Goal: Task Accomplishment & Management: Complete application form

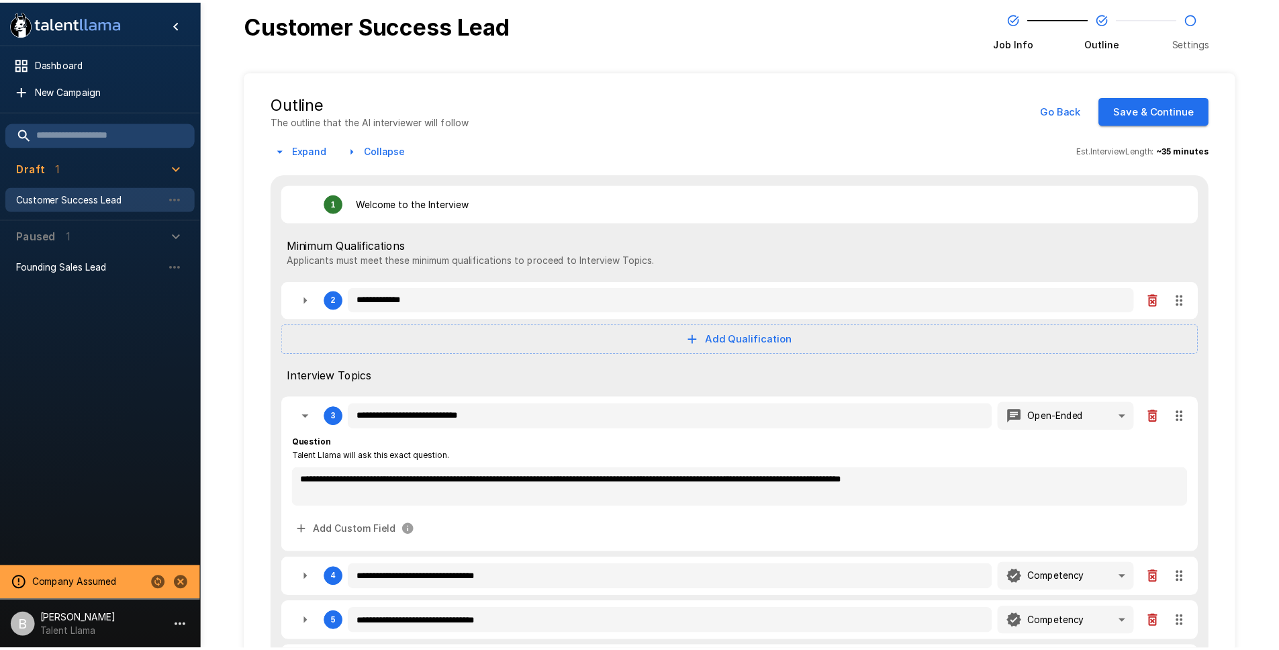
scroll to position [389, 0]
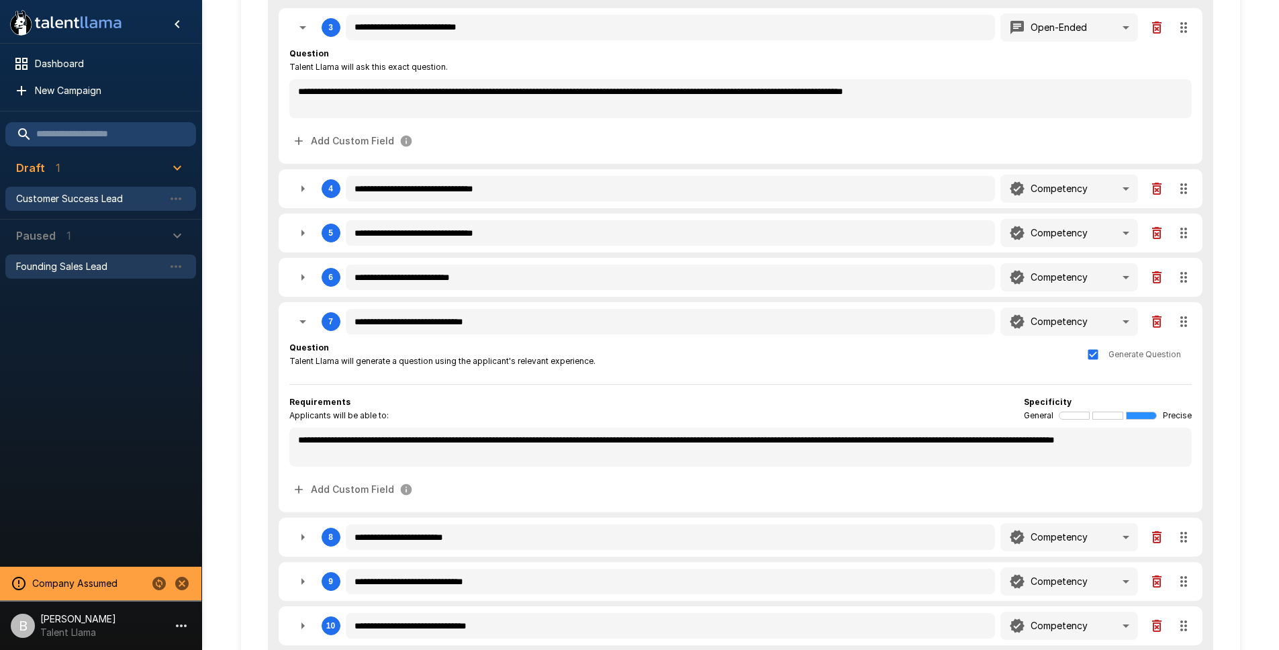
click at [107, 269] on span "Founding Sales Lead" at bounding box center [90, 266] width 148 height 13
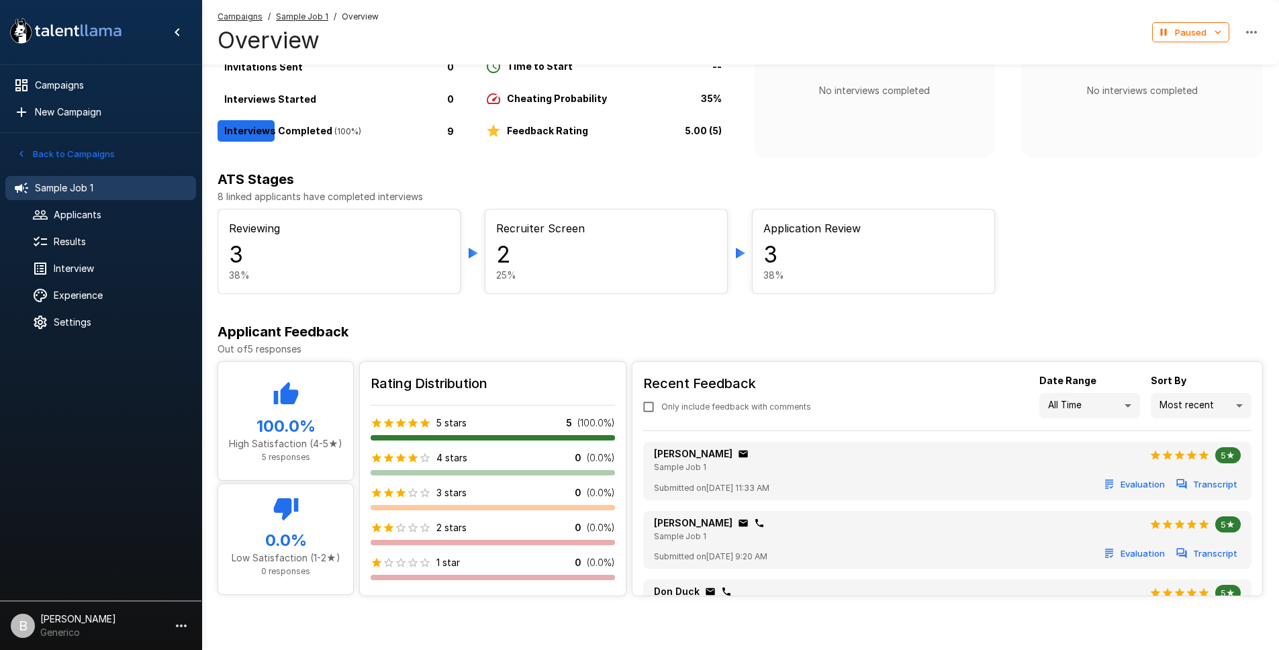
scroll to position [209, 0]
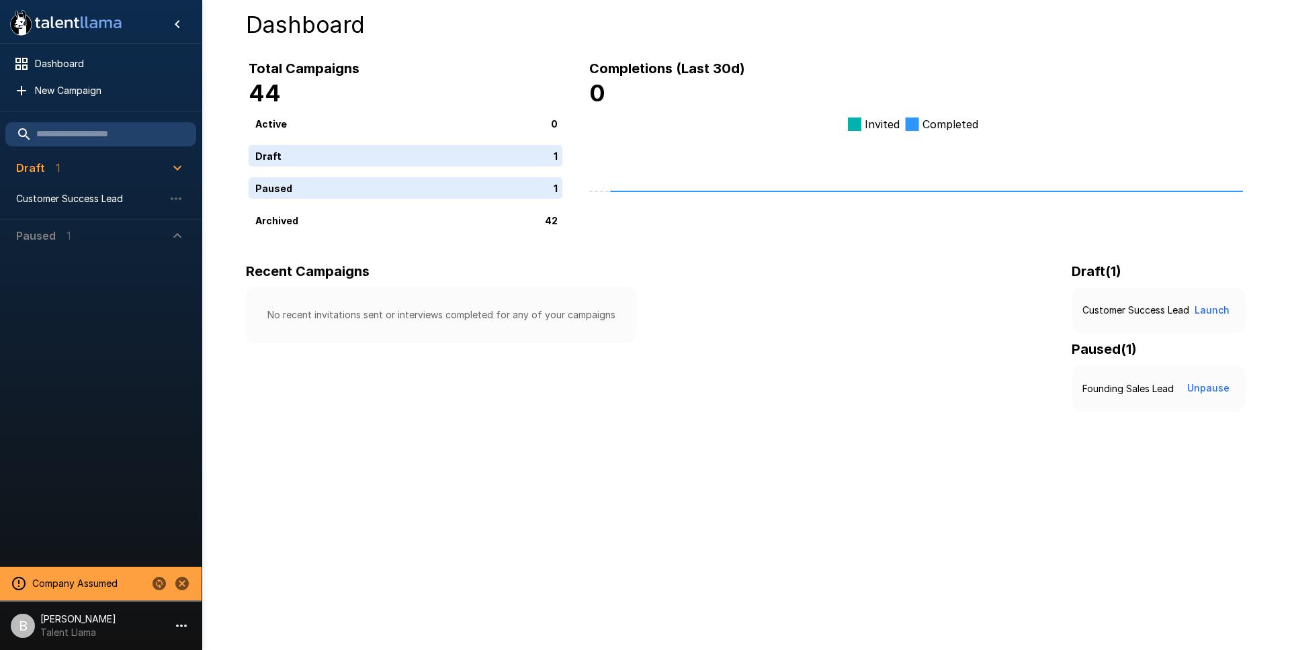
click at [60, 408] on div at bounding box center [100, 407] width 201 height 310
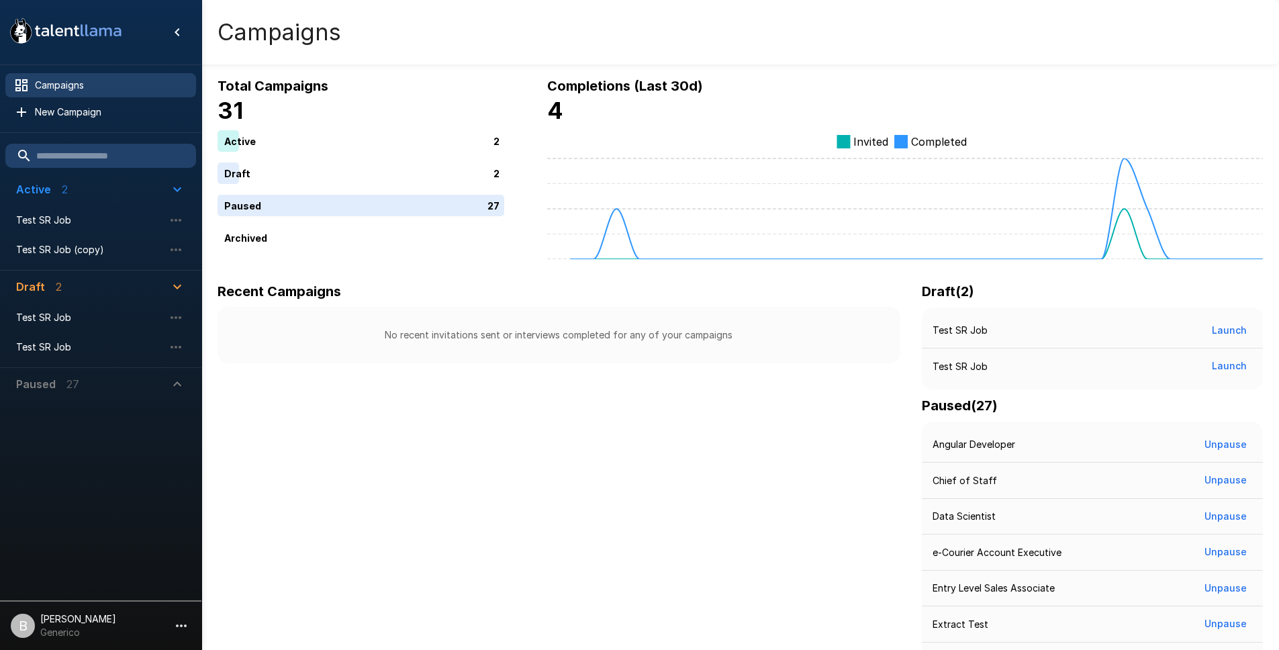
click at [69, 369] on button "Paused 27" at bounding box center [100, 384] width 191 height 32
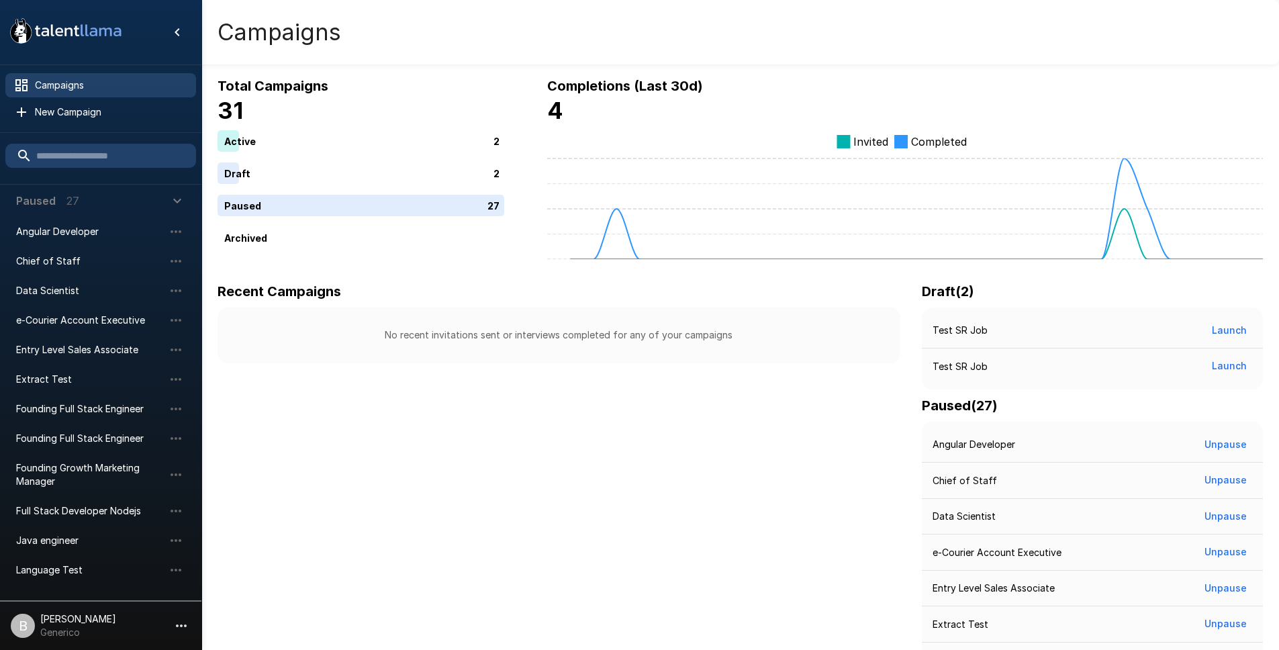
scroll to position [410, 0]
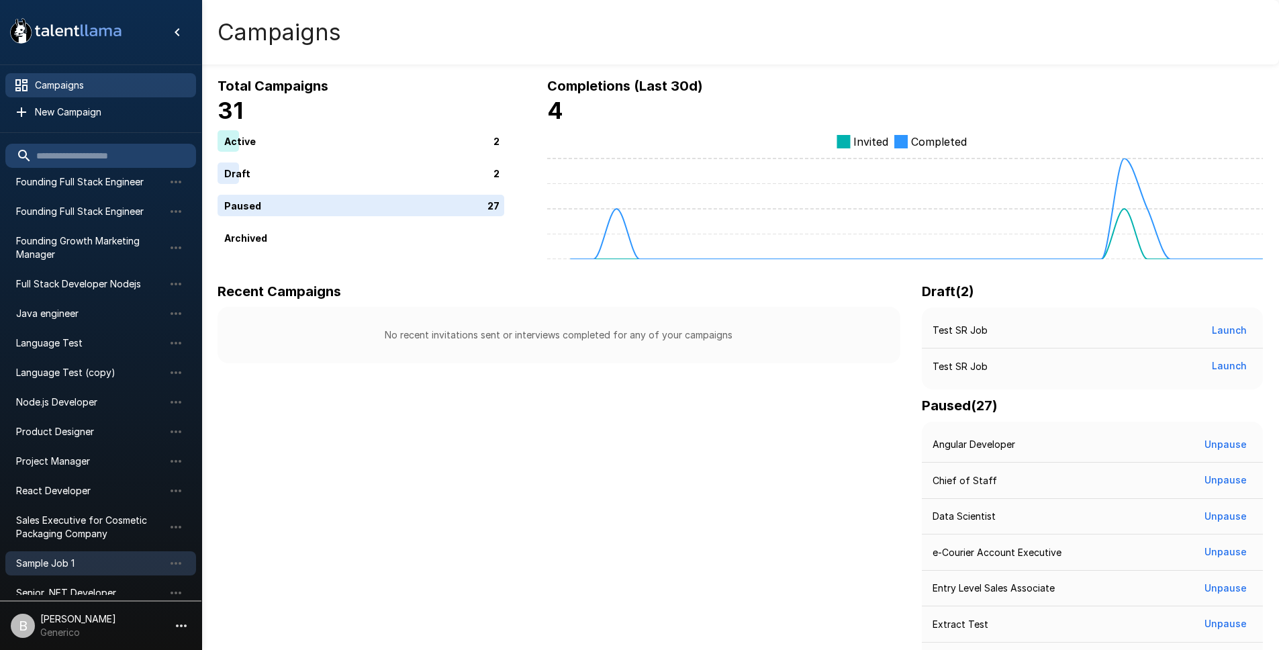
click at [84, 561] on span "Sample Job 1" at bounding box center [90, 563] width 148 height 13
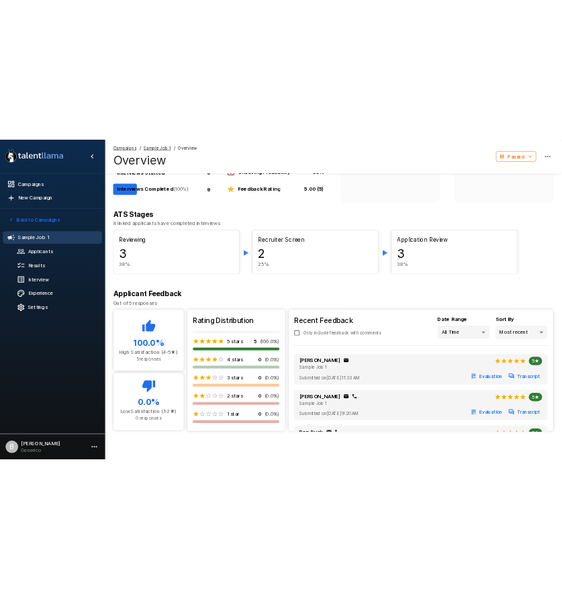
scroll to position [152, 0]
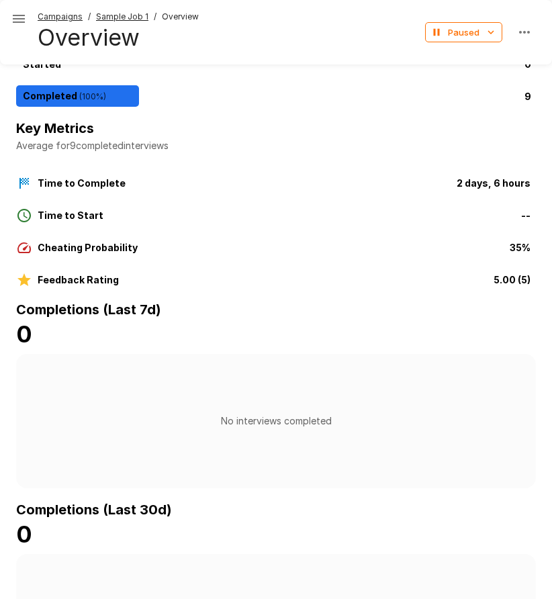
click at [14, 18] on icon "button" at bounding box center [19, 19] width 12 height 8
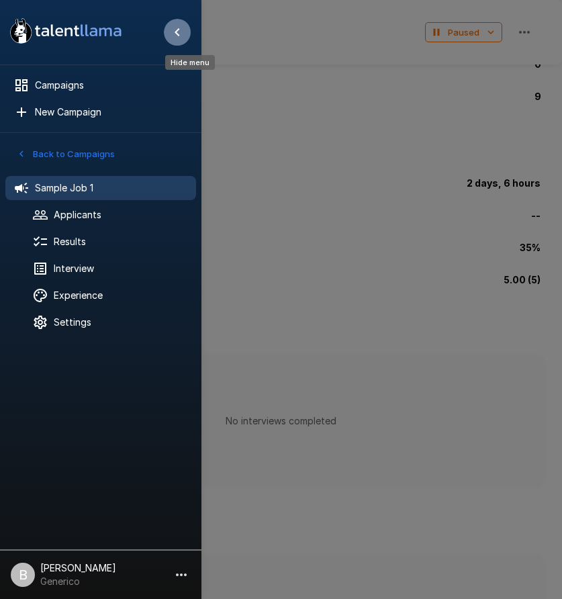
click at [175, 32] on icon "Hide menu" at bounding box center [177, 32] width 16 height 16
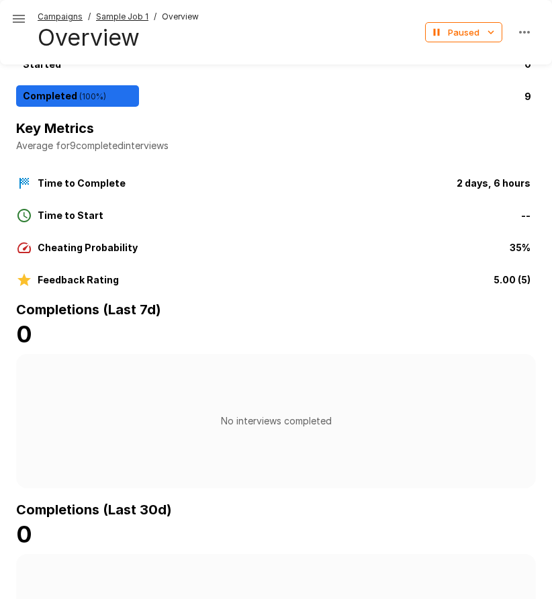
click at [11, 19] on icon "button" at bounding box center [19, 19] width 16 height 16
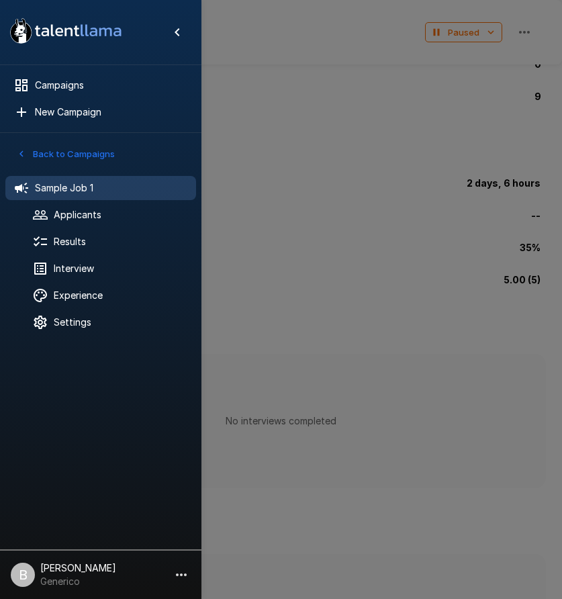
click at [53, 35] on icon at bounding box center [52, 30] width 3 height 11
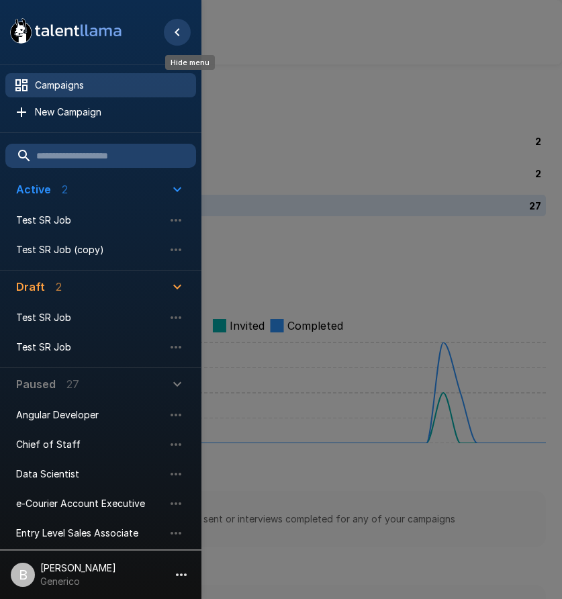
click at [179, 32] on icon "Hide menu" at bounding box center [177, 32] width 16 height 16
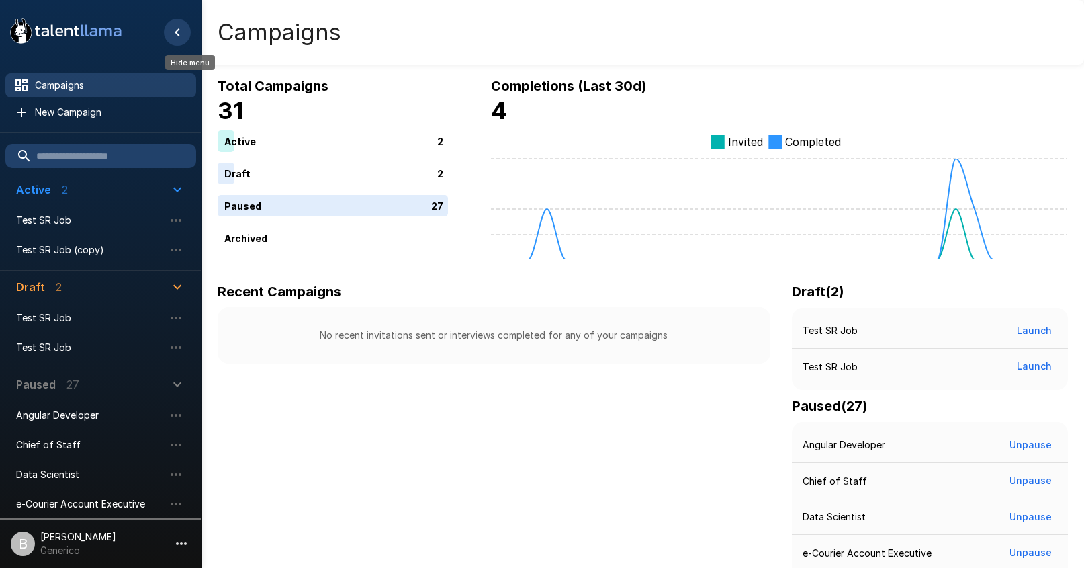
click at [171, 28] on icon "Hide menu" at bounding box center [177, 32] width 16 height 16
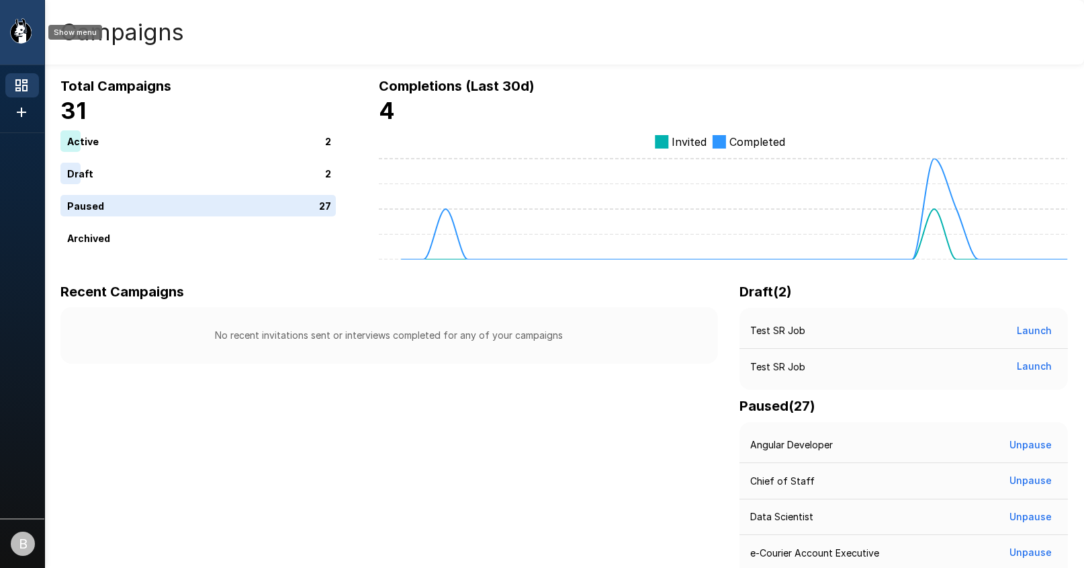
click at [28, 26] on icon "Show menu" at bounding box center [25, 33] width 13 height 18
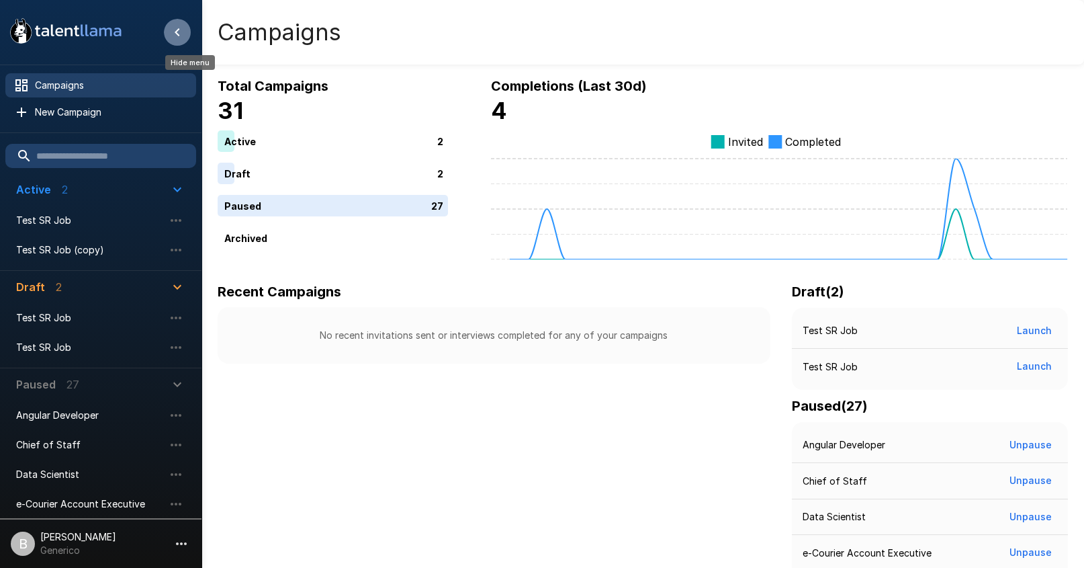
click at [174, 35] on icon "Hide menu" at bounding box center [177, 32] width 16 height 16
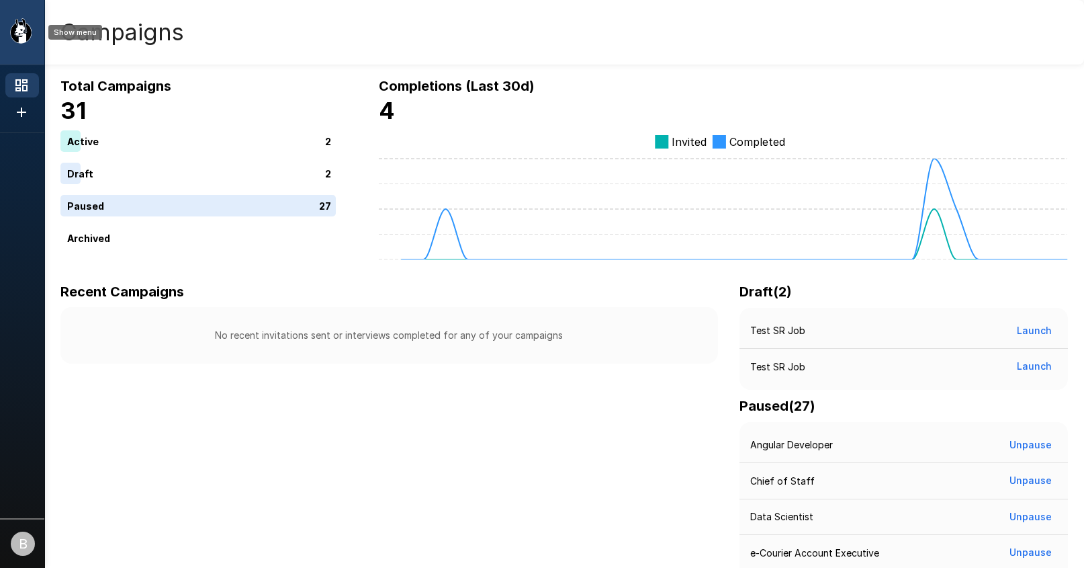
click at [26, 32] on icon "Show menu" at bounding box center [25, 33] width 13 height 18
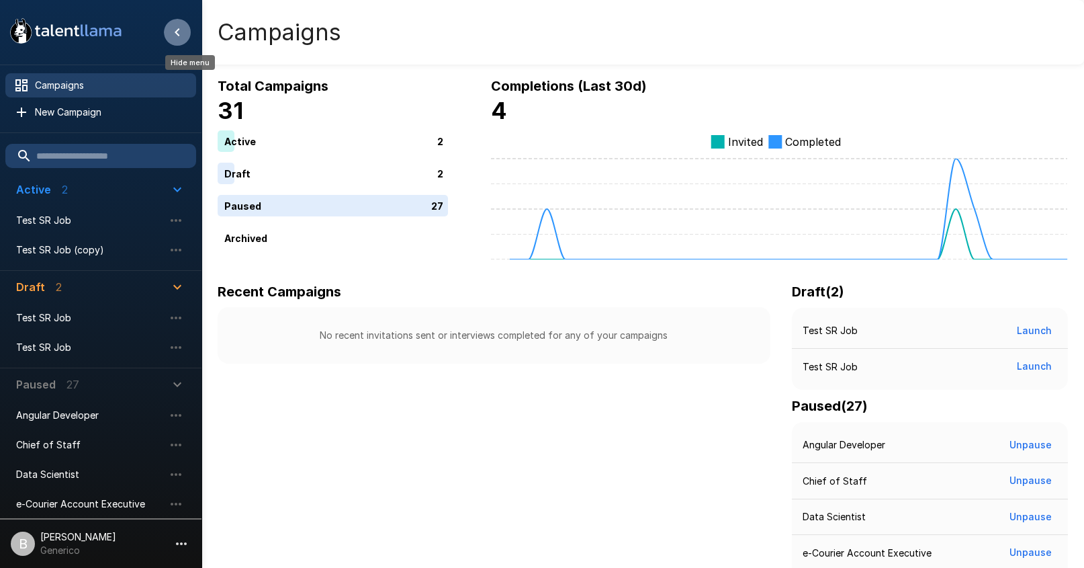
click at [172, 32] on icon "Hide menu" at bounding box center [177, 32] width 16 height 16
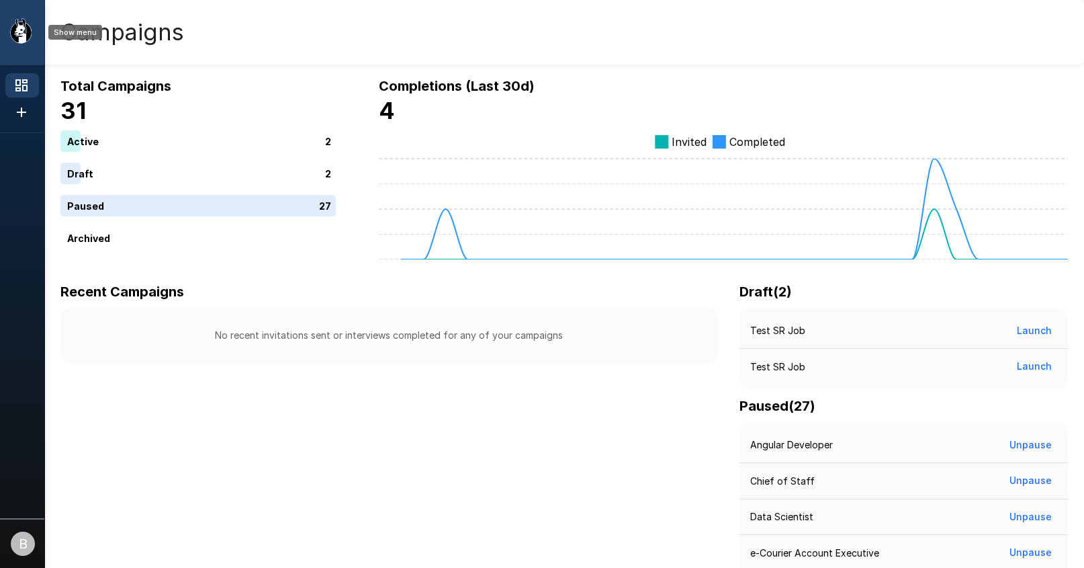
click at [14, 46] on icon ".st0{fill:#FFFFFF;} .st1{fill:#76a4ed;}" at bounding box center [65, 30] width 121 height 35
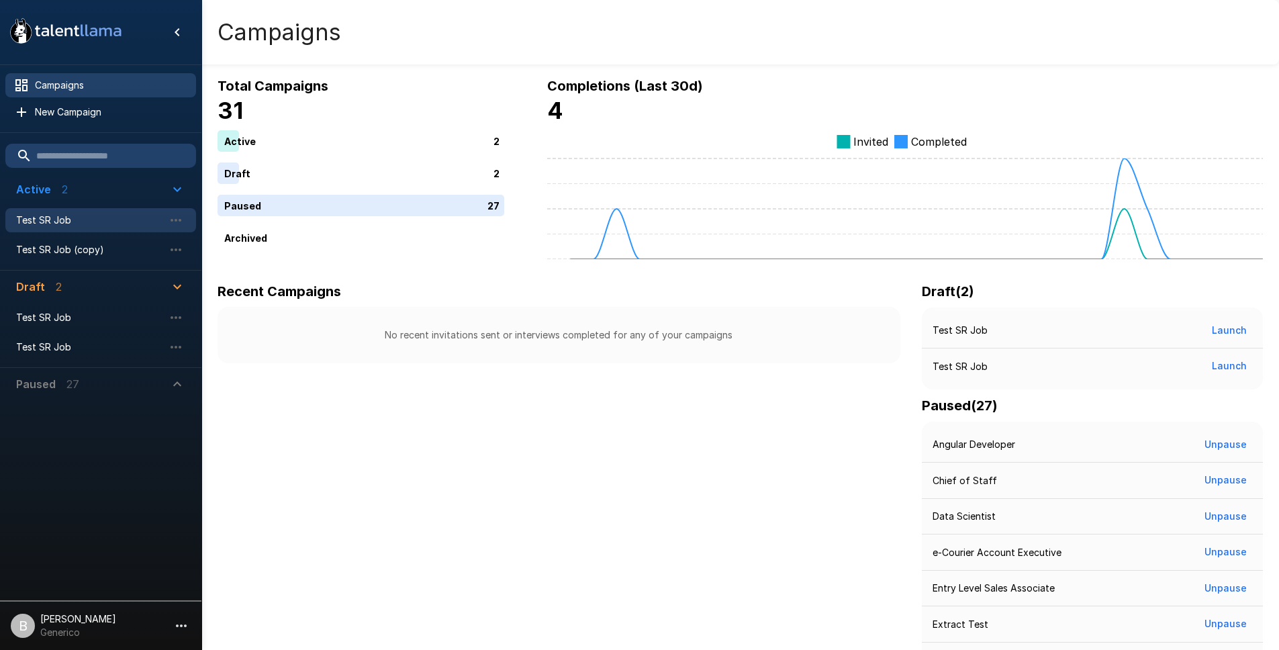
click at [58, 220] on span "Test SR Job" at bounding box center [90, 220] width 148 height 13
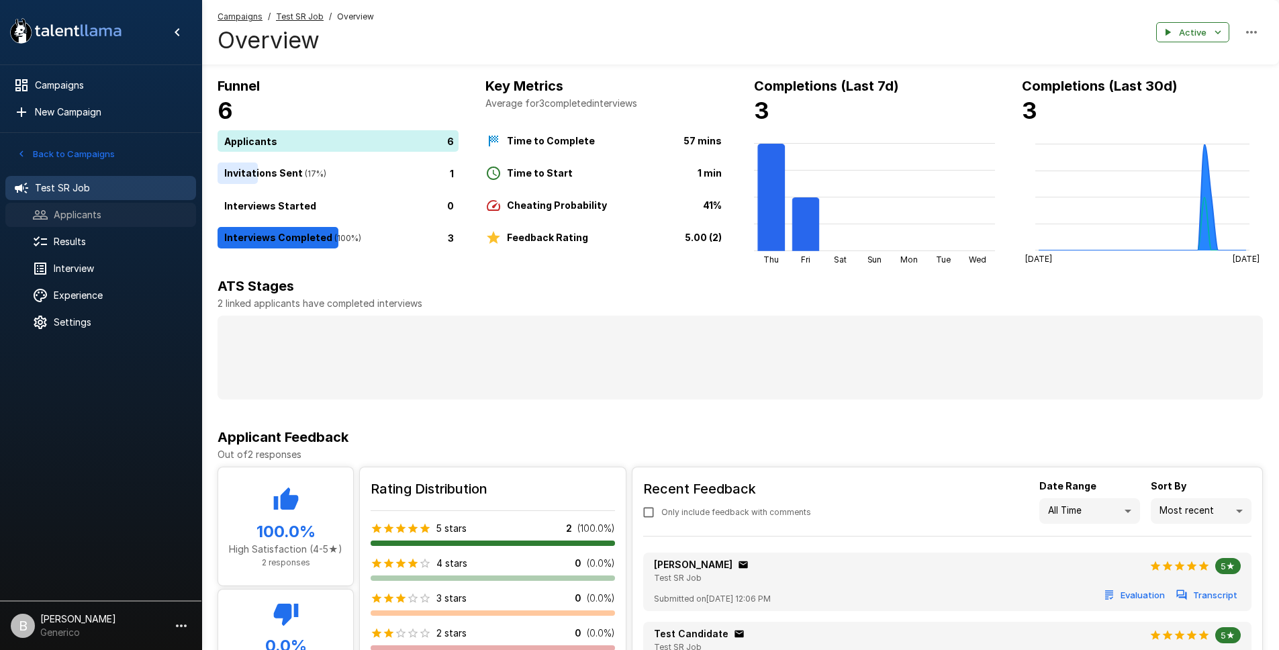
click at [115, 222] on div "Applicants" at bounding box center [100, 215] width 191 height 24
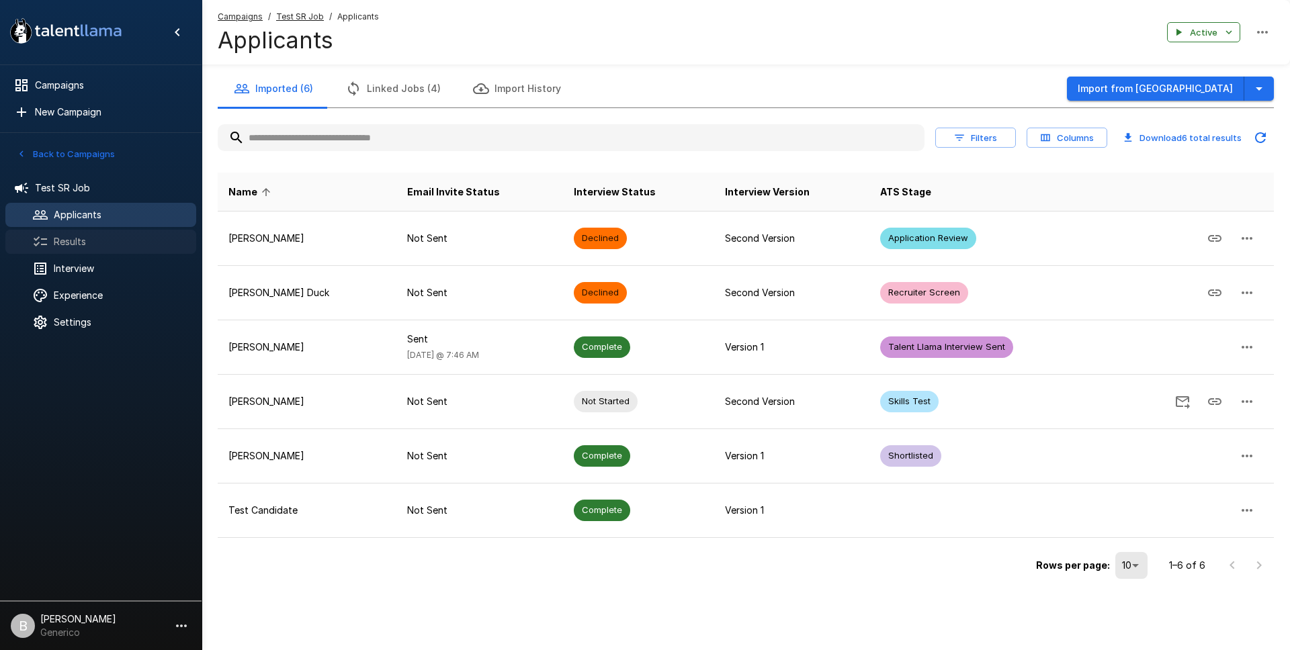
click at [85, 235] on span "Results" at bounding box center [120, 241] width 132 height 13
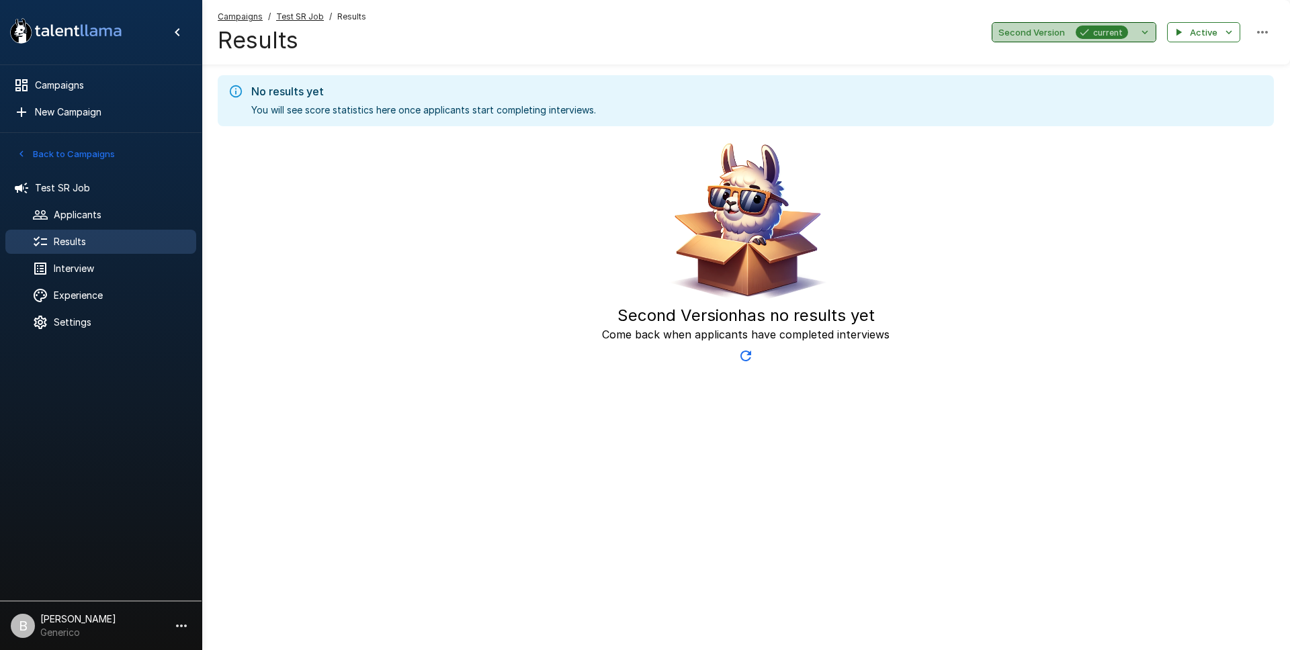
click at [1155, 35] on button "Second Version current" at bounding box center [1073, 32] width 165 height 21
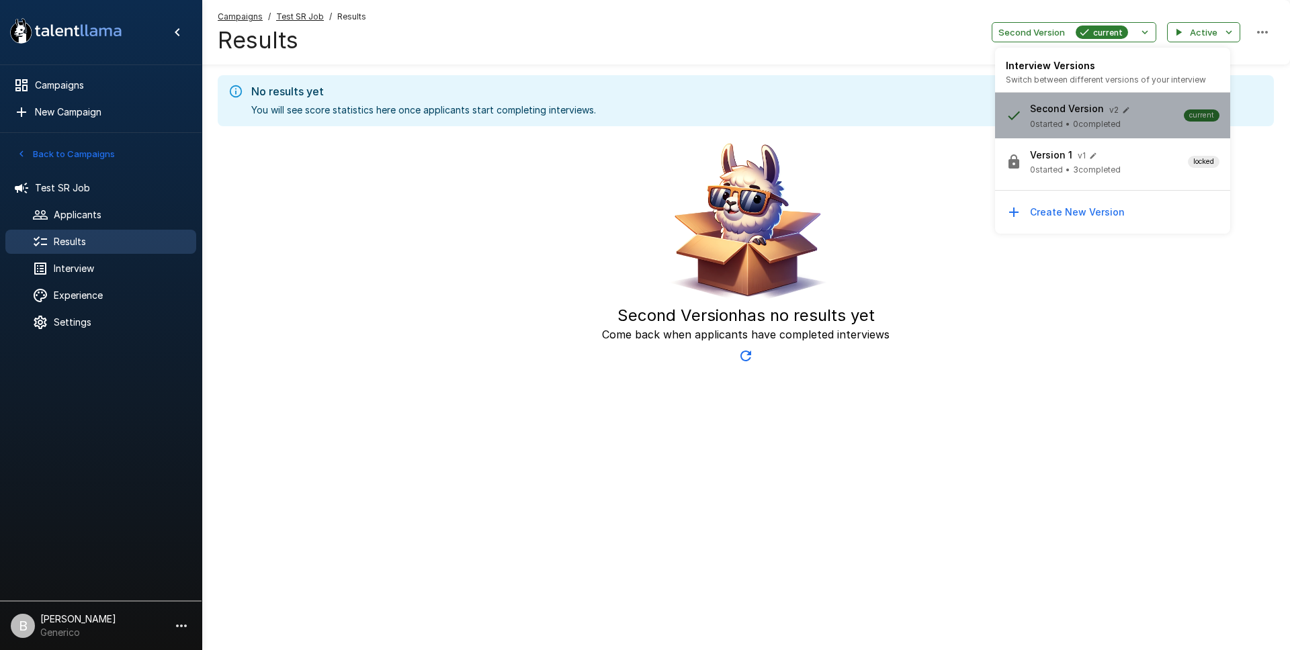
click at [1120, 125] on span "0 completed" at bounding box center [1097, 124] width 48 height 13
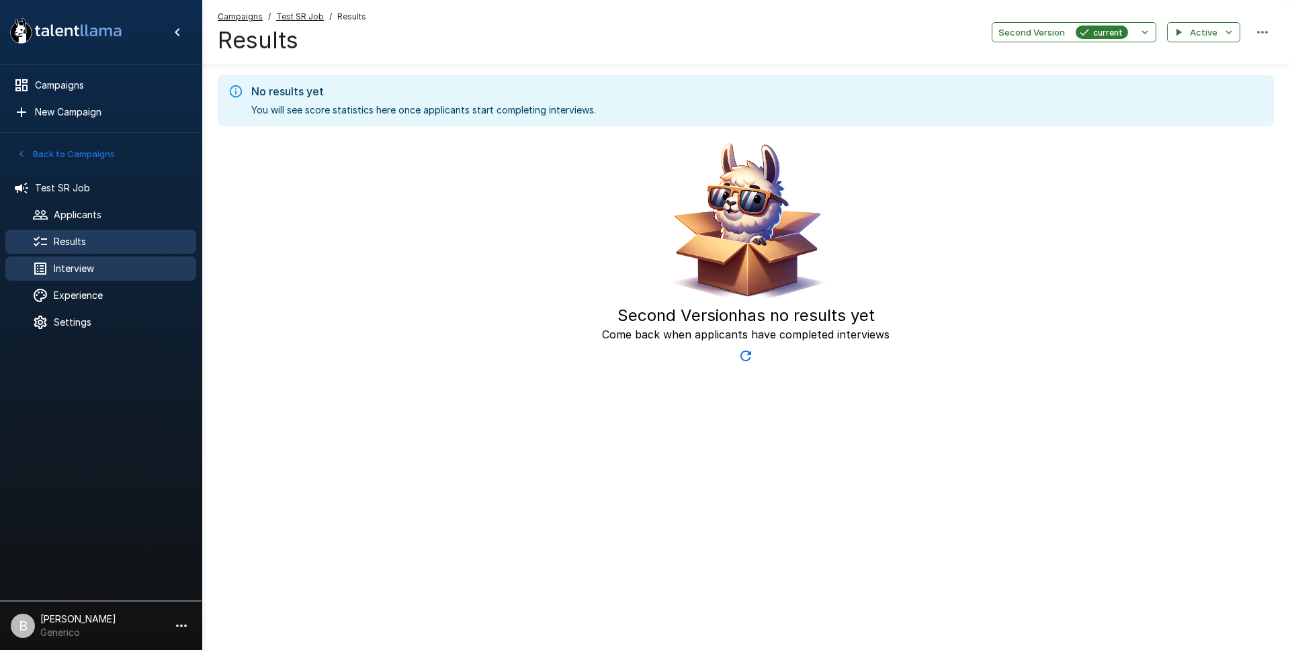
click at [89, 274] on span "Interview" at bounding box center [120, 268] width 132 height 13
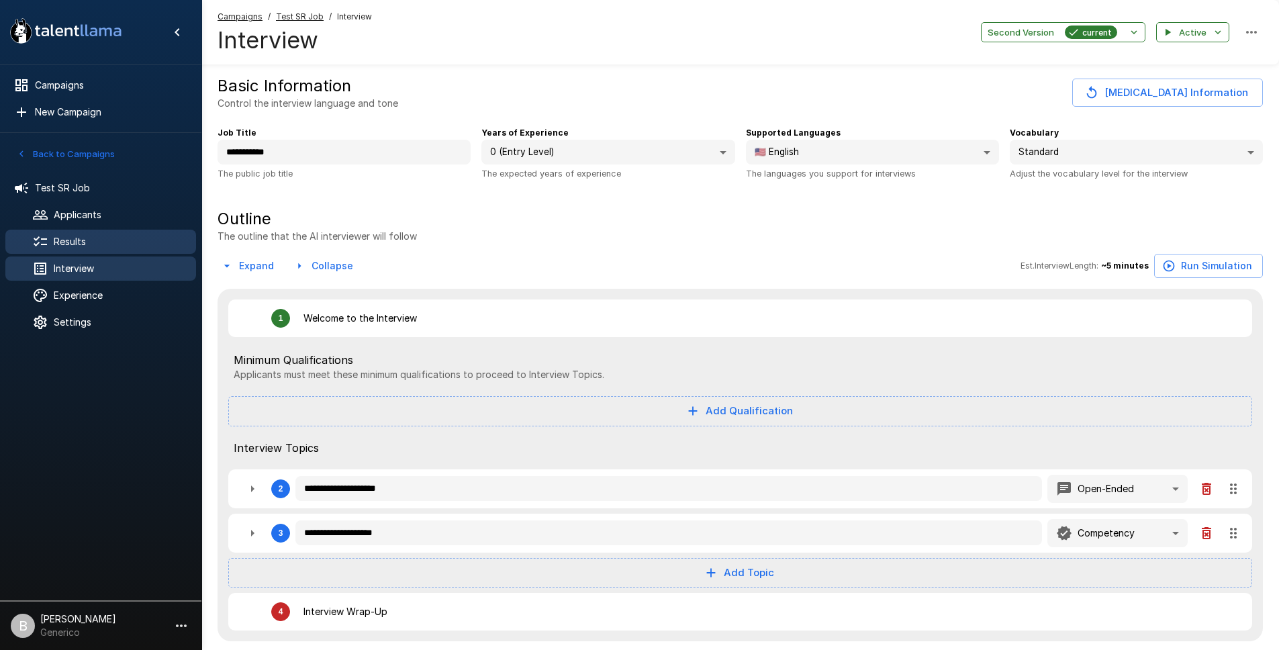
type textarea "*"
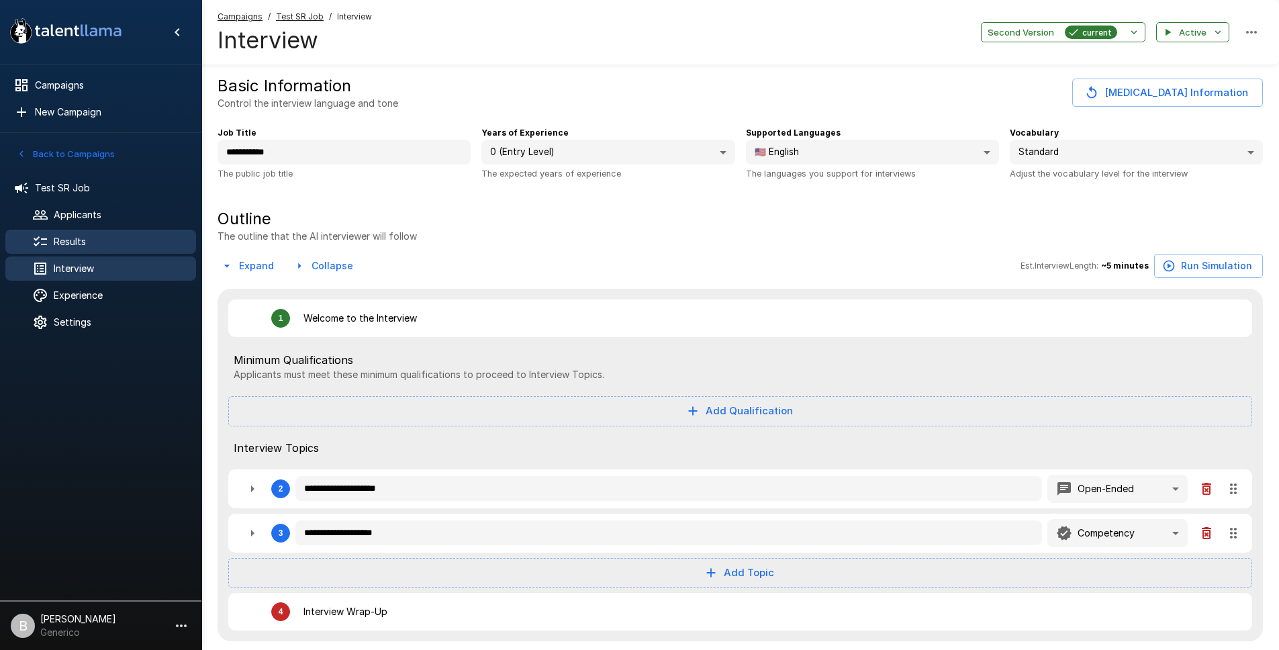
type textarea "*"
click at [86, 269] on span "Interview" at bounding box center [120, 268] width 132 height 13
type textarea "*"
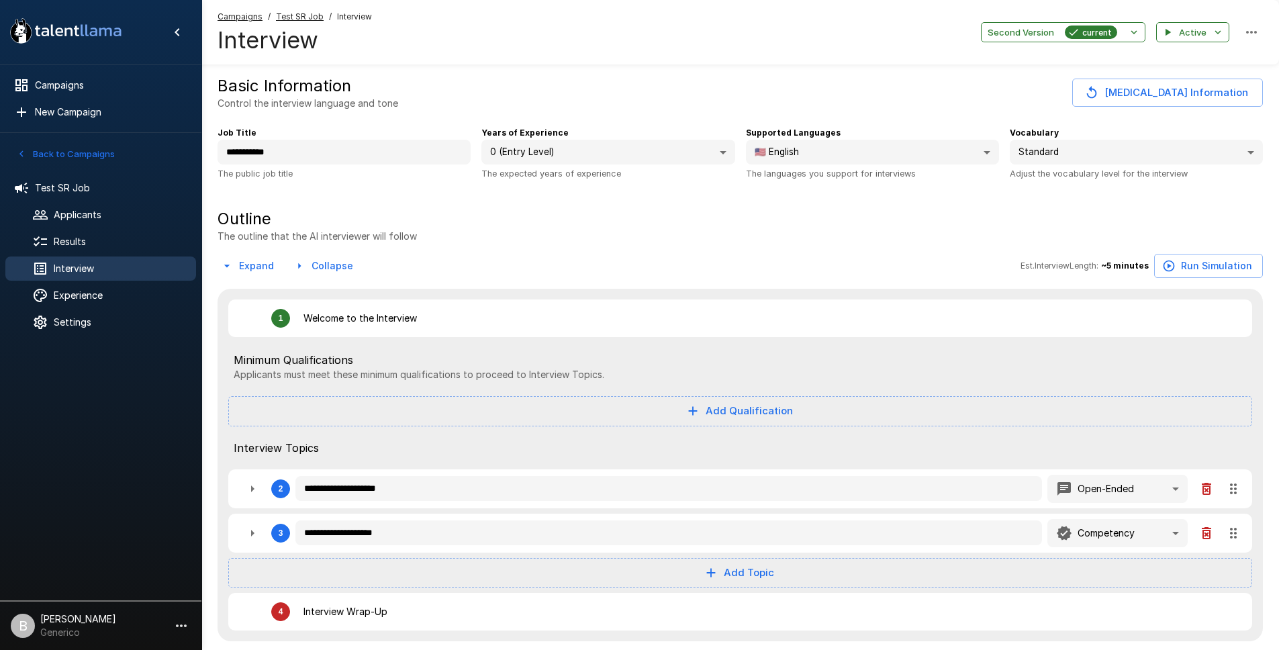
type textarea "*"
click at [1085, 36] on span "current" at bounding box center [1097, 33] width 40 height 14
type textarea "*"
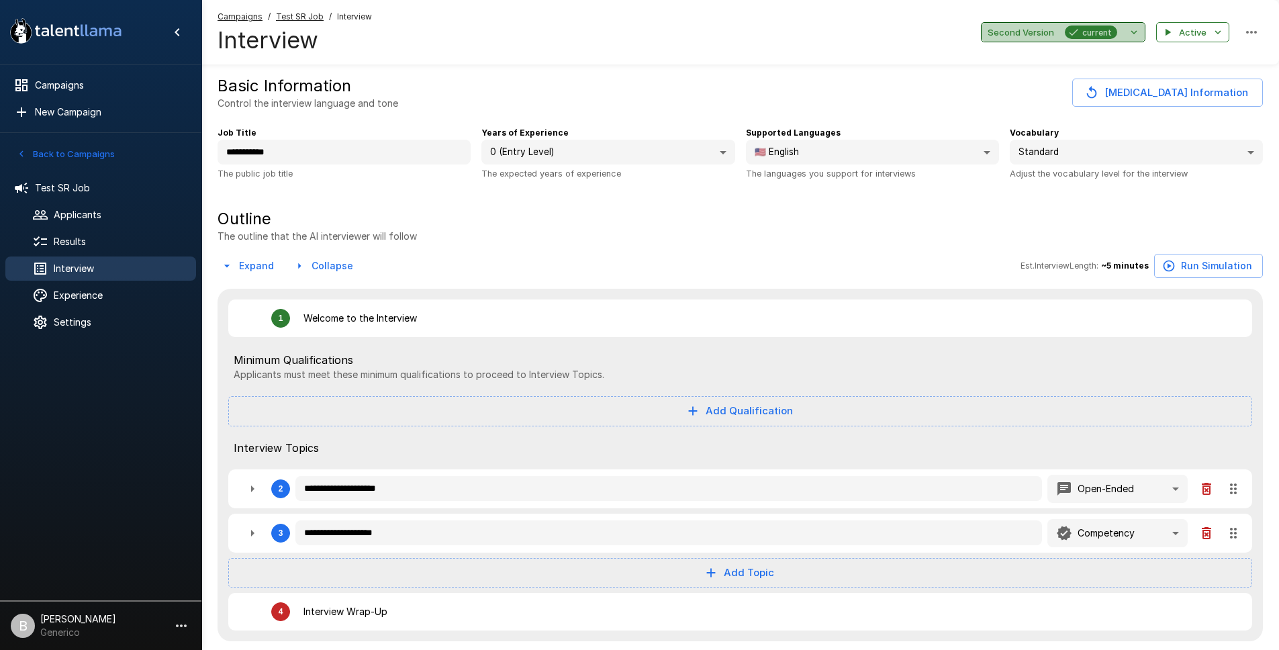
type textarea "*"
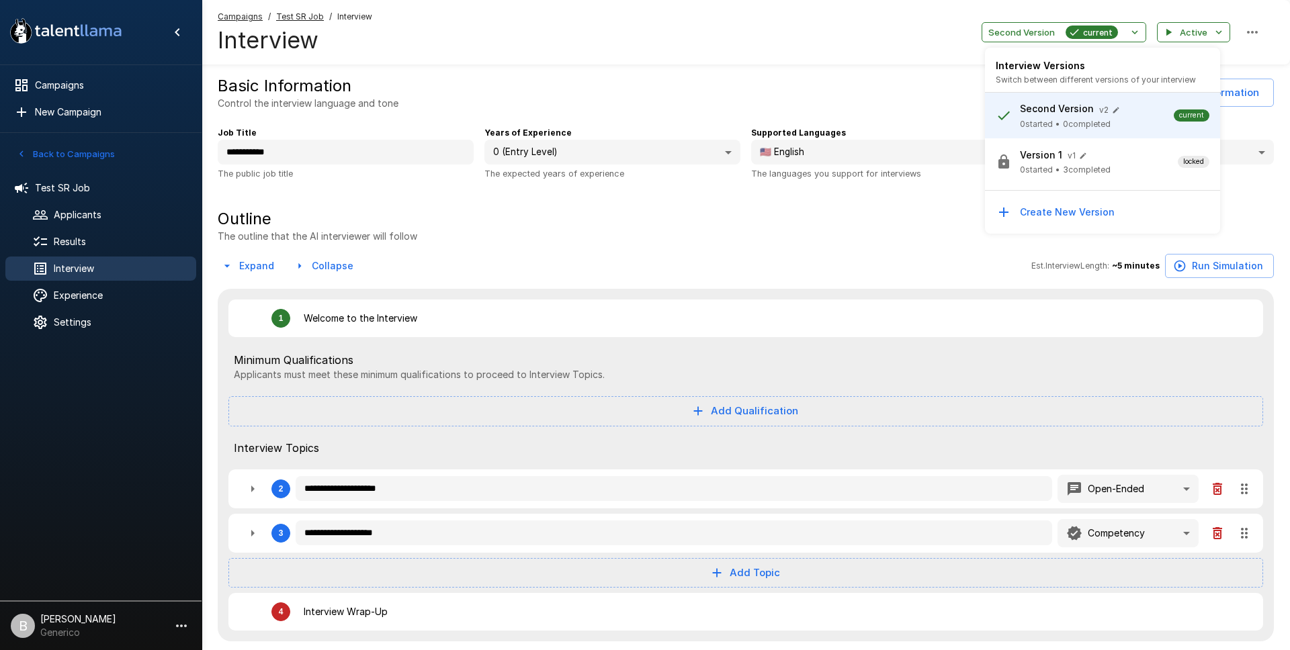
click at [1075, 163] on span "3 completed" at bounding box center [1087, 169] width 48 height 13
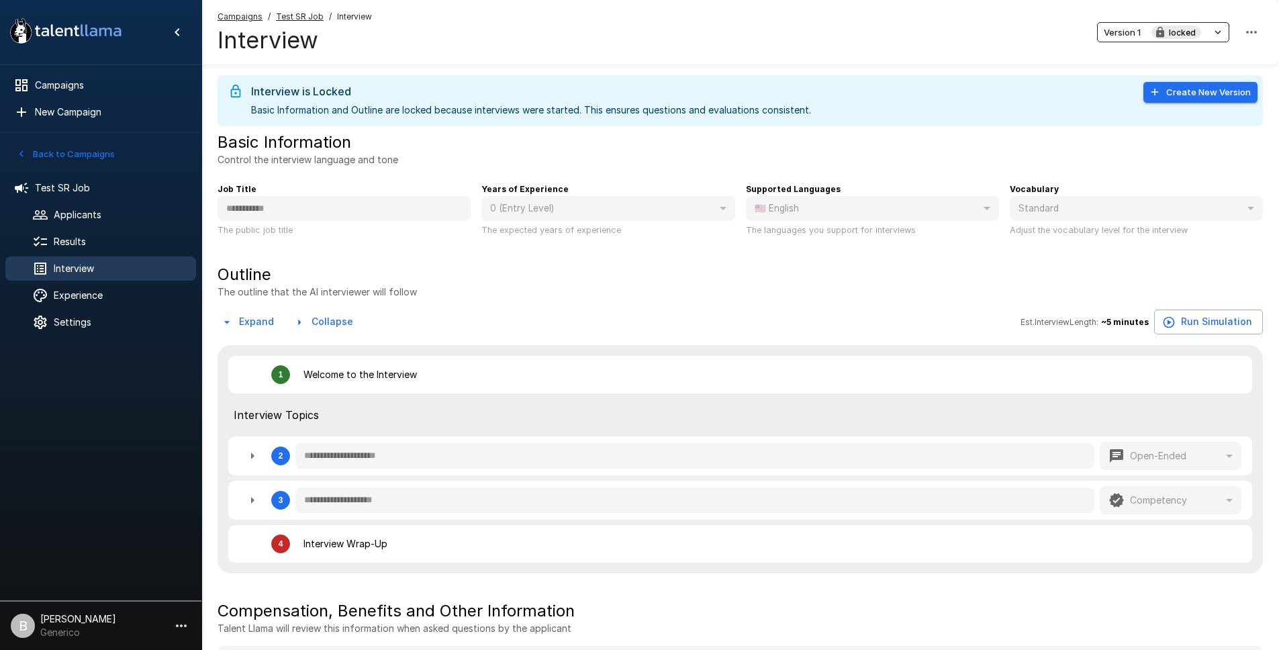
type textarea "*"
click at [1127, 28] on span "Version 1" at bounding box center [1122, 32] width 37 height 15
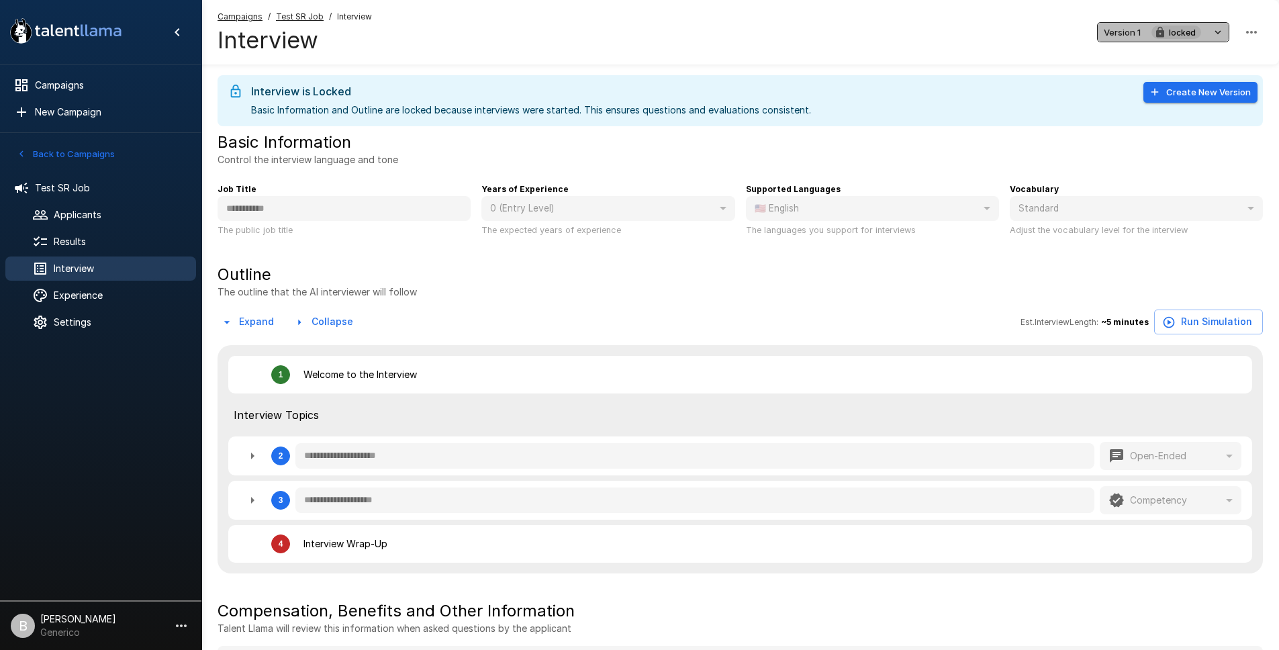
type textarea "*"
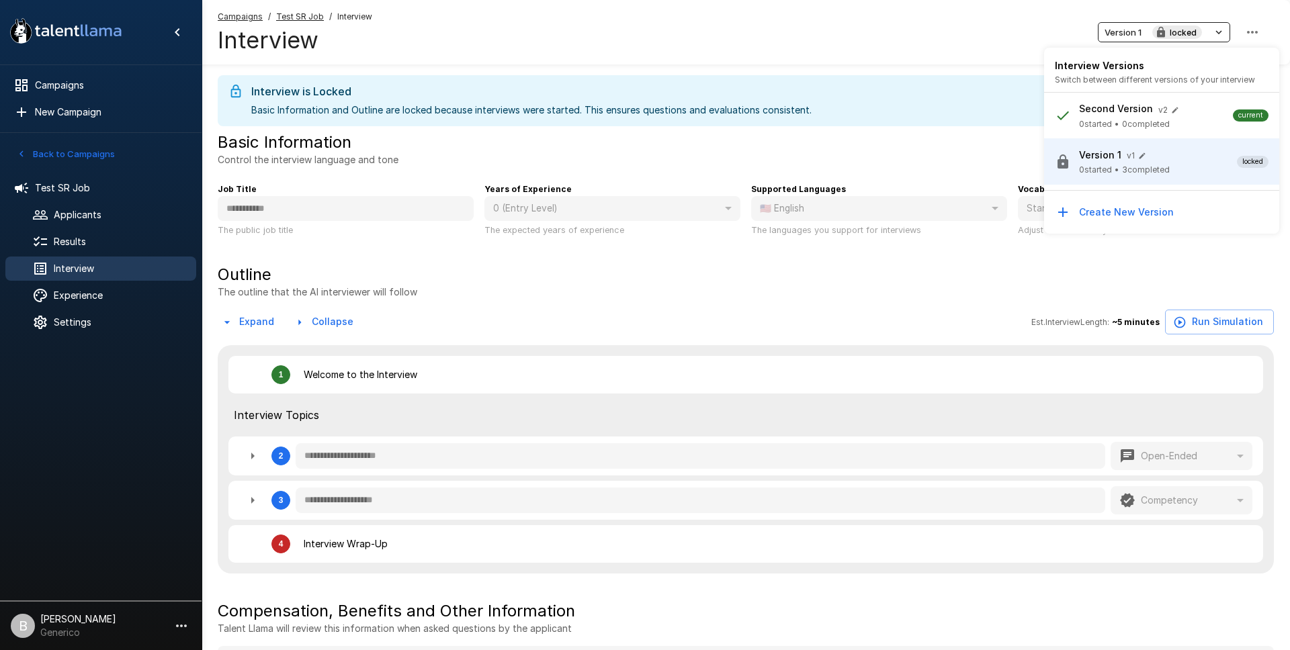
click at [1104, 109] on p "Second Version" at bounding box center [1116, 108] width 74 height 13
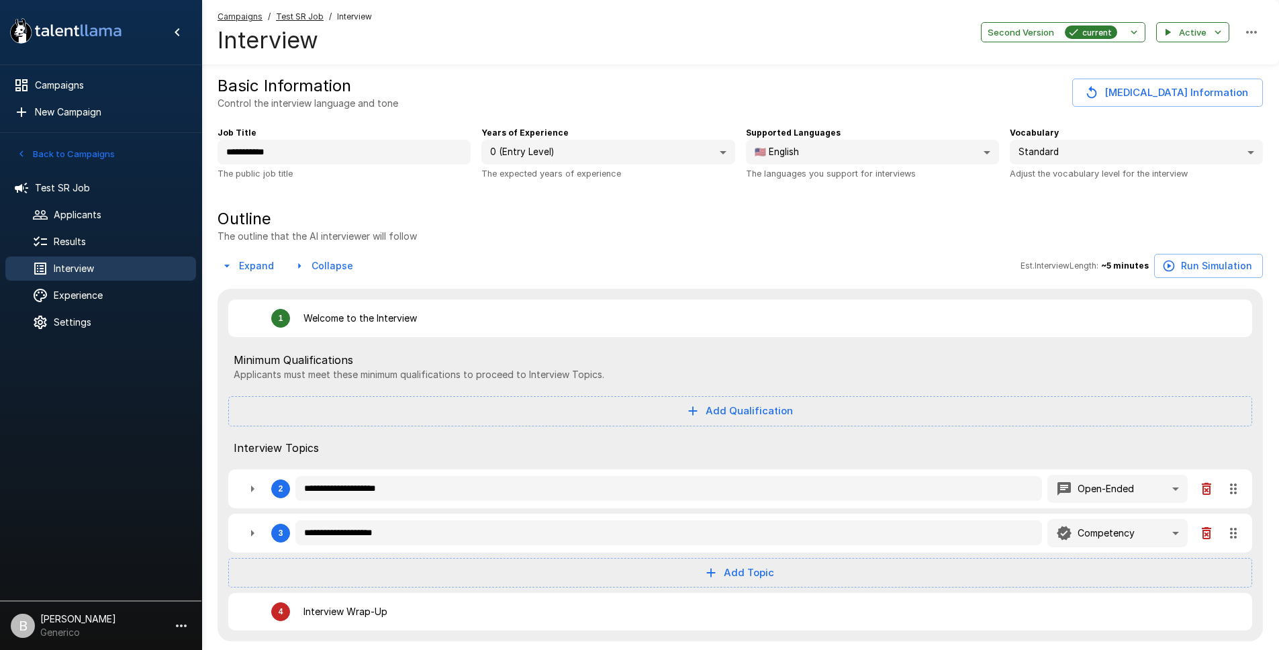
type textarea "*"
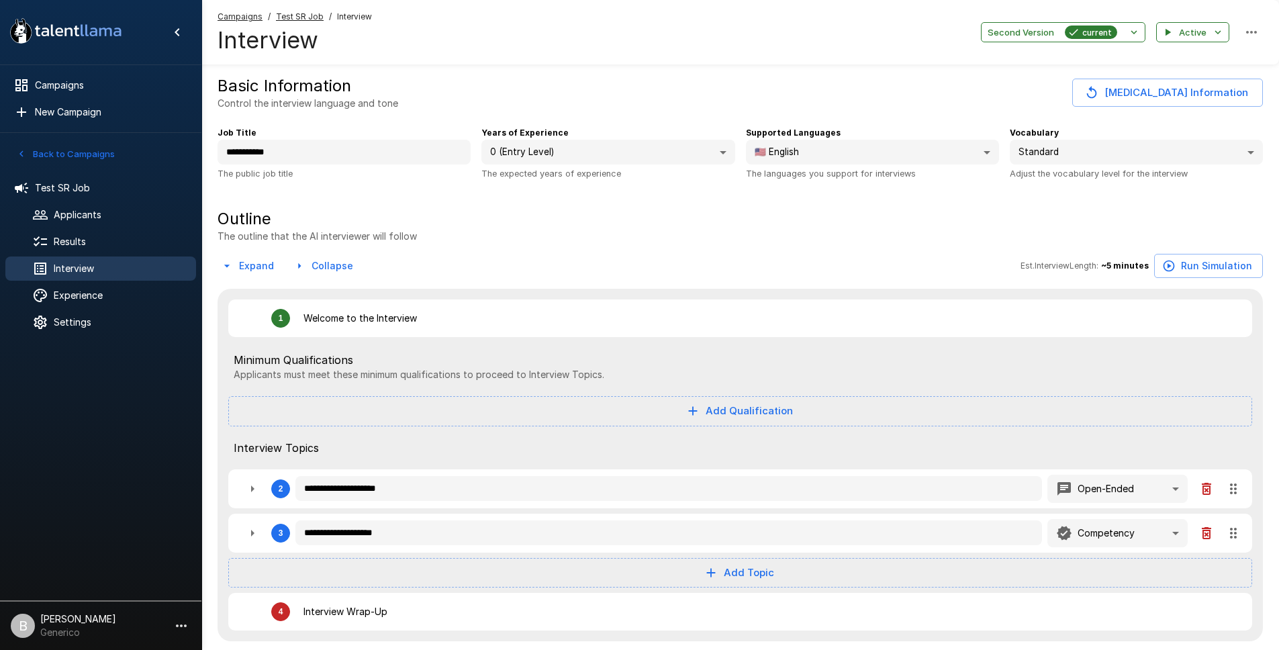
type textarea "*"
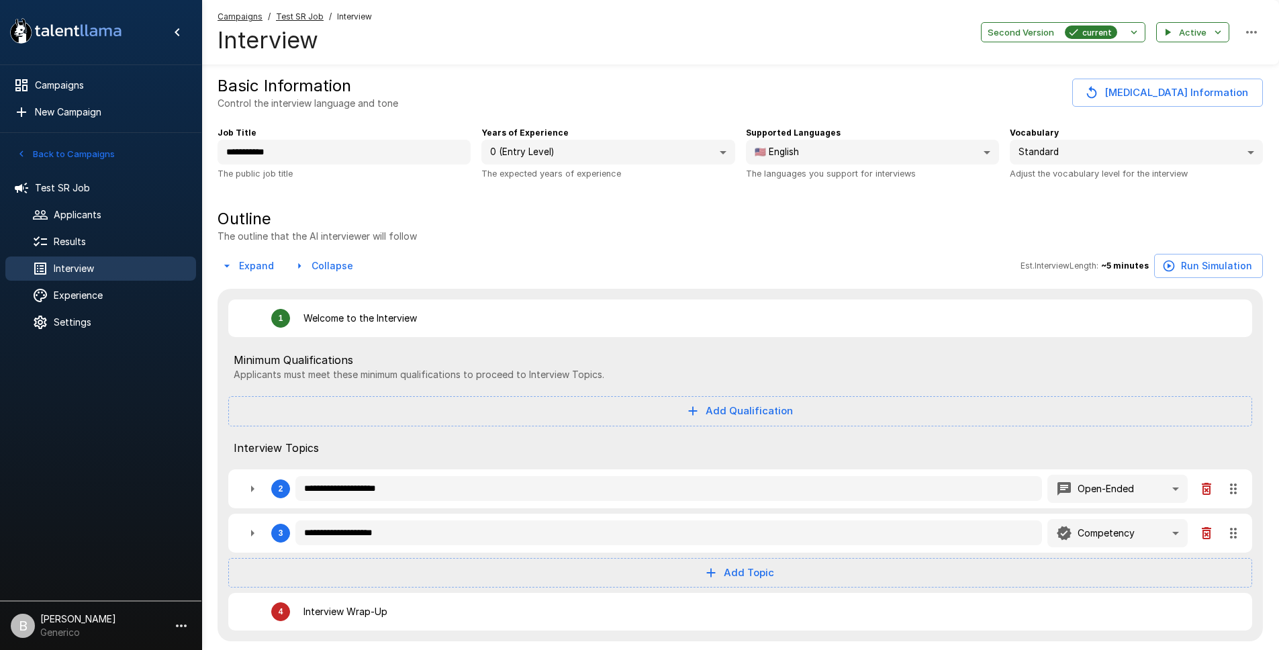
type textarea "*"
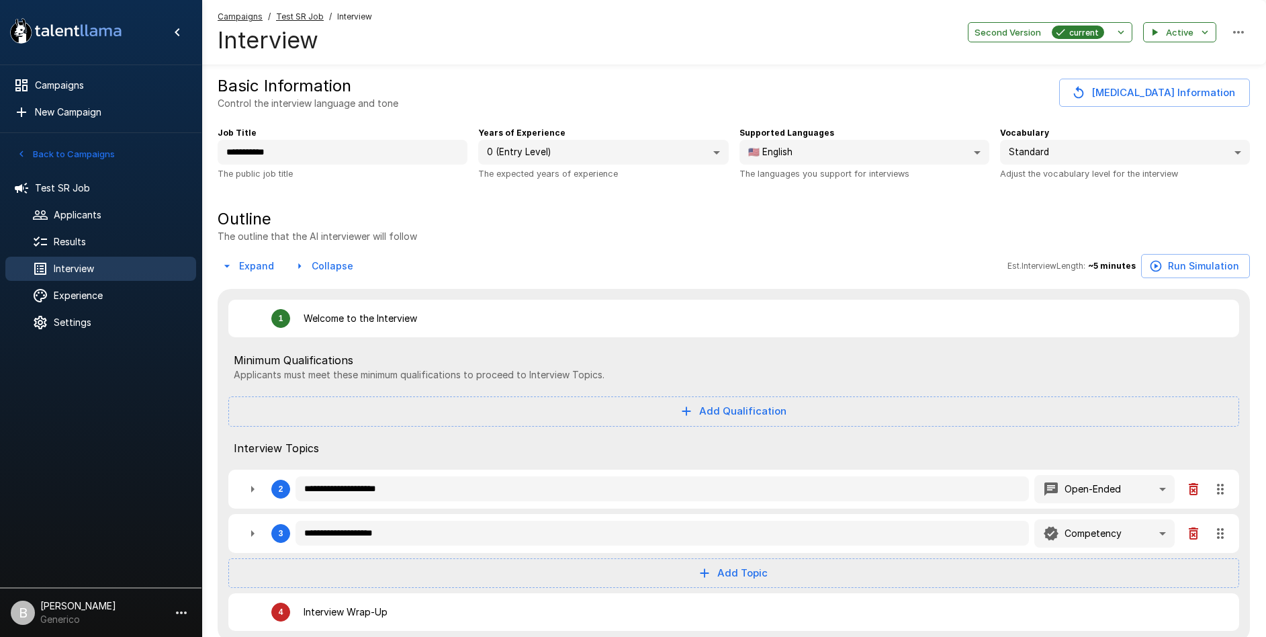
type textarea "*"
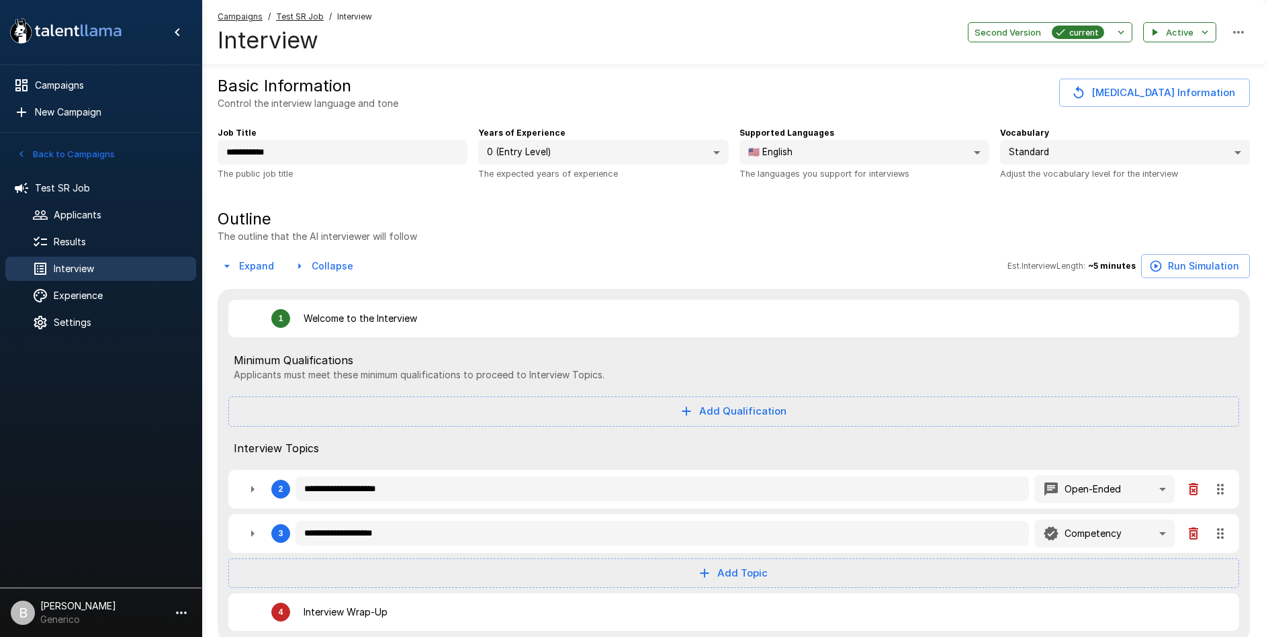
type textarea "*"
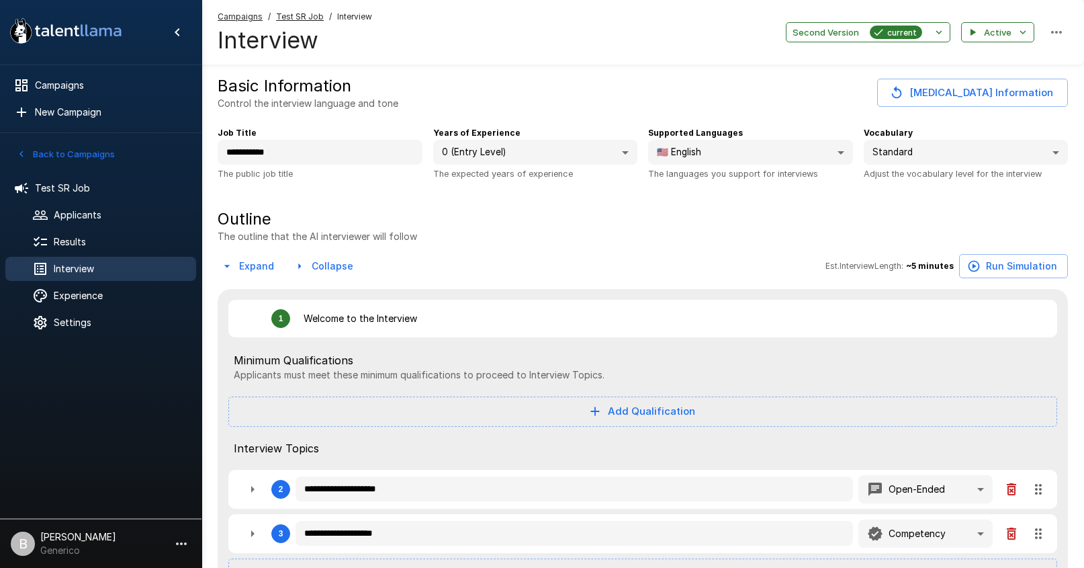
type textarea "*"
click at [934, 29] on icon "button" at bounding box center [939, 32] width 12 height 12
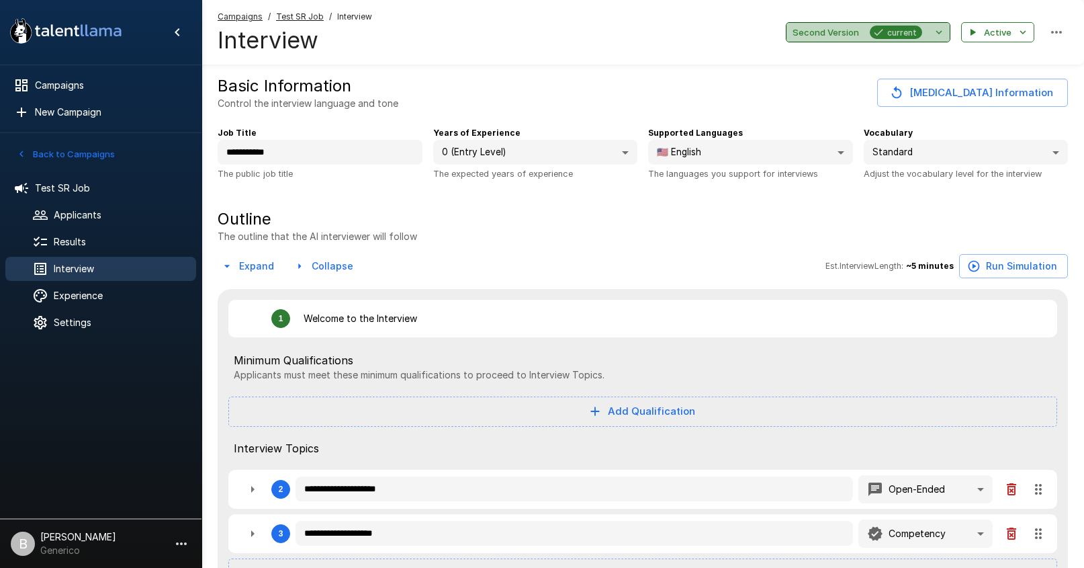
type textarea "*"
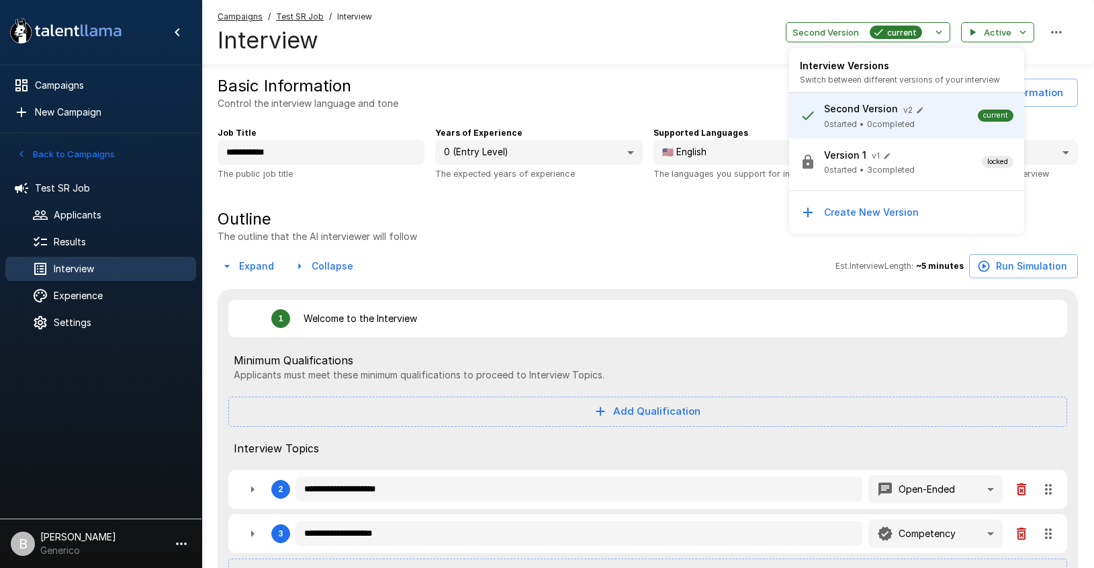
click at [891, 173] on span "3 completed" at bounding box center [891, 169] width 48 height 13
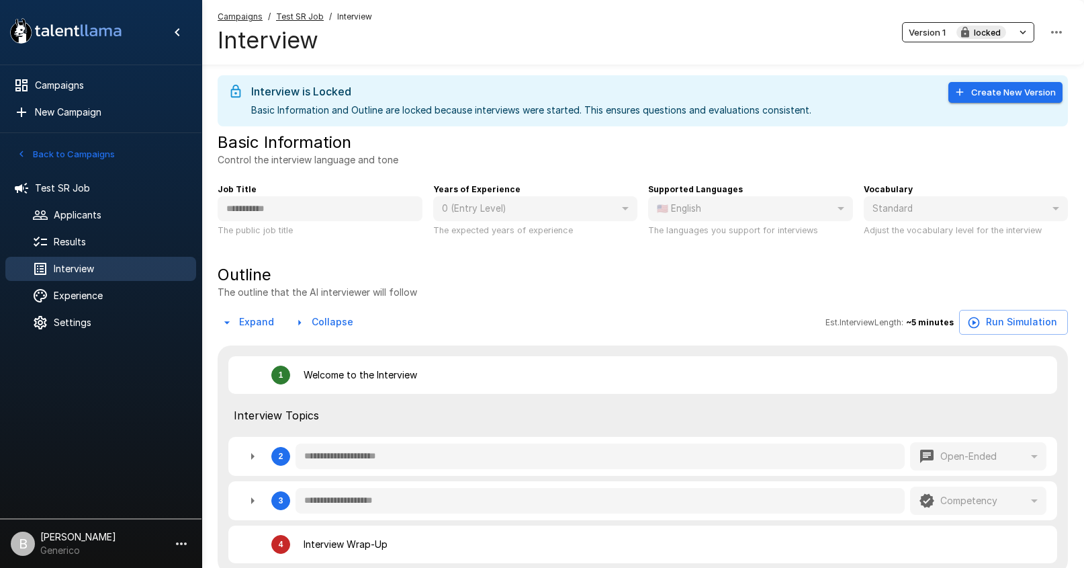
type textarea "*"
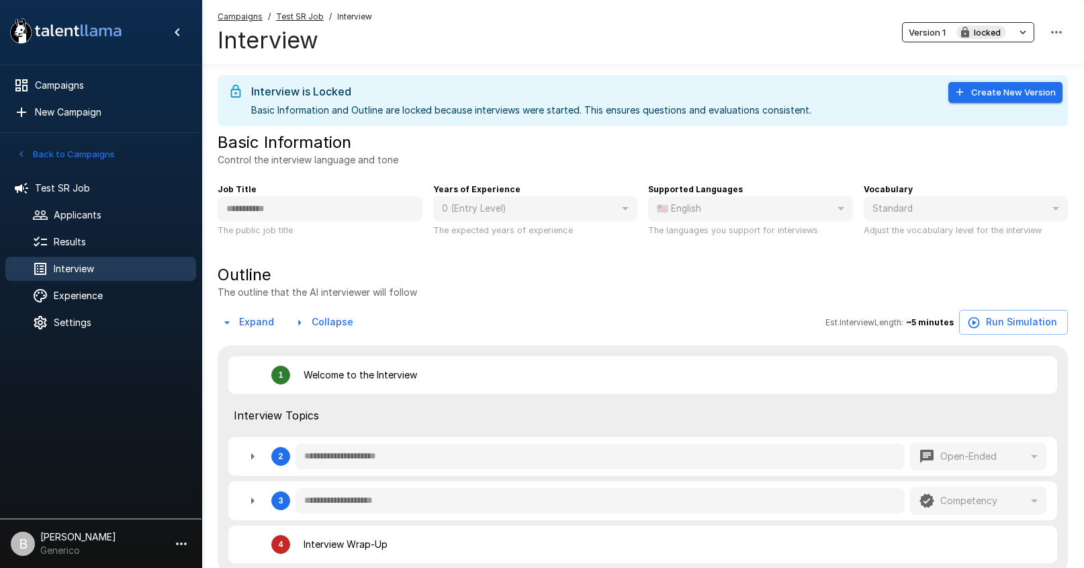
type textarea "*"
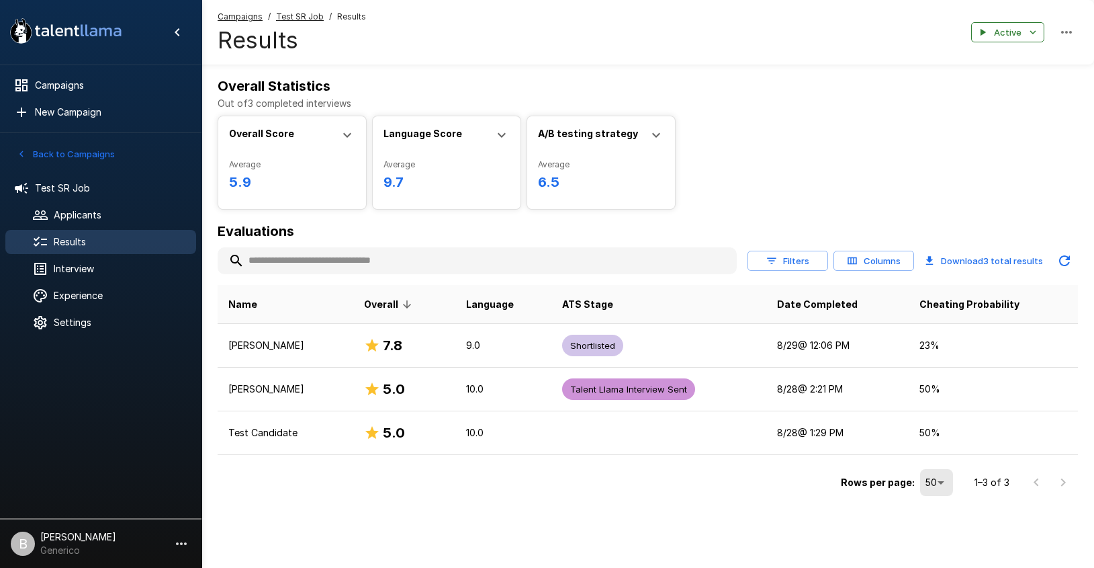
click at [58, 150] on button "Back to Campaigns" at bounding box center [65, 154] width 105 height 21
click at [0, 0] on input "text" at bounding box center [0, 0] width 0 height 0
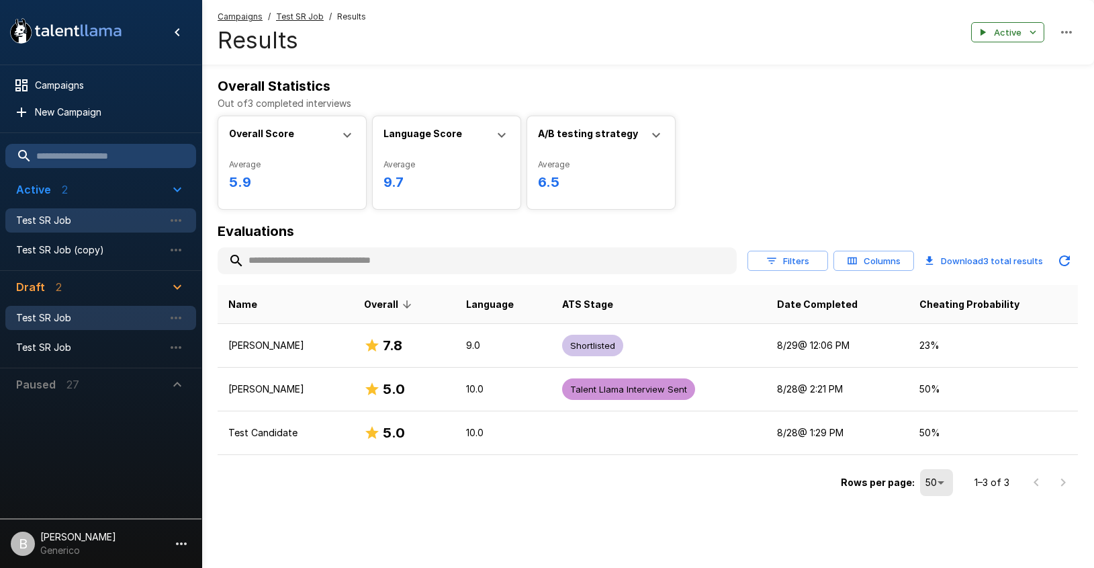
click at [76, 316] on span "Test SR Job" at bounding box center [90, 317] width 148 height 13
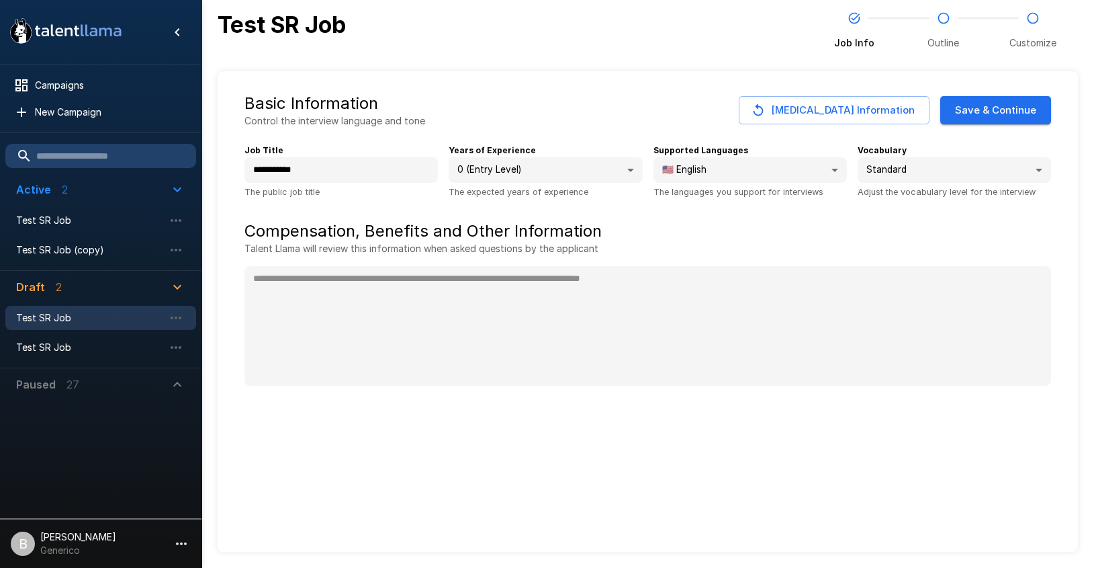
type textarea "*"
click at [52, 220] on span "Test SR Job" at bounding box center [90, 220] width 148 height 13
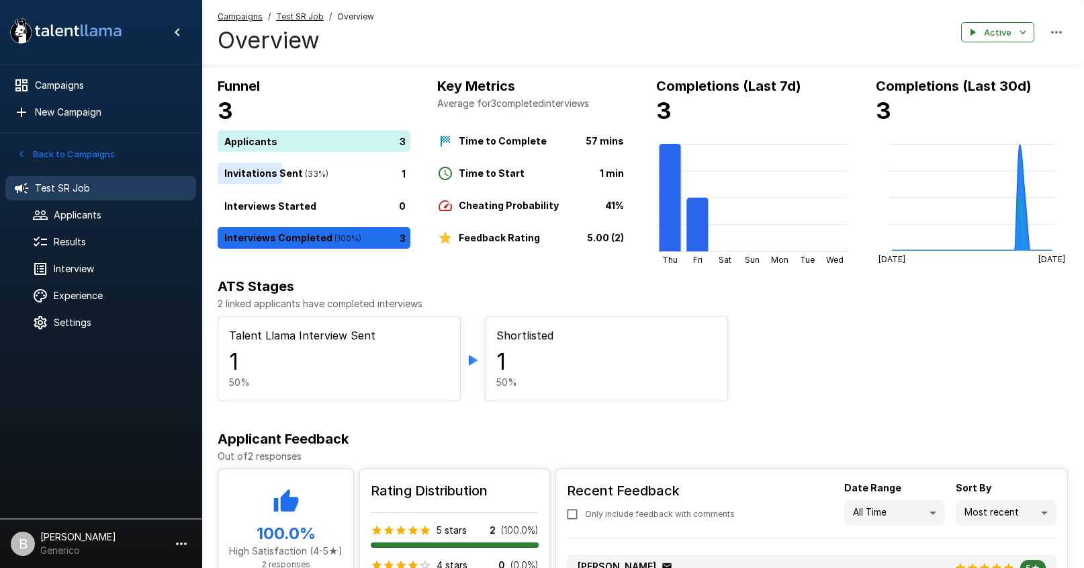
click at [65, 153] on button "Back to Campaigns" at bounding box center [65, 154] width 105 height 21
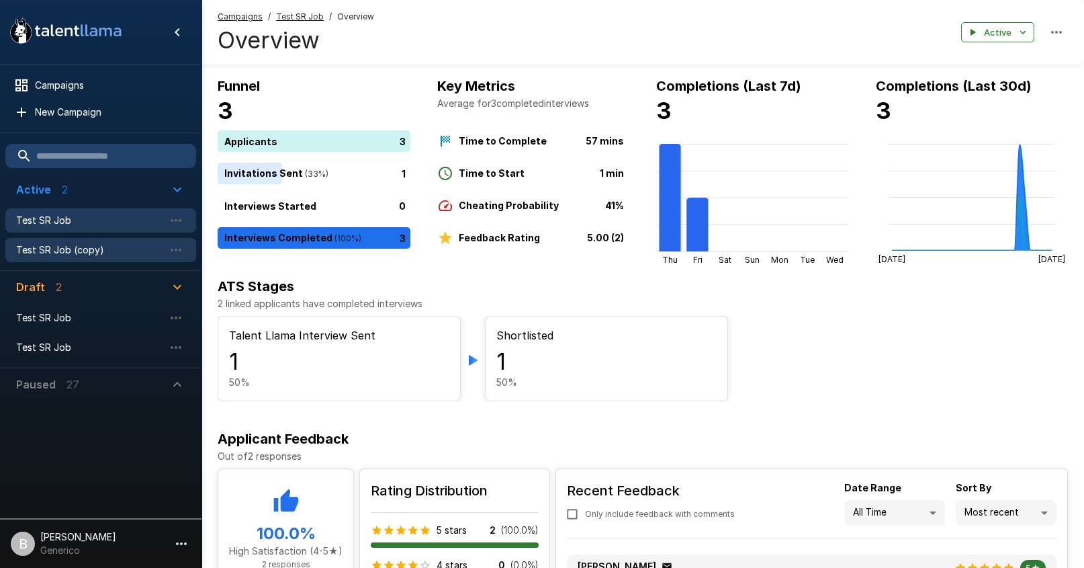
click at [87, 249] on span "Test SR Job (copy)" at bounding box center [90, 249] width 148 height 13
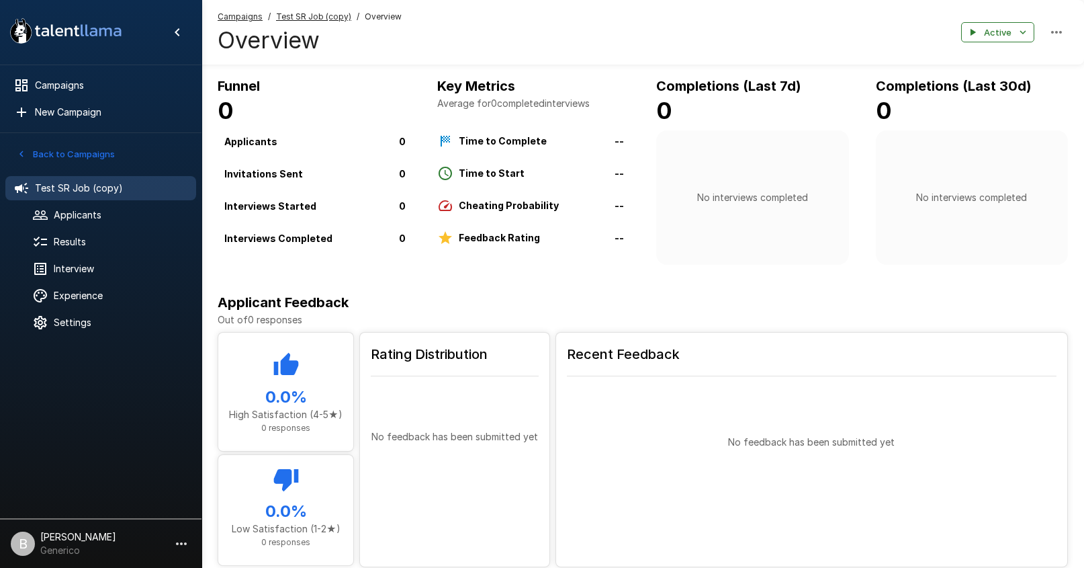
click at [300, 15] on u "Test SR Job (copy)" at bounding box center [313, 16] width 75 height 10
click at [302, 17] on u "Test SR Job (copy)" at bounding box center [313, 16] width 75 height 10
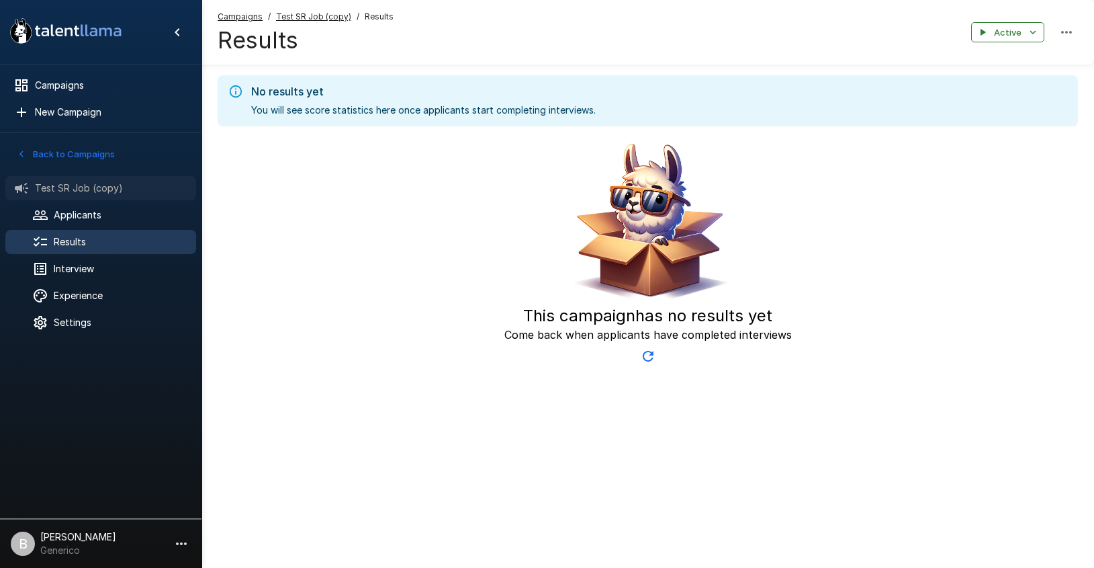
click at [77, 194] on span "Test SR Job (copy)" at bounding box center [110, 187] width 150 height 13
click at [84, 187] on span "Test SR Job (copy)" at bounding box center [110, 187] width 150 height 13
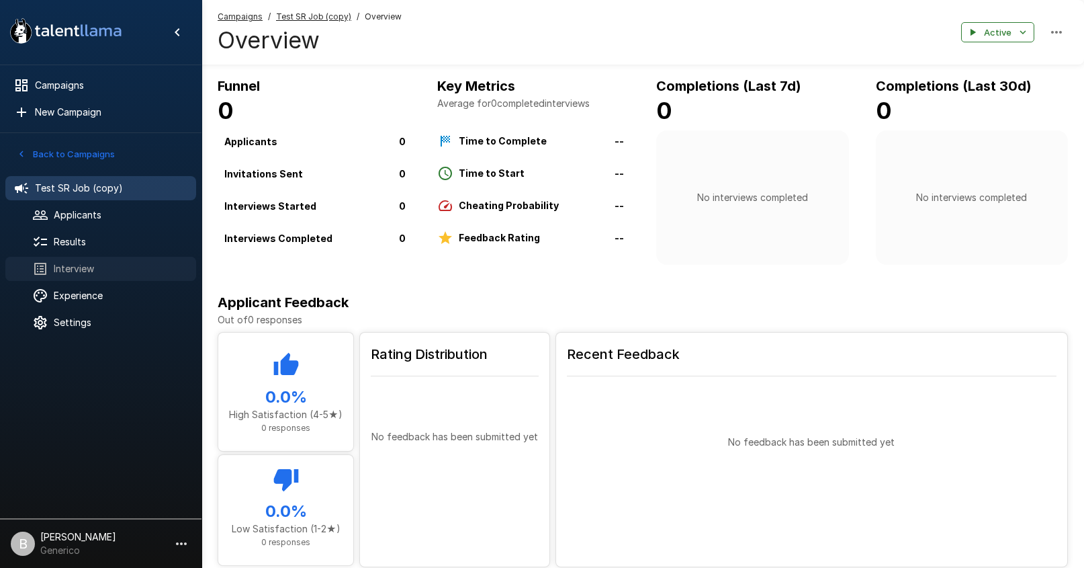
click at [127, 267] on span "Interview" at bounding box center [120, 268] width 132 height 13
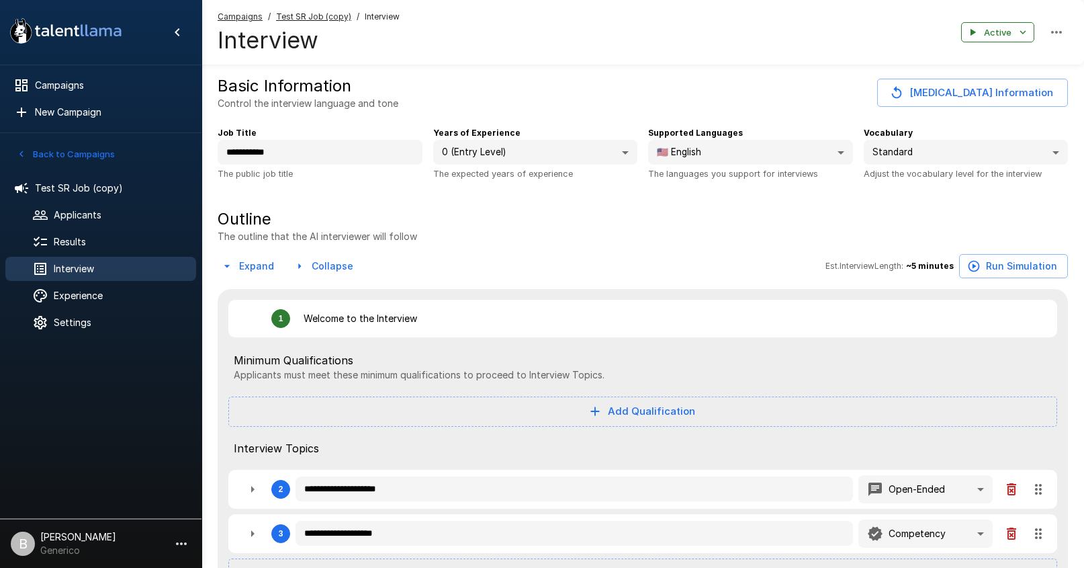
type textarea "*"
click at [62, 140] on div "Back to Campaigns" at bounding box center [100, 150] width 201 height 35
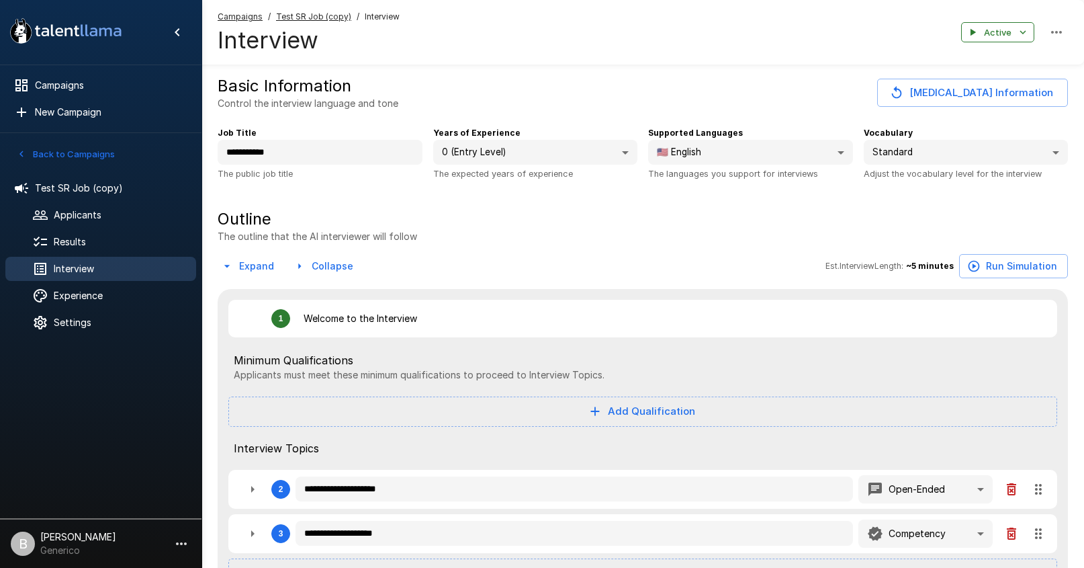
click at [62, 153] on button "Back to Campaigns" at bounding box center [65, 154] width 105 height 21
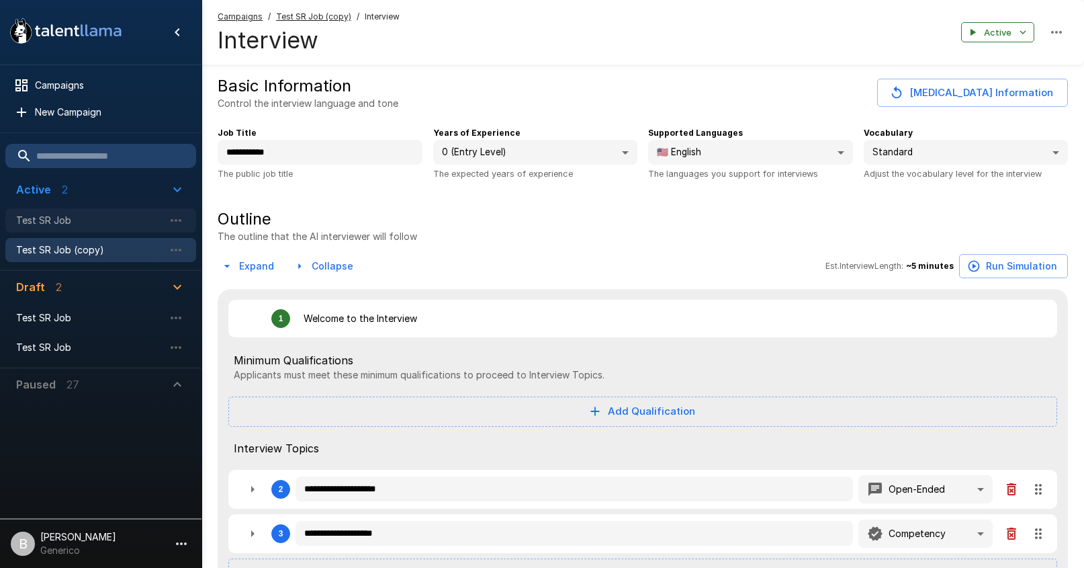
click at [73, 218] on span "Test SR Job" at bounding box center [90, 220] width 148 height 13
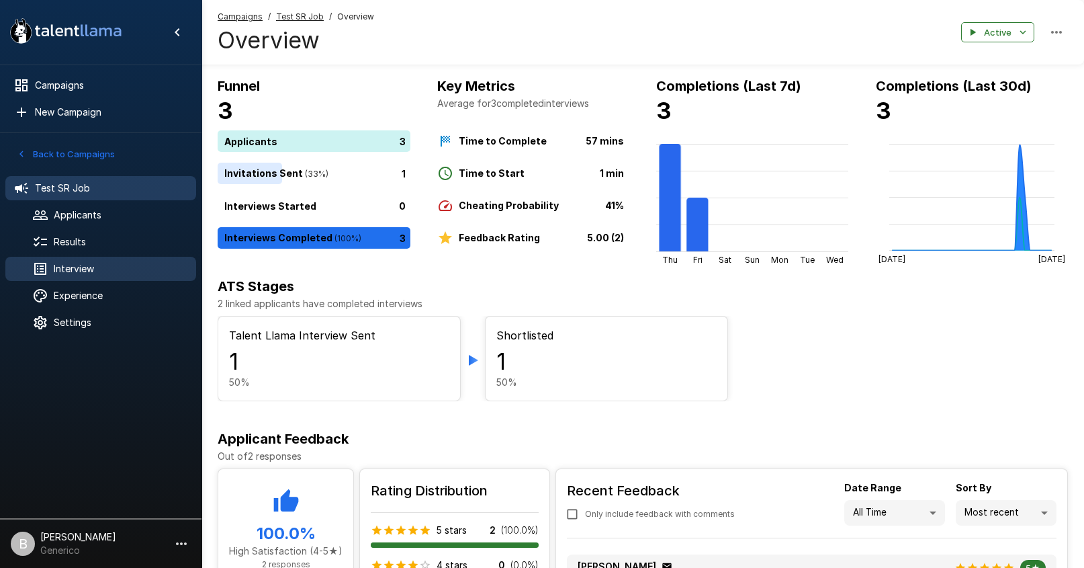
click at [87, 275] on span "Interview" at bounding box center [120, 268] width 132 height 13
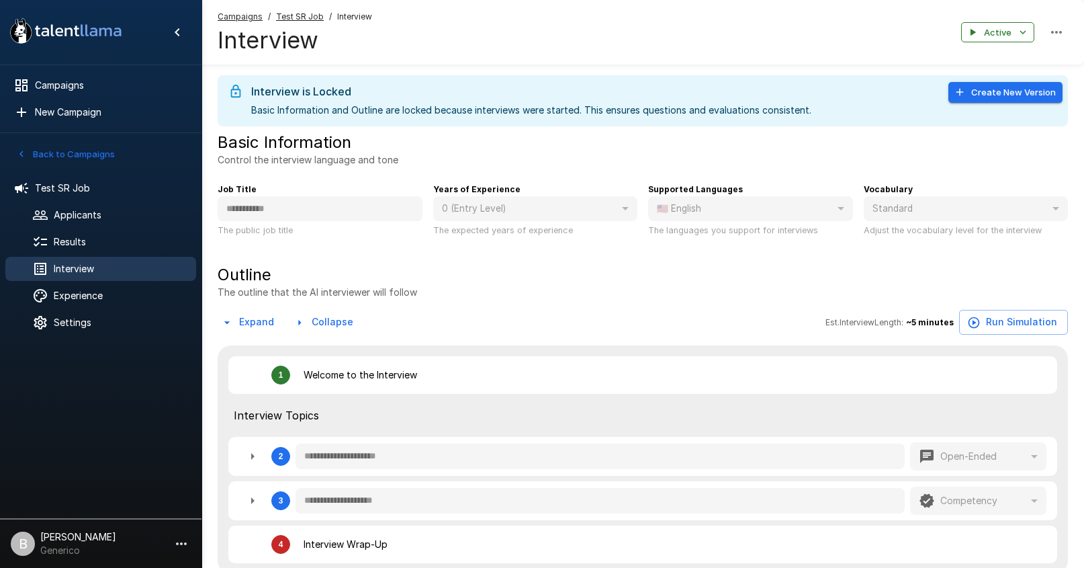
type textarea "*"
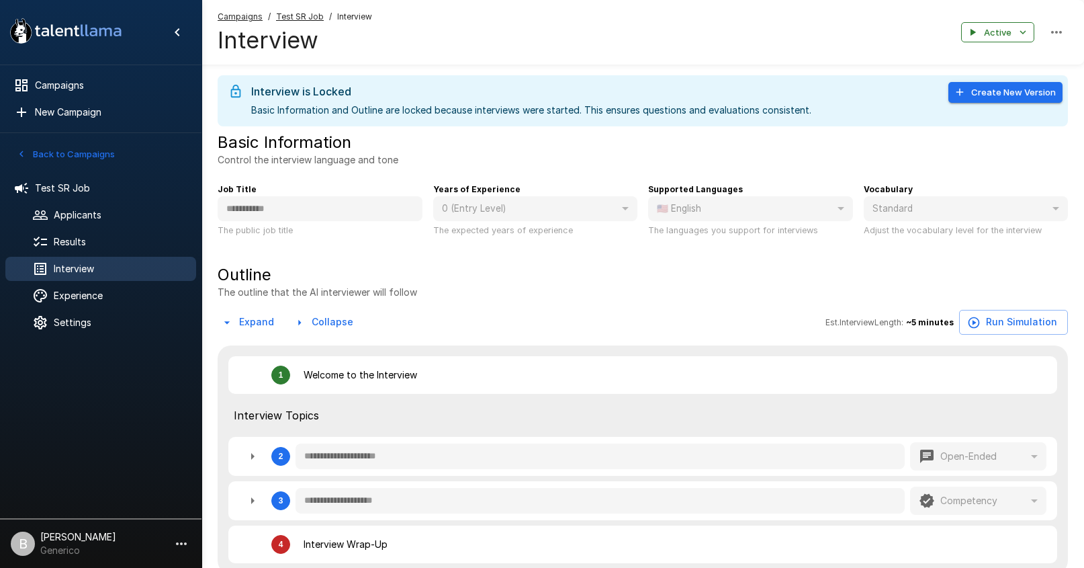
type textarea "*"
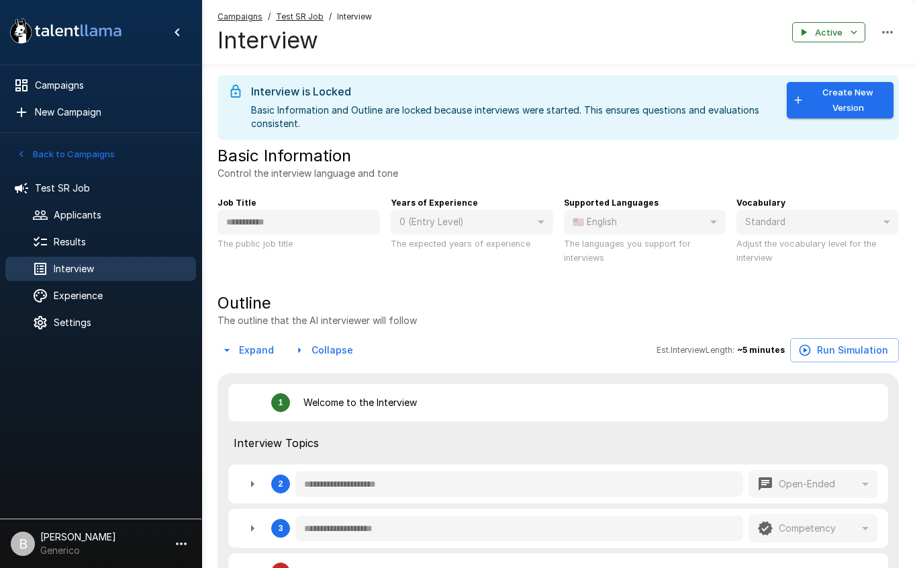
type textarea "*"
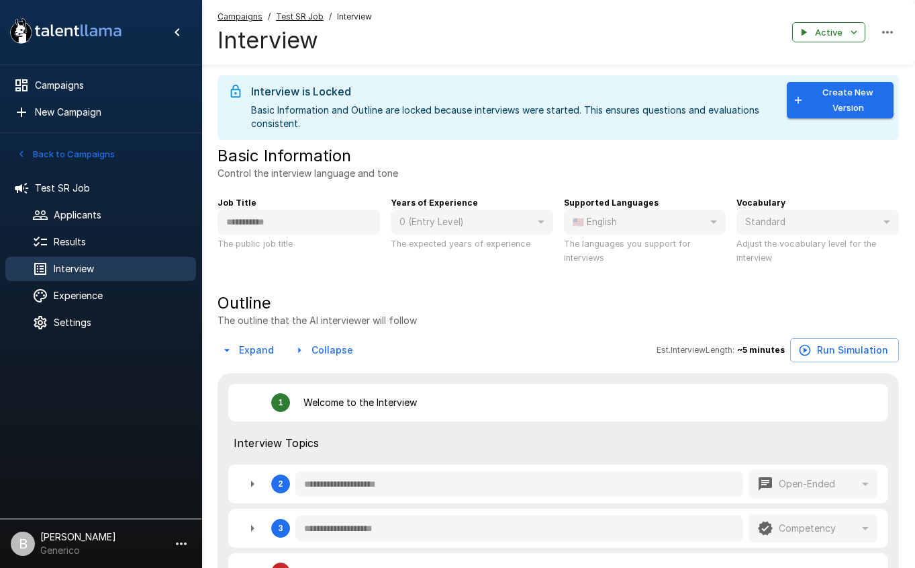
type textarea "*"
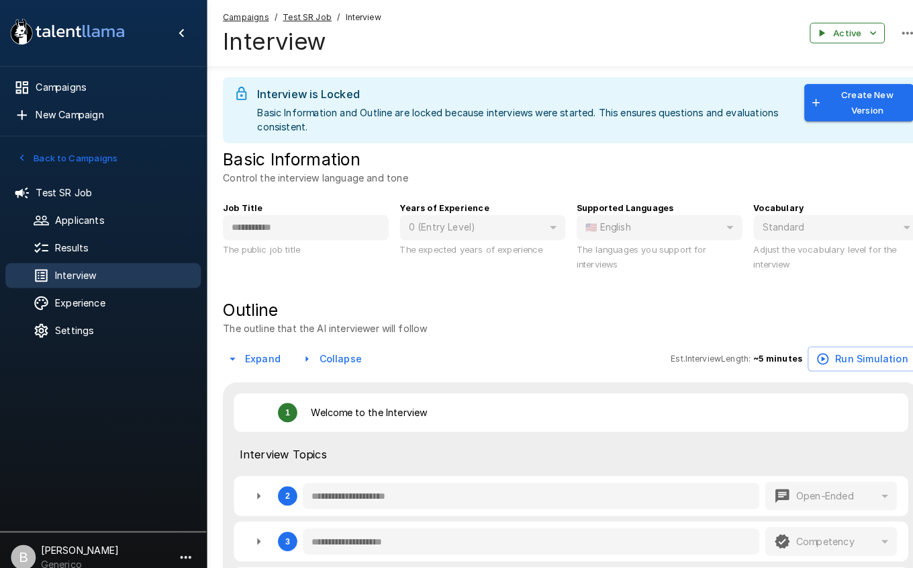
type textarea "*"
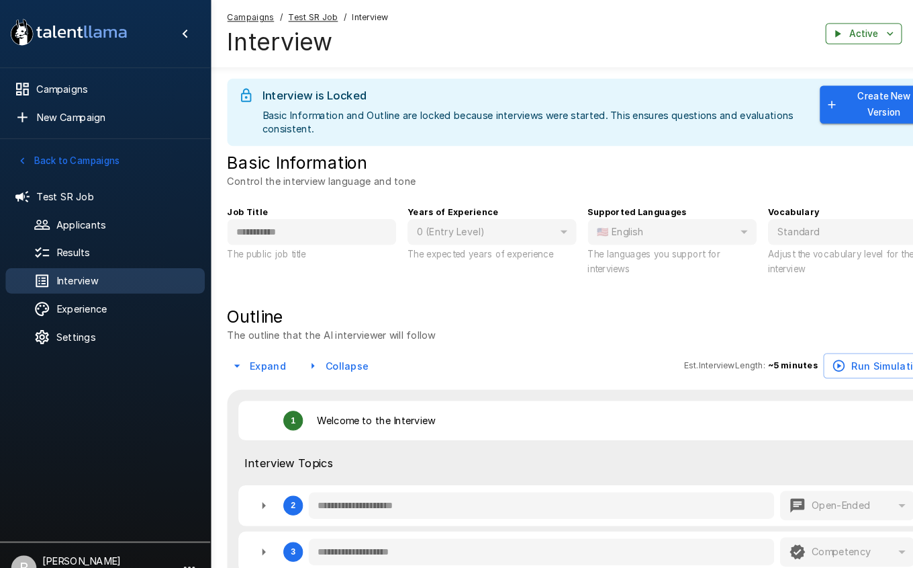
type textarea "*"
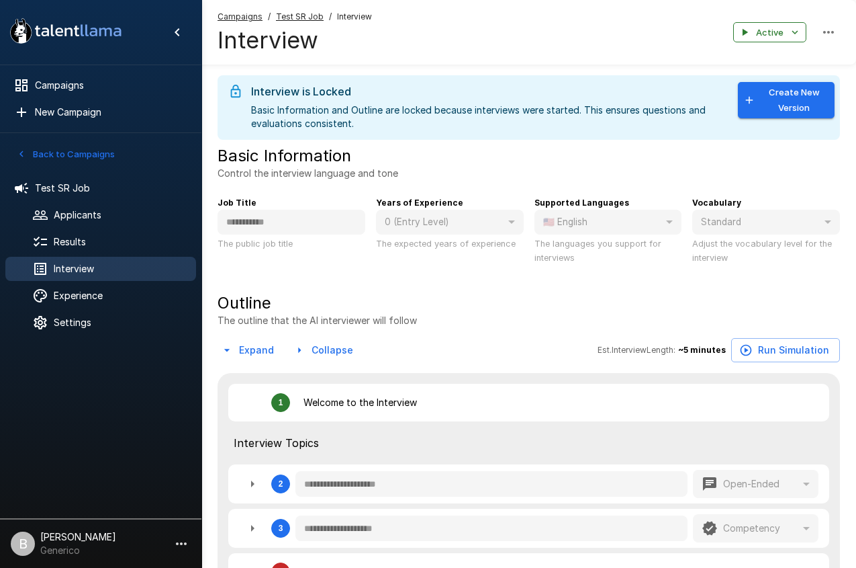
type textarea "*"
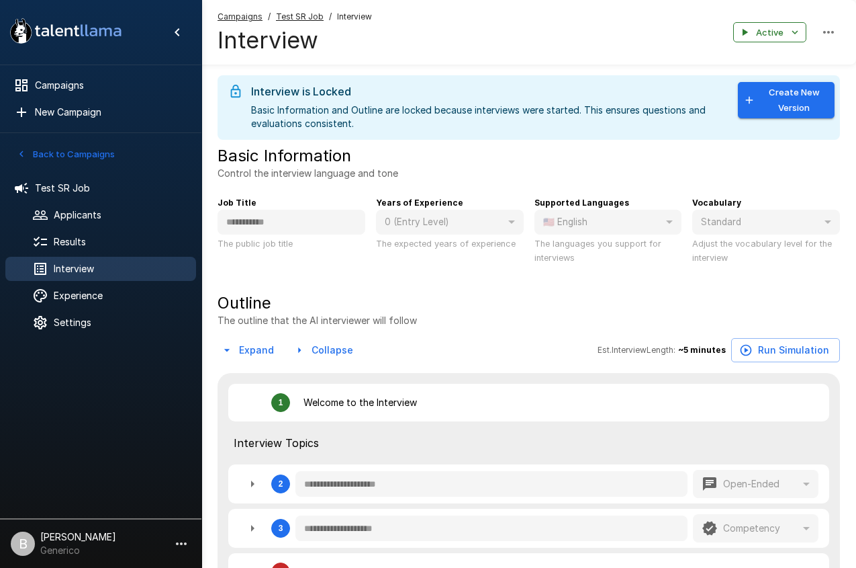
type textarea "*"
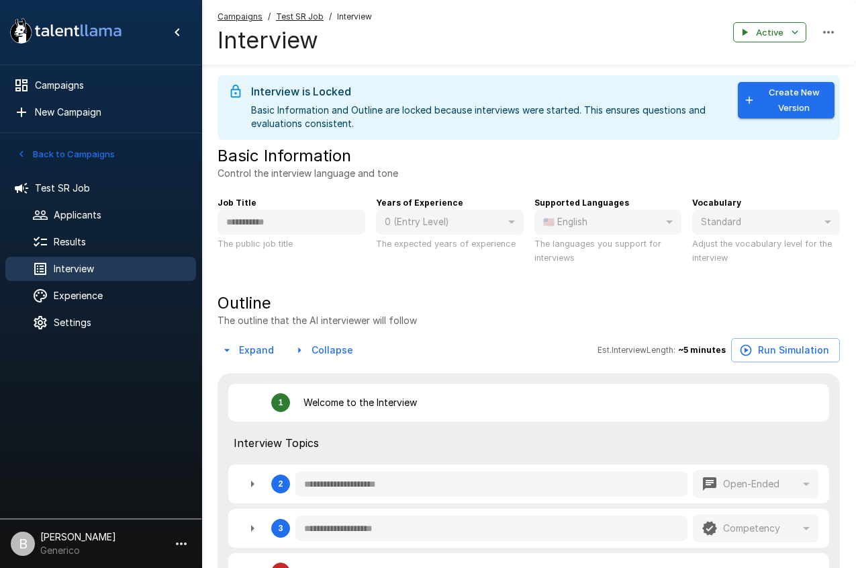
type textarea "*"
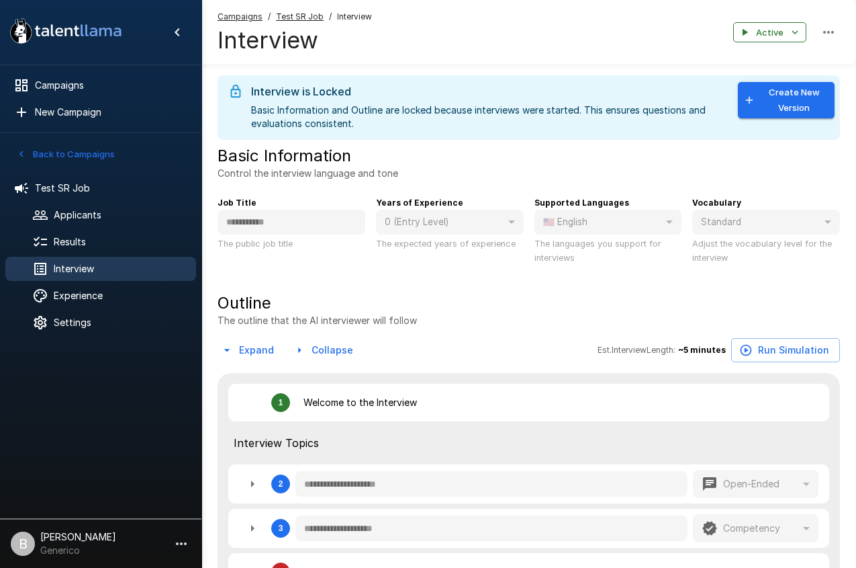
type textarea "*"
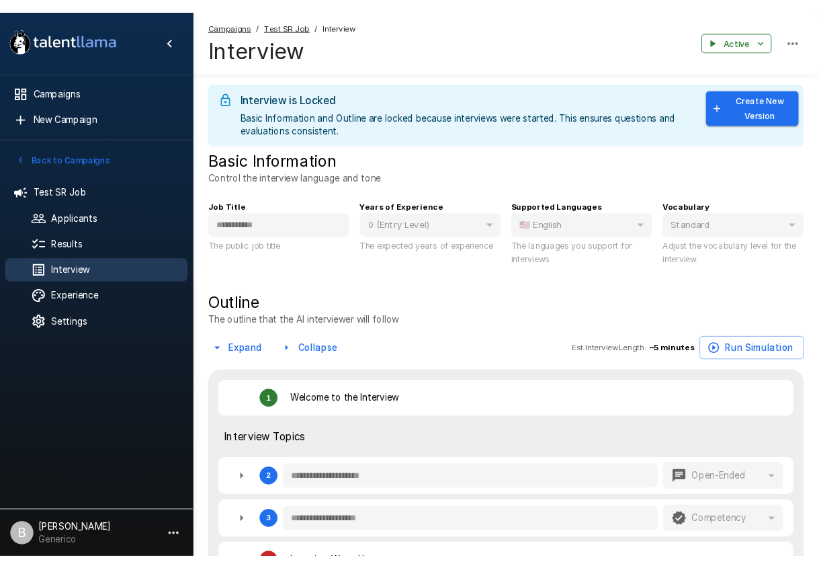
type textarea "*"
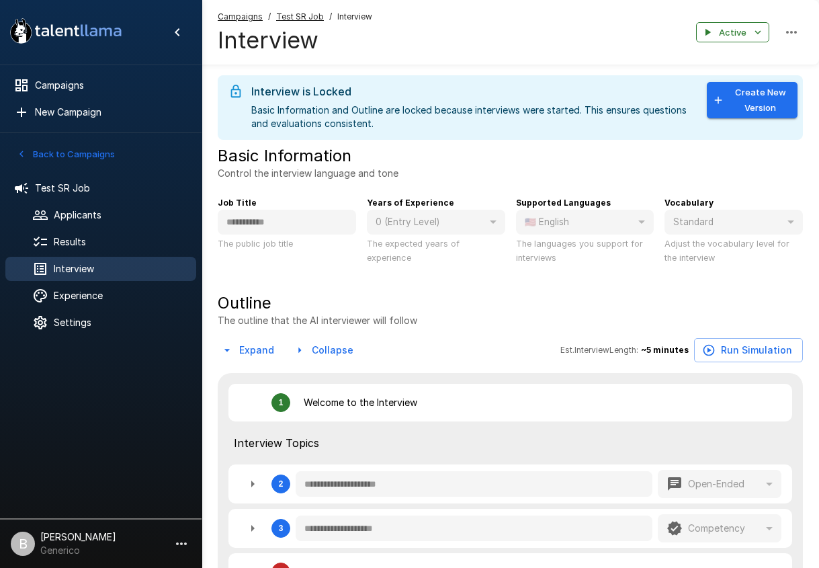
type textarea "*"
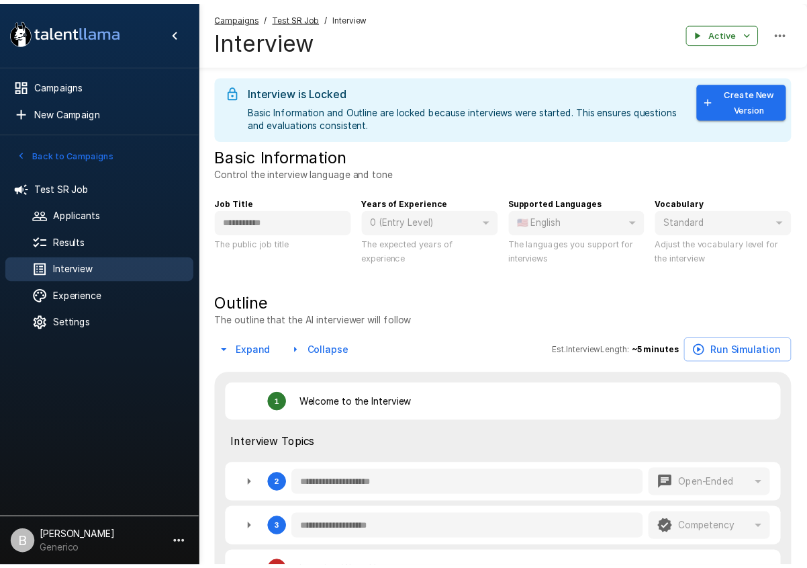
type textarea "*"
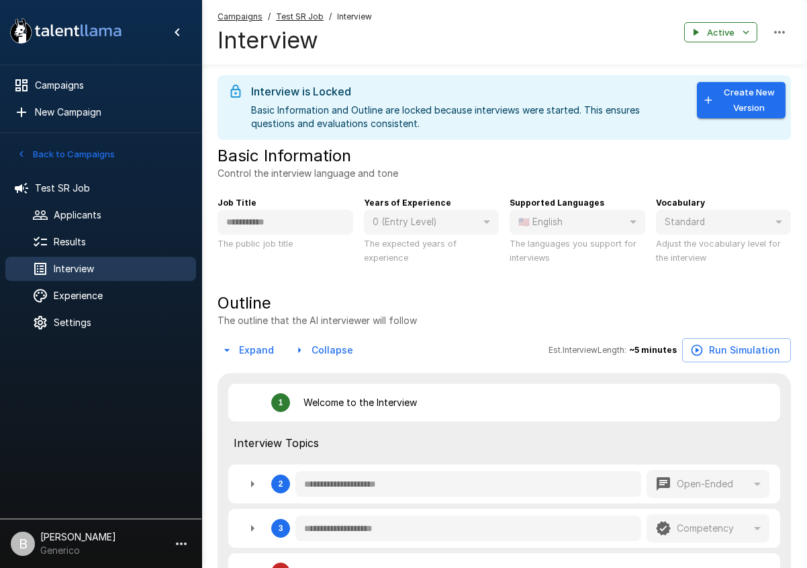
type textarea "*"
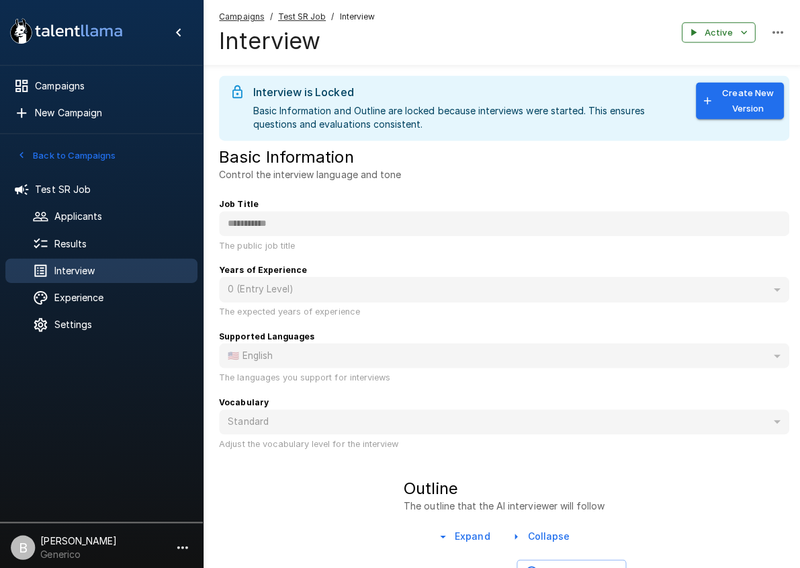
type textarea "*"
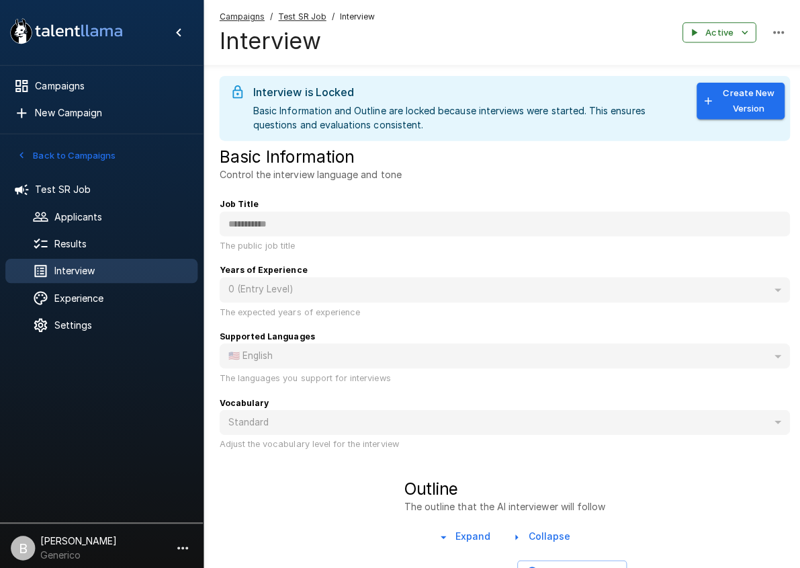
type textarea "*"
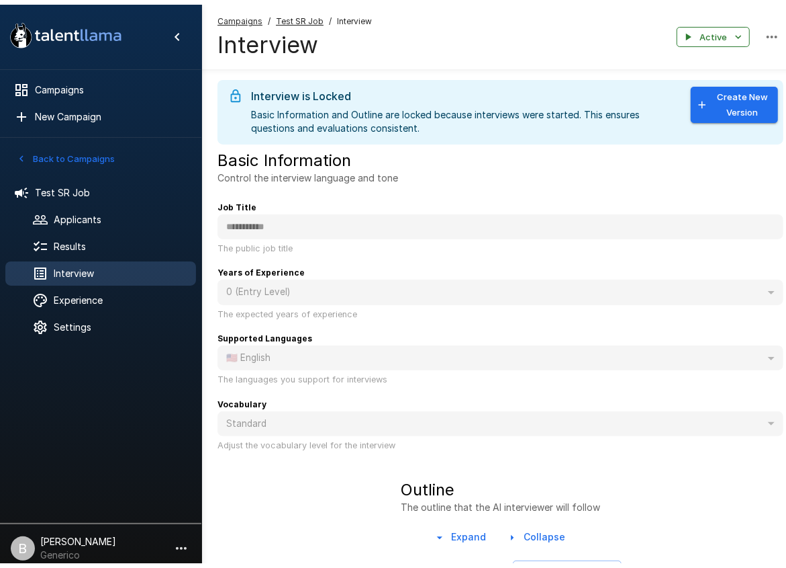
type textarea "*"
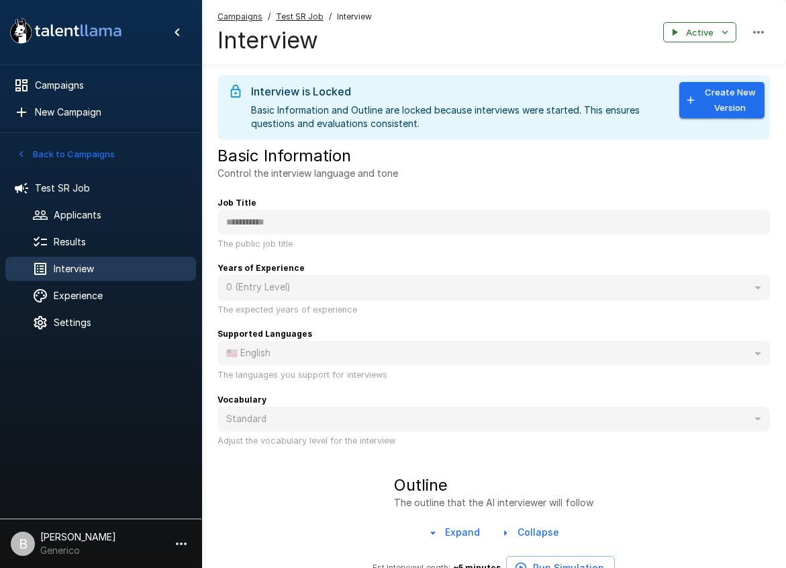
type textarea "*"
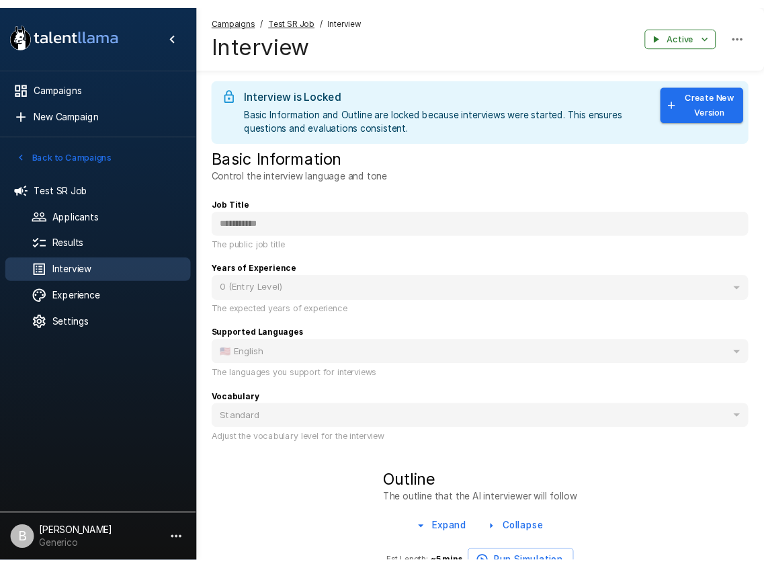
type textarea "*"
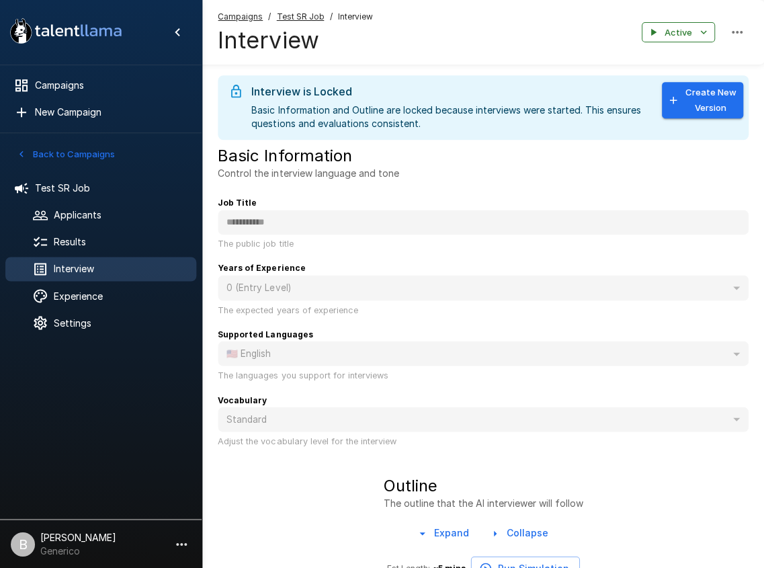
type textarea "*"
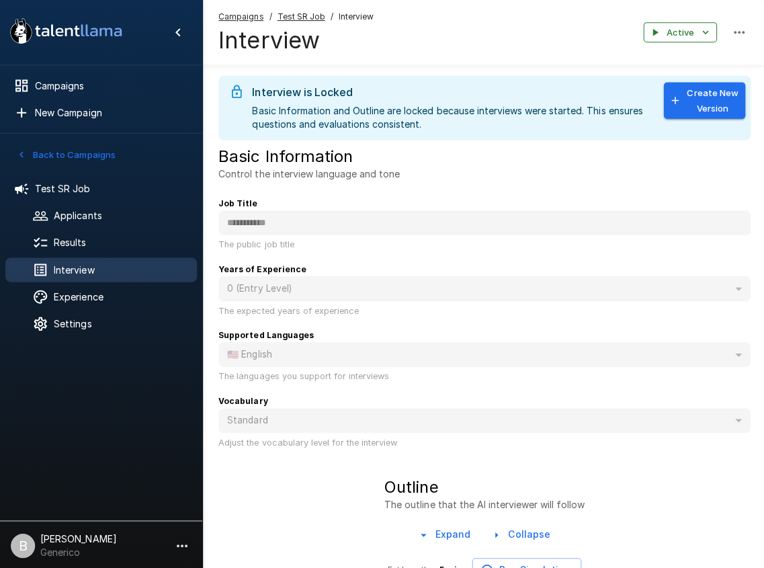
type textarea "*"
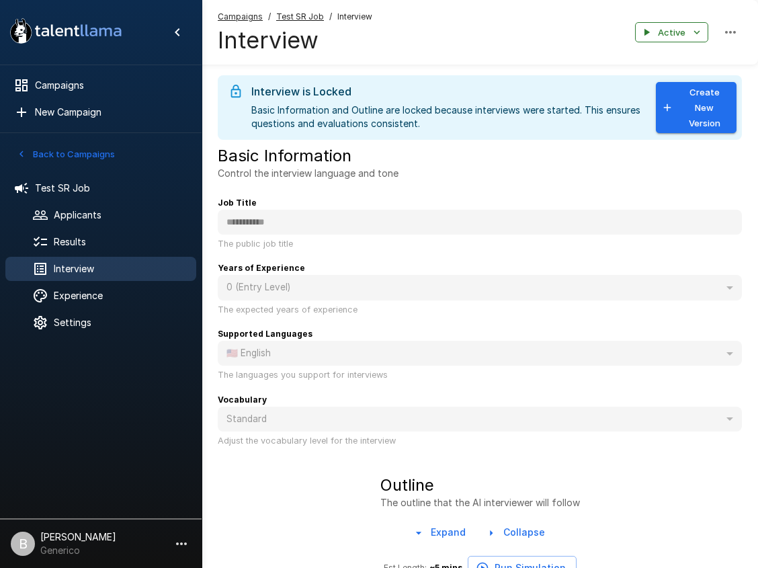
type textarea "*"
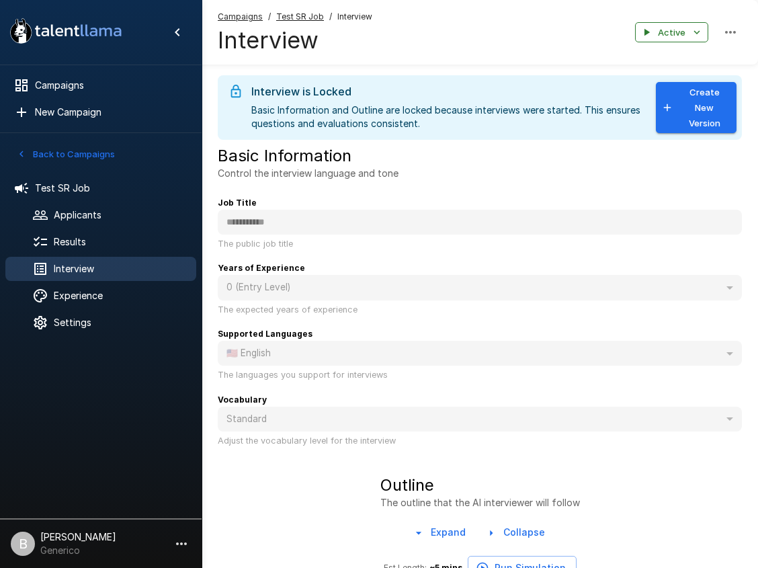
type textarea "*"
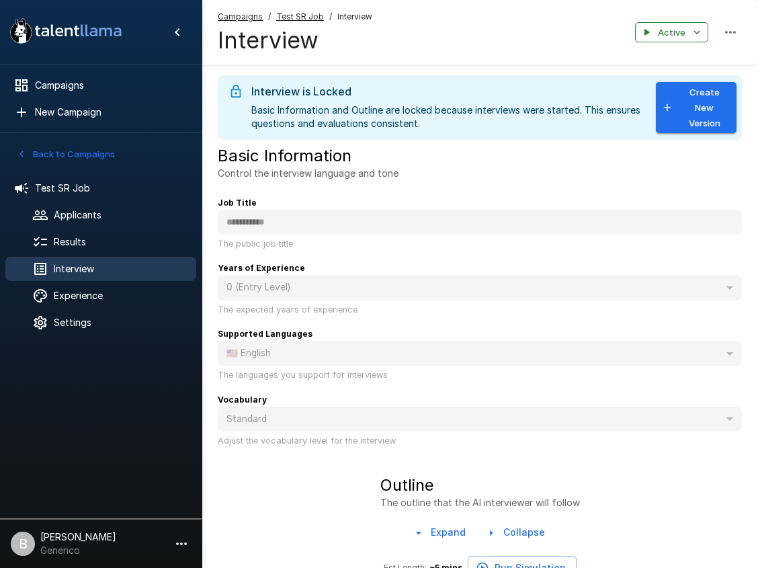
type textarea "*"
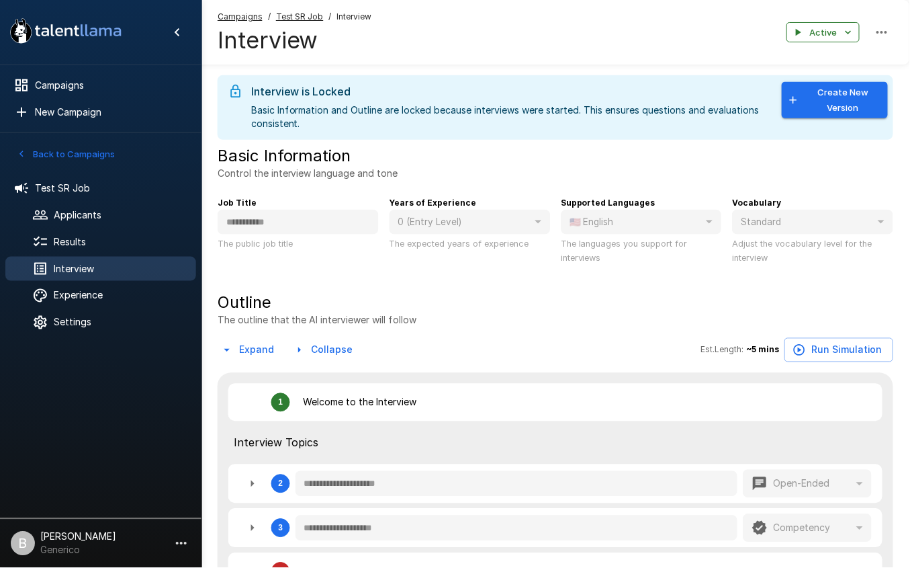
type textarea "*"
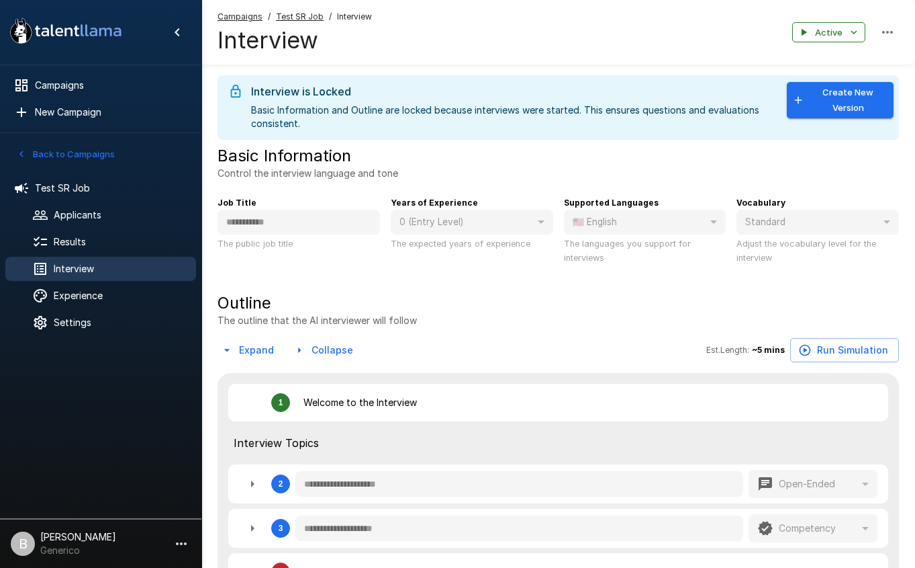
type textarea "*"
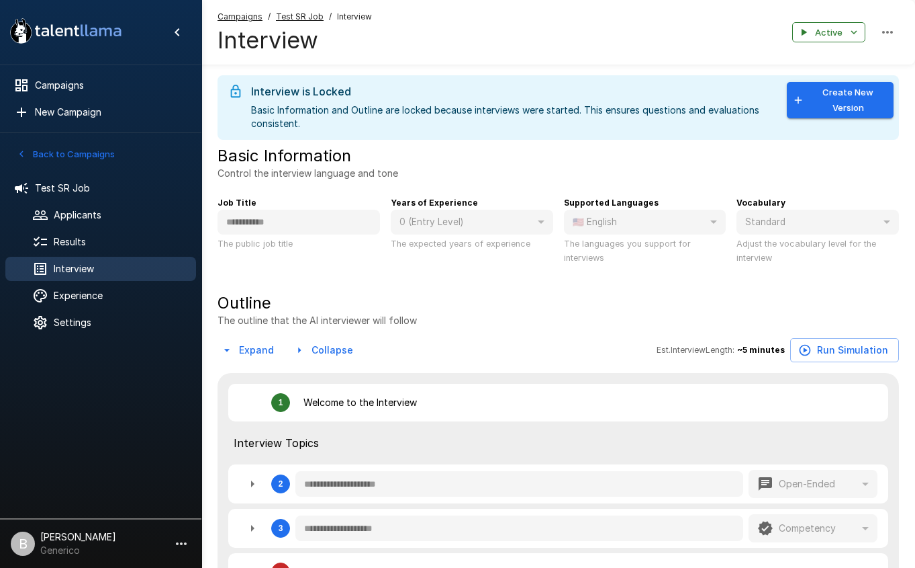
type textarea "*"
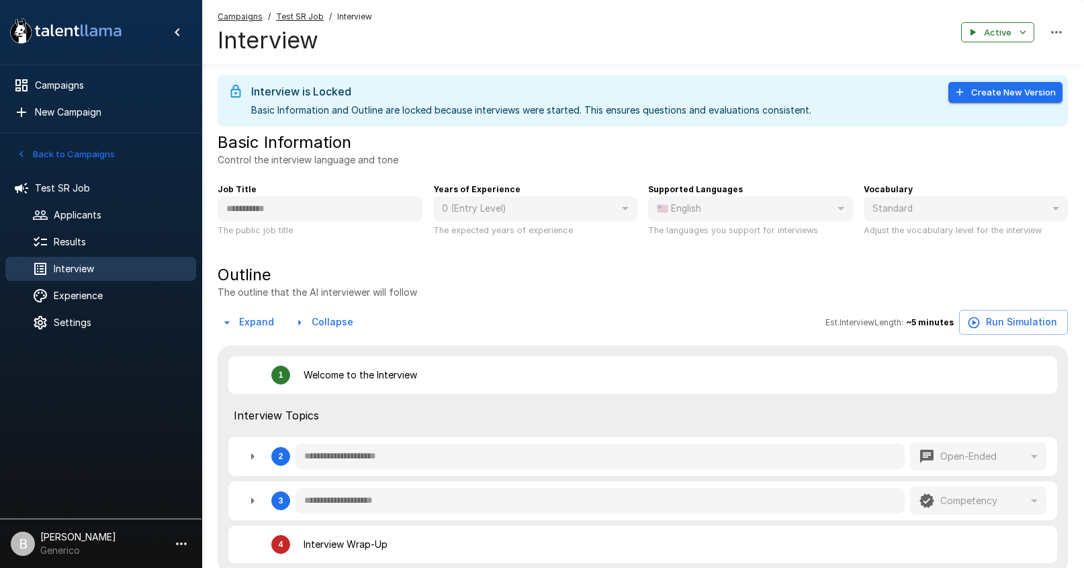
type textarea "*"
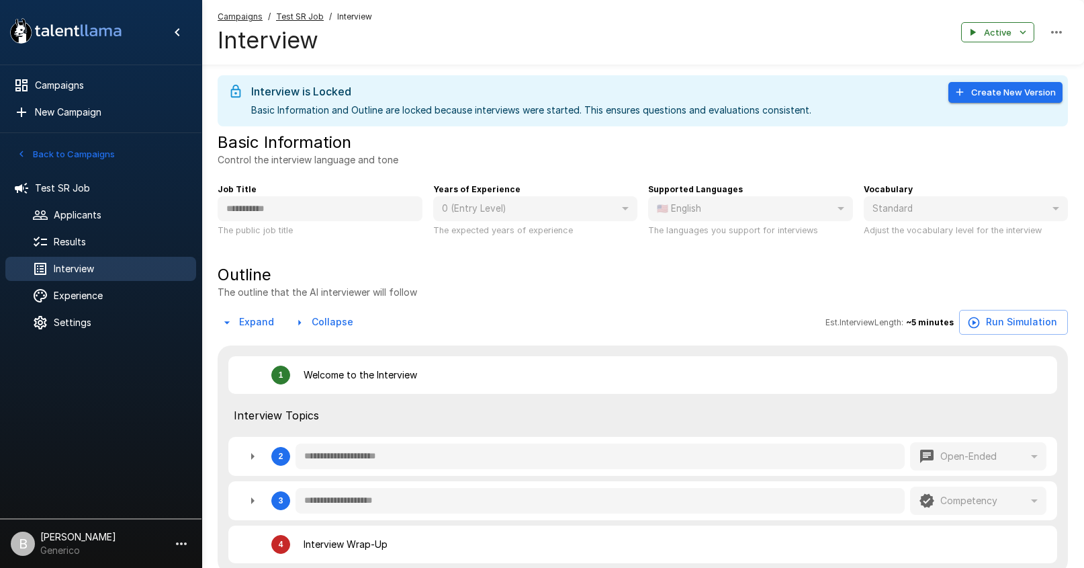
type textarea "*"
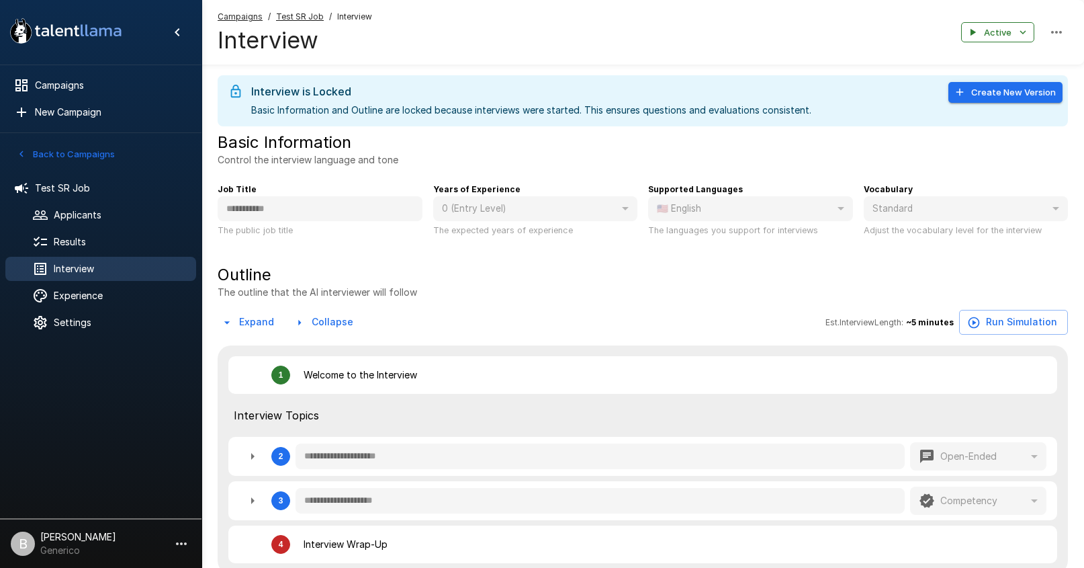
type textarea "*"
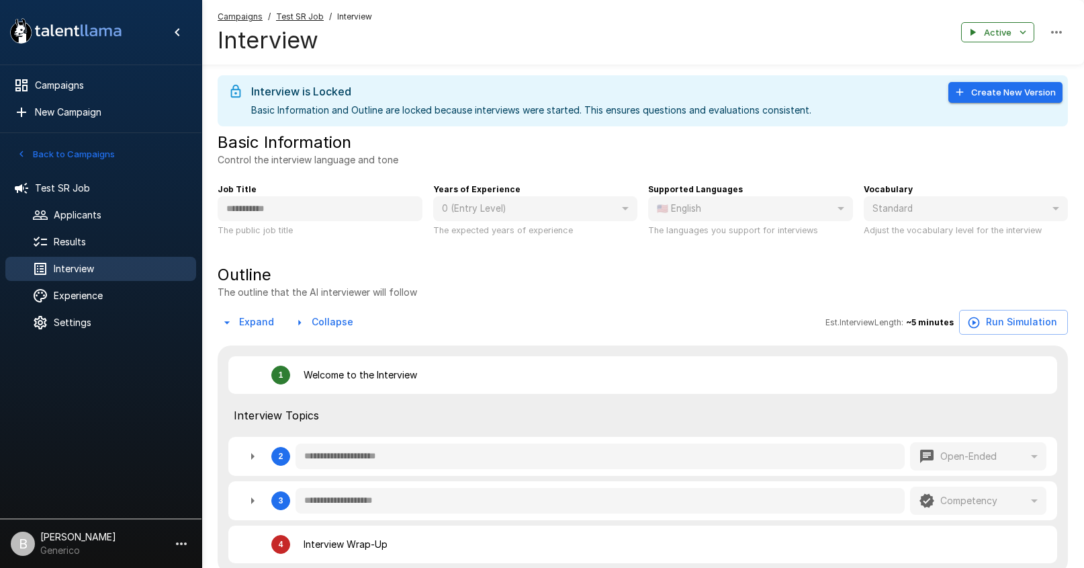
type textarea "*"
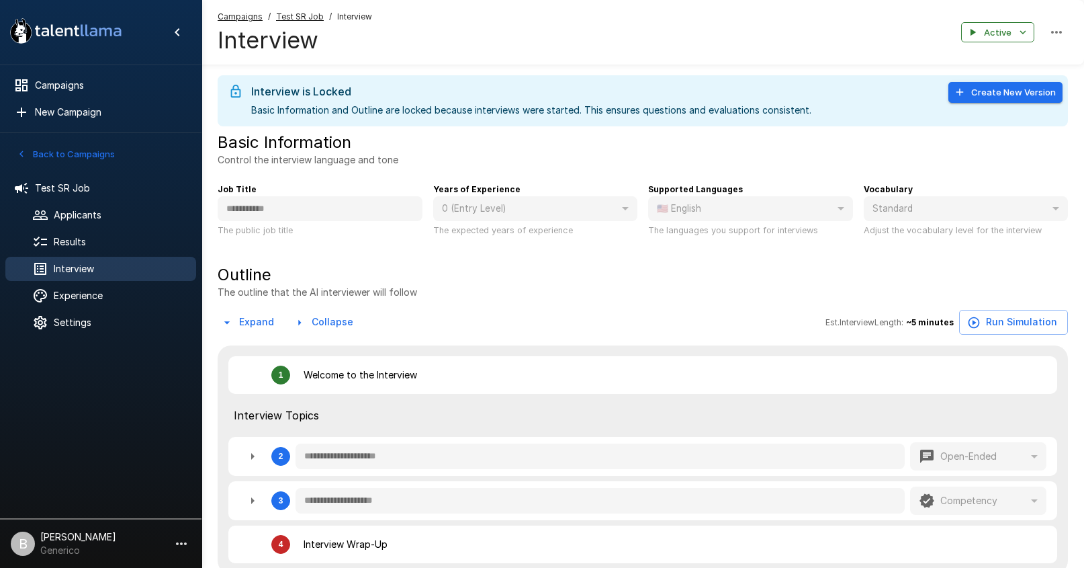
type textarea "*"
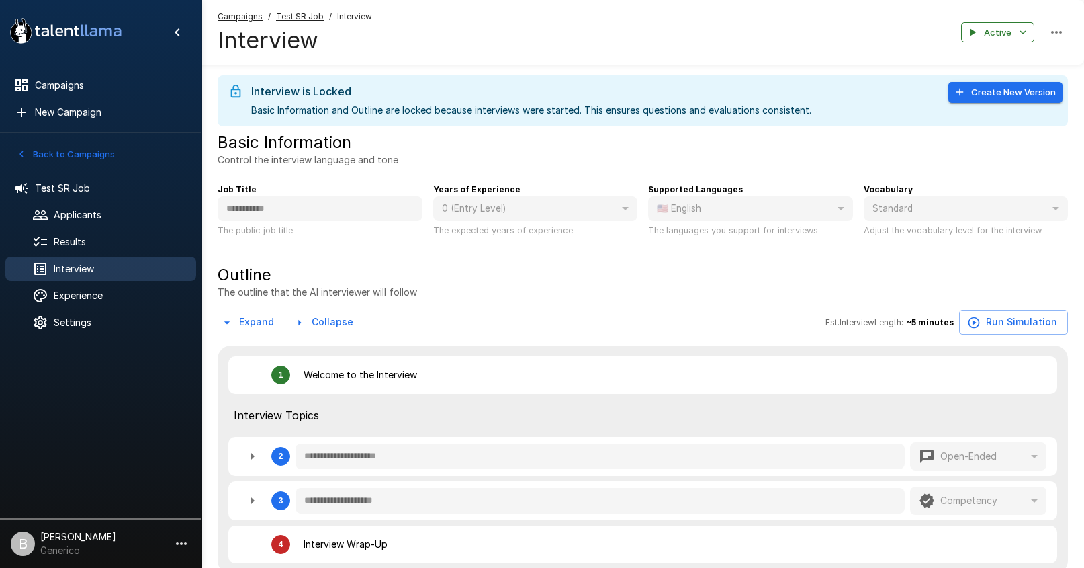
type textarea "*"
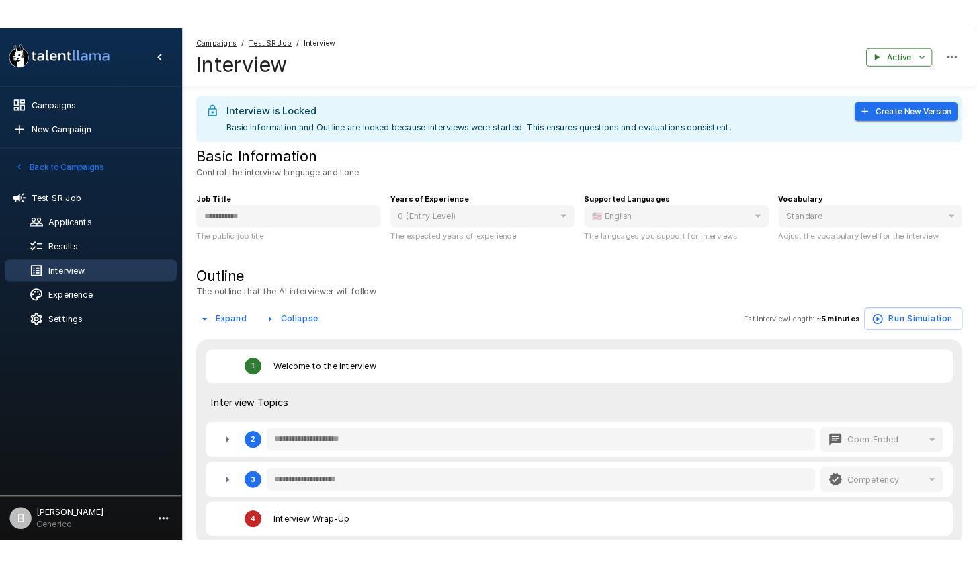
type textarea "*"
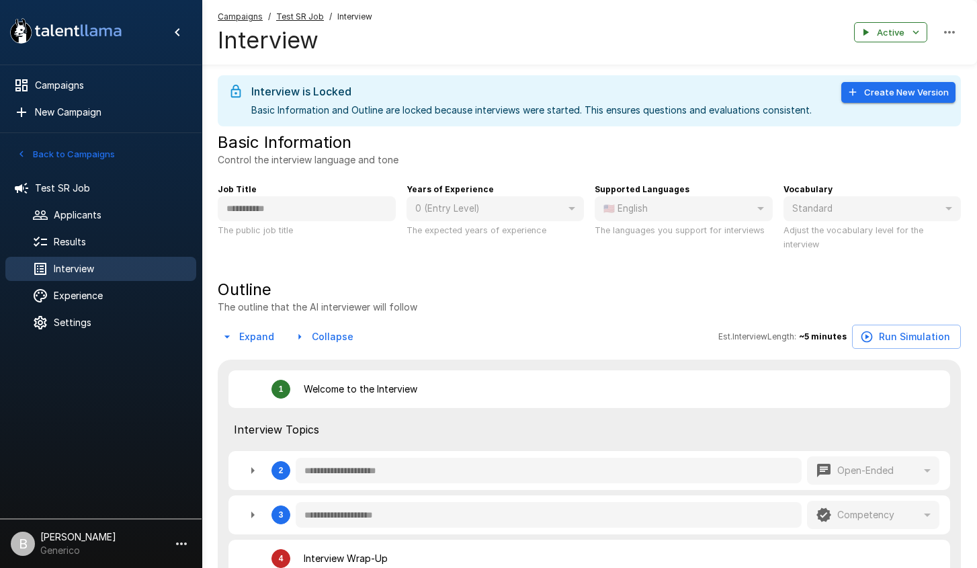
type textarea "*"
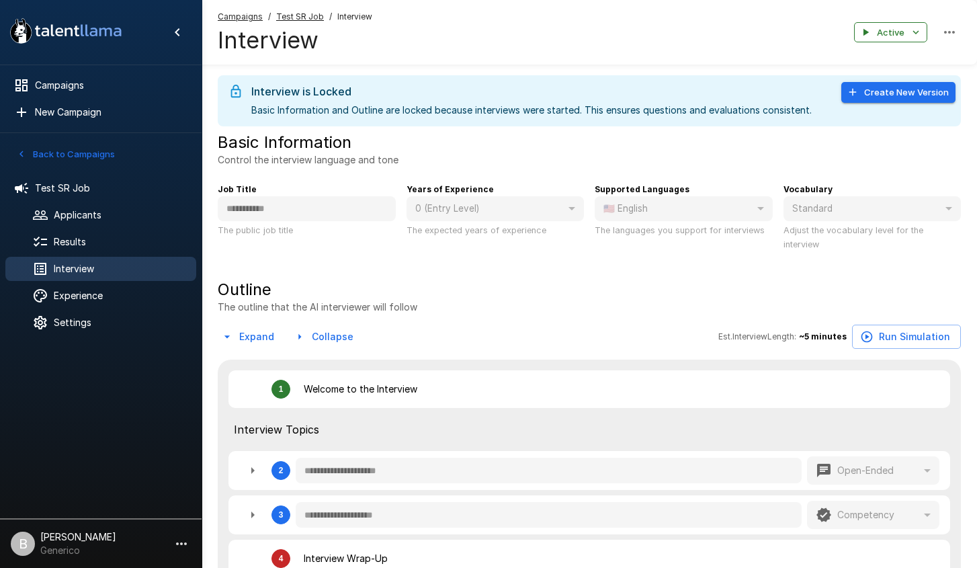
type textarea "*"
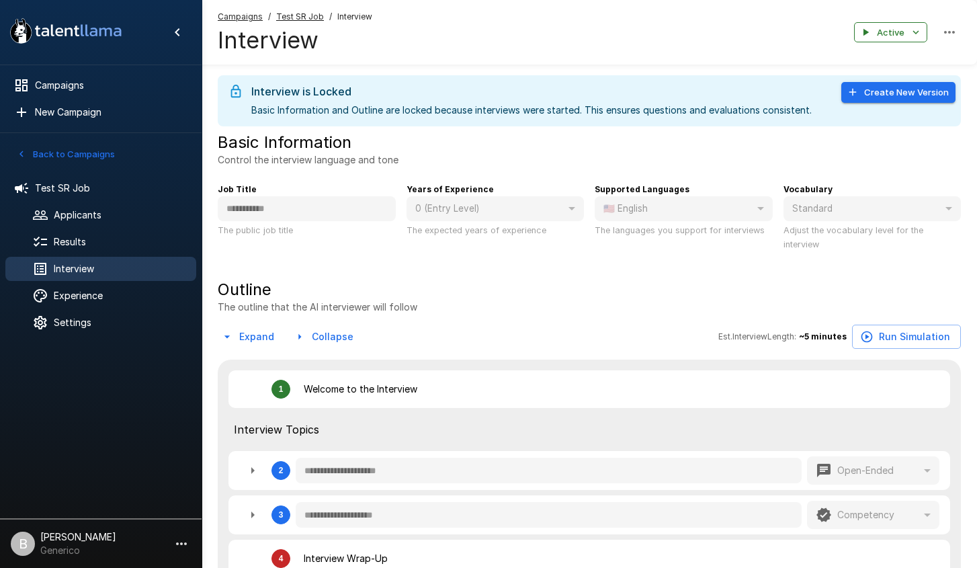
type textarea "*"
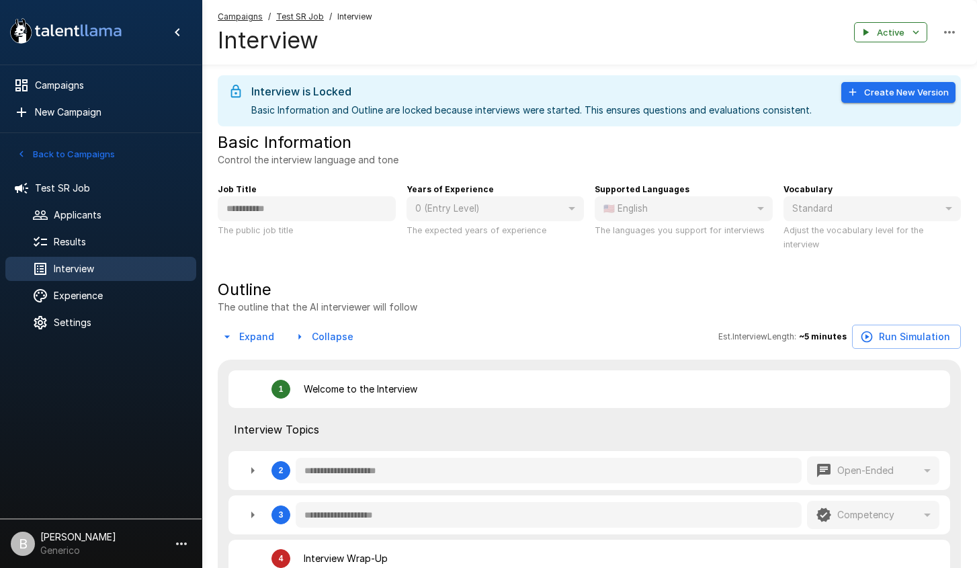
type textarea "*"
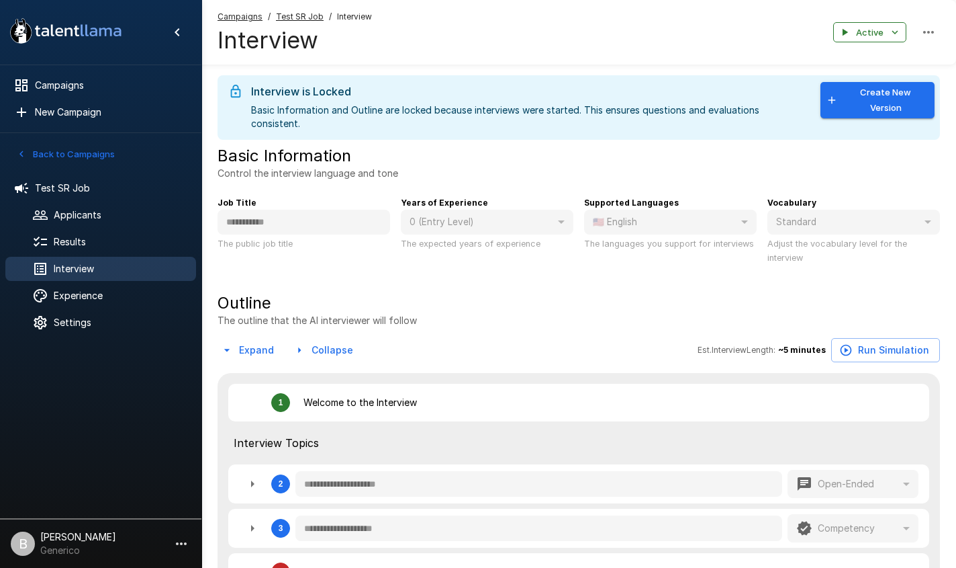
type textarea "*"
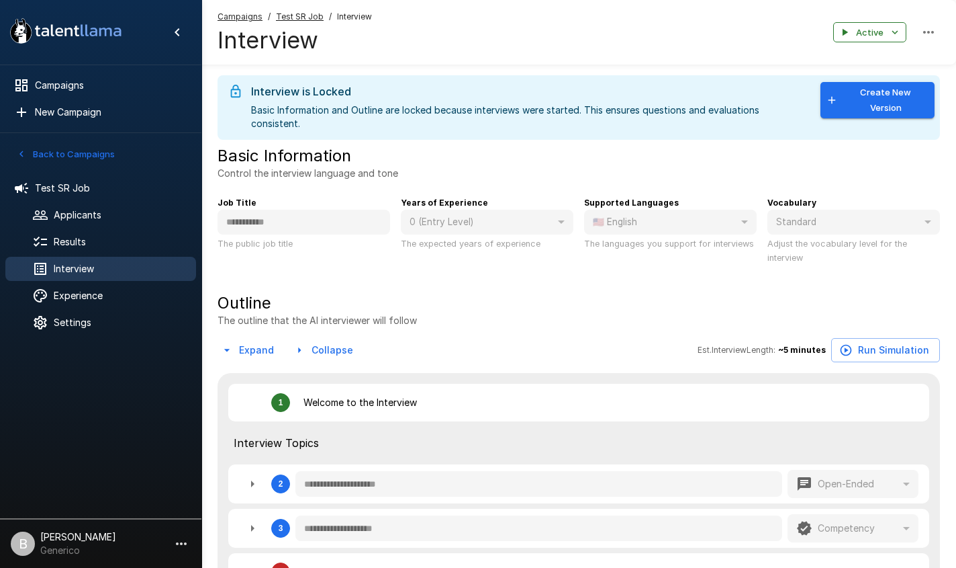
type textarea "*"
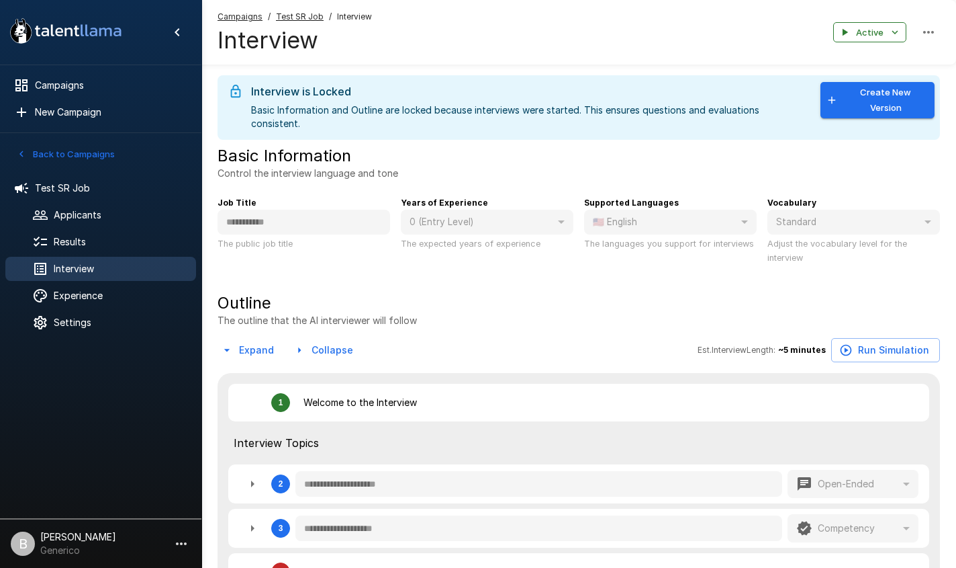
type textarea "*"
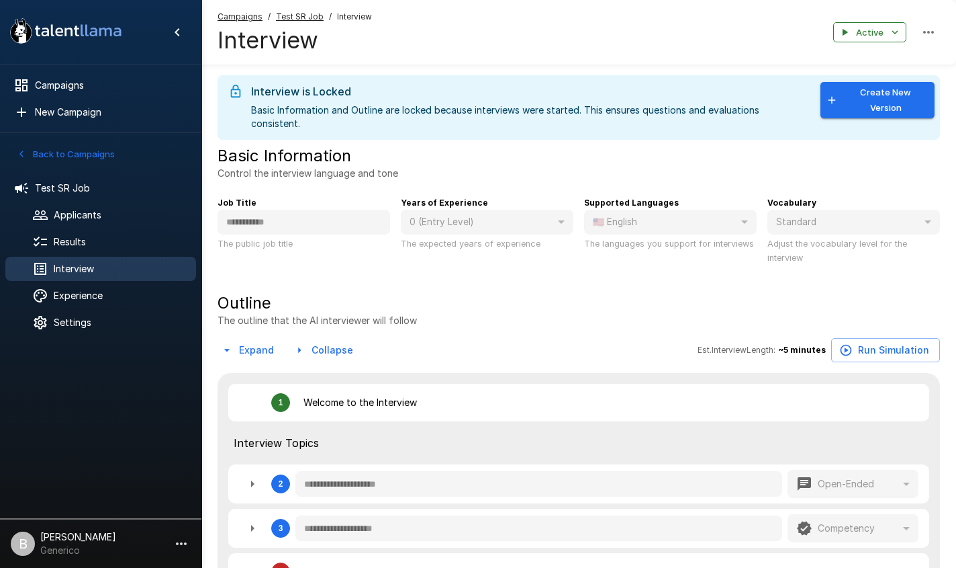
type textarea "*"
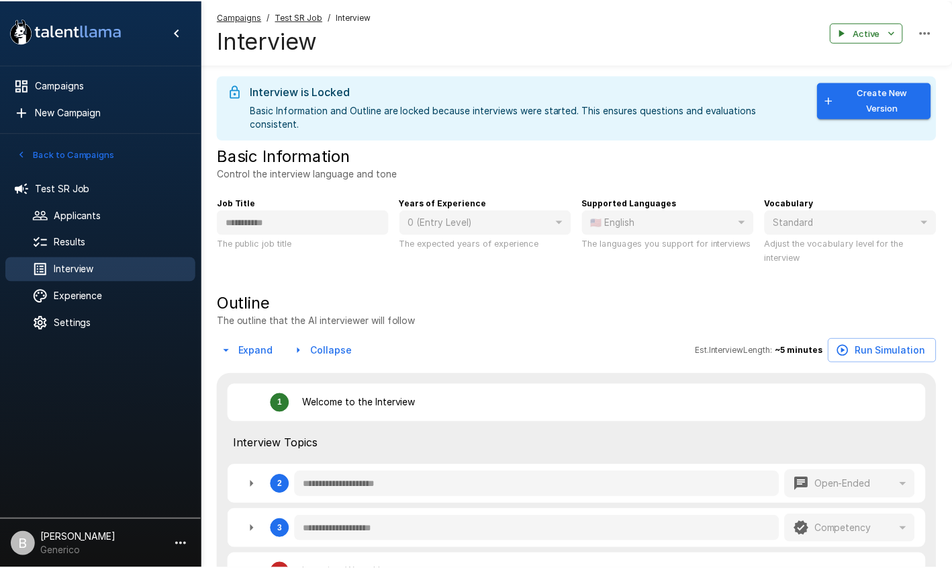
type textarea "*"
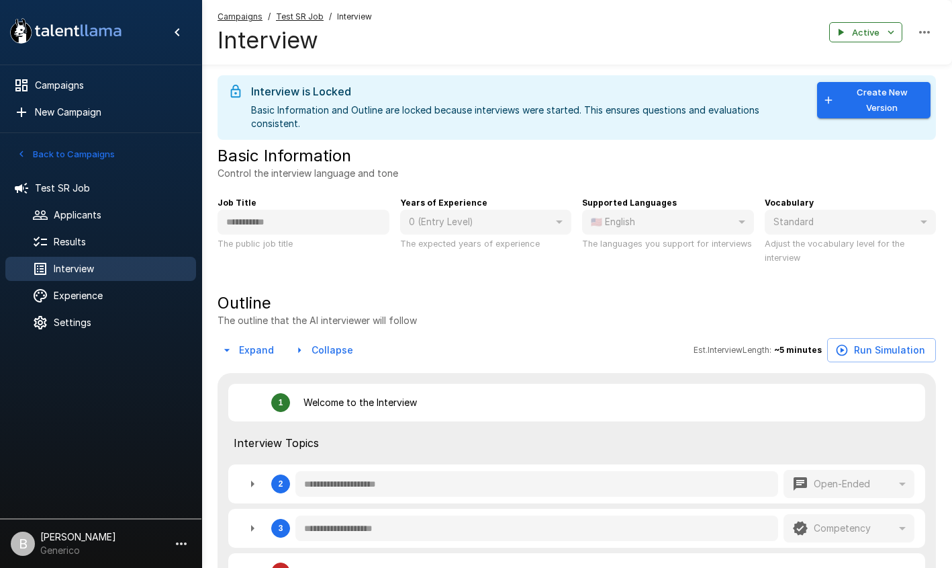
type textarea "*"
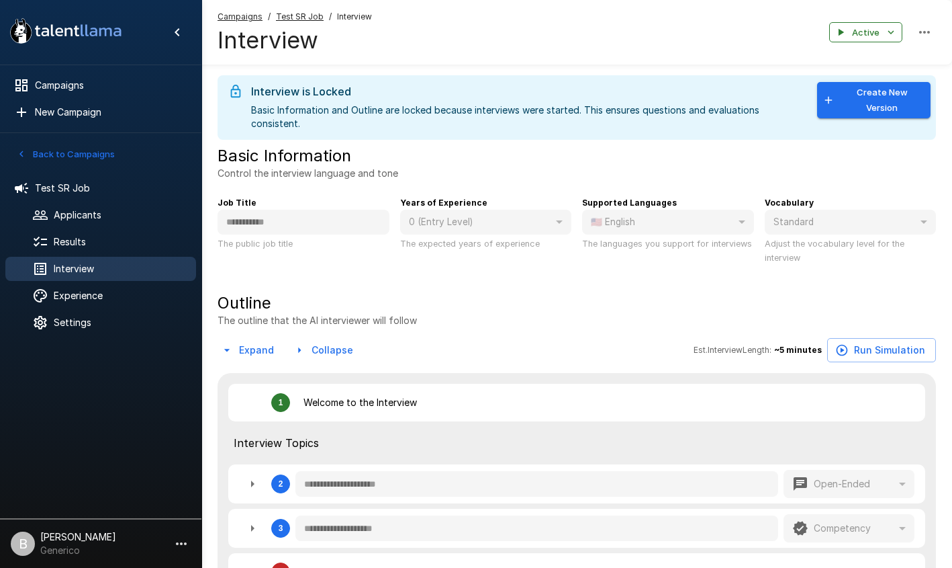
type textarea "*"
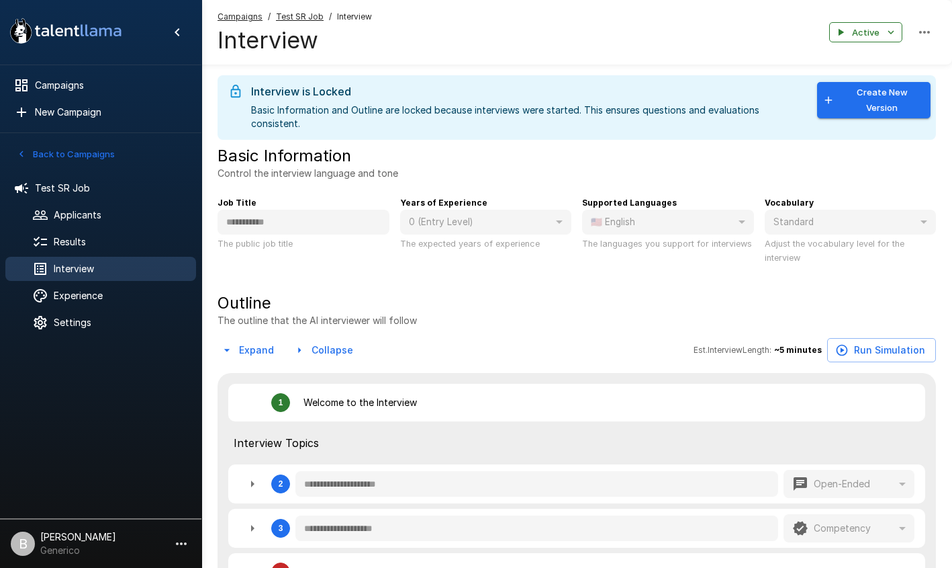
type textarea "*"
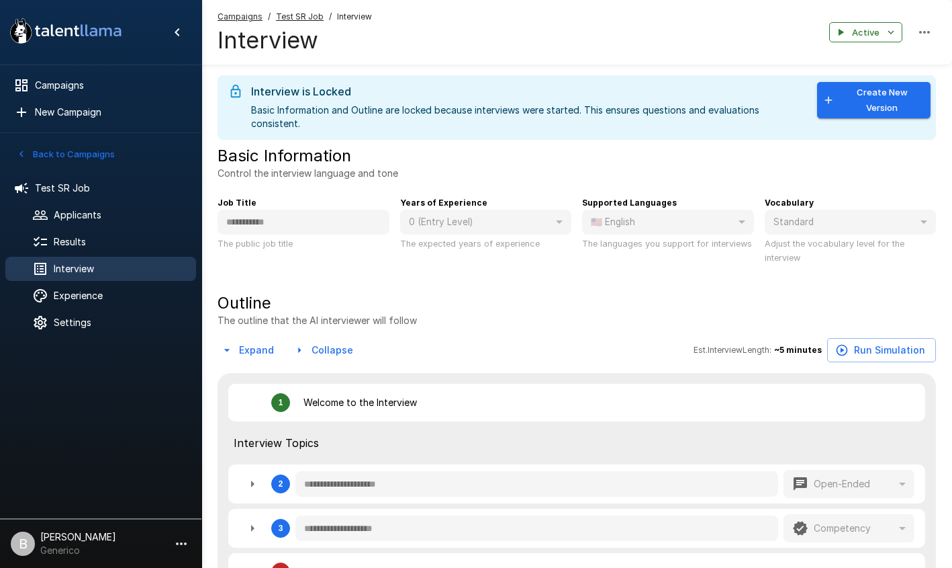
type textarea "*"
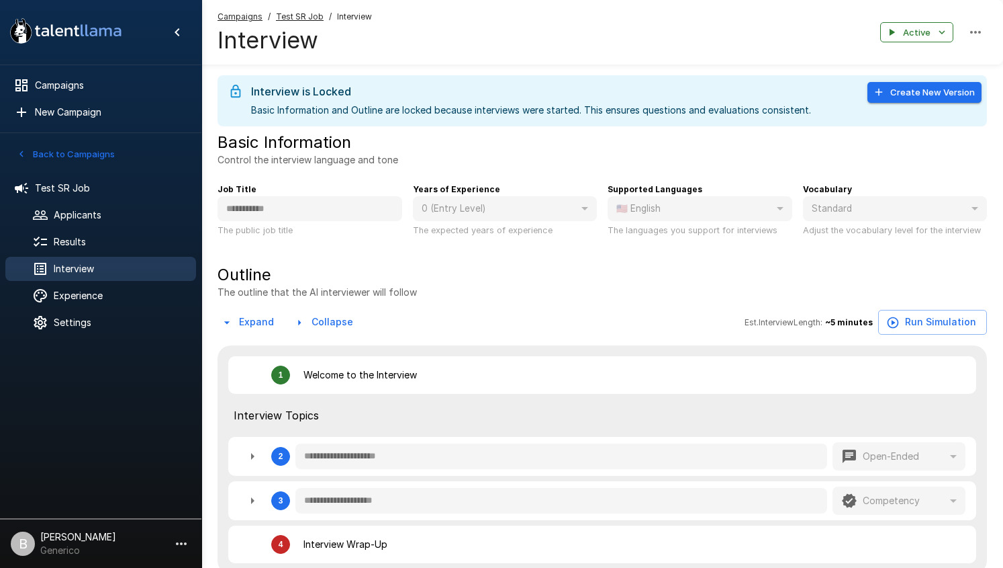
click at [885, 91] on icon "button" at bounding box center [879, 92] width 12 height 12
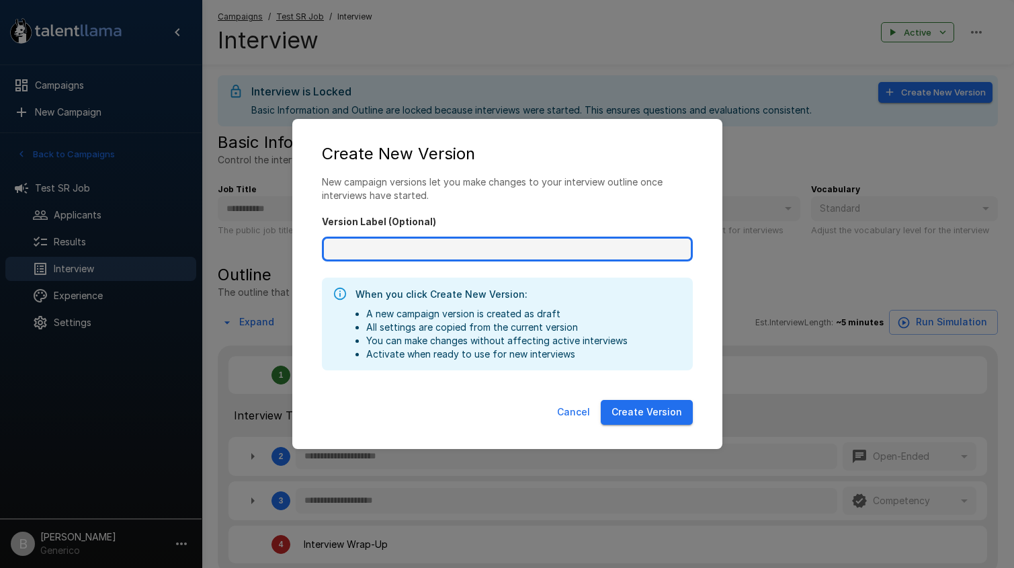
click at [355, 238] on input "Version Label (Optional)" at bounding box center [507, 249] width 371 height 26
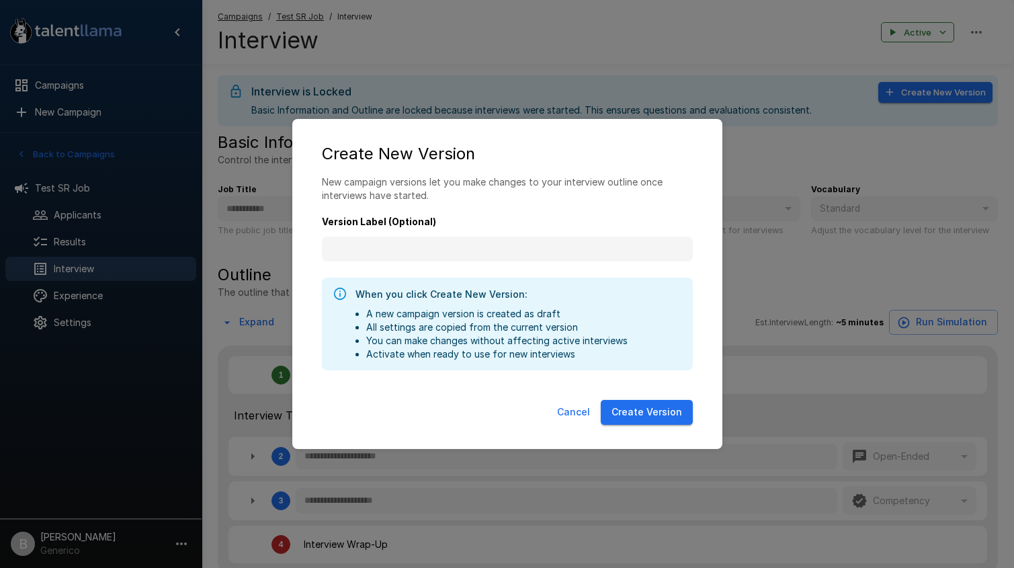
click at [572, 409] on button "Cancel" at bounding box center [573, 412] width 44 height 25
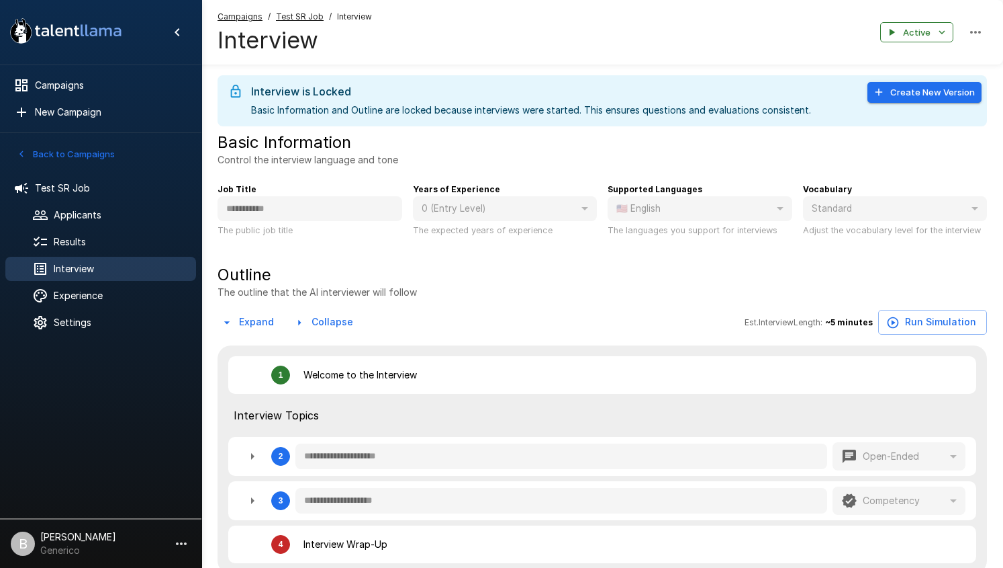
click at [895, 95] on button "Create New Version" at bounding box center [925, 92] width 114 height 21
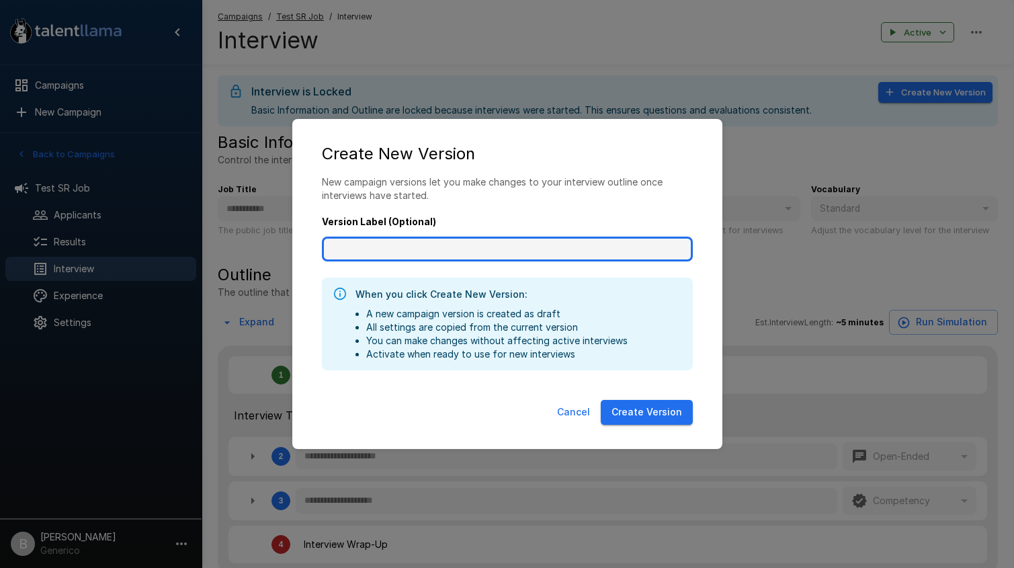
click at [334, 250] on input "Version Label (Optional)" at bounding box center [507, 249] width 371 height 26
click at [491, 243] on input "Version Label (Optional)" at bounding box center [507, 249] width 371 height 26
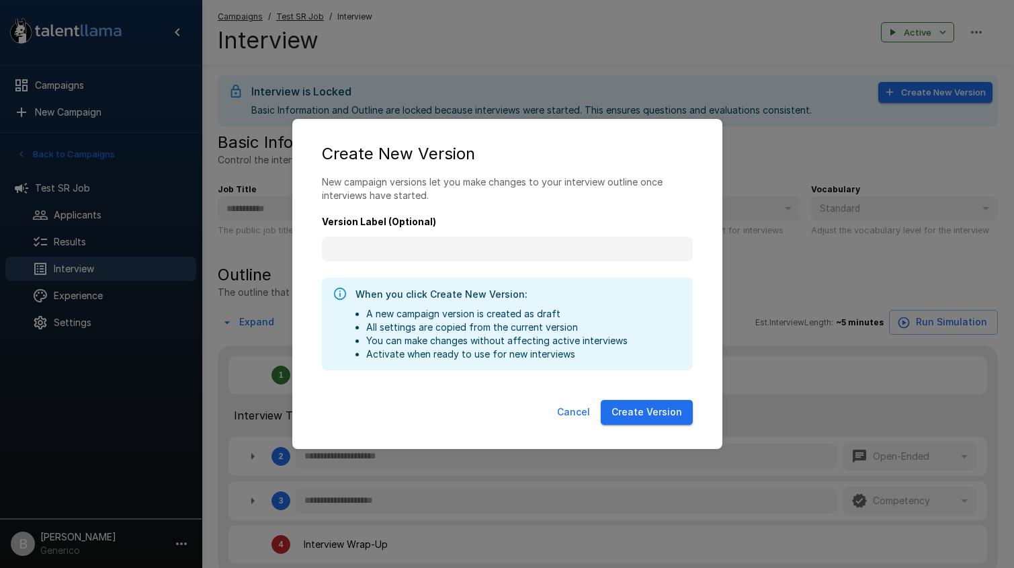
click at [598, 217] on label "Version Label (Optional)" at bounding box center [507, 222] width 371 height 13
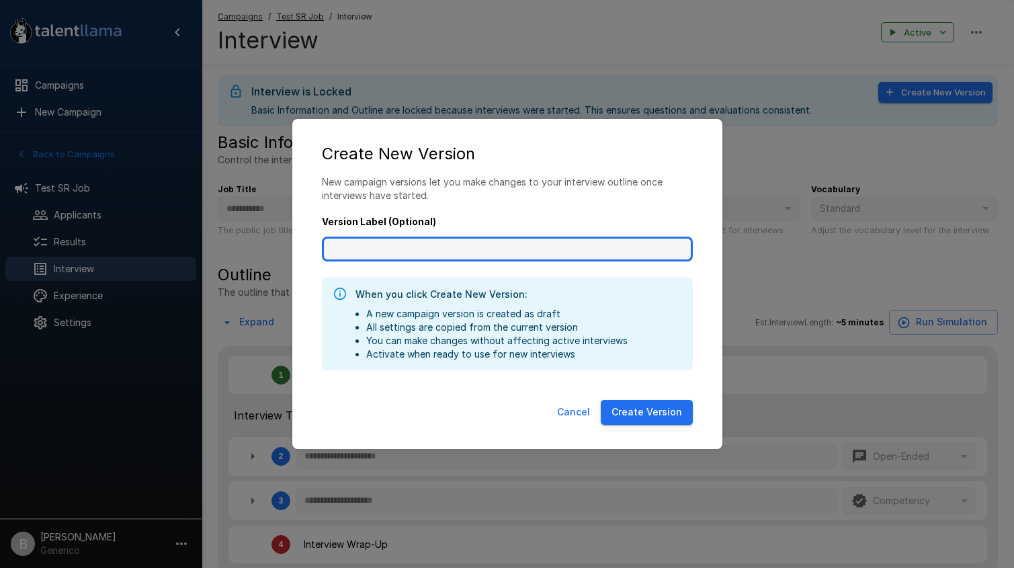
click at [598, 236] on input "Version Label (Optional)" at bounding box center [507, 249] width 371 height 26
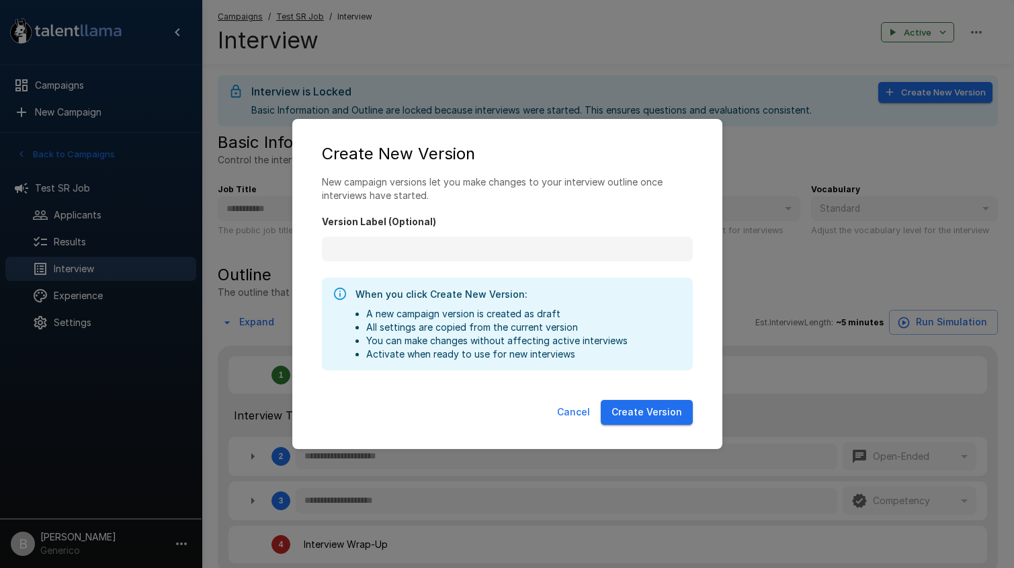
click at [510, 206] on div "Version Label (Optional)" at bounding box center [507, 231] width 371 height 59
click at [590, 411] on button "Cancel" at bounding box center [573, 412] width 44 height 25
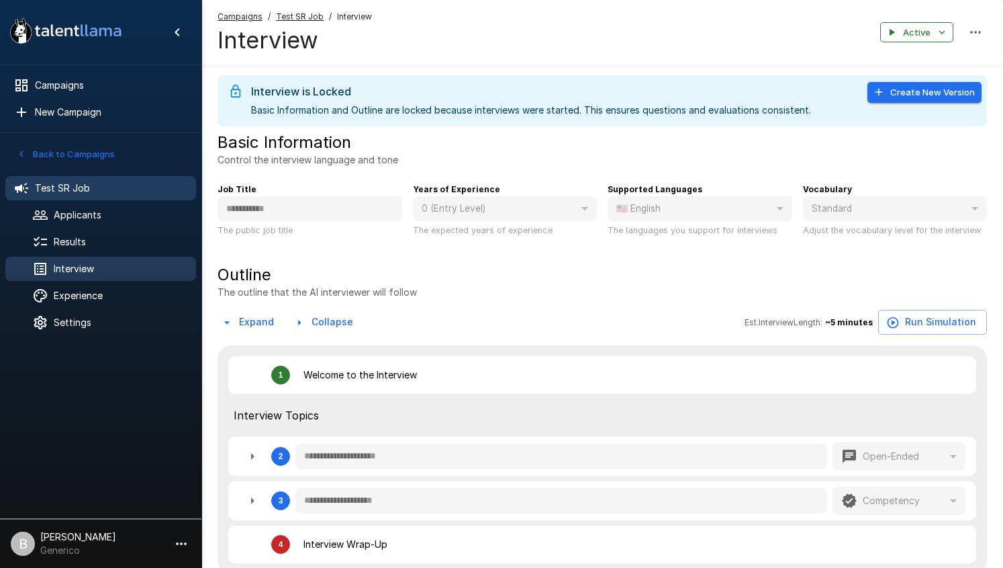
click at [81, 185] on span "Test SR Job" at bounding box center [110, 187] width 150 height 13
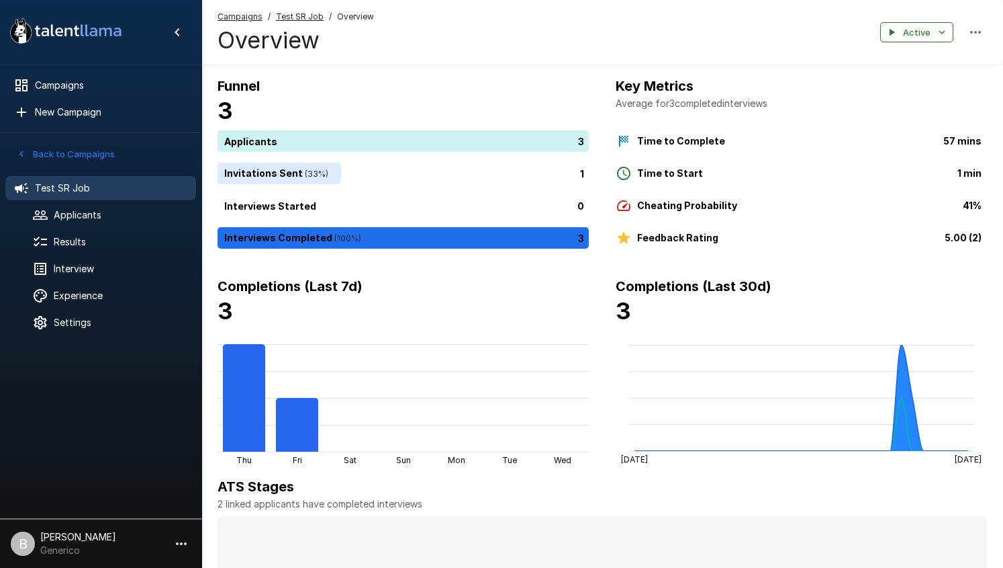
click at [294, 13] on u "Test SR Job" at bounding box center [300, 16] width 48 height 10
click at [302, 18] on u "Test SR Job" at bounding box center [300, 16] width 48 height 10
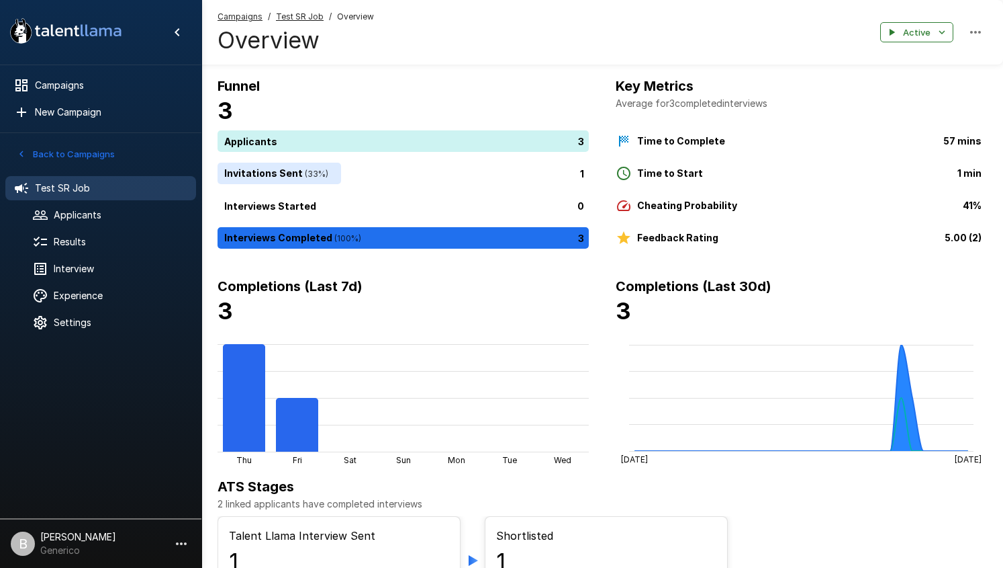
click at [306, 17] on u "Test SR Job" at bounding box center [300, 16] width 48 height 10
click at [80, 156] on button "Back to Campaigns" at bounding box center [65, 154] width 105 height 21
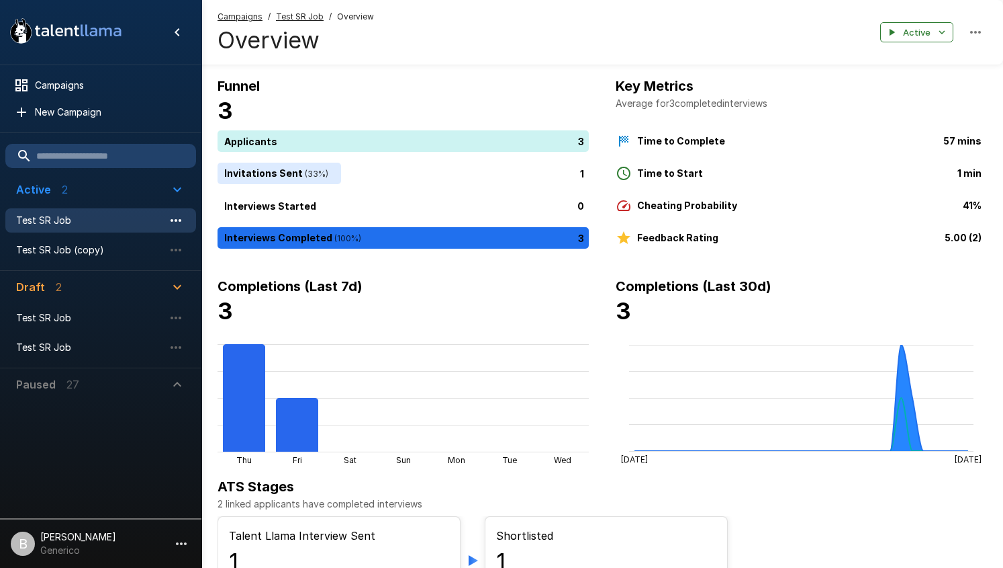
click at [169, 215] on icon "button" at bounding box center [176, 220] width 16 height 16
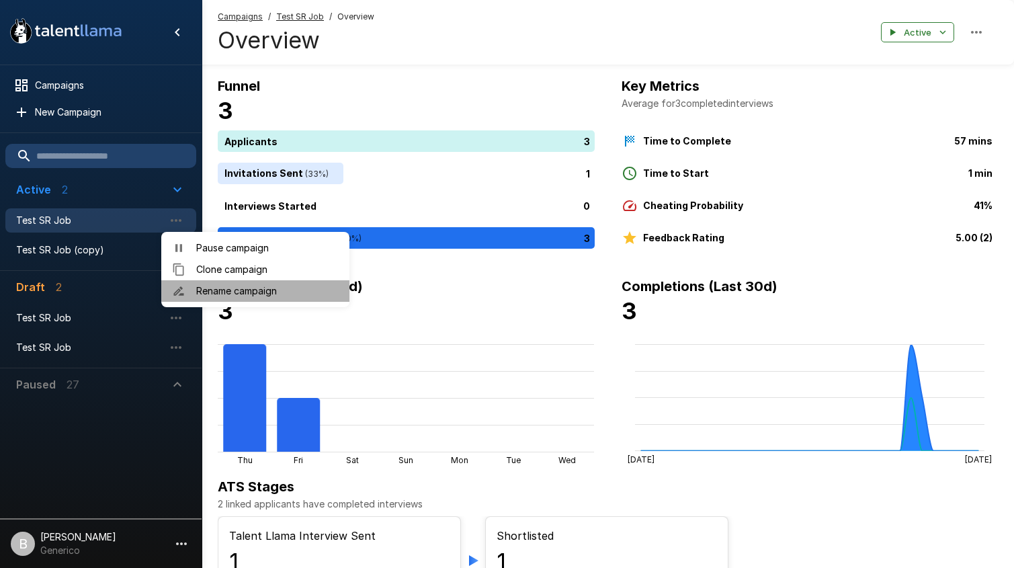
click at [238, 286] on span "Rename campaign" at bounding box center [267, 290] width 142 height 13
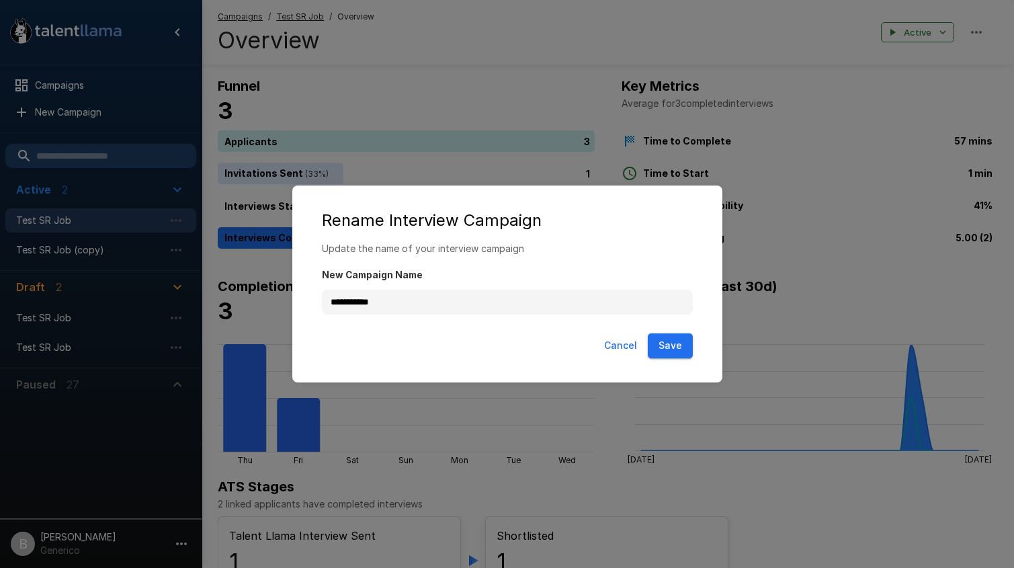
click at [610, 353] on button "Cancel" at bounding box center [620, 345] width 44 height 25
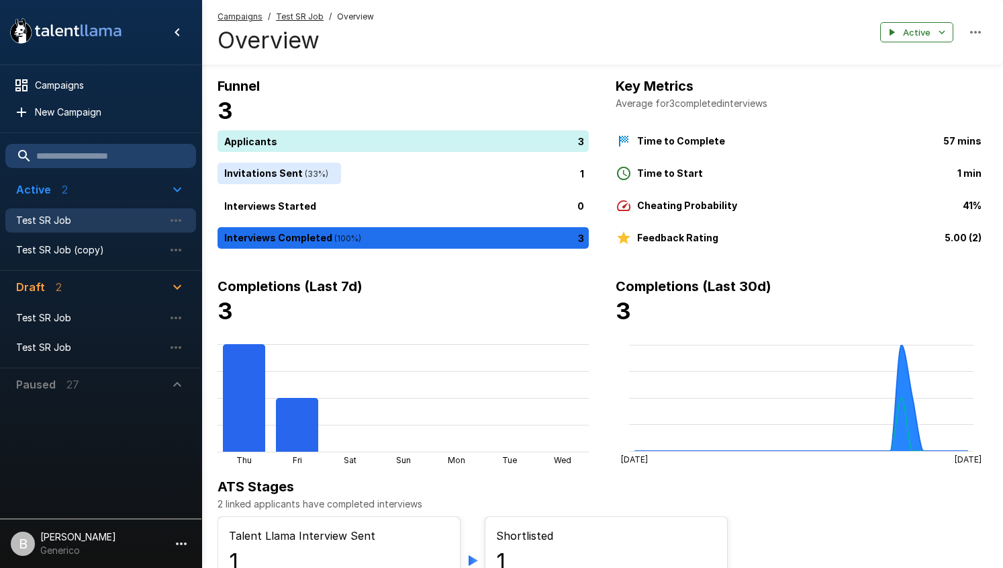
click at [52, 212] on div "Test SR Job" at bounding box center [100, 220] width 191 height 24
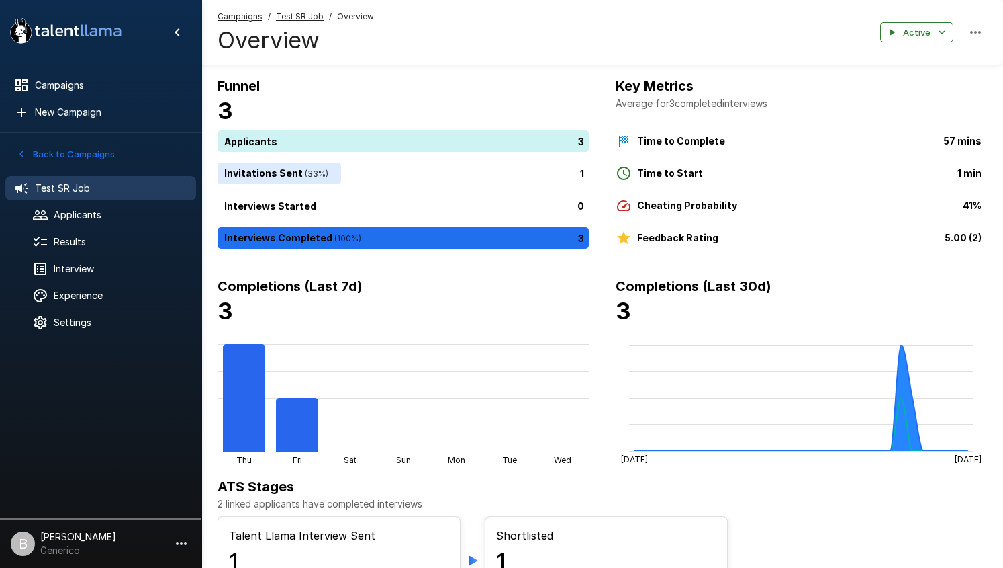
click at [178, 188] on span "Test SR Job" at bounding box center [110, 187] width 150 height 13
click at [29, 150] on button "Back to Campaigns" at bounding box center [65, 154] width 105 height 21
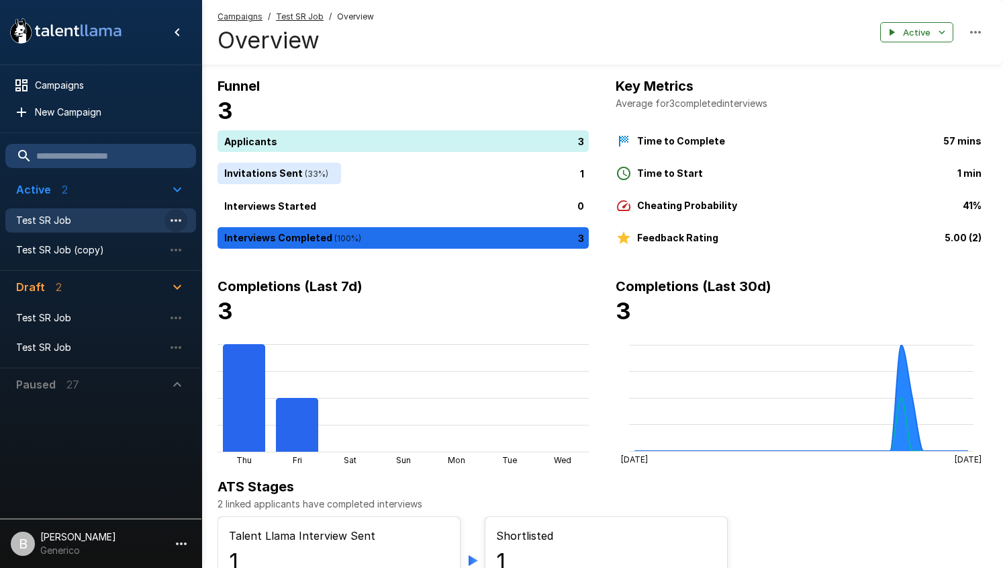
click at [173, 224] on icon "button" at bounding box center [176, 220] width 16 height 16
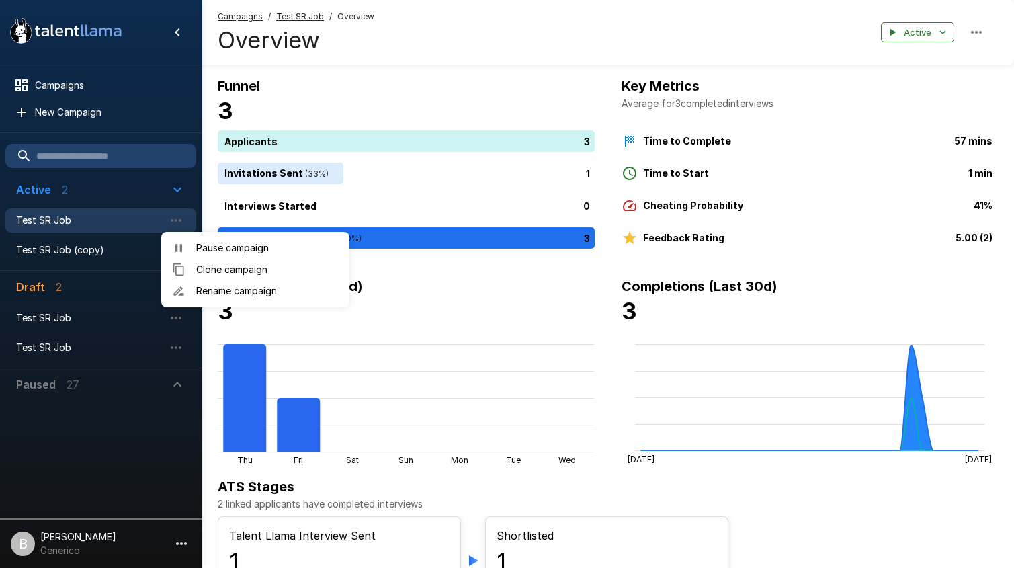
click at [104, 193] on div at bounding box center [507, 284] width 1014 height 568
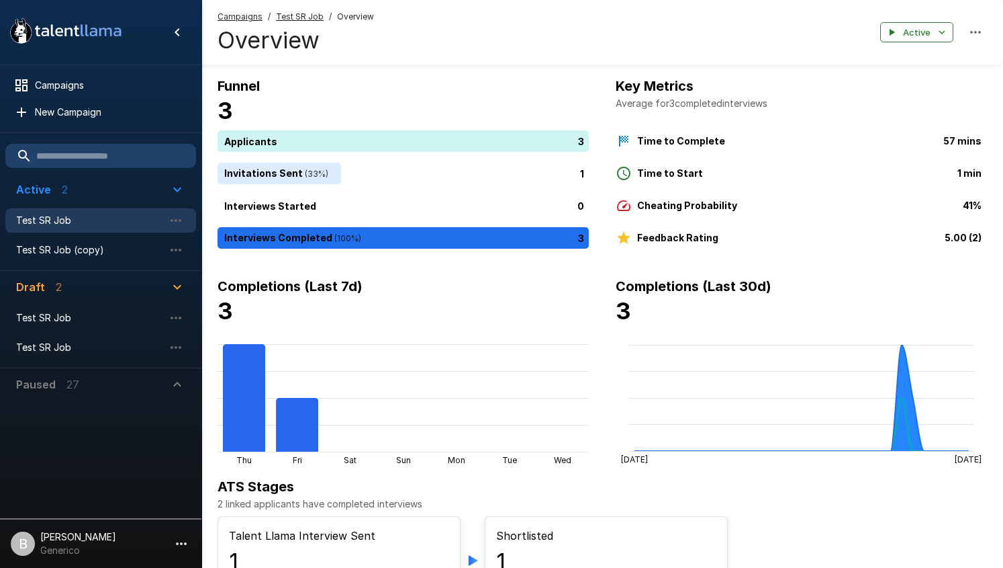
click at [84, 223] on span "Test SR Job" at bounding box center [90, 220] width 148 height 13
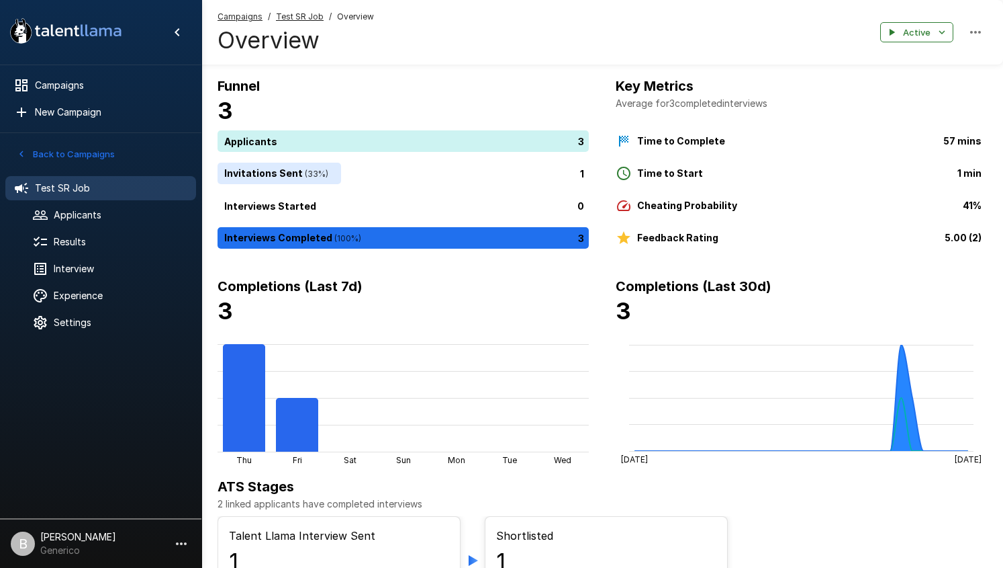
click at [93, 155] on button "Back to Campaigns" at bounding box center [65, 154] width 105 height 21
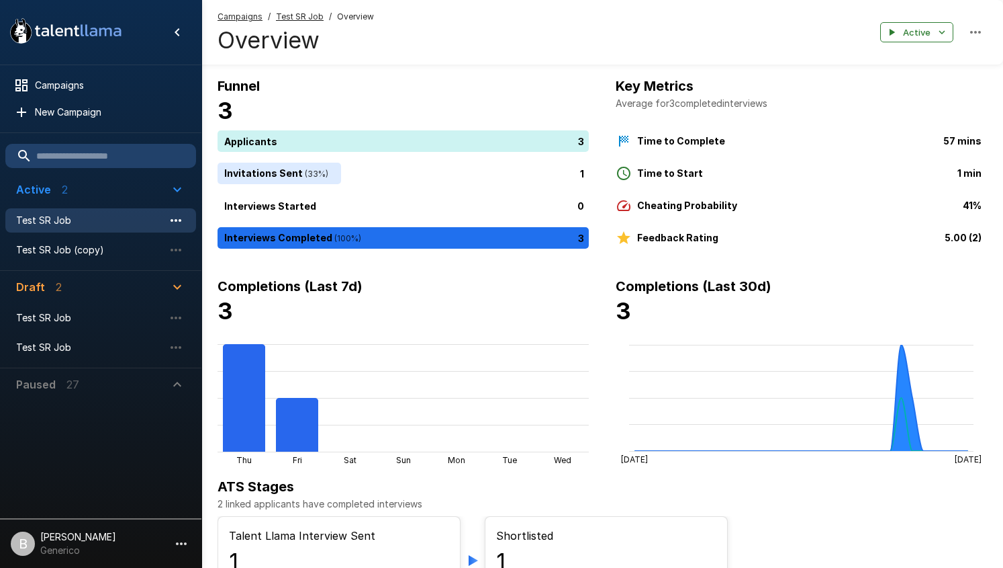
click at [177, 218] on icon "button" at bounding box center [176, 220] width 16 height 16
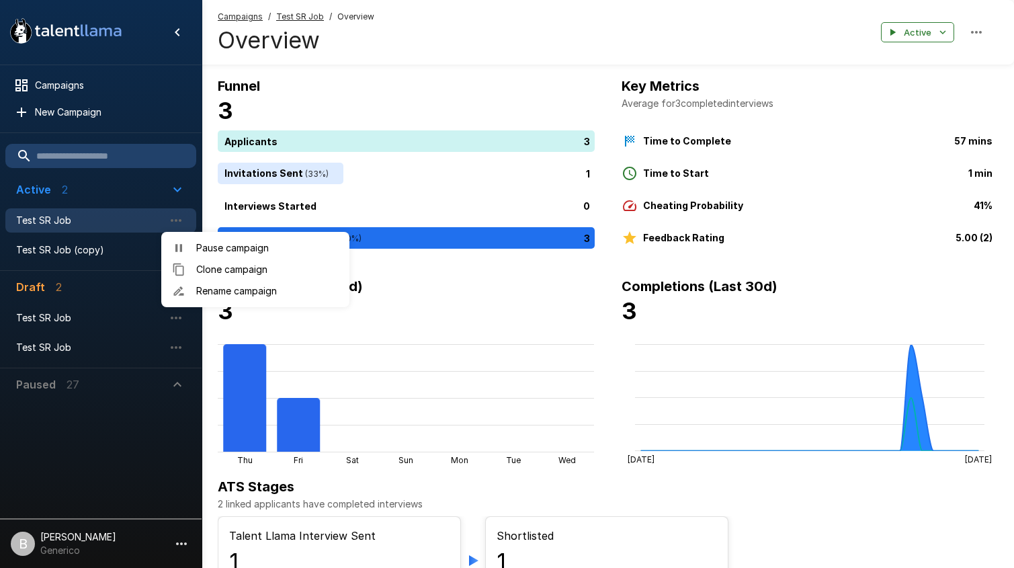
click at [235, 297] on span "Rename campaign" at bounding box center [267, 290] width 142 height 13
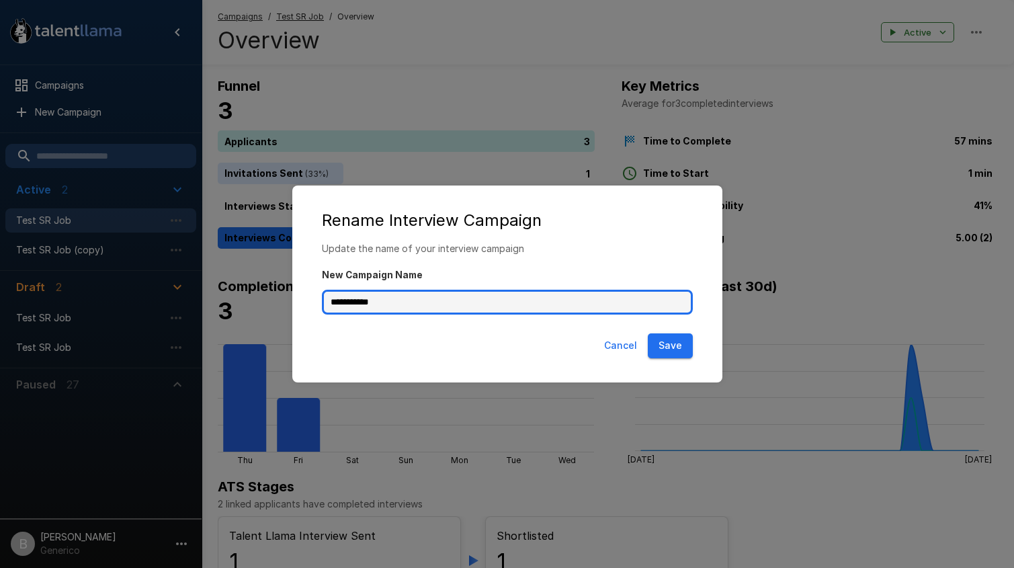
click at [465, 310] on input "**********" at bounding box center [507, 302] width 371 height 26
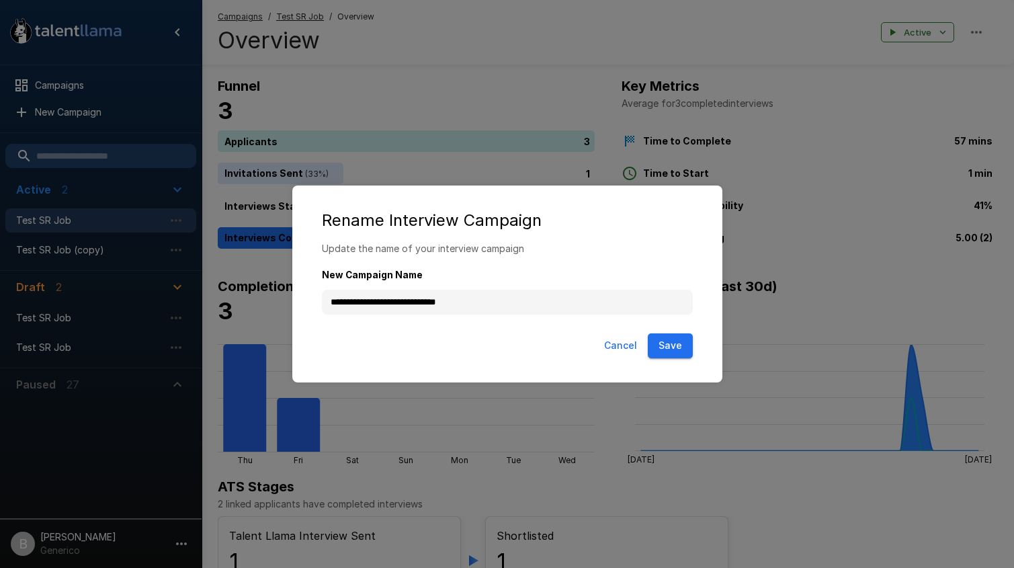
click at [667, 343] on button "Save" at bounding box center [669, 345] width 45 height 25
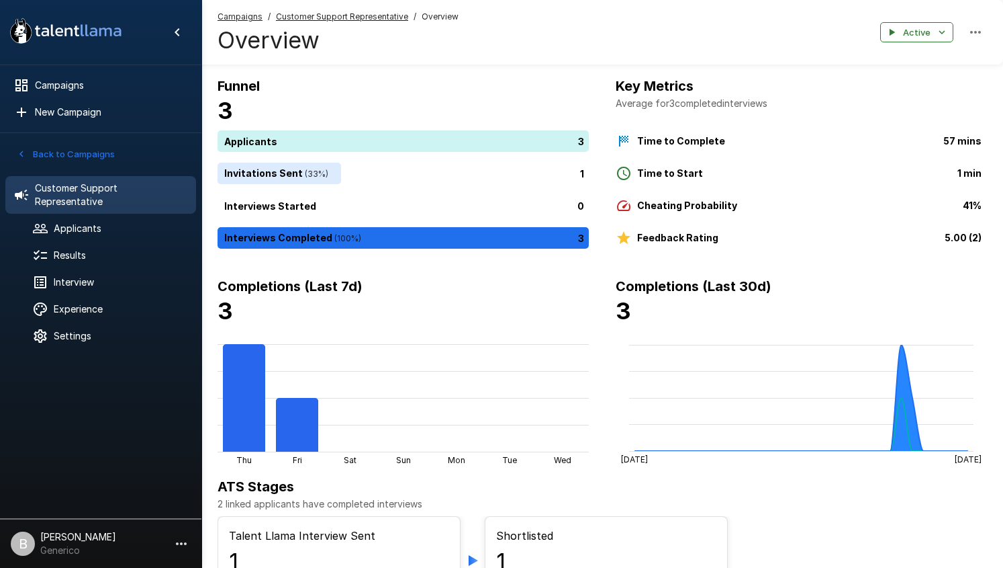
click at [130, 187] on span "Customer Support Representative" at bounding box center [110, 194] width 150 height 27
click at [52, 161] on button "Back to Campaigns" at bounding box center [65, 154] width 105 height 21
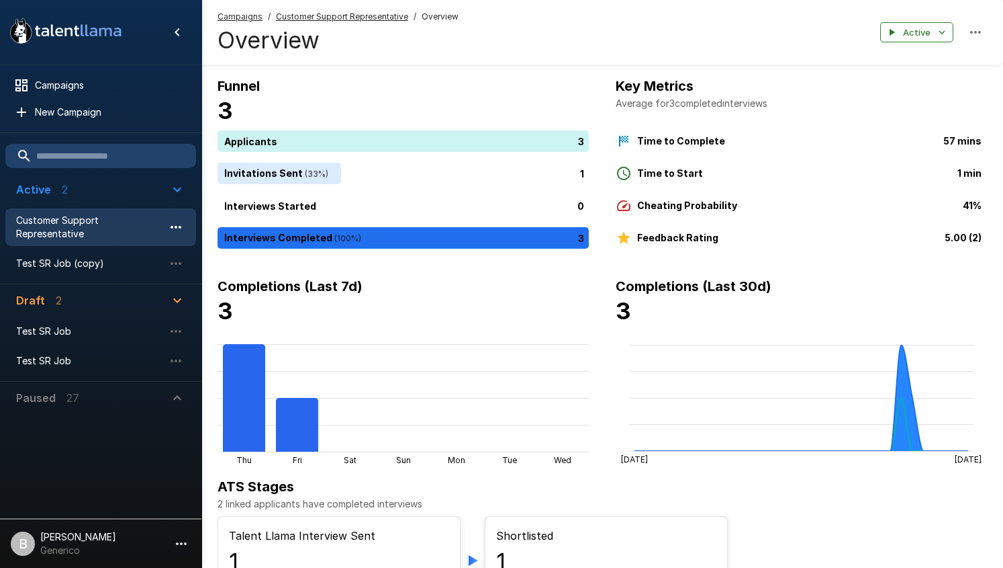
click at [178, 220] on icon "button" at bounding box center [176, 227] width 16 height 16
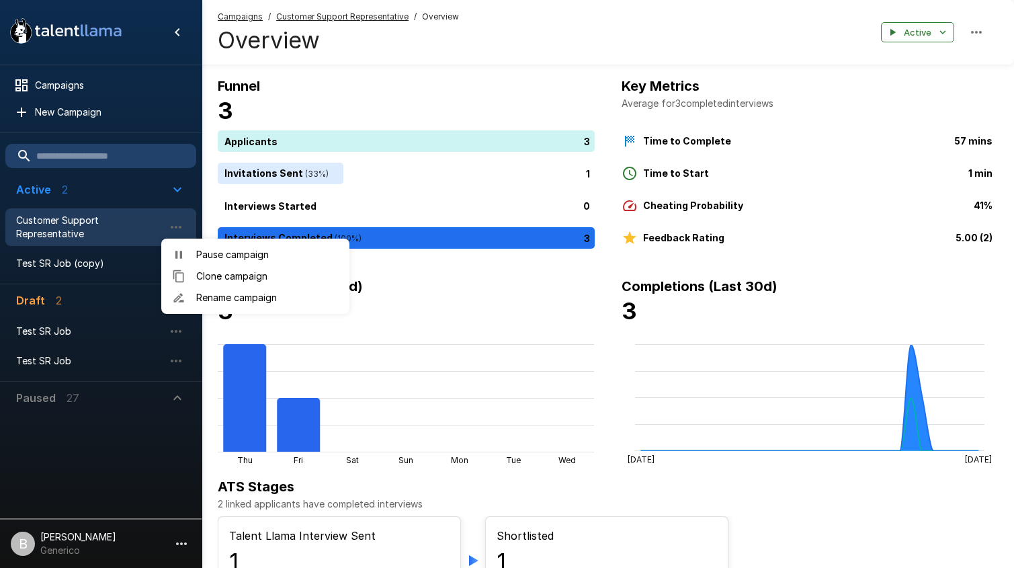
click at [94, 225] on div at bounding box center [507, 284] width 1014 height 568
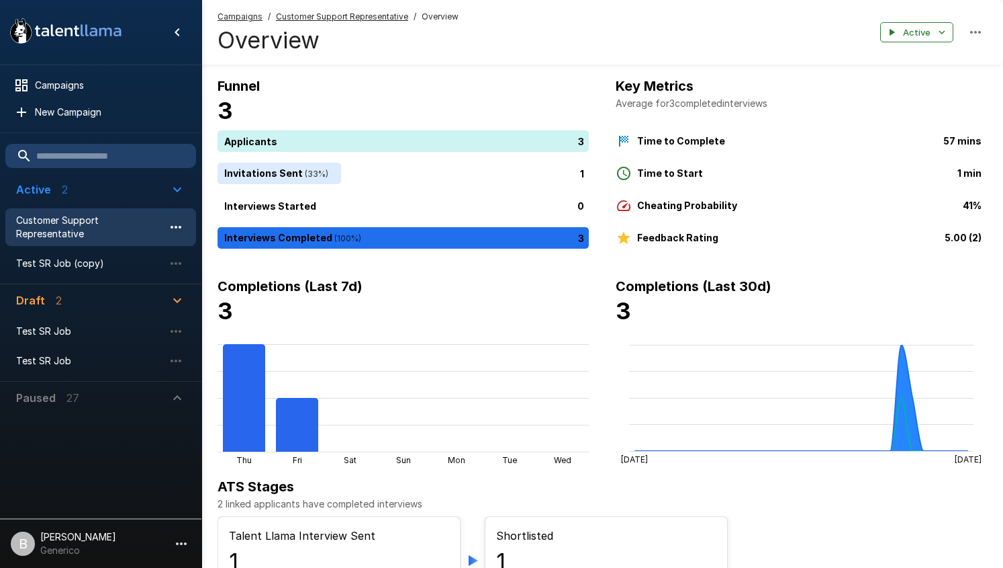
click at [175, 226] on icon "button" at bounding box center [176, 227] width 11 height 3
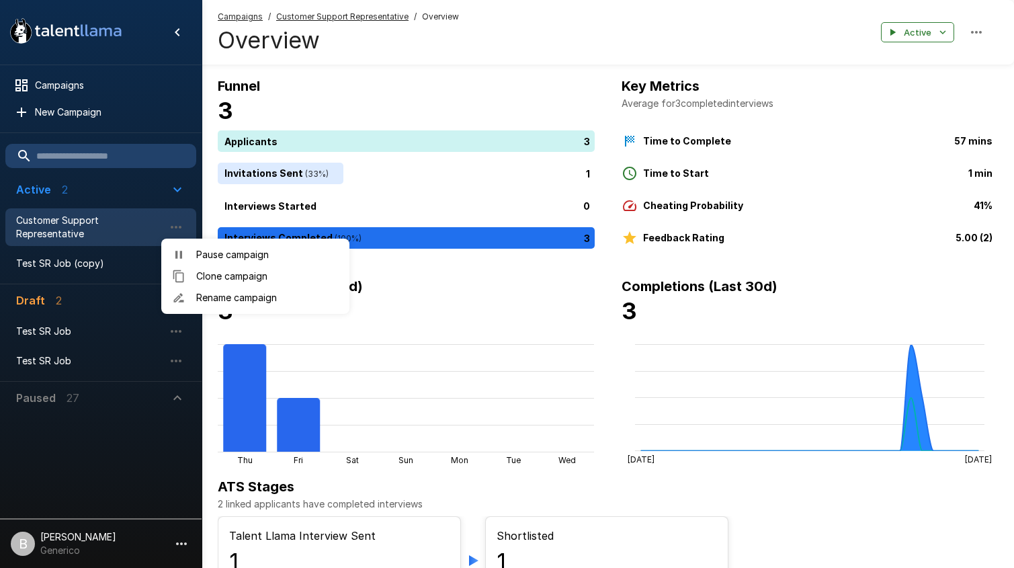
click at [228, 300] on span "Rename campaign" at bounding box center [267, 297] width 142 height 13
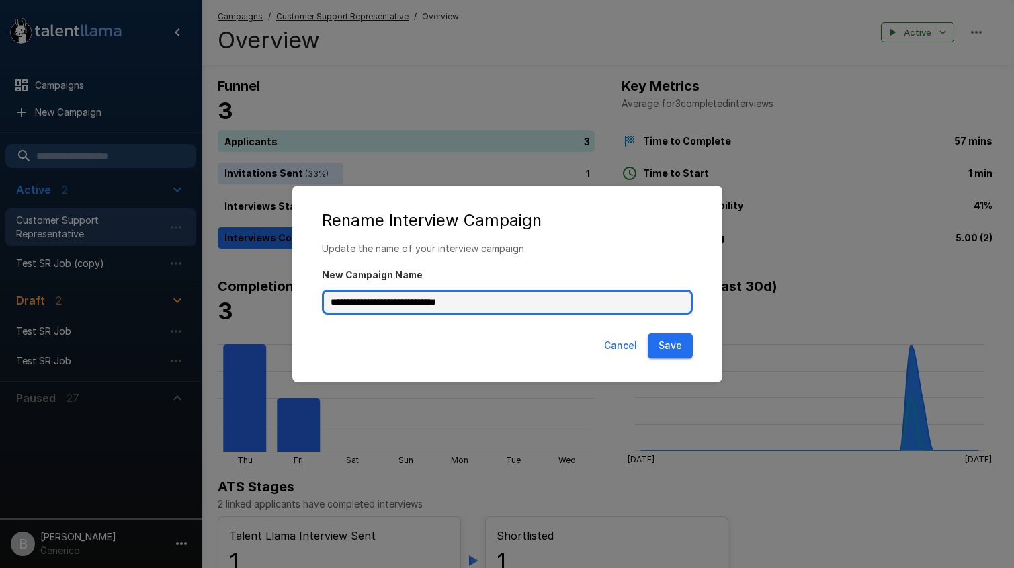
click at [431, 295] on input "**********" at bounding box center [507, 302] width 371 height 26
drag, startPoint x: 371, startPoint y: 300, endPoint x: 201, endPoint y: 285, distance: 170.6
click at [201, 285] on div "**********" at bounding box center [507, 284] width 1014 height 568
drag, startPoint x: 465, startPoint y: 303, endPoint x: 362, endPoint y: 304, distance: 103.4
click at [362, 304] on input "**********" at bounding box center [507, 302] width 371 height 26
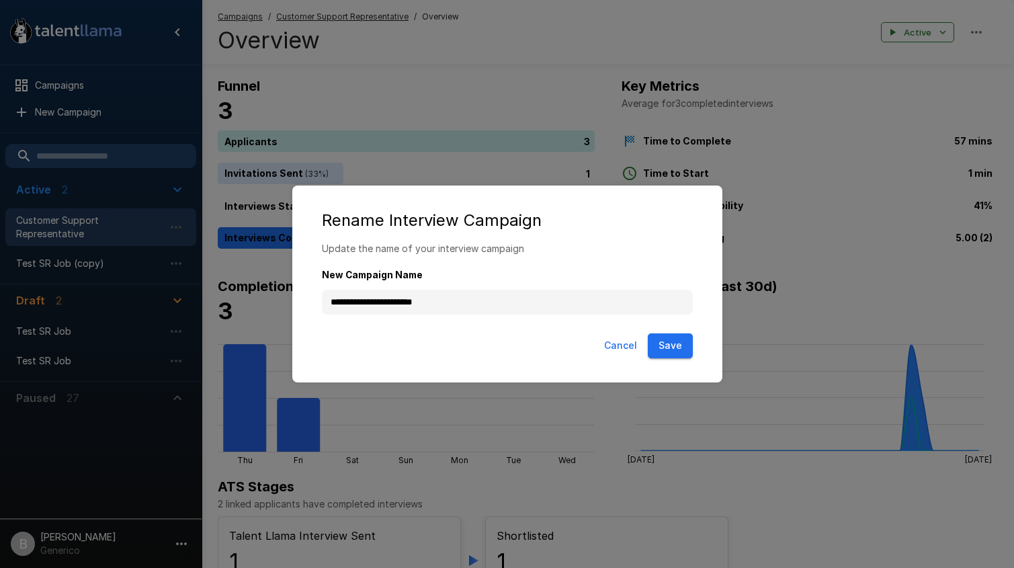
click at [680, 344] on button "Save" at bounding box center [669, 345] width 45 height 25
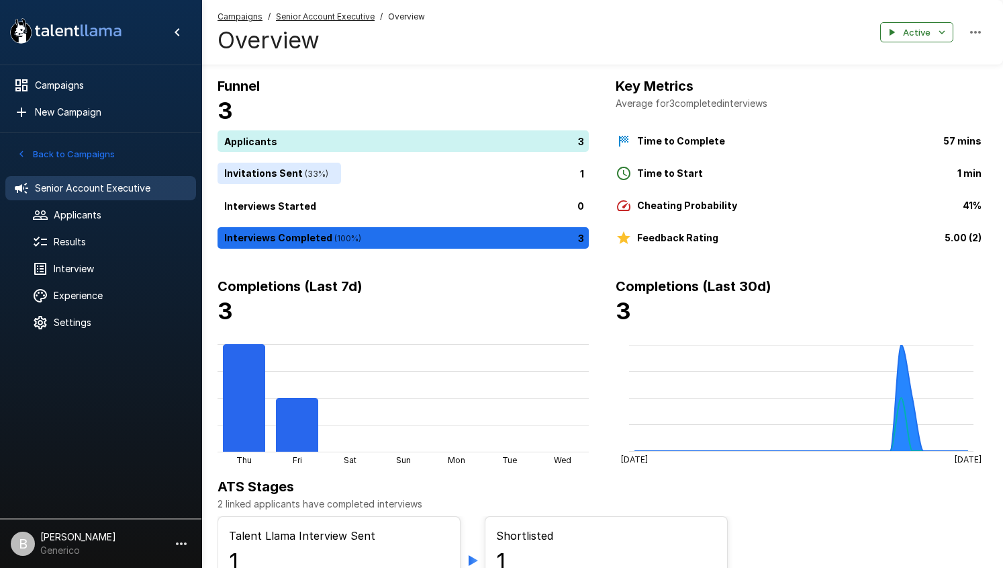
click at [19, 156] on icon "button" at bounding box center [21, 154] width 12 height 12
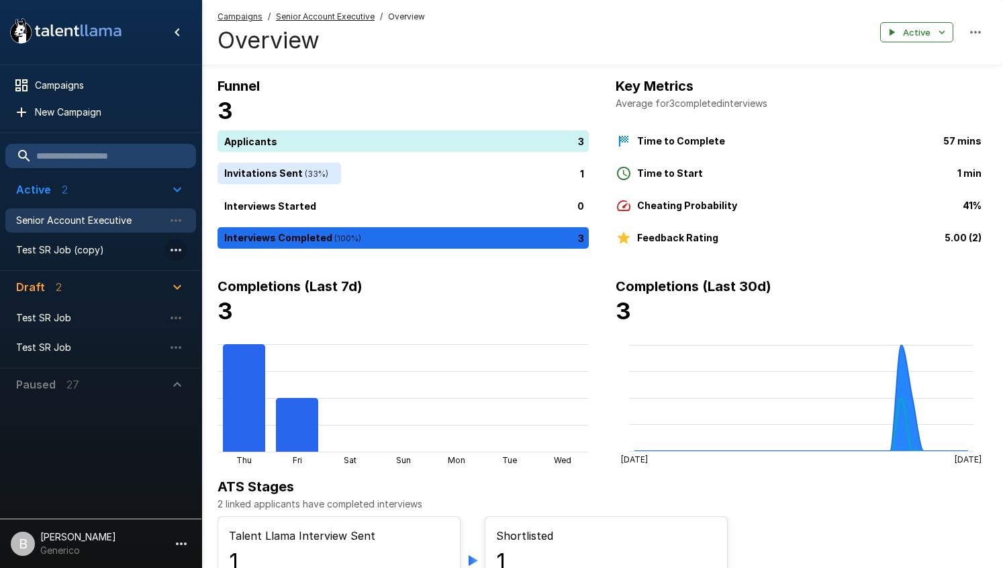
click at [176, 250] on icon "button" at bounding box center [176, 250] width 11 height 3
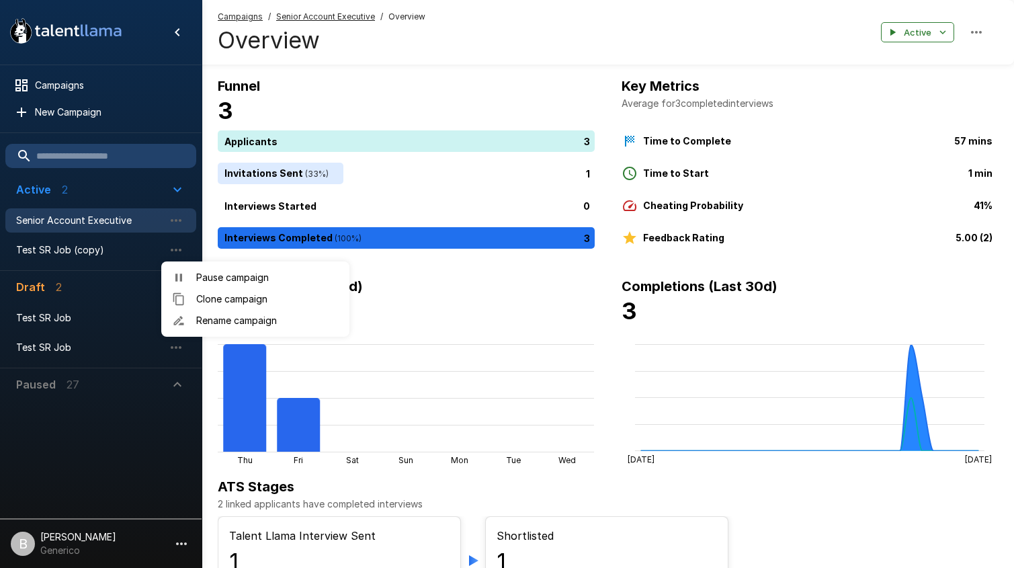
click at [232, 324] on span "Rename campaign" at bounding box center [267, 320] width 142 height 13
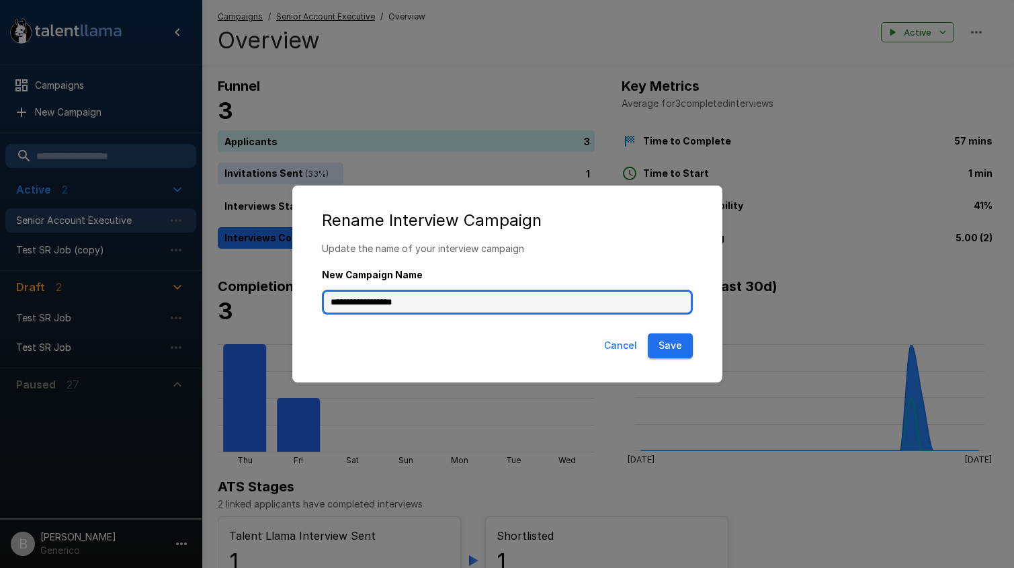
drag, startPoint x: 441, startPoint y: 308, endPoint x: 70, endPoint y: 265, distance: 373.9
click at [90, 267] on div "**********" at bounding box center [507, 284] width 1014 height 568
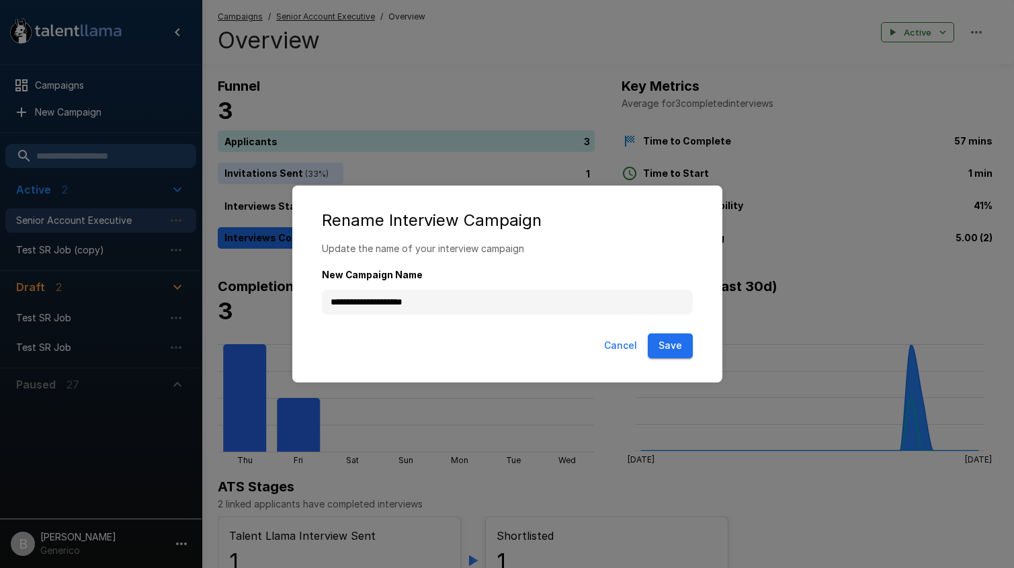
click at [670, 344] on button "Save" at bounding box center [669, 345] width 45 height 25
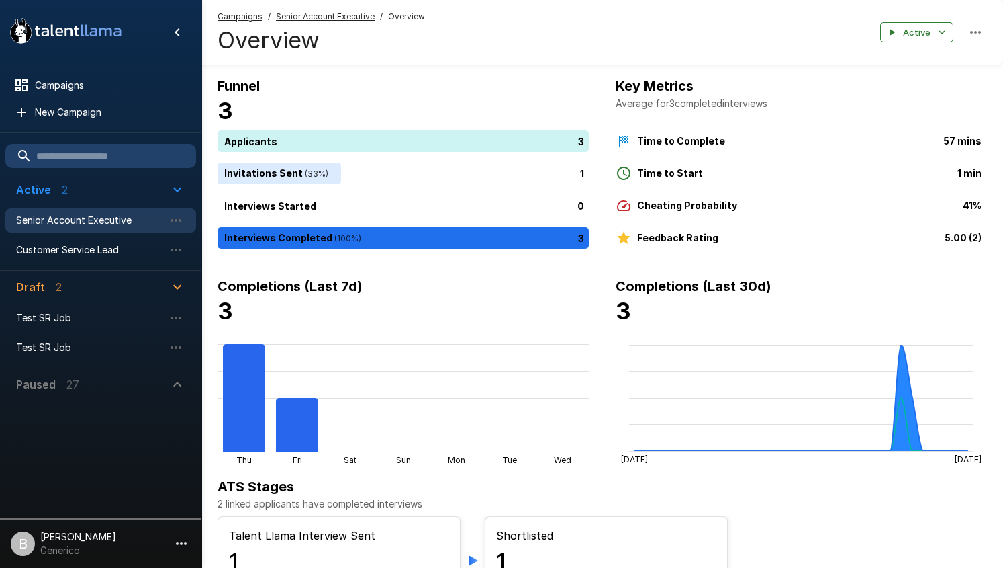
click at [177, 289] on icon "button" at bounding box center [177, 287] width 8 height 5
click at [101, 164] on input "text" at bounding box center [100, 156] width 191 height 24
click at [105, 224] on span "Senior Account Executive" at bounding box center [90, 220] width 148 height 13
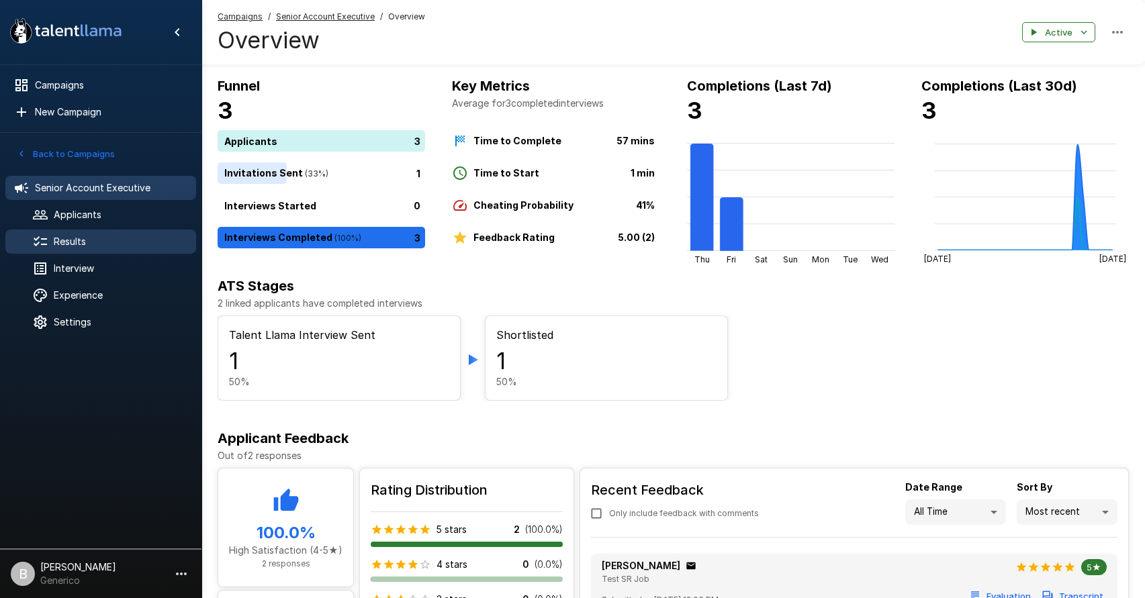
click at [74, 245] on span "Results" at bounding box center [120, 241] width 132 height 13
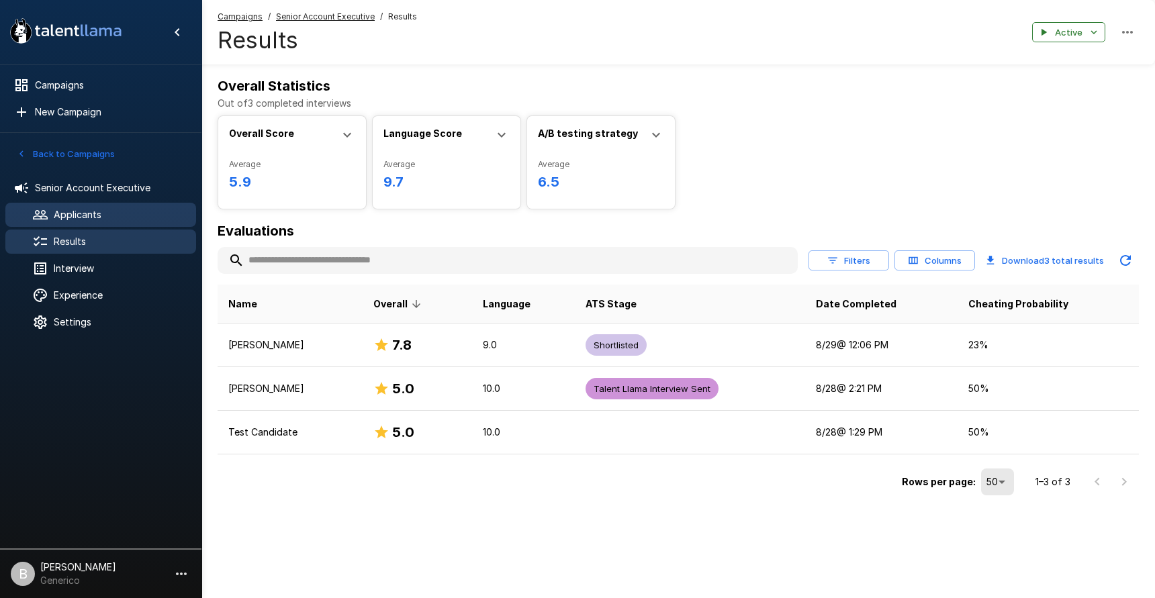
click at [87, 221] on span "Applicants" at bounding box center [120, 214] width 132 height 13
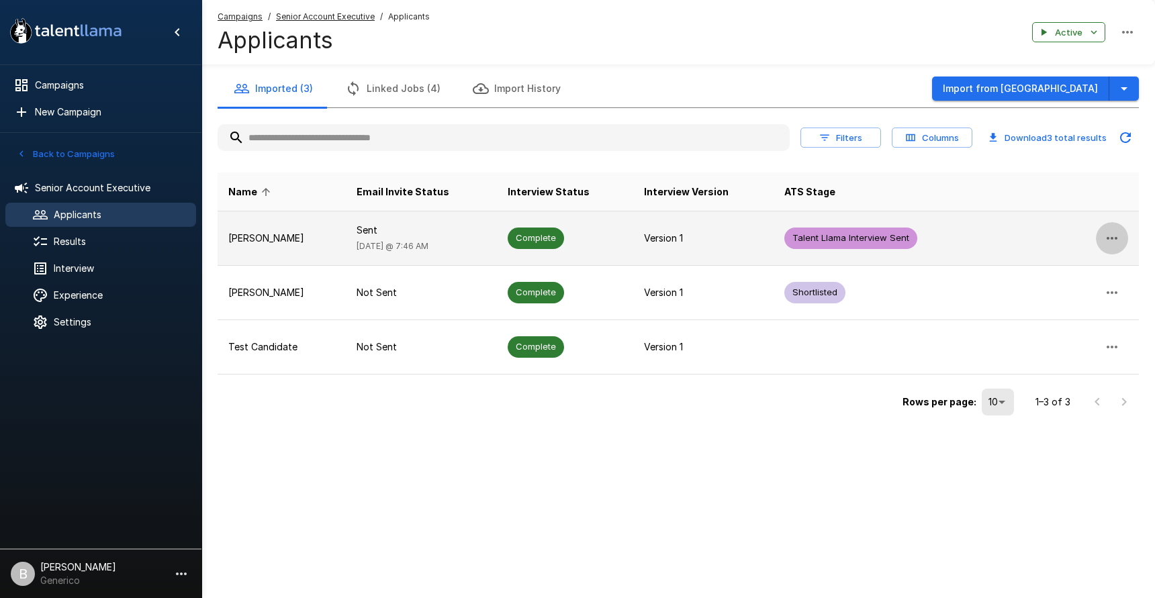
click at [1093, 236] on icon "button" at bounding box center [1112, 238] width 16 height 16
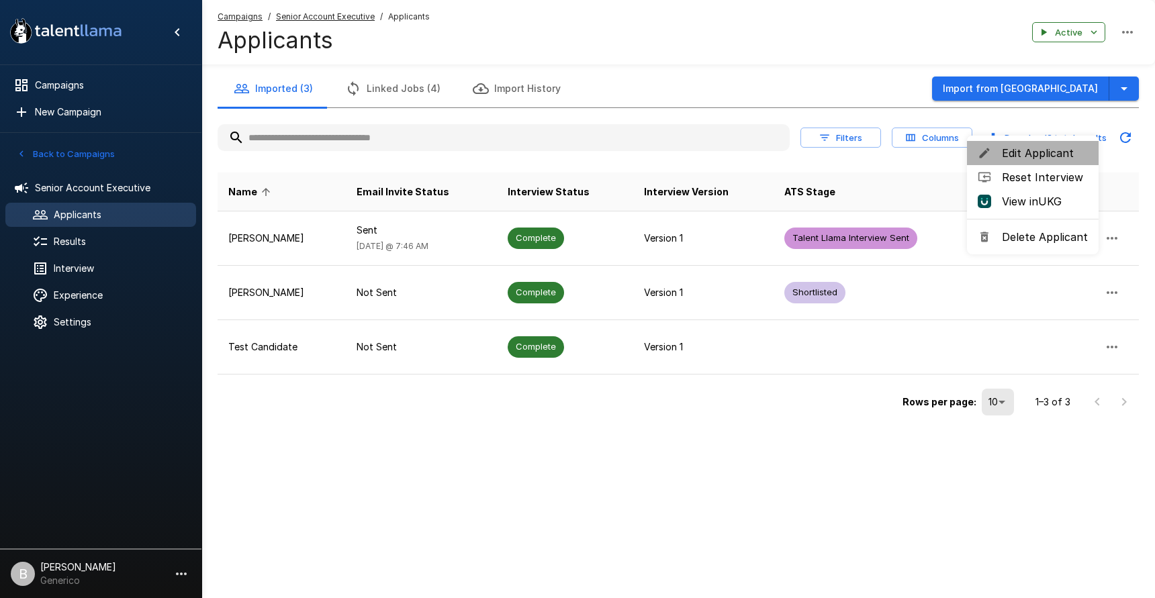
click at [1056, 145] on span "Edit Applicant" at bounding box center [1045, 153] width 86 height 16
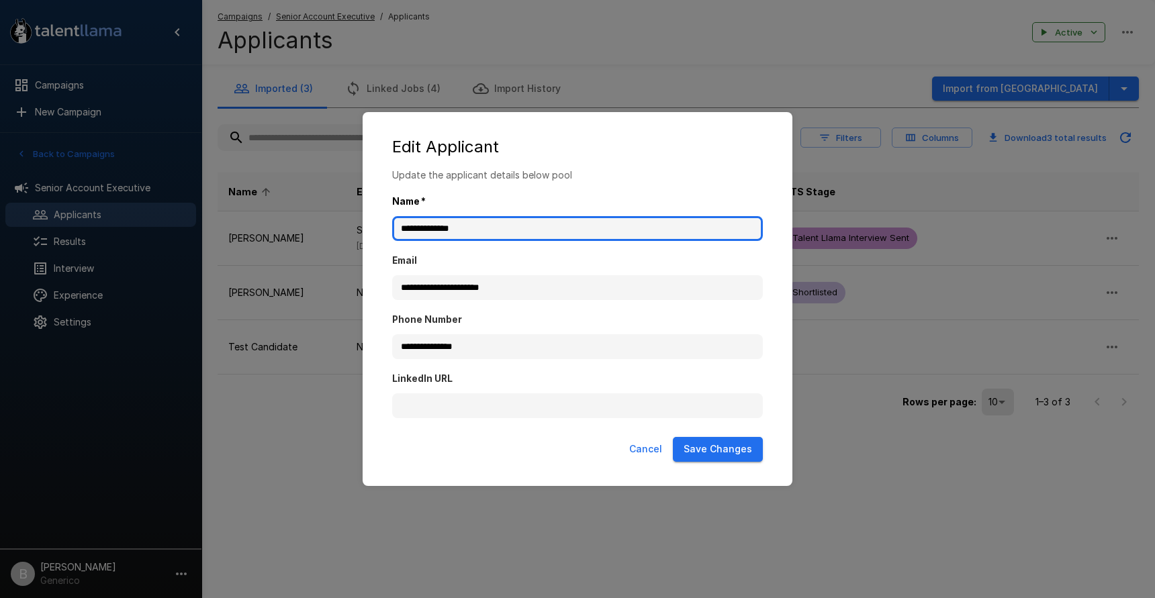
click at [433, 225] on input "**********" at bounding box center [577, 229] width 371 height 26
drag, startPoint x: 500, startPoint y: 231, endPoint x: 245, endPoint y: 205, distance: 256.6
click at [245, 205] on div "**********" at bounding box center [577, 299] width 1155 height 598
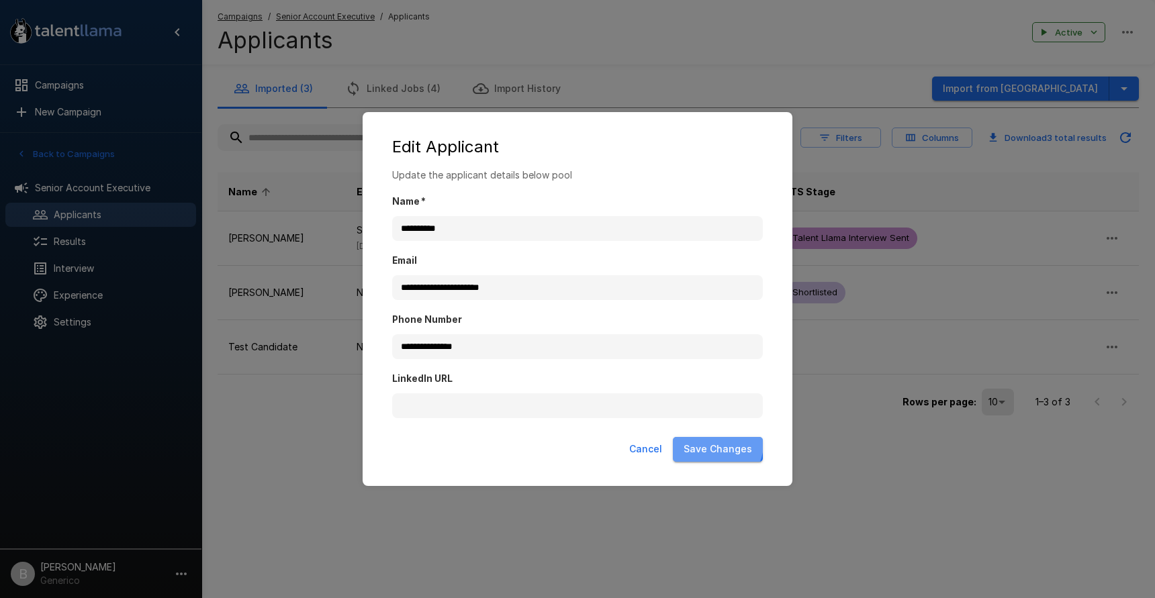
click at [719, 444] on button "Save Changes" at bounding box center [718, 449] width 90 height 25
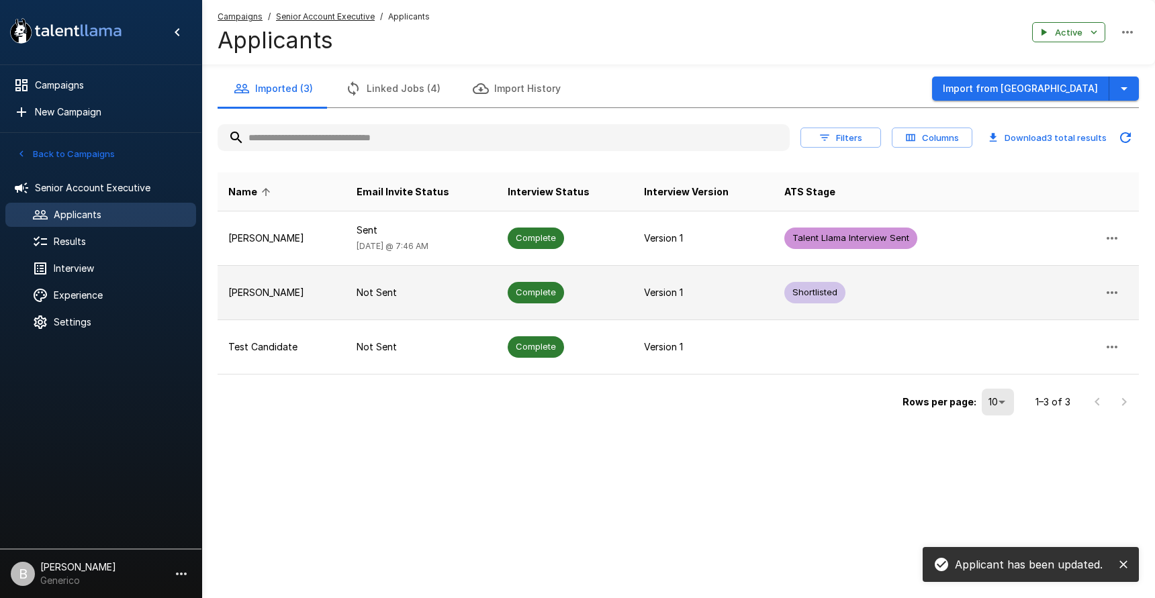
click at [1093, 286] on icon "button" at bounding box center [1112, 293] width 16 height 16
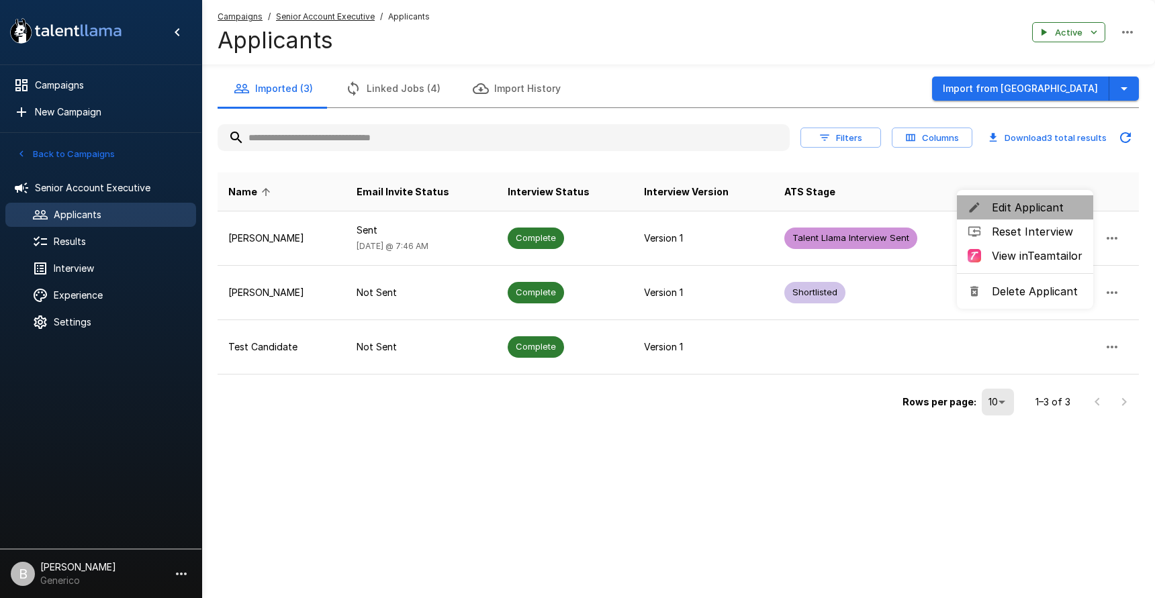
click at [1073, 200] on span "Edit Applicant" at bounding box center [1037, 207] width 91 height 16
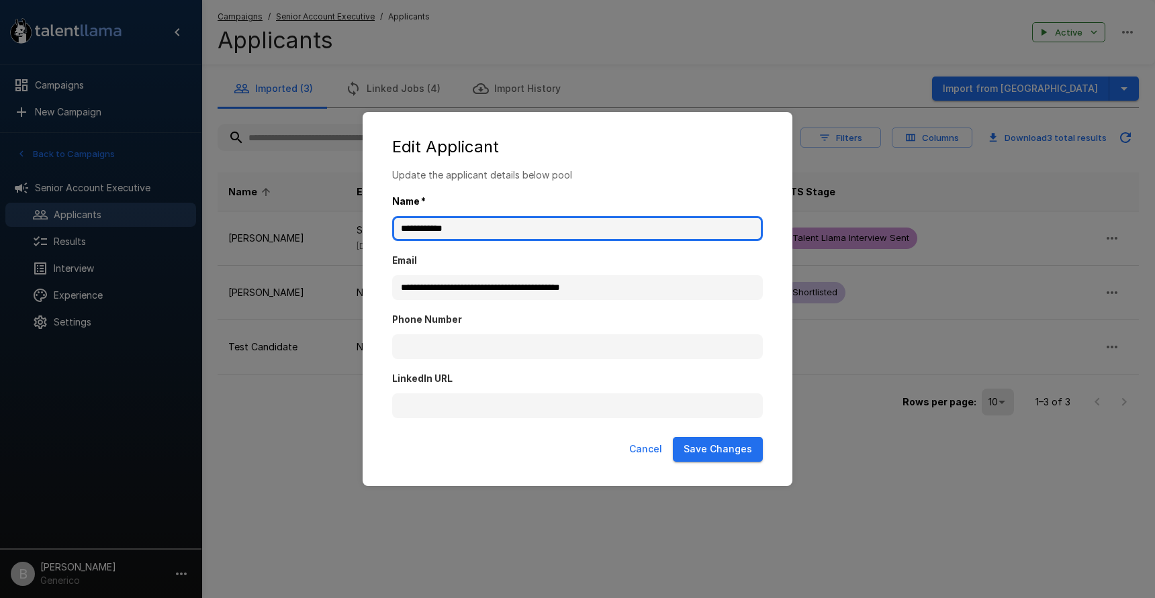
click at [441, 228] on input "**********" at bounding box center [577, 229] width 371 height 26
click at [441, 227] on input "**********" at bounding box center [577, 229] width 371 height 26
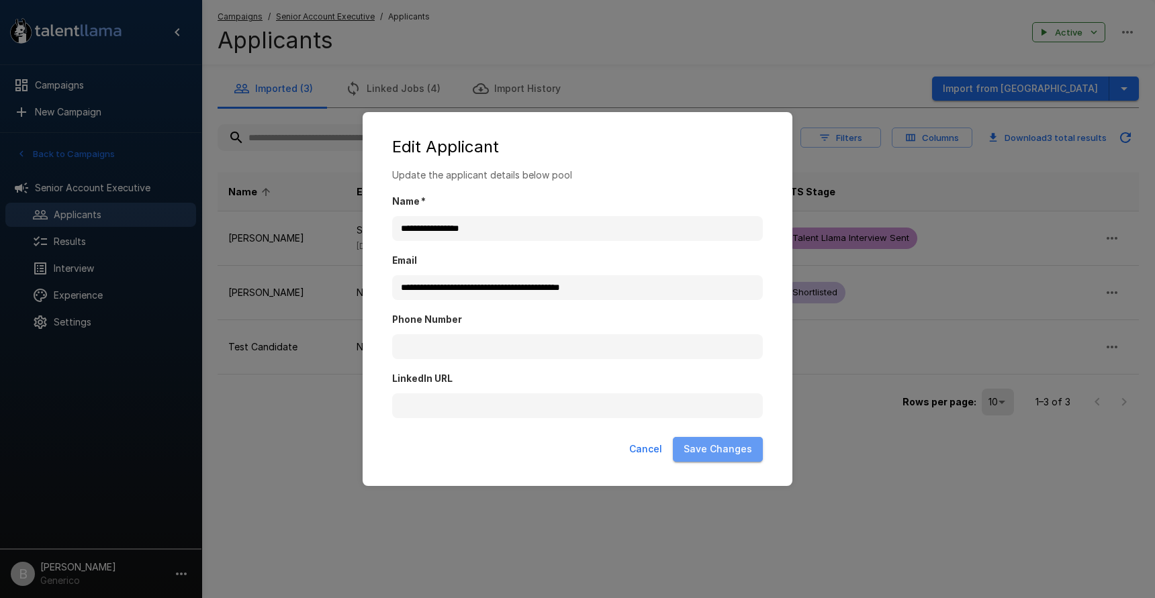
click at [744, 457] on button "Save Changes" at bounding box center [718, 449] width 90 height 25
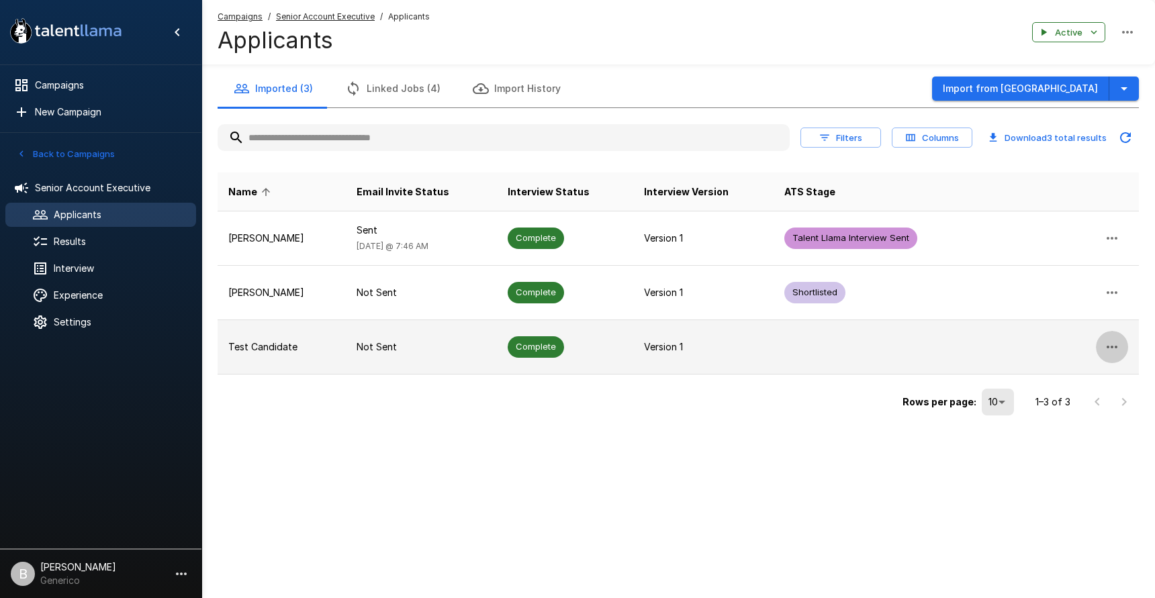
click at [1093, 344] on icon "button" at bounding box center [1112, 347] width 16 height 16
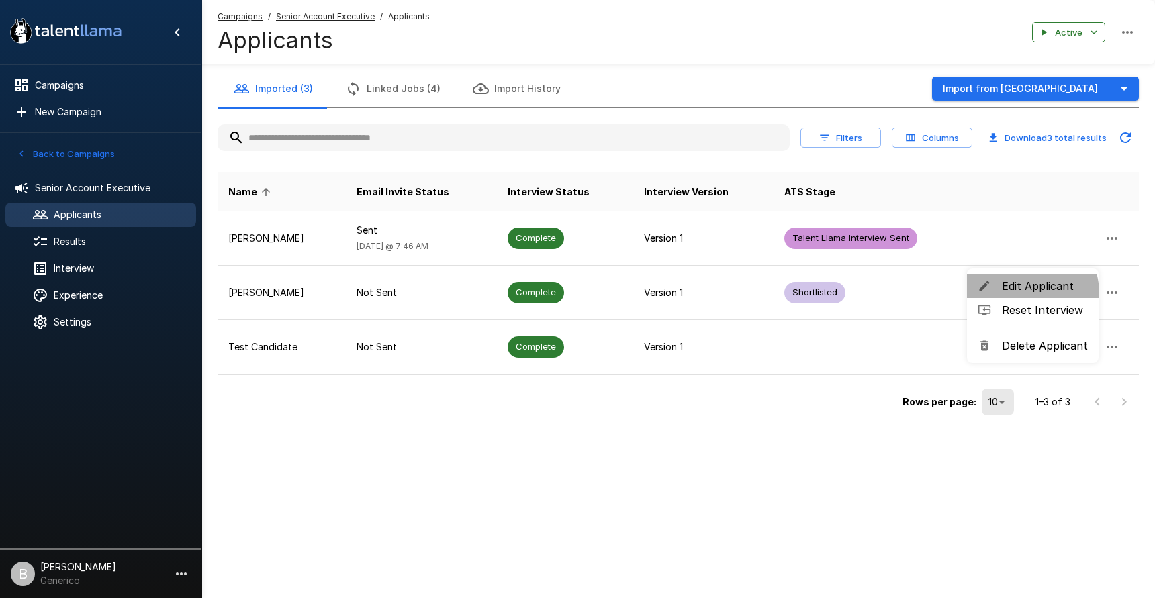
click at [1023, 294] on span "Edit Applicant" at bounding box center [1045, 286] width 86 height 16
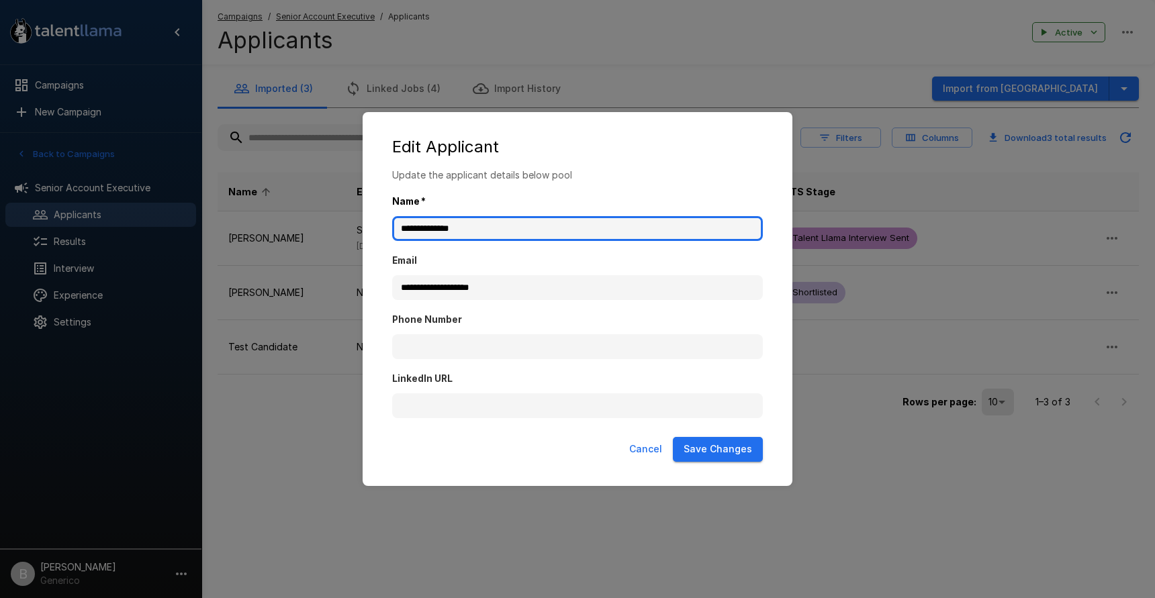
drag, startPoint x: 468, startPoint y: 229, endPoint x: 120, endPoint y: 202, distance: 348.9
click at [149, 206] on div "**********" at bounding box center [577, 299] width 1155 height 598
drag, startPoint x: 484, startPoint y: 228, endPoint x: 5, endPoint y: 187, distance: 480.6
click at [103, 206] on div "**********" at bounding box center [577, 299] width 1155 height 598
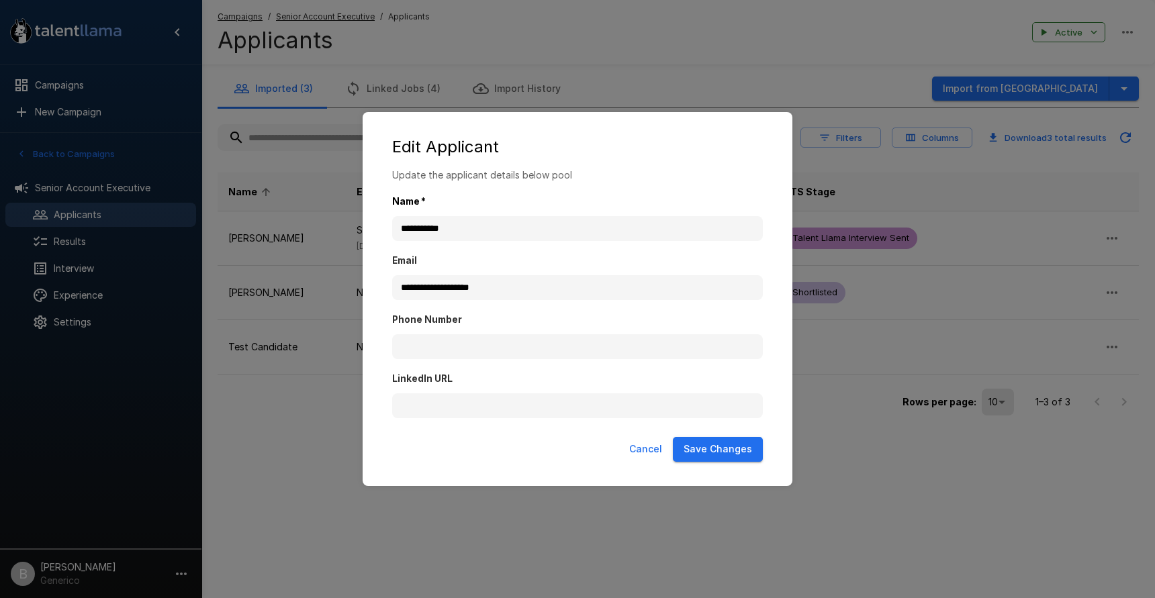
click at [736, 455] on button "Save Changes" at bounding box center [718, 449] width 90 height 25
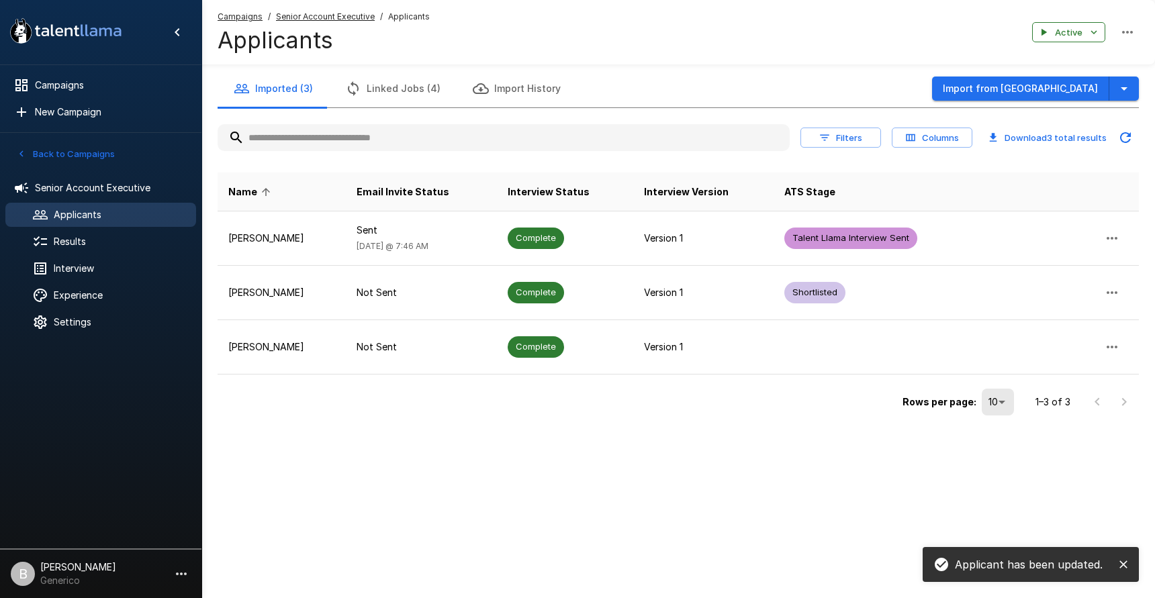
click at [427, 411] on div "Rows per page: 10 ** 1–3 of 3" at bounding box center [678, 397] width 921 height 45
click at [84, 230] on div "Results" at bounding box center [100, 242] width 191 height 24
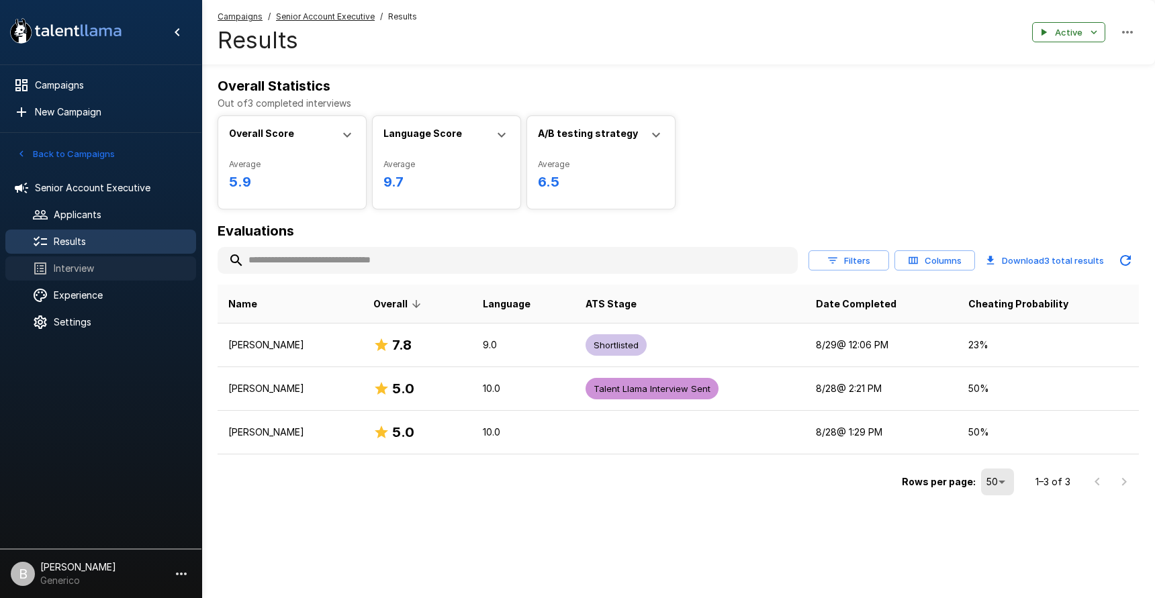
click at [98, 268] on span "Interview" at bounding box center [120, 268] width 132 height 13
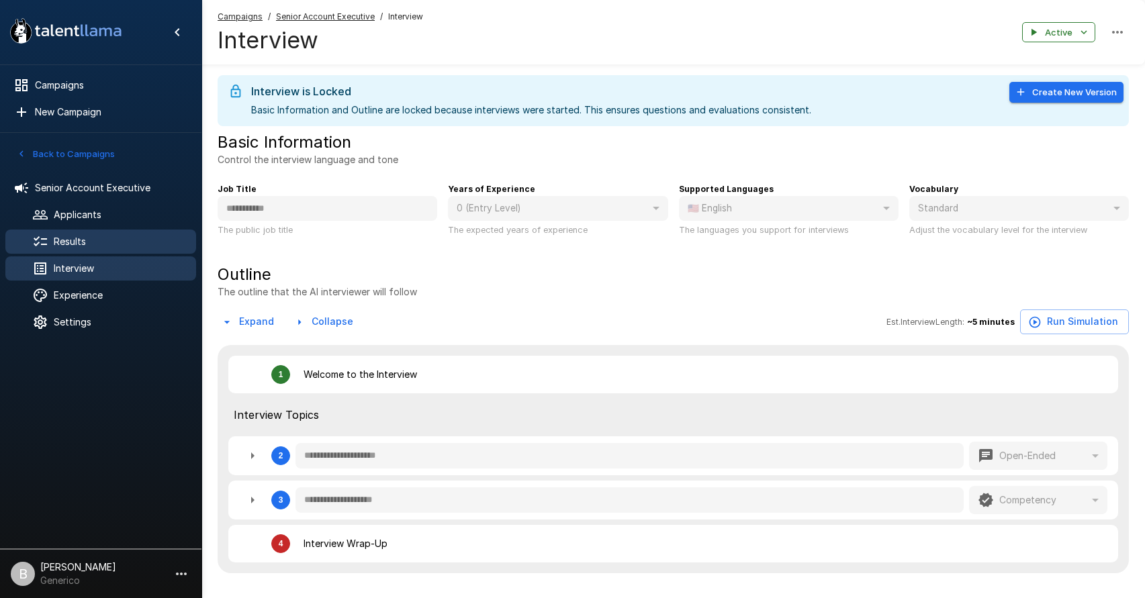
click at [59, 234] on div at bounding box center [51, 242] width 38 height 16
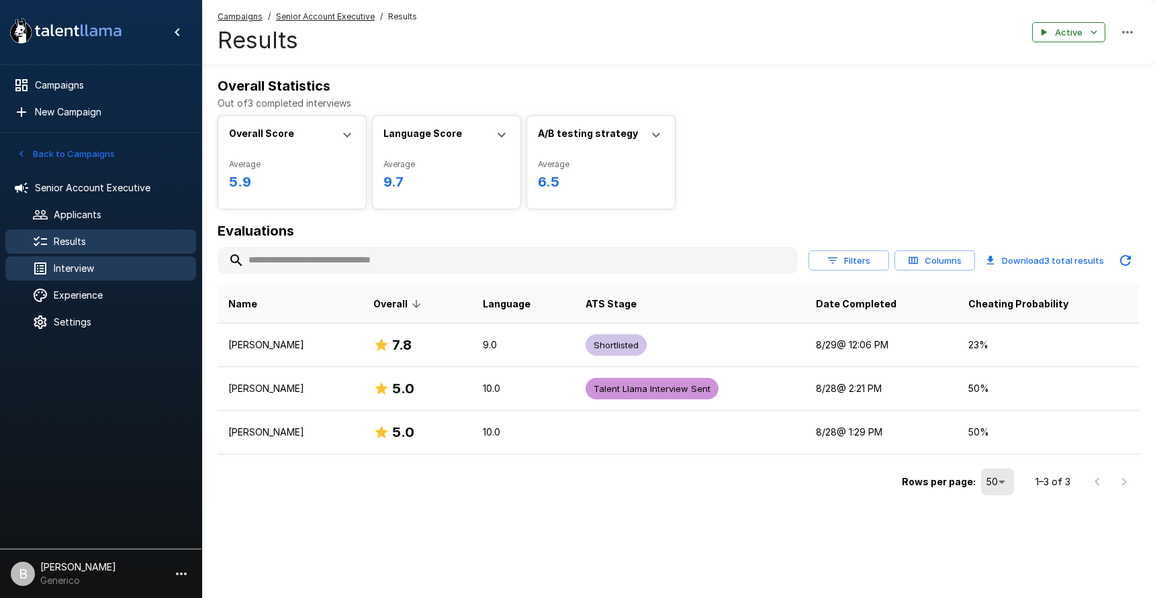
click at [84, 275] on div "Interview" at bounding box center [100, 269] width 191 height 24
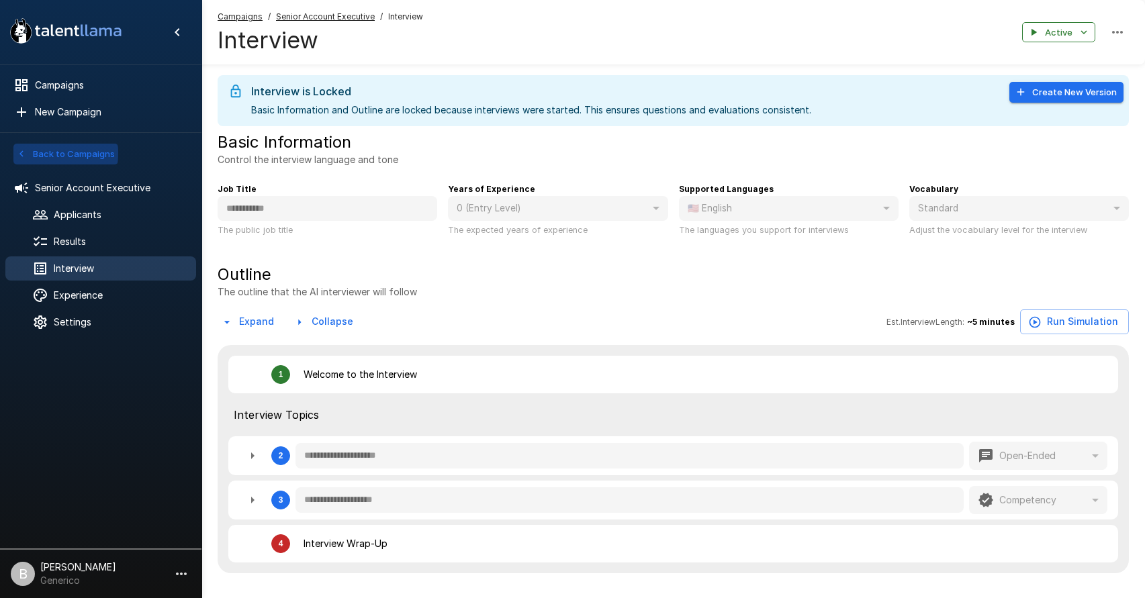
click at [23, 153] on icon "button" at bounding box center [21, 154] width 12 height 12
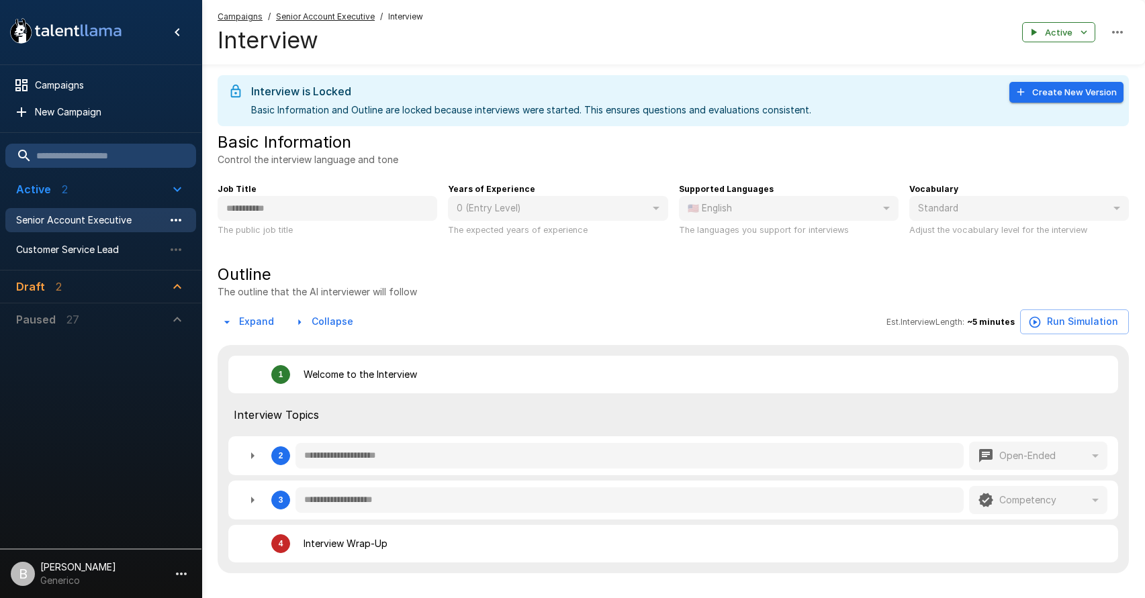
click at [173, 211] on button "button" at bounding box center [176, 220] width 23 height 23
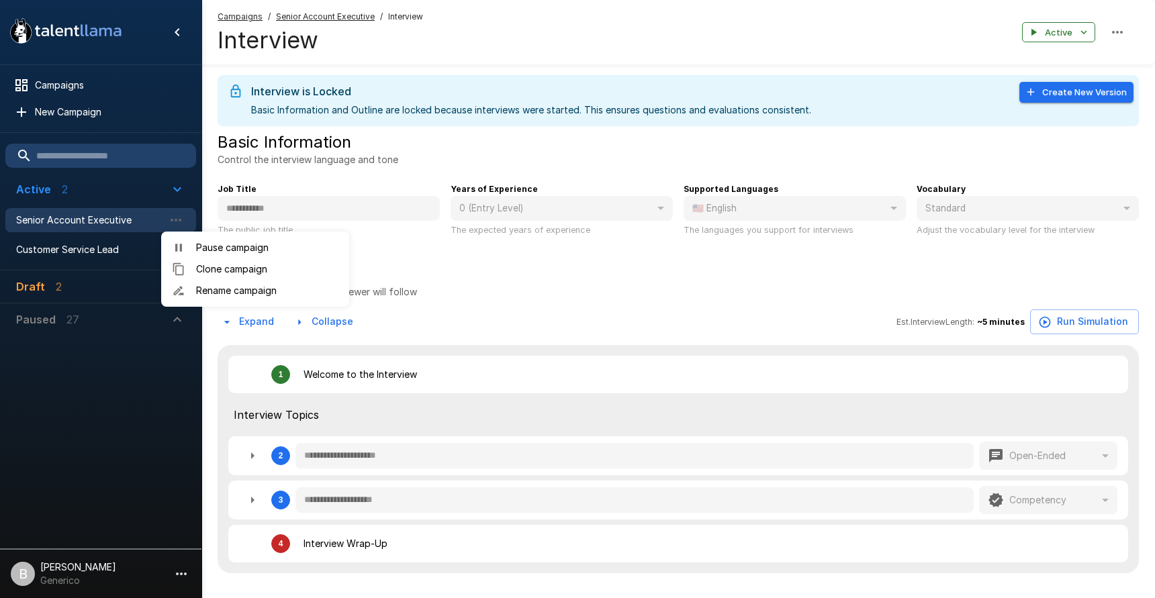
click at [116, 224] on div at bounding box center [577, 299] width 1155 height 598
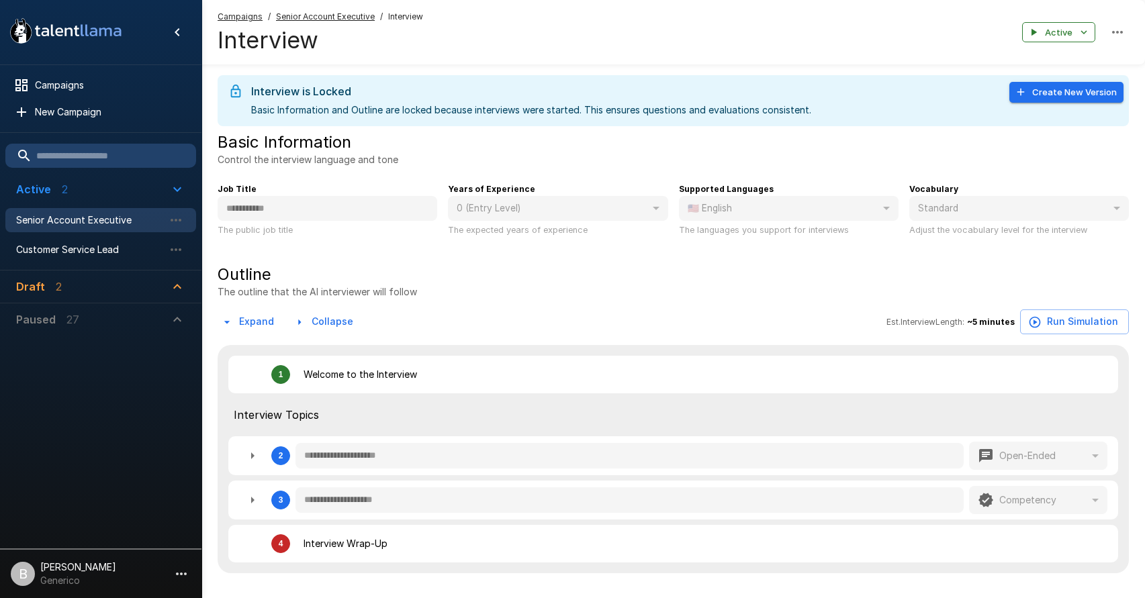
click at [116, 224] on span "Senior Account Executive" at bounding box center [90, 220] width 148 height 13
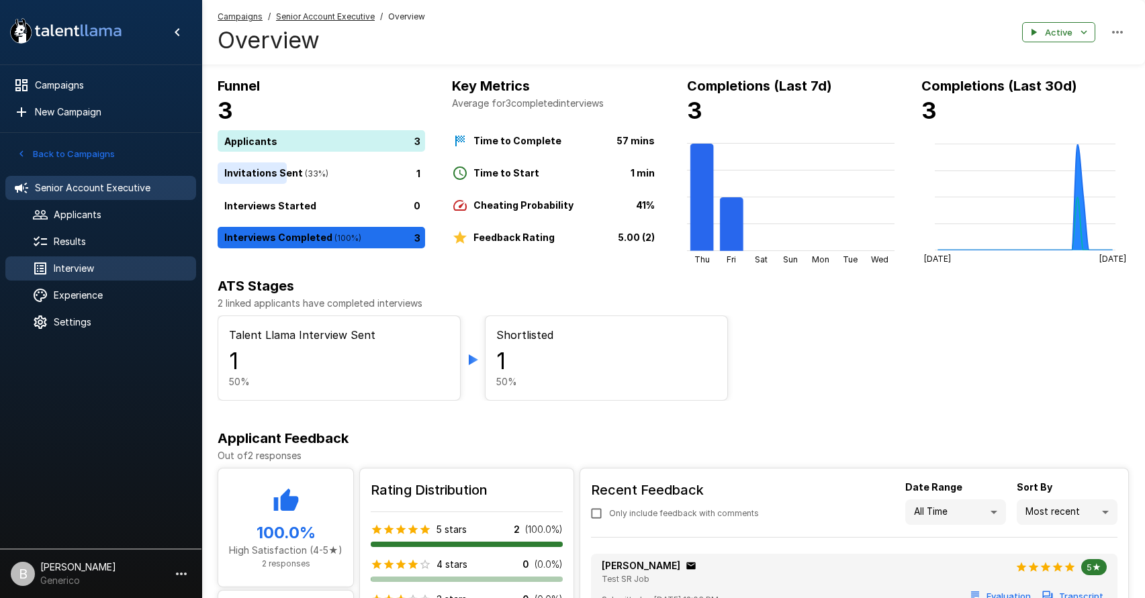
click at [107, 258] on div "Interview" at bounding box center [100, 269] width 191 height 24
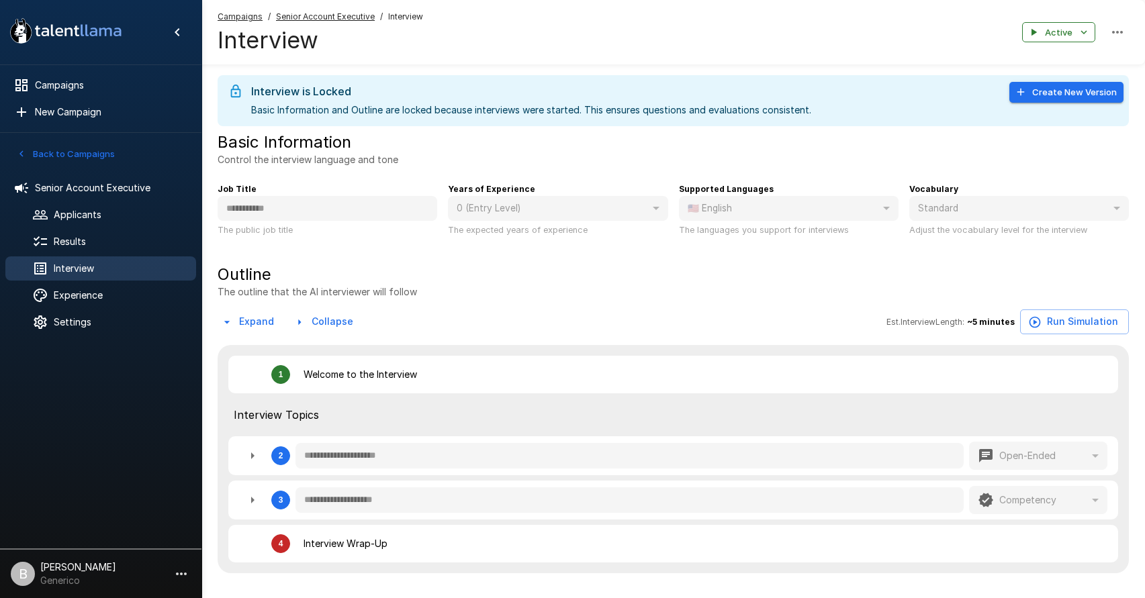
click at [1071, 94] on button "Create New Version" at bounding box center [1066, 92] width 114 height 21
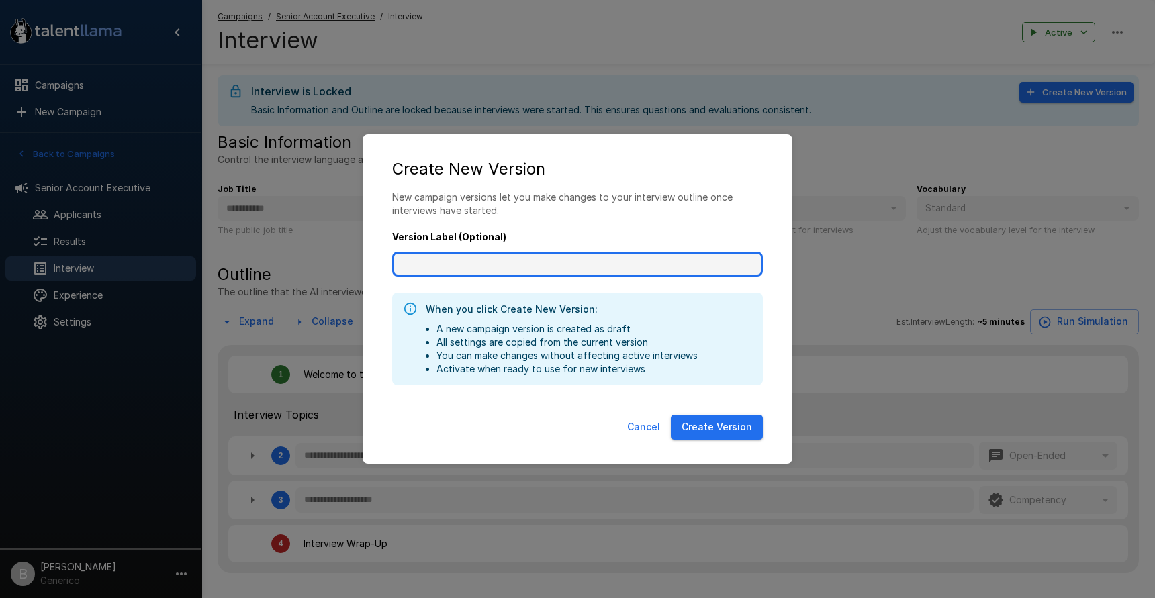
click at [456, 263] on input "Version Label (Optional)" at bounding box center [577, 265] width 371 height 26
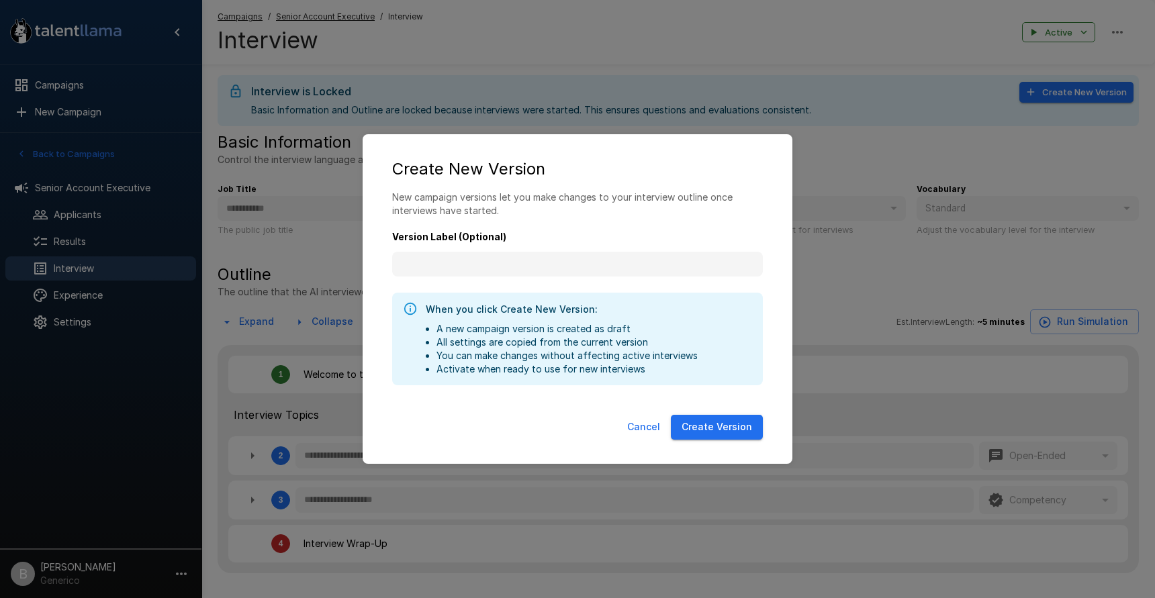
click at [640, 297] on div "When you click Create New Version: A new campaign version is created as draft A…" at bounding box center [562, 339] width 272 height 85
click at [645, 426] on button "Cancel" at bounding box center [644, 427] width 44 height 25
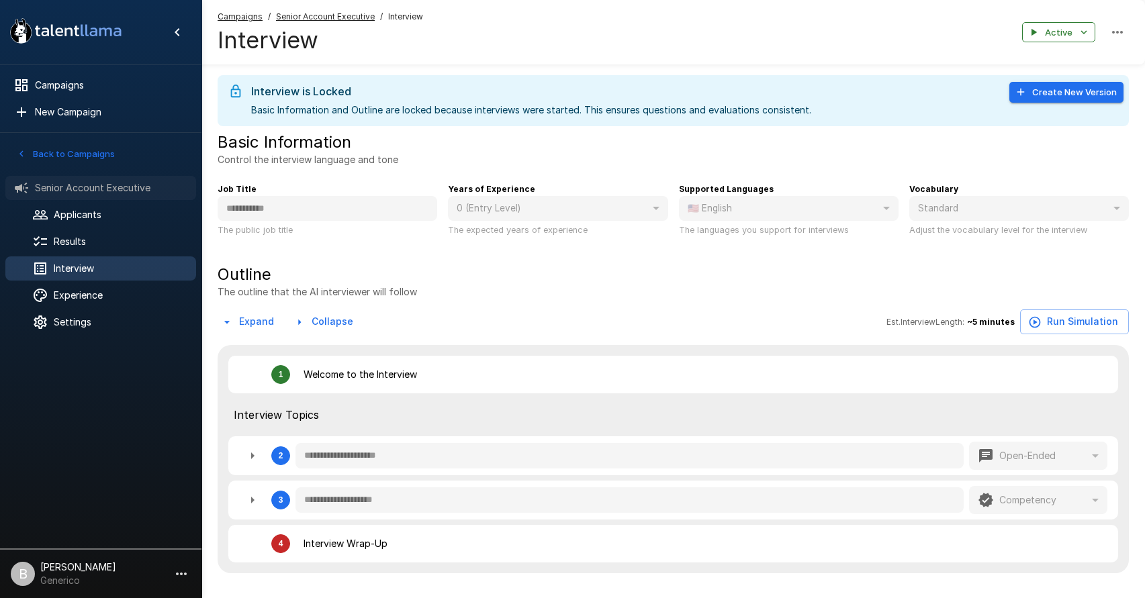
click at [93, 189] on span "Senior Account Executive" at bounding box center [110, 187] width 150 height 13
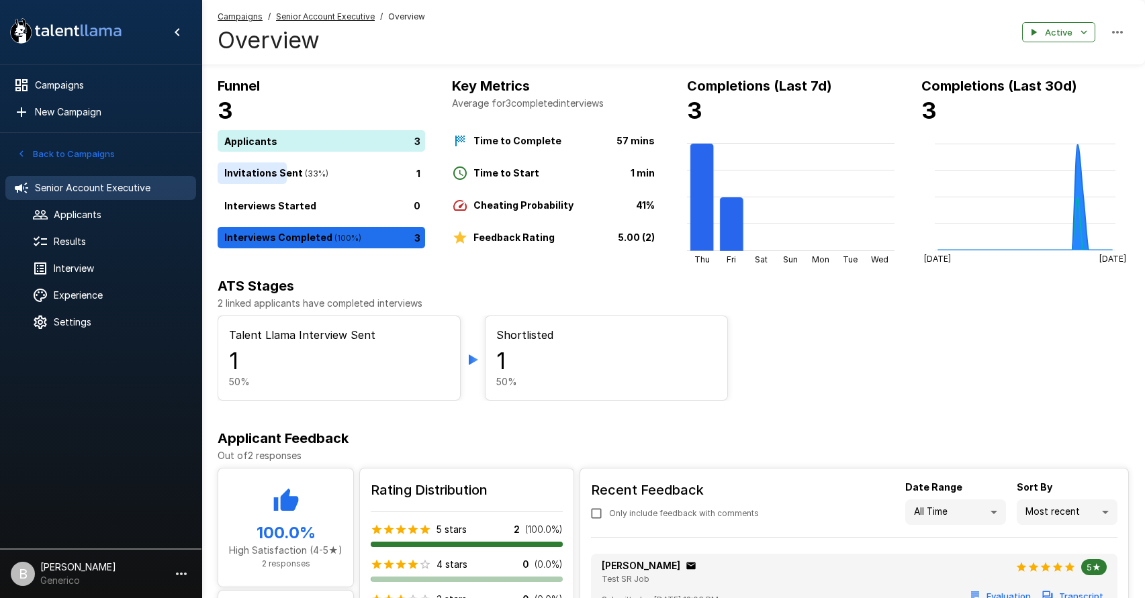
click at [1093, 27] on button "button" at bounding box center [1117, 32] width 23 height 23
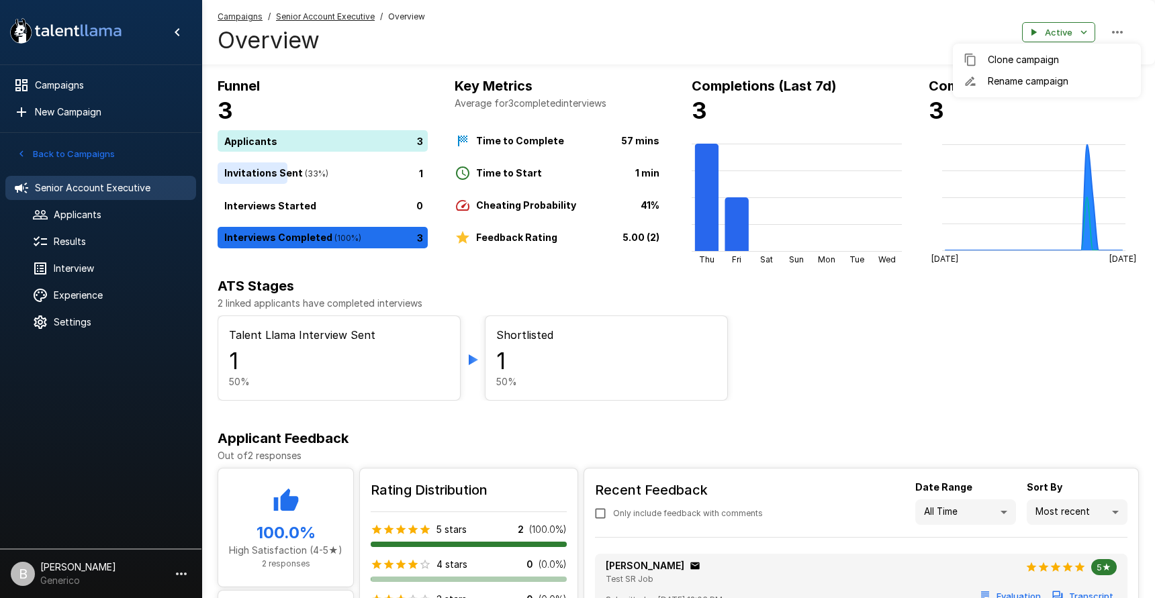
click at [1093, 13] on div at bounding box center [577, 299] width 1155 height 598
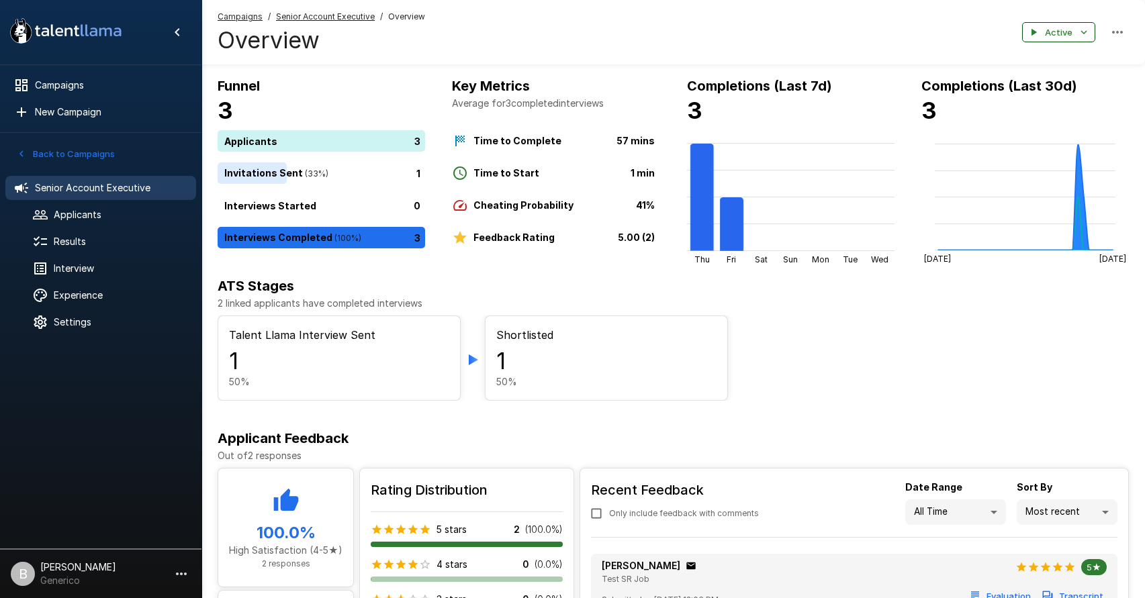
click at [1081, 35] on icon "button" at bounding box center [1084, 32] width 12 height 12
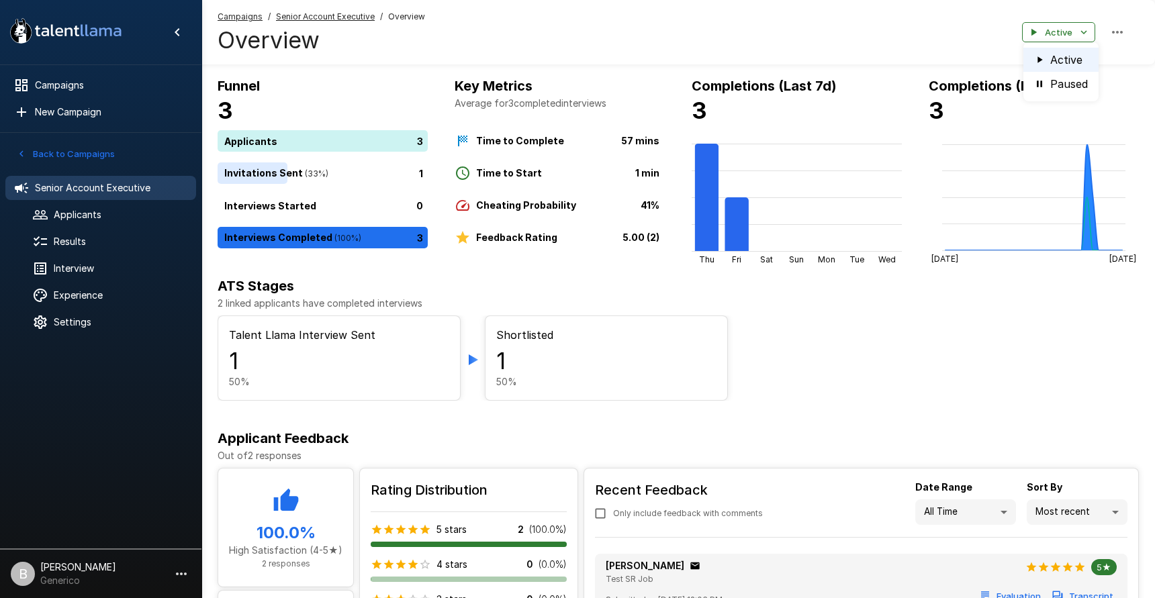
click at [865, 9] on div at bounding box center [577, 299] width 1155 height 598
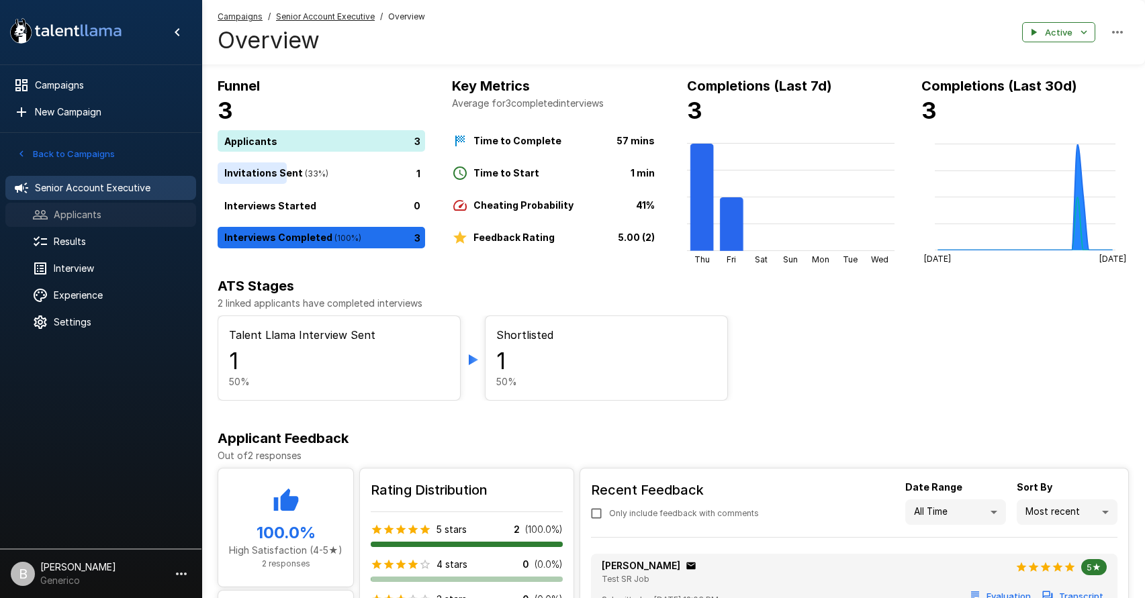
click at [128, 215] on span "Applicants" at bounding box center [120, 214] width 132 height 13
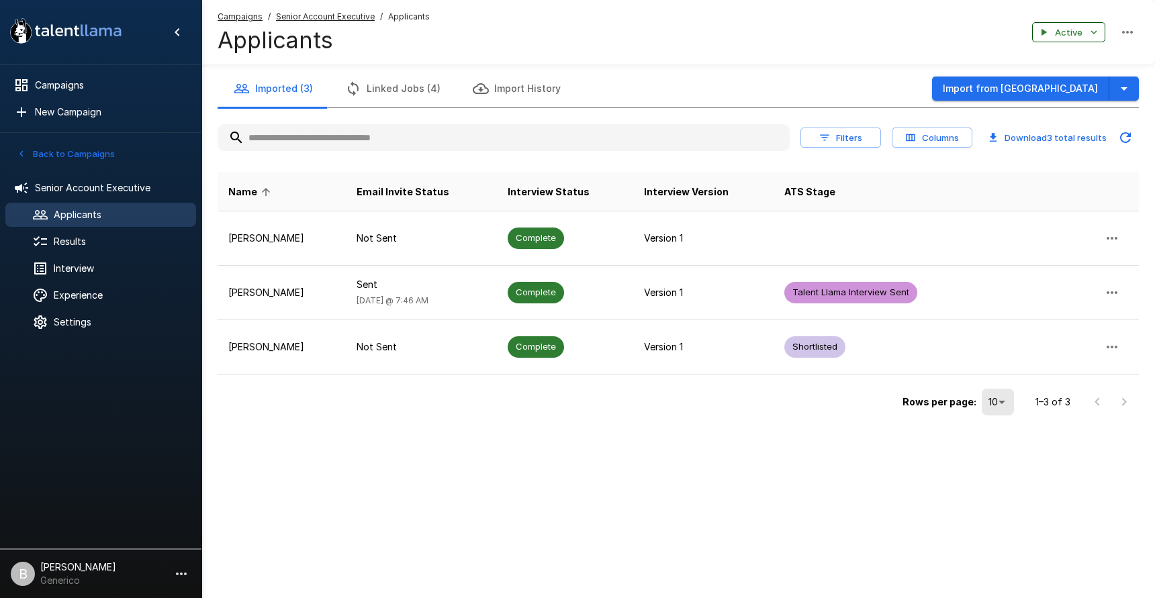
click at [1092, 32] on icon "button" at bounding box center [1094, 32] width 6 height 4
click at [862, 42] on div at bounding box center [577, 299] width 1155 height 598
click at [128, 249] on div "Results" at bounding box center [100, 242] width 191 height 24
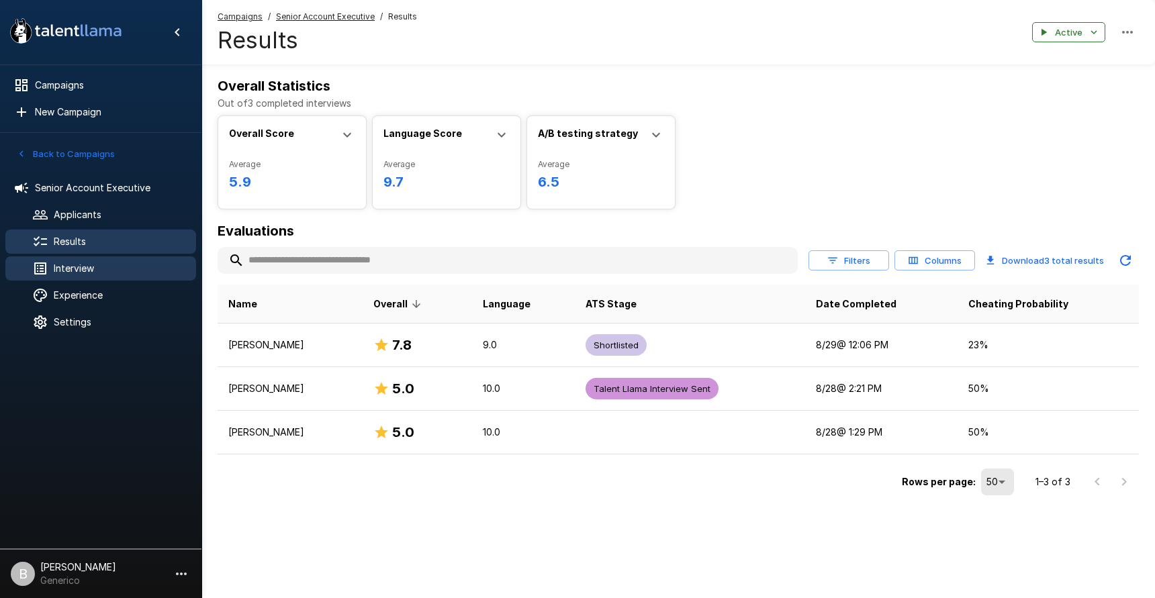
click at [99, 269] on span "Interview" at bounding box center [120, 268] width 132 height 13
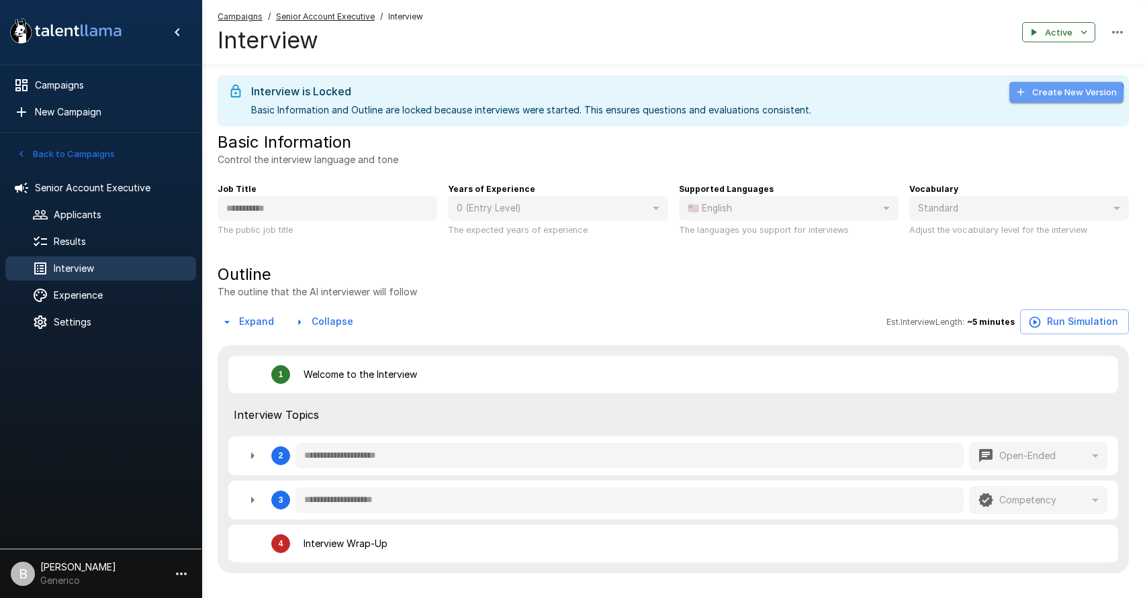
click at [1027, 98] on icon "button" at bounding box center [1021, 92] width 12 height 12
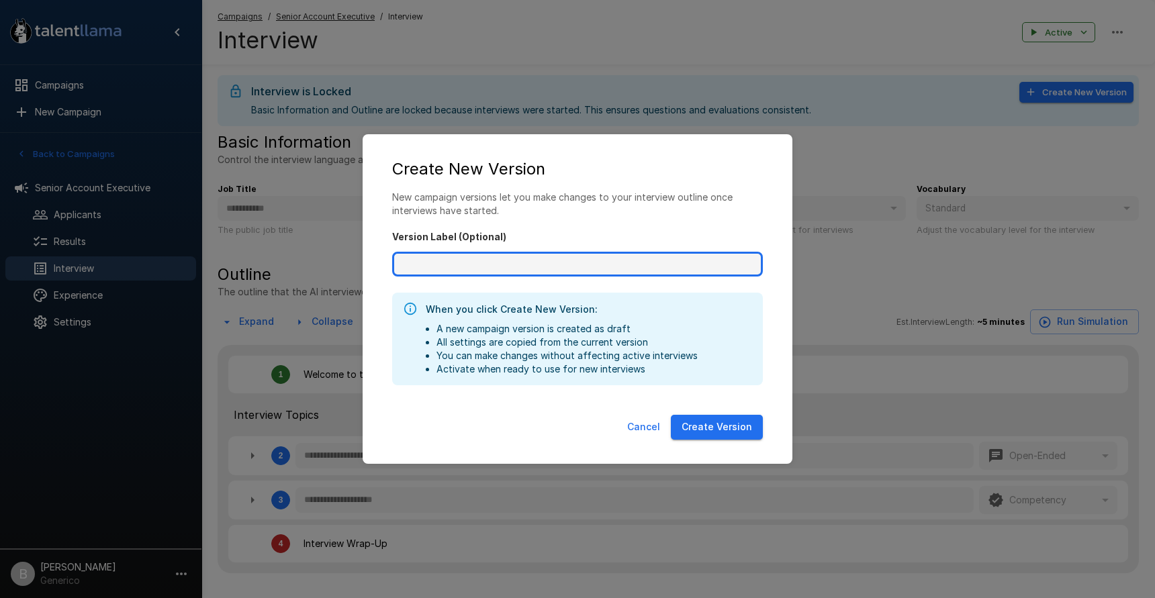
click at [513, 258] on input "Version Label (Optional)" at bounding box center [577, 265] width 371 height 26
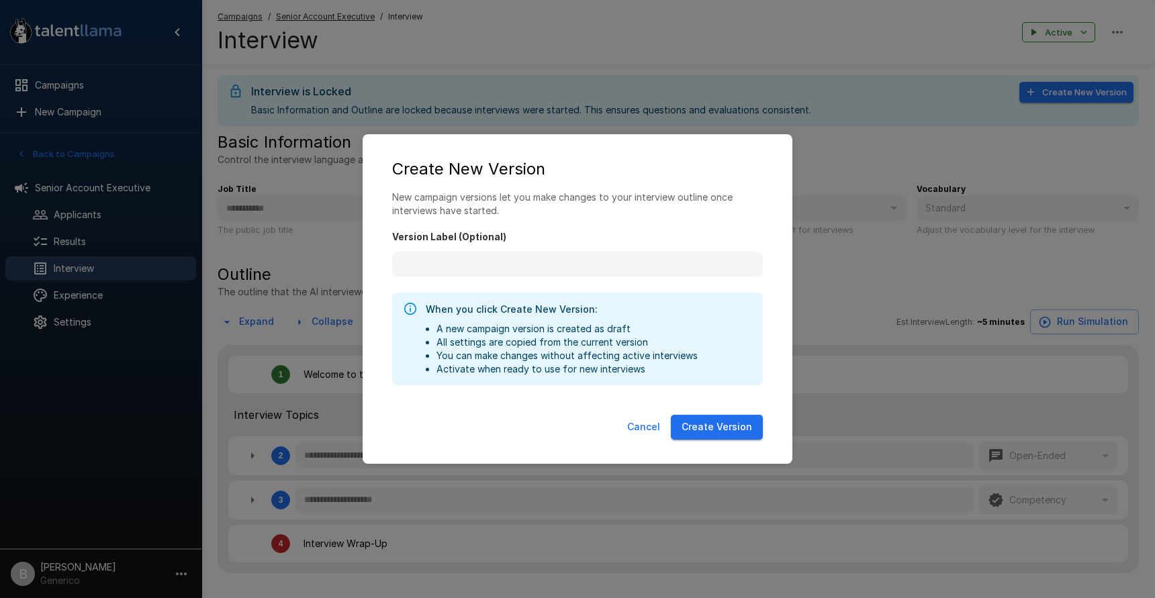
click at [583, 289] on div "New campaign versions let you make changes to your interview outline once inter…" at bounding box center [577, 300] width 403 height 219
click at [646, 430] on button "Cancel" at bounding box center [644, 427] width 44 height 25
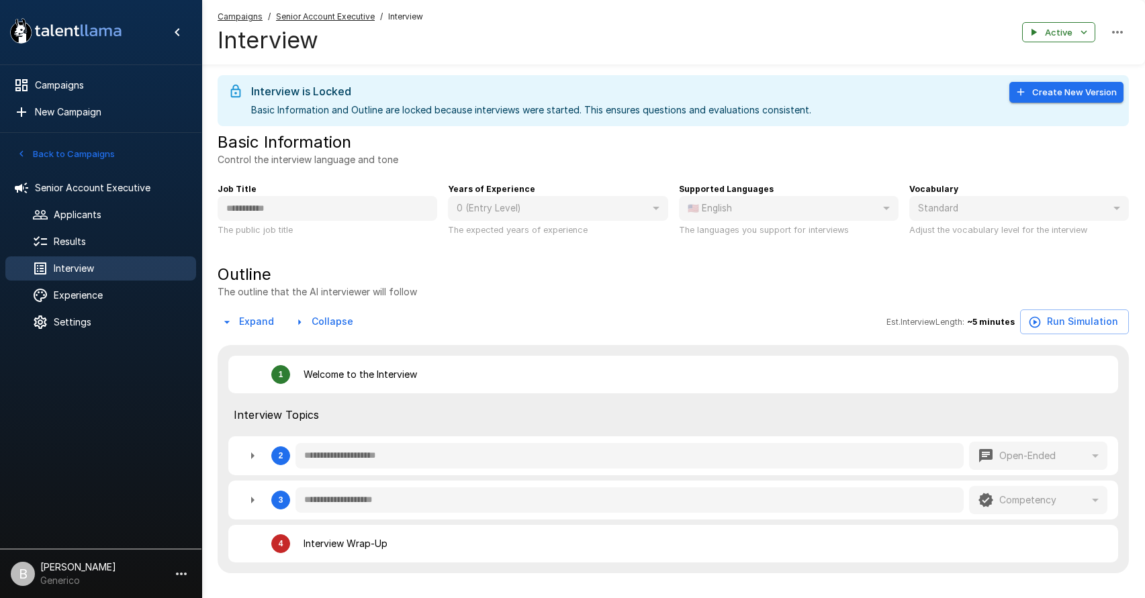
scroll to position [3, 0]
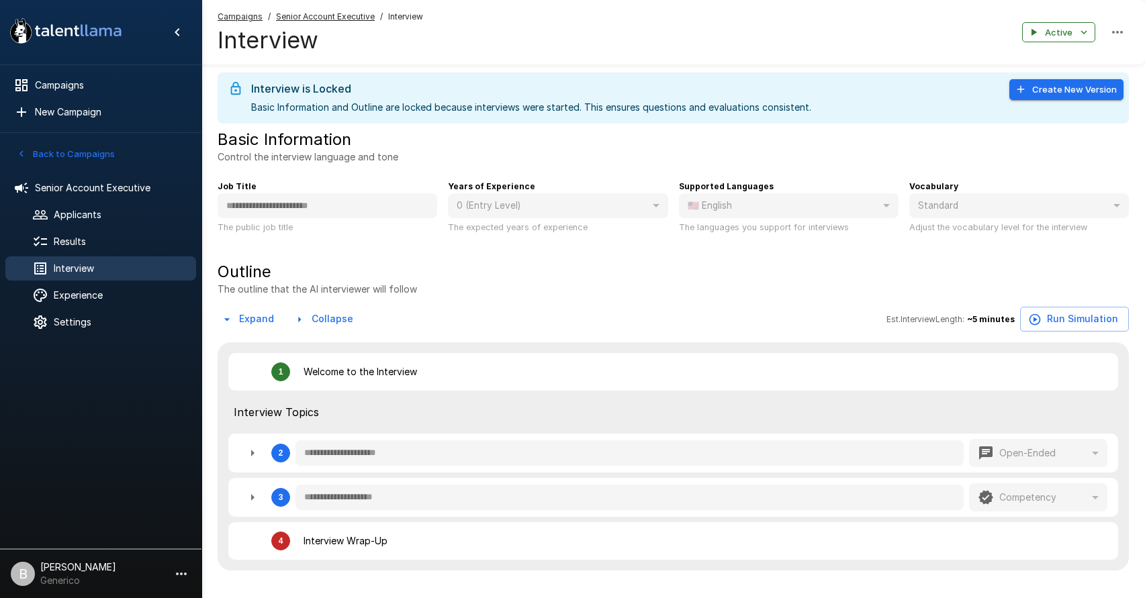
click at [1047, 91] on button "Create New Version" at bounding box center [1066, 89] width 114 height 21
type textarea "*"
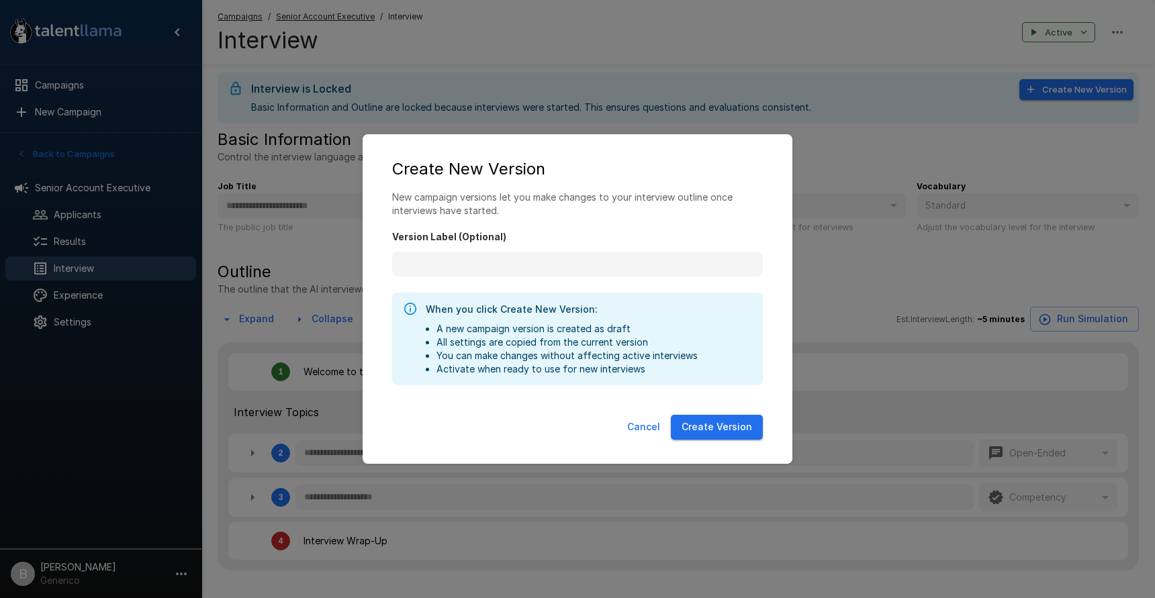
click at [547, 248] on div "Version Label (Optional)" at bounding box center [577, 247] width 371 height 59
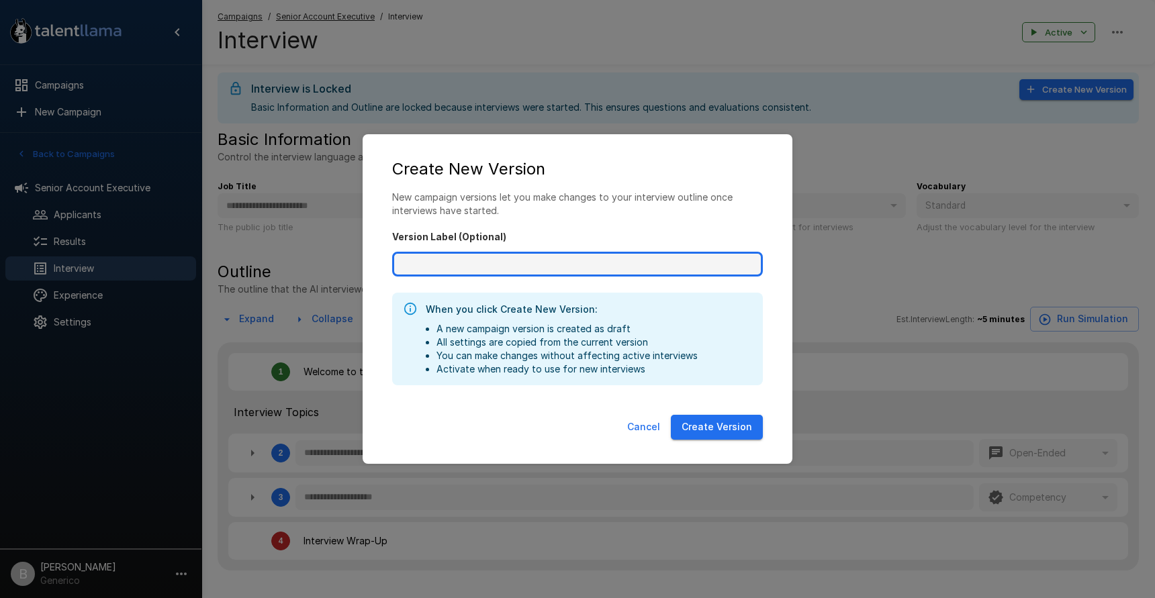
click at [541, 258] on input "Version Label (Optional)" at bounding box center [577, 265] width 371 height 26
type input "*"
type input "**********"
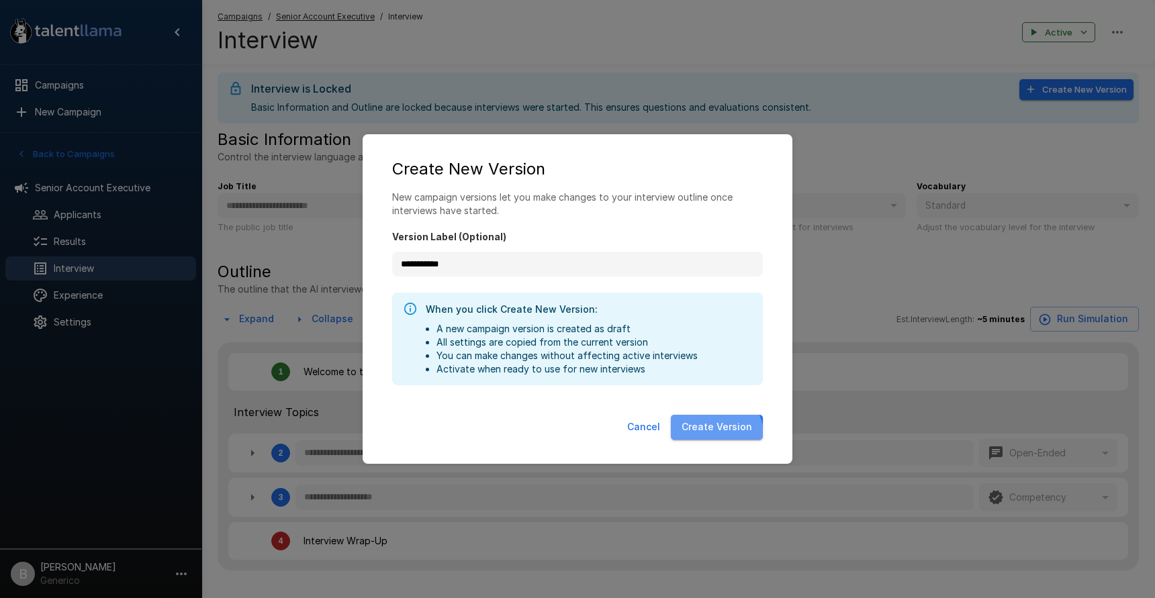
click at [708, 439] on button "Create Version" at bounding box center [717, 427] width 92 height 25
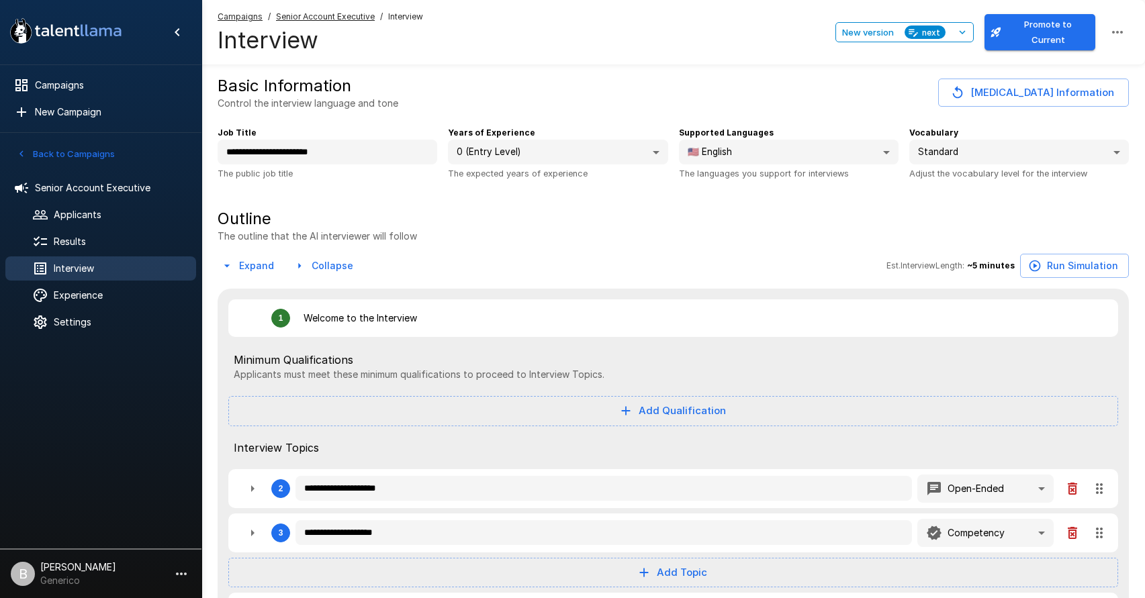
type textarea "*"
click at [74, 243] on span "Results" at bounding box center [120, 241] width 132 height 13
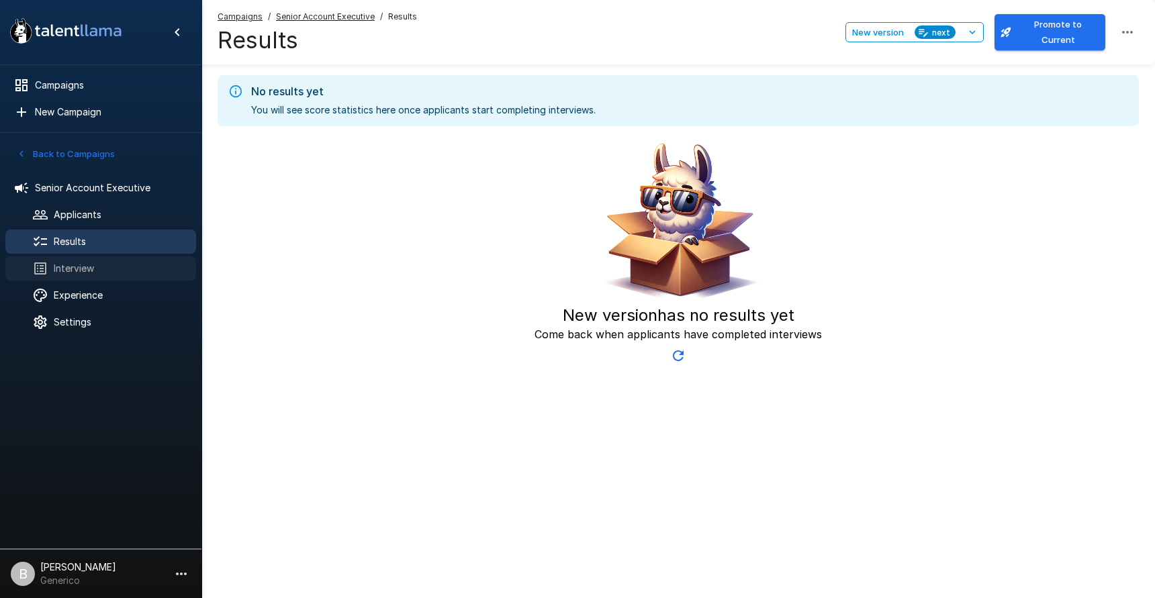
click at [81, 273] on span "Interview" at bounding box center [120, 268] width 132 height 13
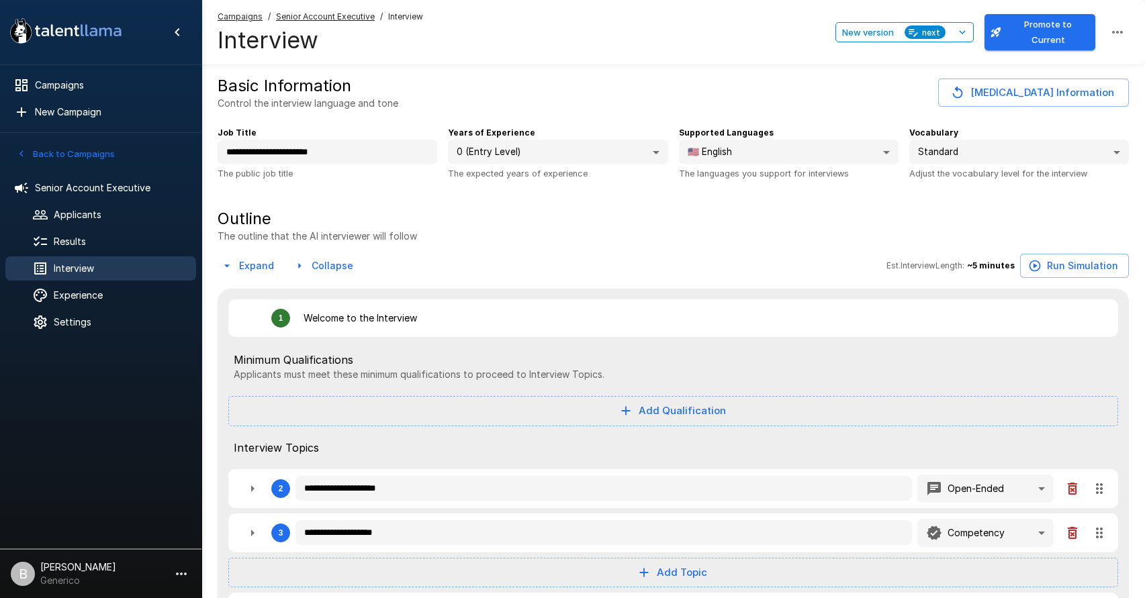
type textarea "*"
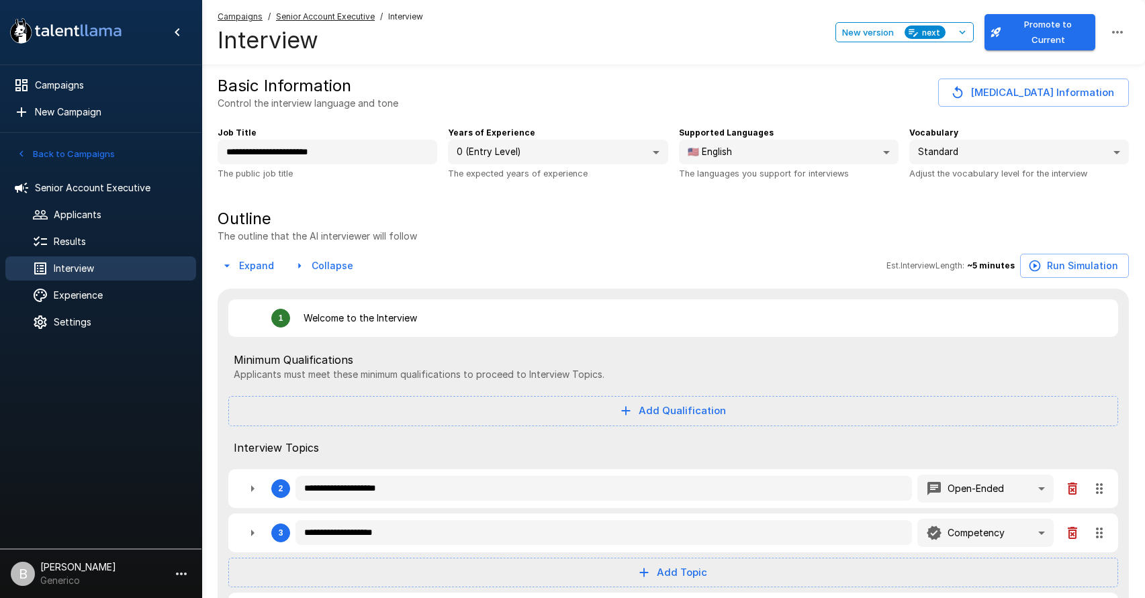
type textarea "*"
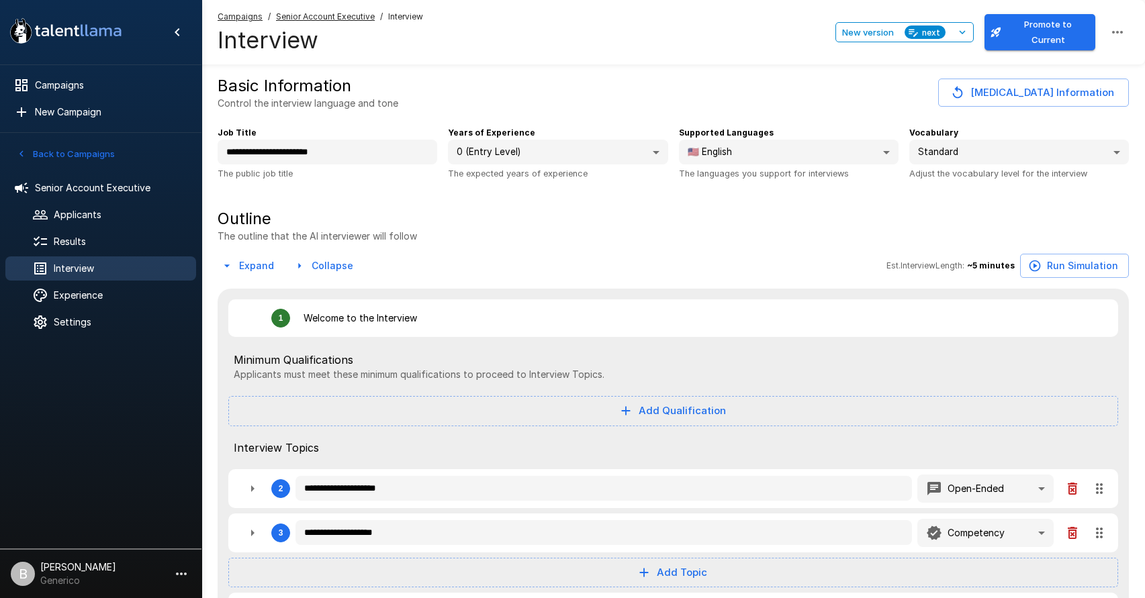
type textarea "*"
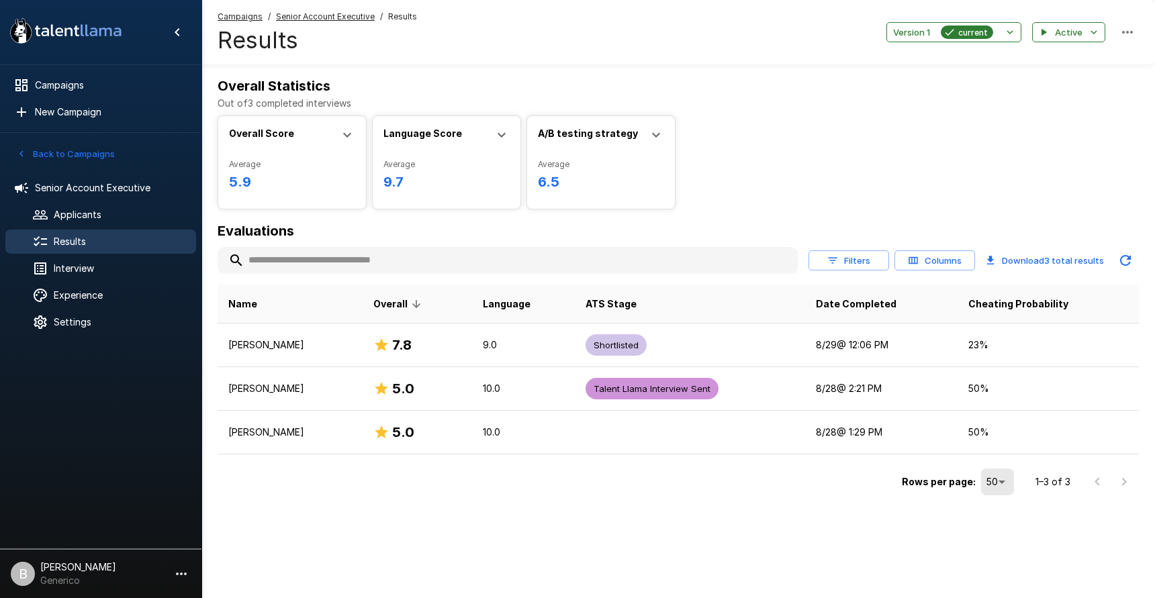
click at [100, 236] on span "Results" at bounding box center [120, 241] width 132 height 13
click at [1006, 31] on icon "button" at bounding box center [1010, 32] width 12 height 12
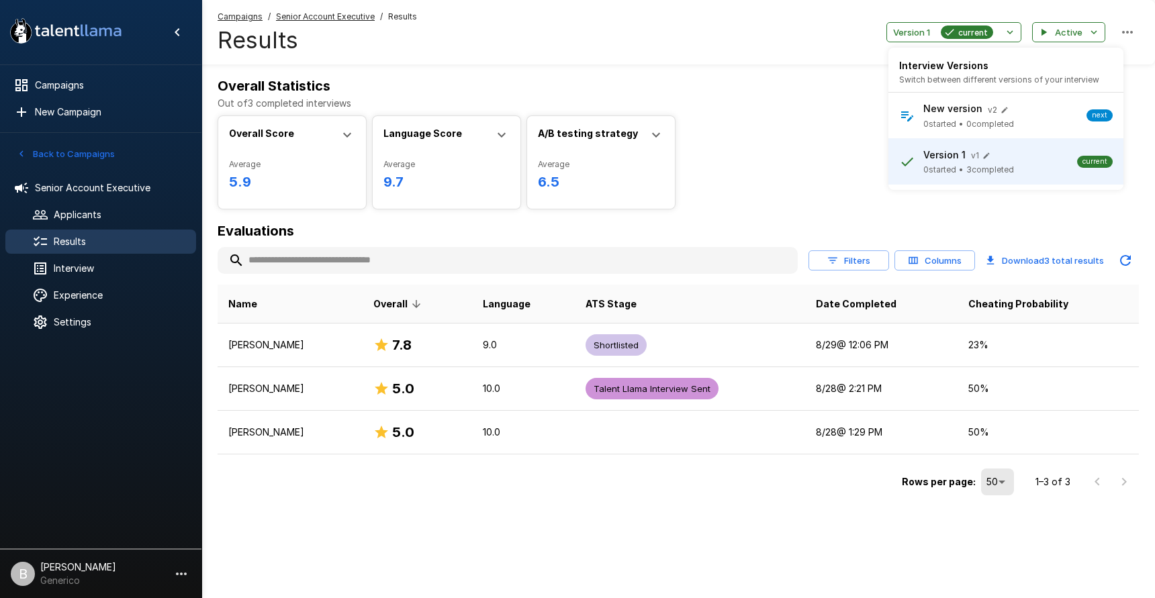
click at [783, 124] on div at bounding box center [577, 299] width 1155 height 598
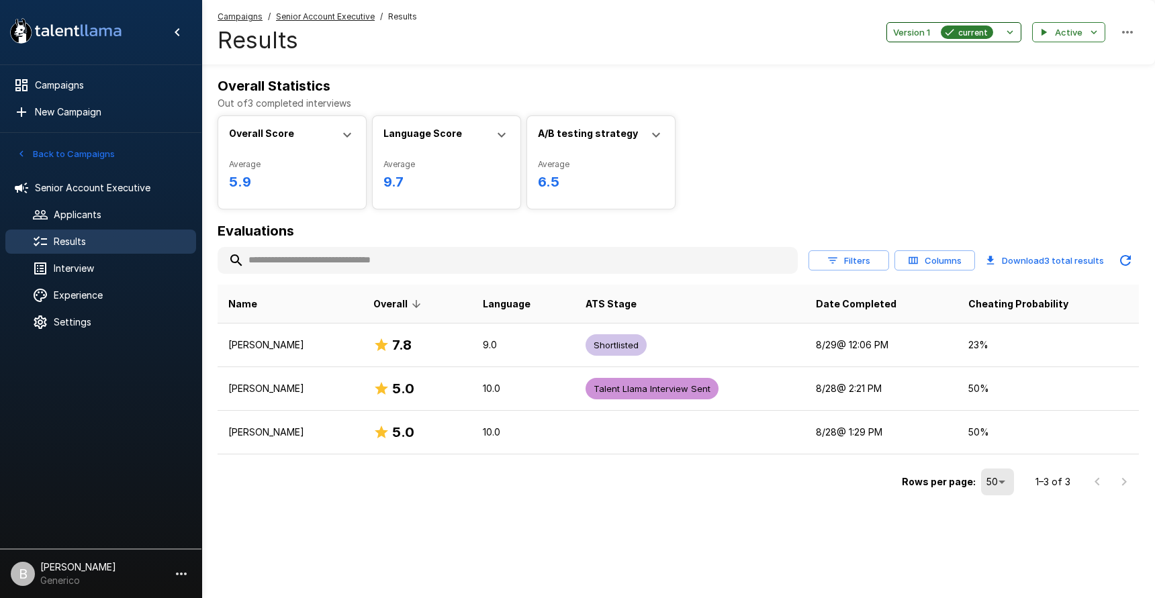
click at [966, 40] on button "Version 1 current" at bounding box center [954, 32] width 135 height 21
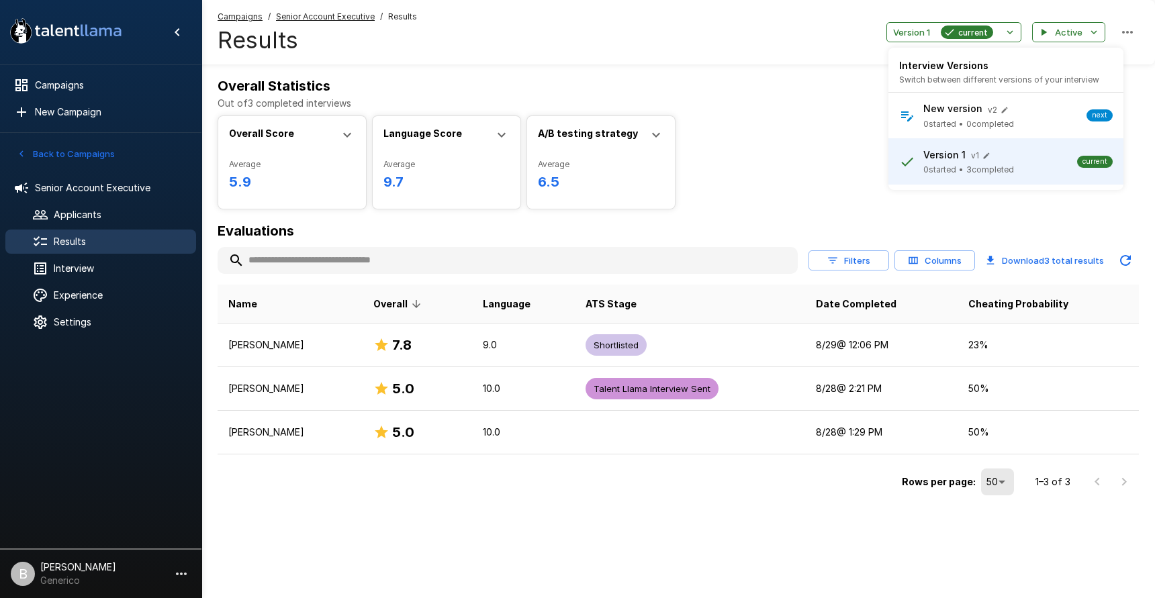
click at [975, 122] on span "0 completed" at bounding box center [990, 124] width 48 height 13
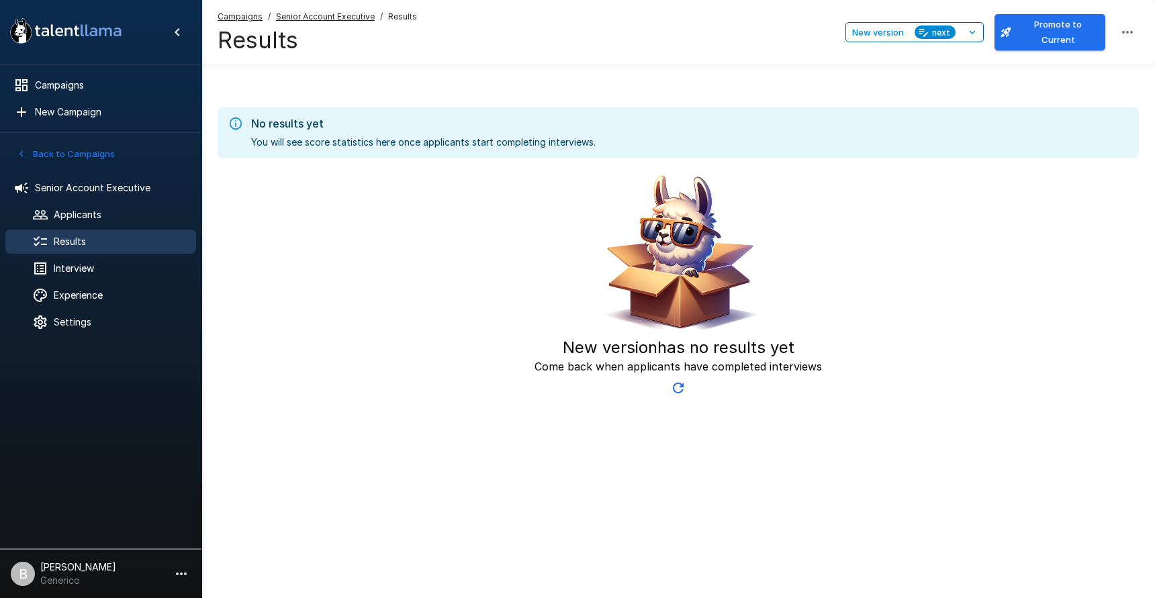
click at [936, 33] on span "next" at bounding box center [941, 33] width 29 height 14
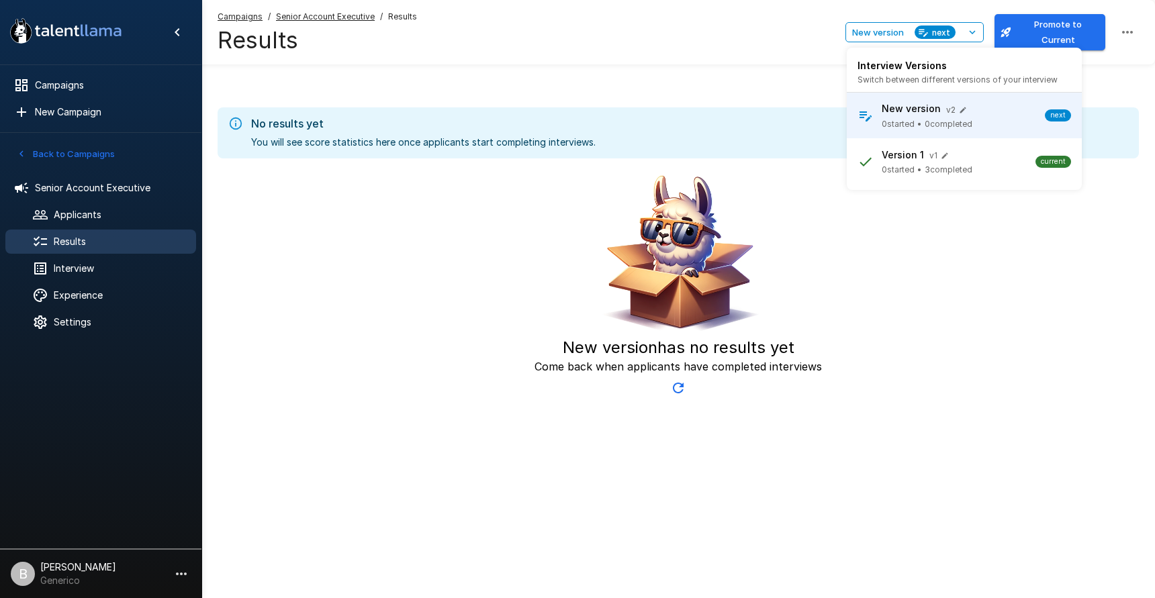
click at [701, 40] on div at bounding box center [577, 299] width 1155 height 598
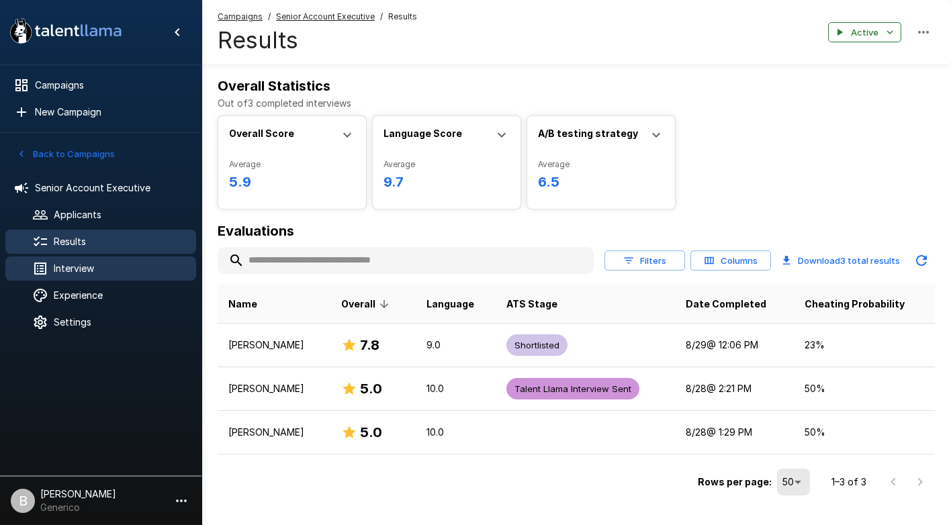
click at [85, 271] on span "Interview" at bounding box center [120, 268] width 132 height 13
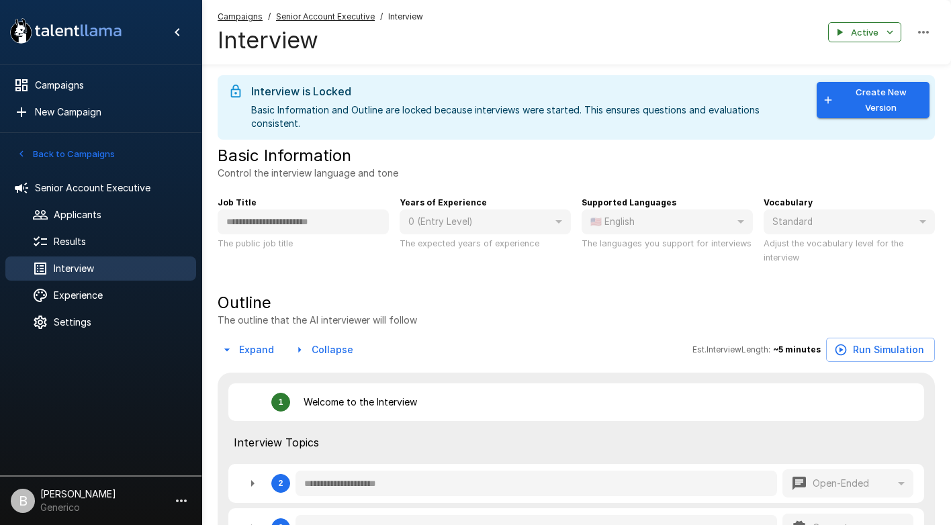
type textarea "*"
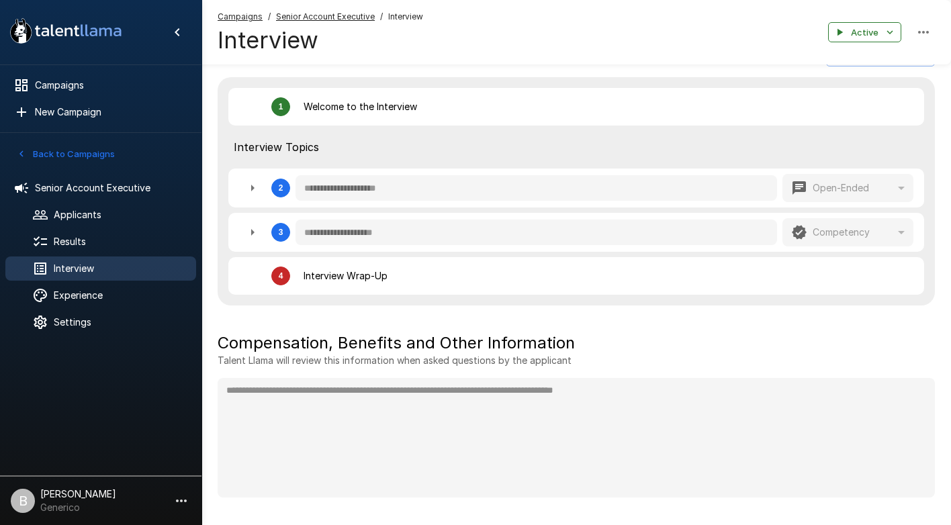
scroll to position [322, 0]
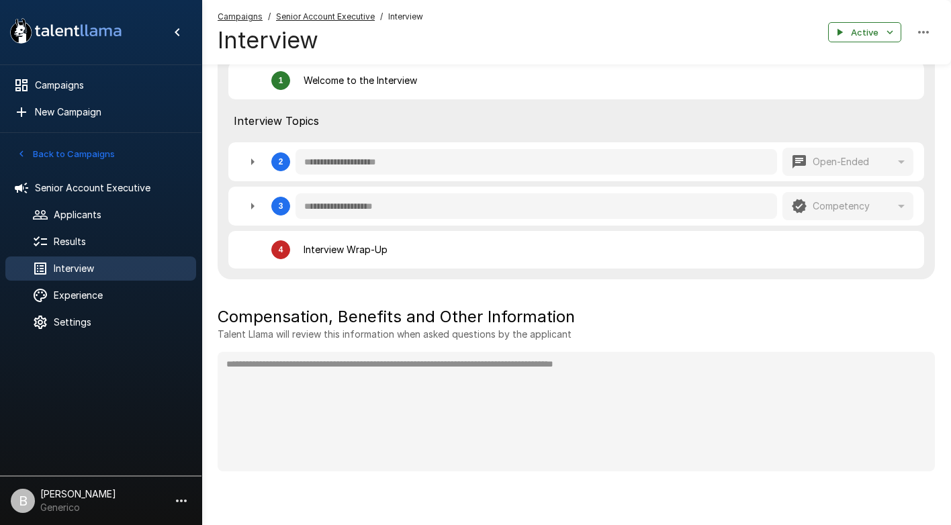
click at [255, 205] on icon "button" at bounding box center [252, 206] width 16 height 16
type textarea "*"
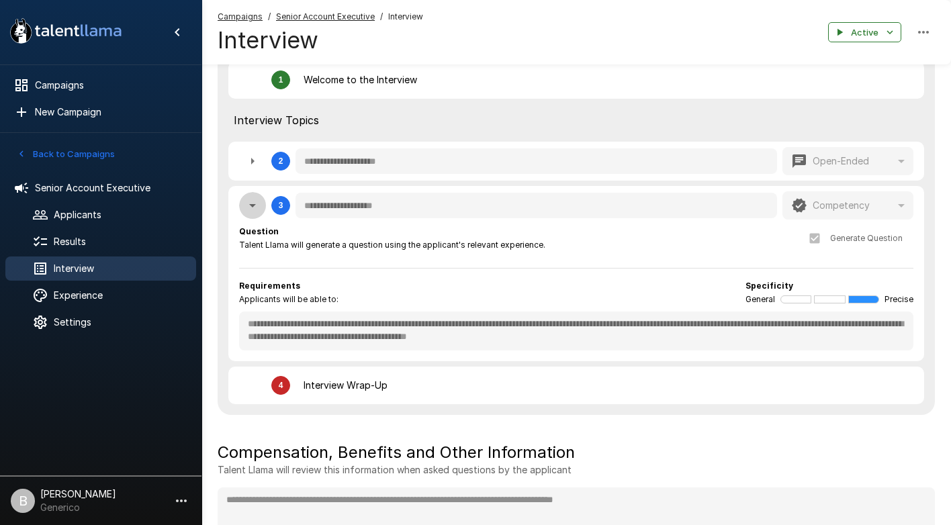
click at [257, 210] on icon "button" at bounding box center [252, 205] width 16 height 16
type textarea "*"
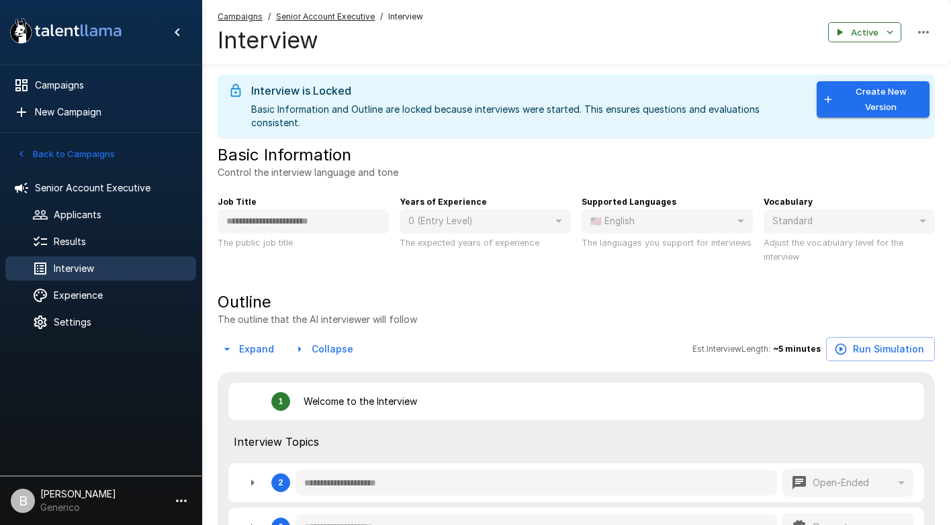
scroll to position [0, 0]
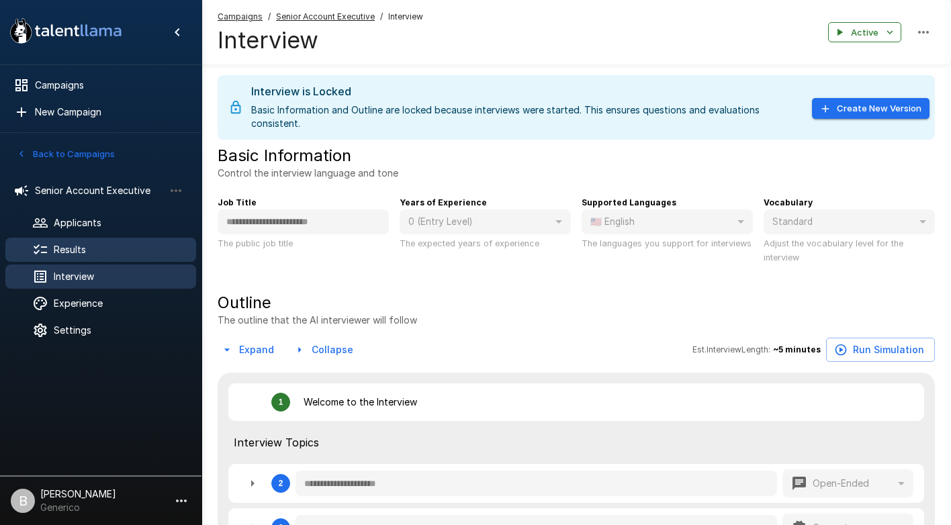
click at [93, 249] on span "Results" at bounding box center [120, 249] width 132 height 13
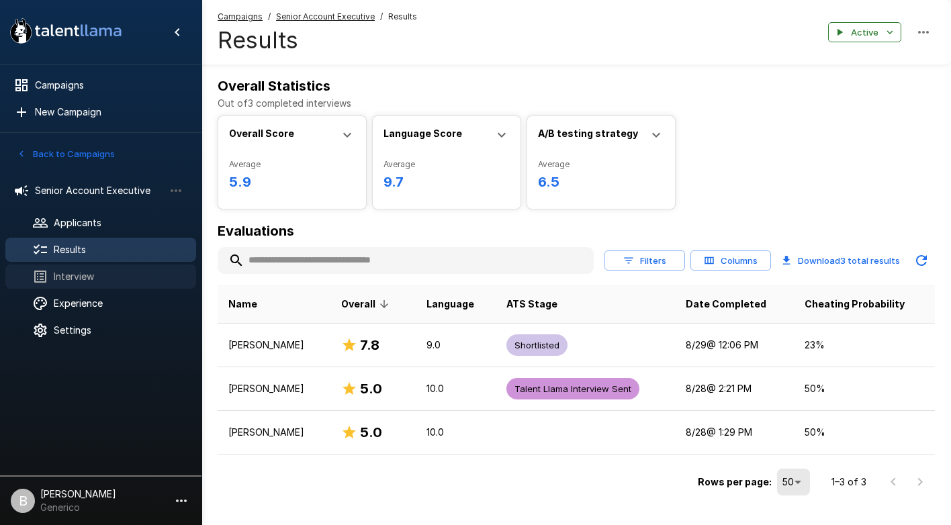
click at [92, 276] on span "Interview" at bounding box center [120, 276] width 132 height 13
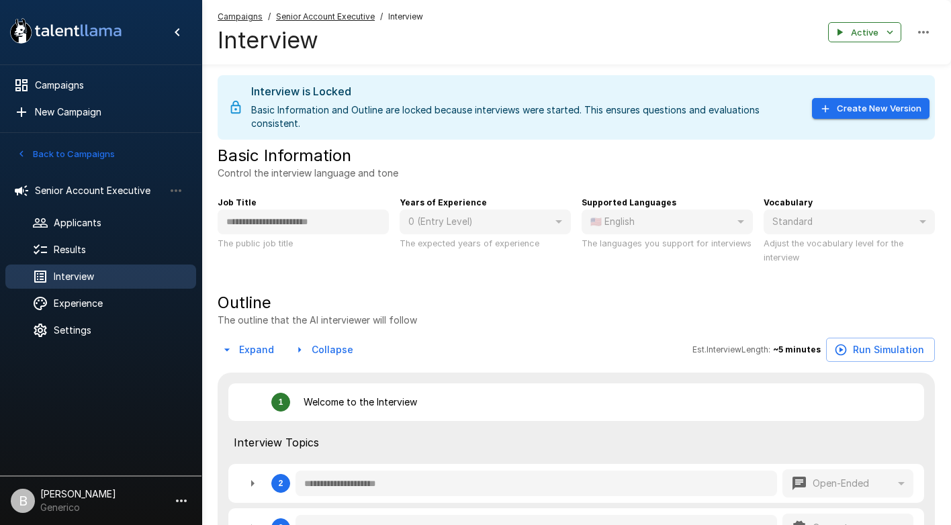
type textarea "*"
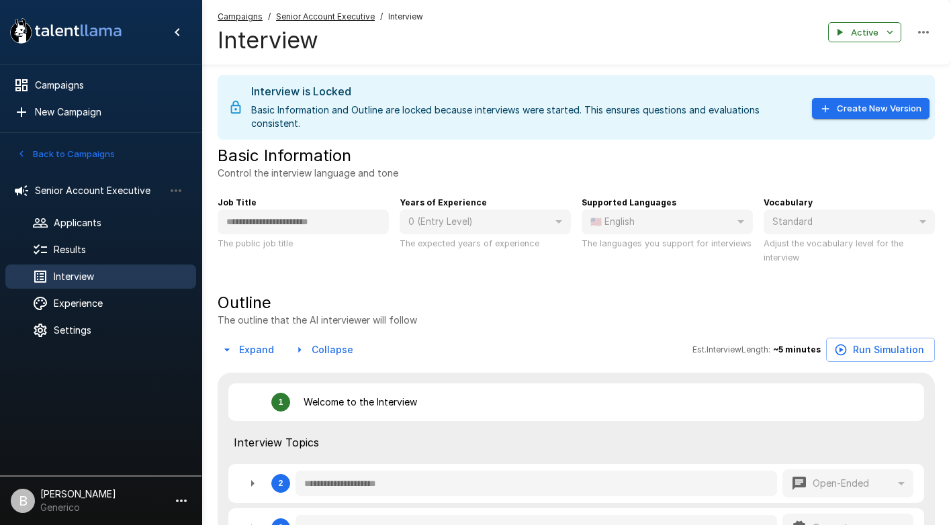
type textarea "*"
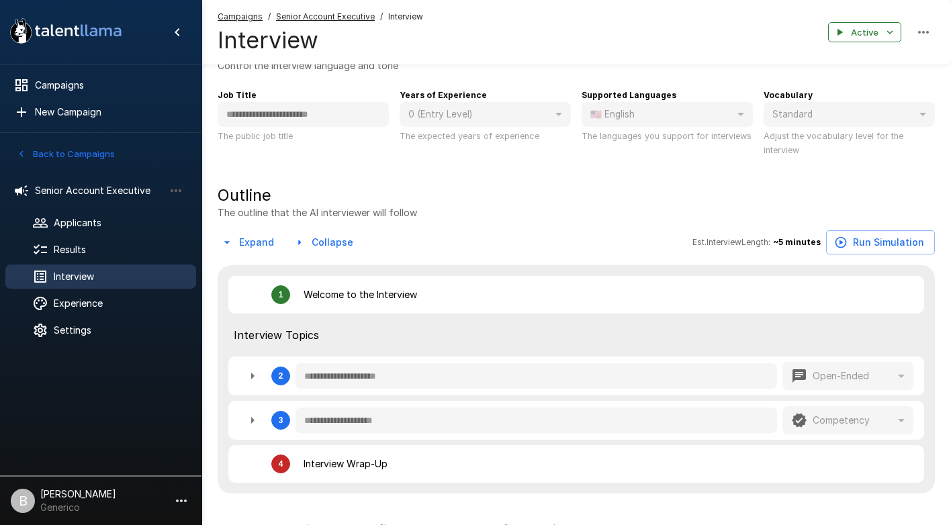
scroll to position [144, 0]
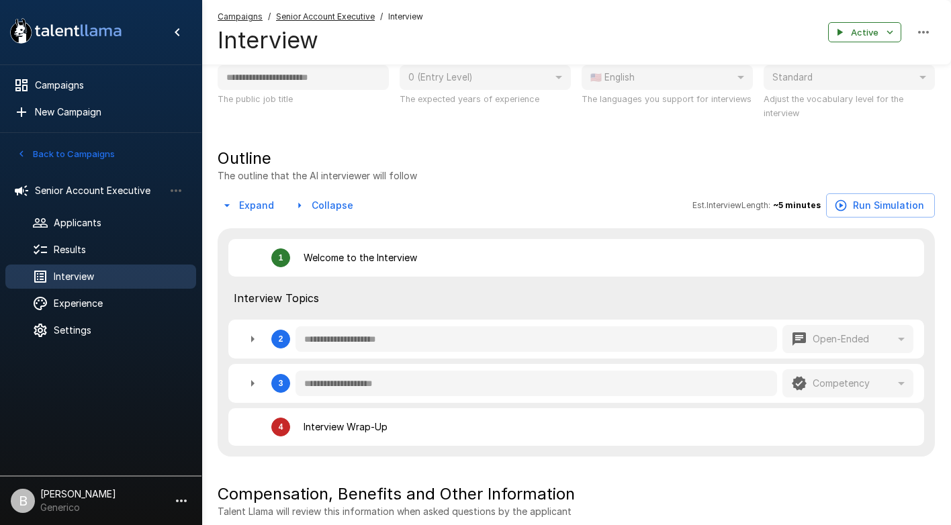
click at [250, 337] on icon "button" at bounding box center [252, 339] width 16 height 16
type textarea "*"
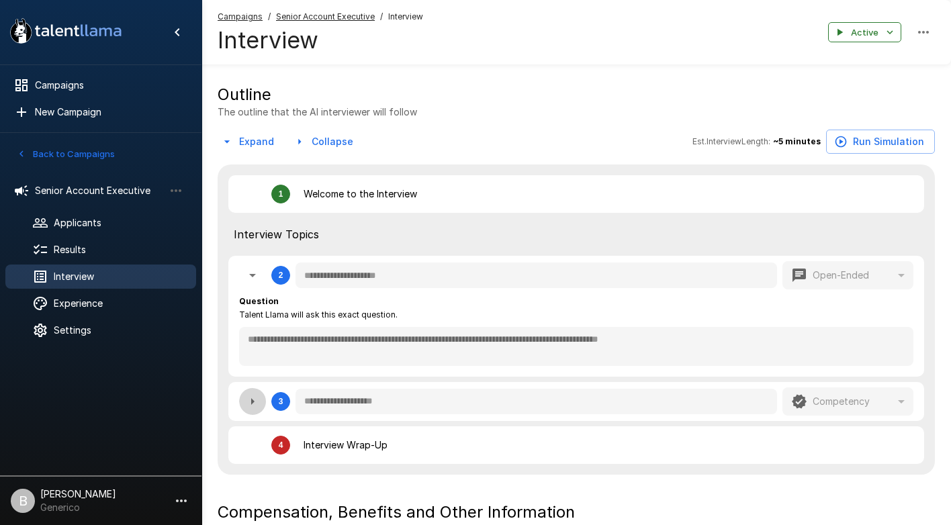
click at [253, 402] on icon "button" at bounding box center [252, 401] width 3 height 7
type textarea "*"
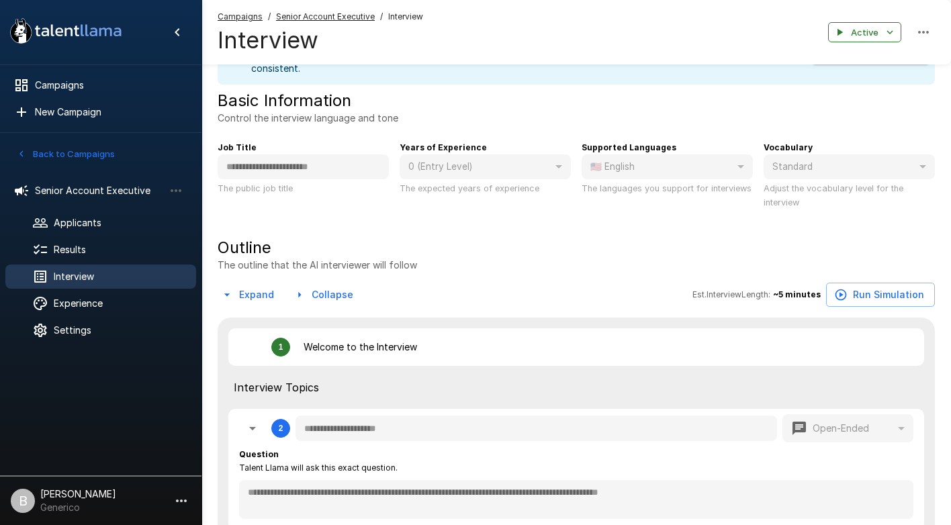
scroll to position [0, 0]
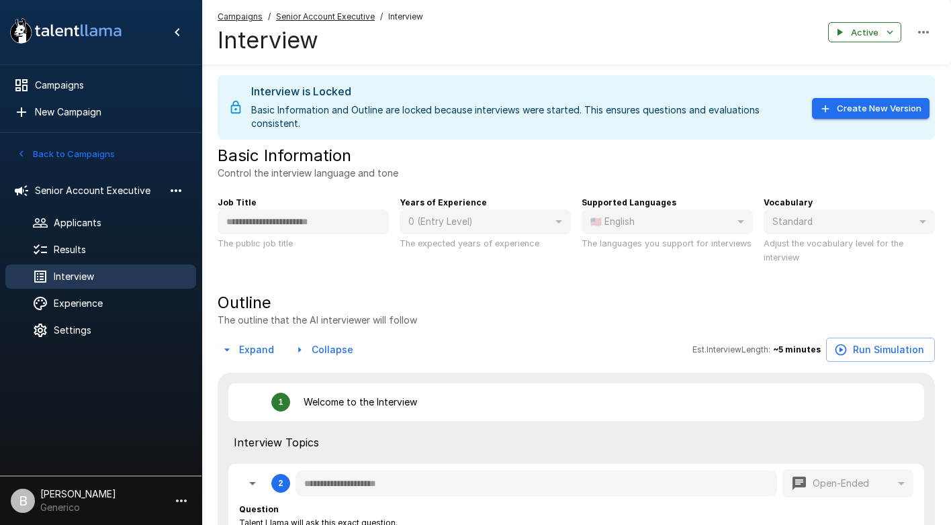
click at [174, 191] on icon "button" at bounding box center [176, 191] width 16 height 16
type textarea "*"
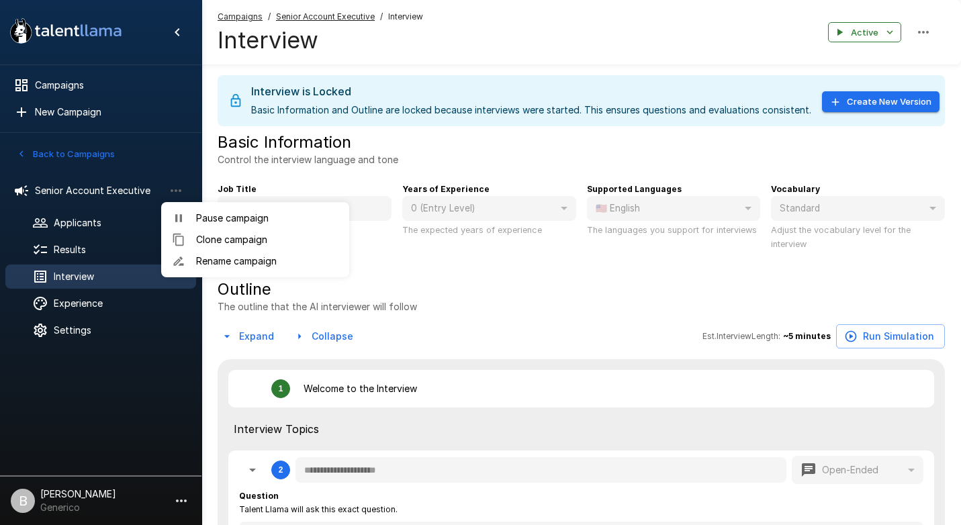
click at [458, 167] on div at bounding box center [480, 262] width 961 height 525
type textarea "*"
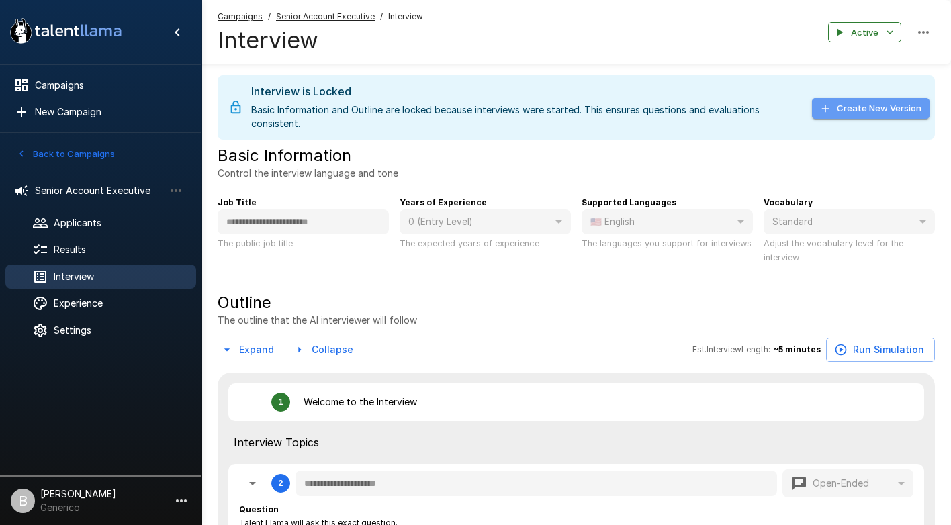
click at [874, 113] on button "Create New Version" at bounding box center [871, 108] width 118 height 21
type textarea "*"
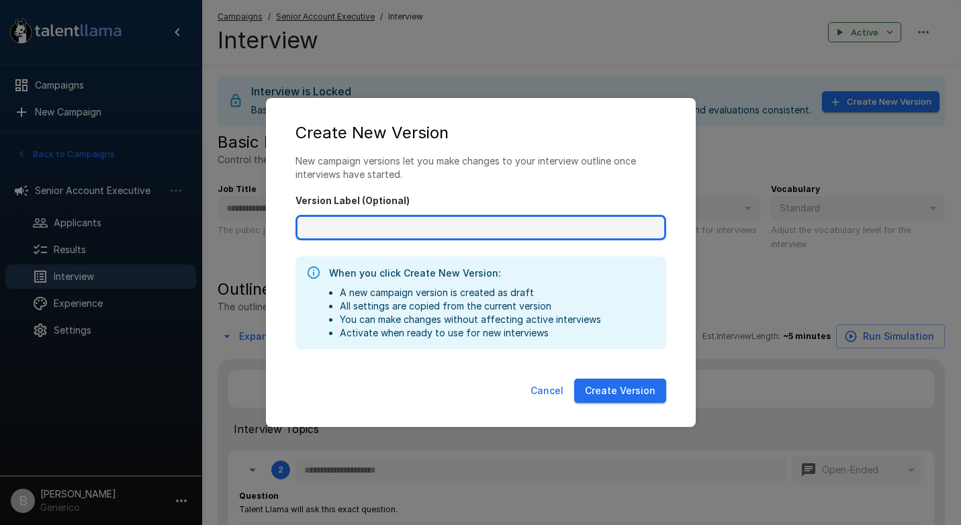
click at [392, 227] on input "Version Label (Optional)" at bounding box center [481, 228] width 371 height 26
type input "**********"
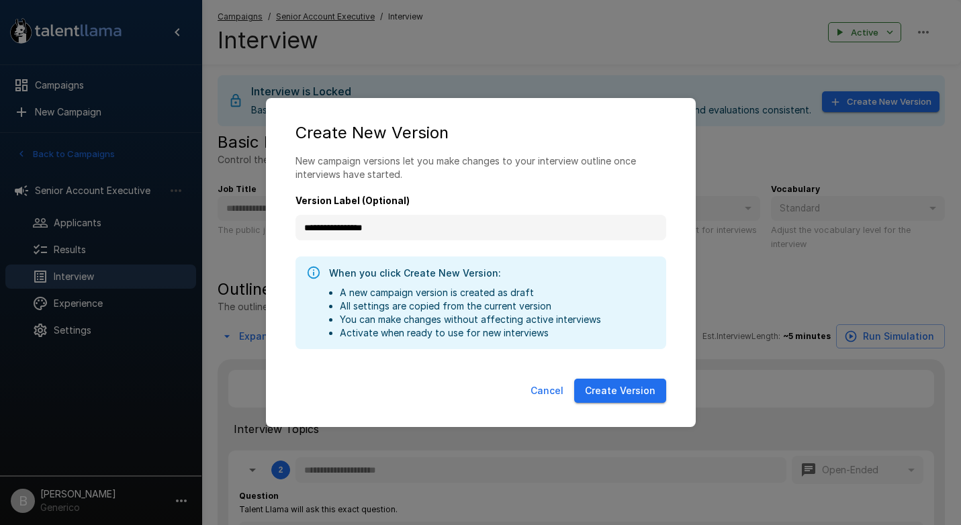
click at [620, 382] on button "Create Version" at bounding box center [620, 391] width 92 height 25
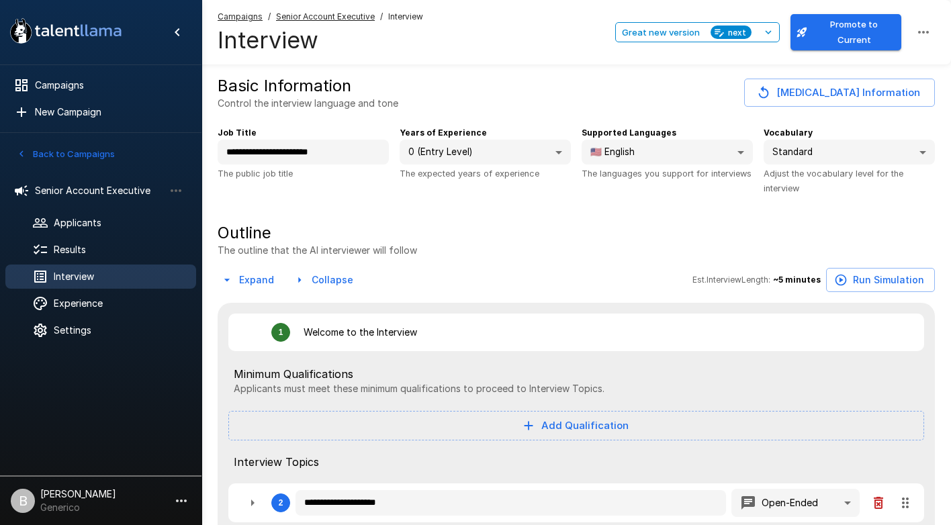
type textarea "*"
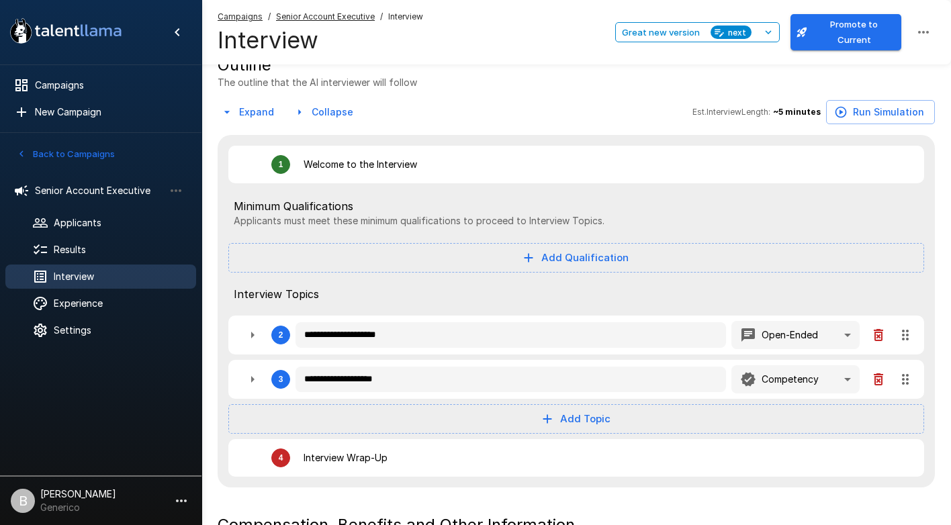
scroll to position [179, 0]
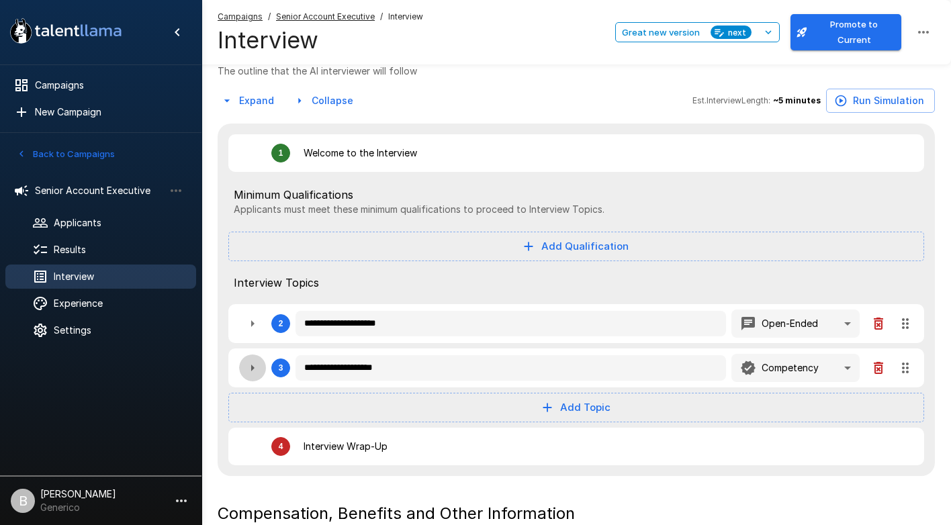
click at [249, 365] on icon "button" at bounding box center [252, 368] width 16 height 16
type textarea "*"
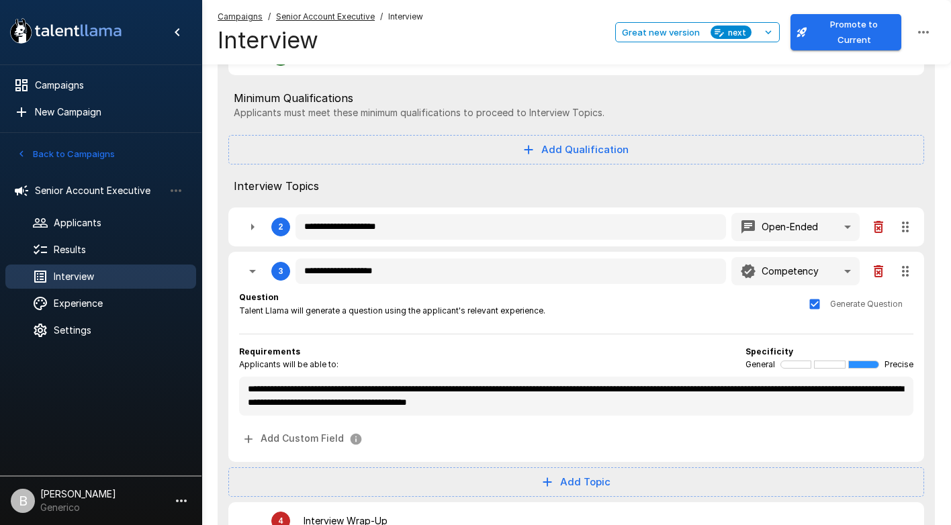
scroll to position [345, 0]
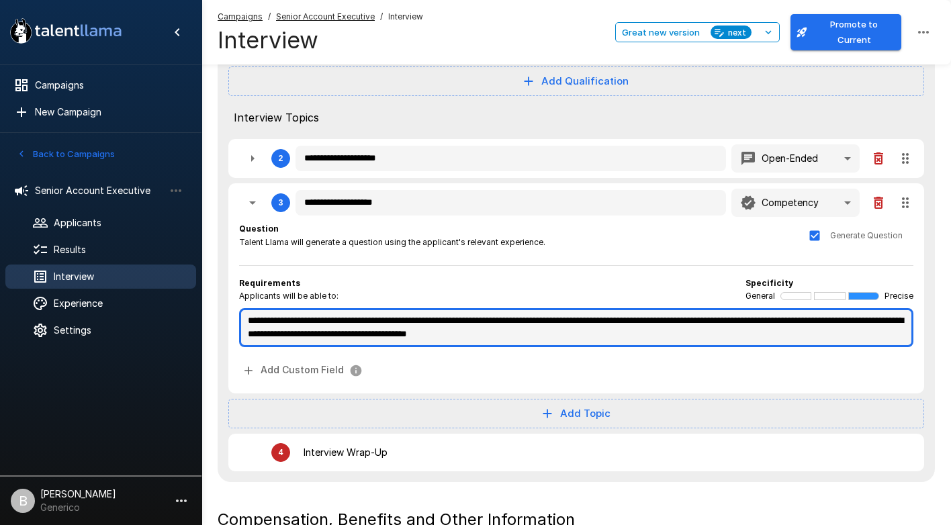
type textarea "*"
click at [666, 336] on textarea "**********" at bounding box center [576, 327] width 674 height 39
type textarea "*"
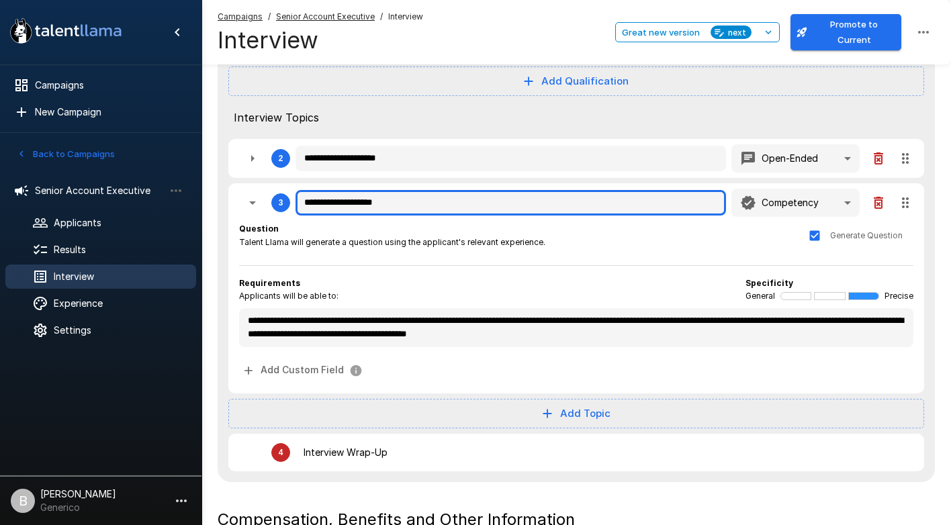
type textarea "*"
click at [422, 202] on input "**********" at bounding box center [511, 203] width 431 height 26
type textarea "*"
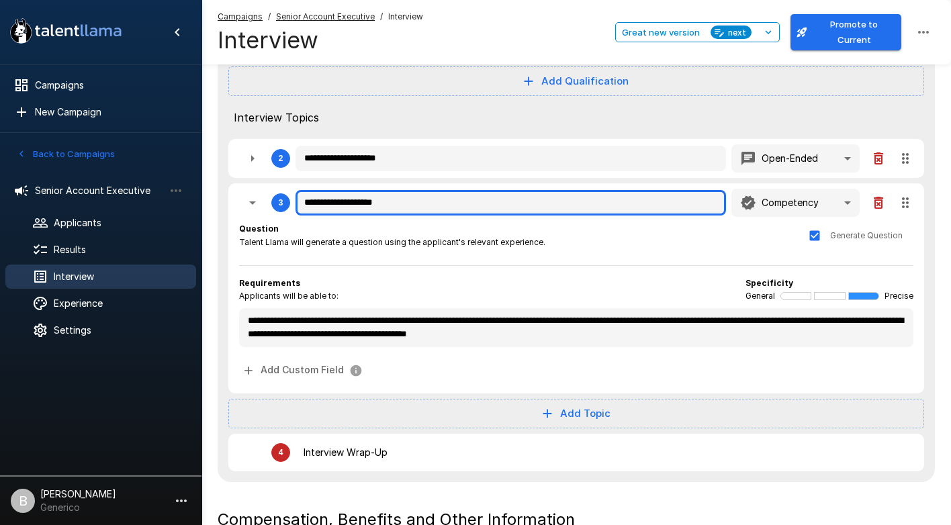
type textarea "*"
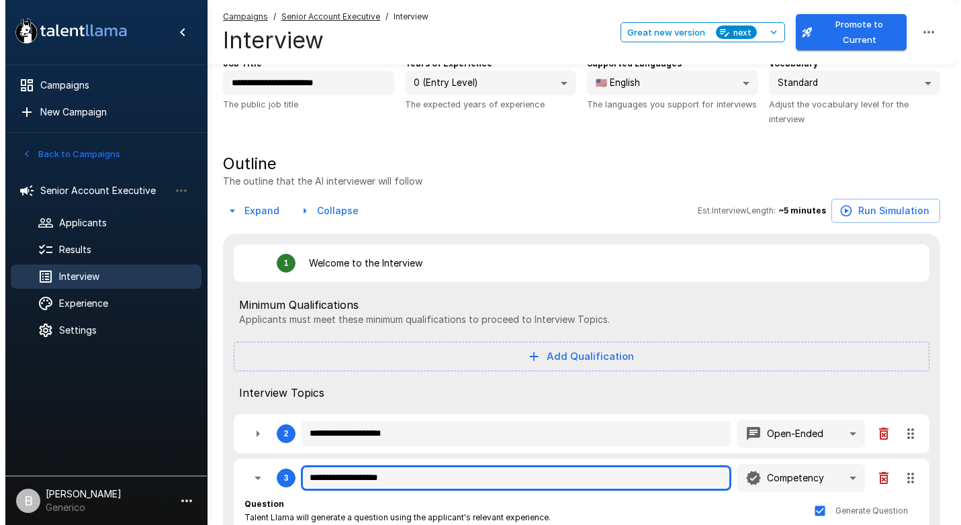
scroll to position [0, 0]
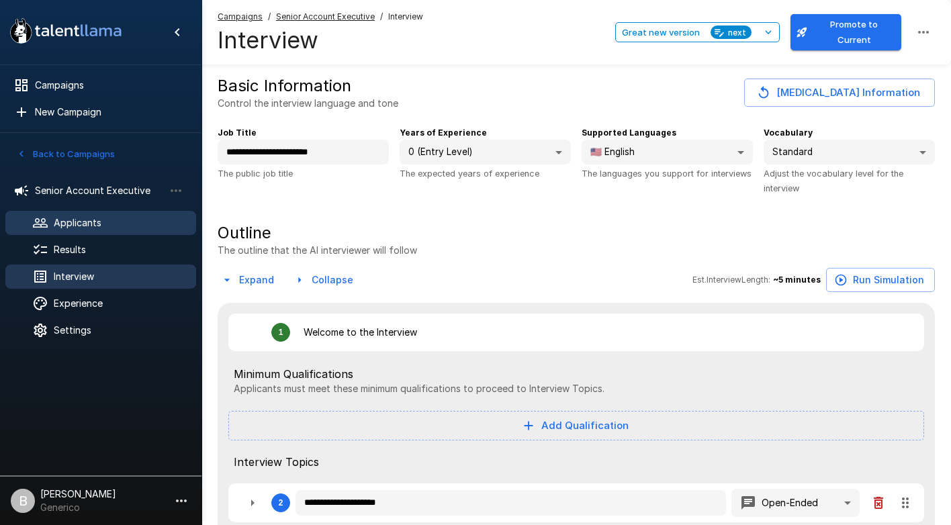
type textarea "*"
click at [70, 222] on span "Applicants" at bounding box center [120, 222] width 132 height 13
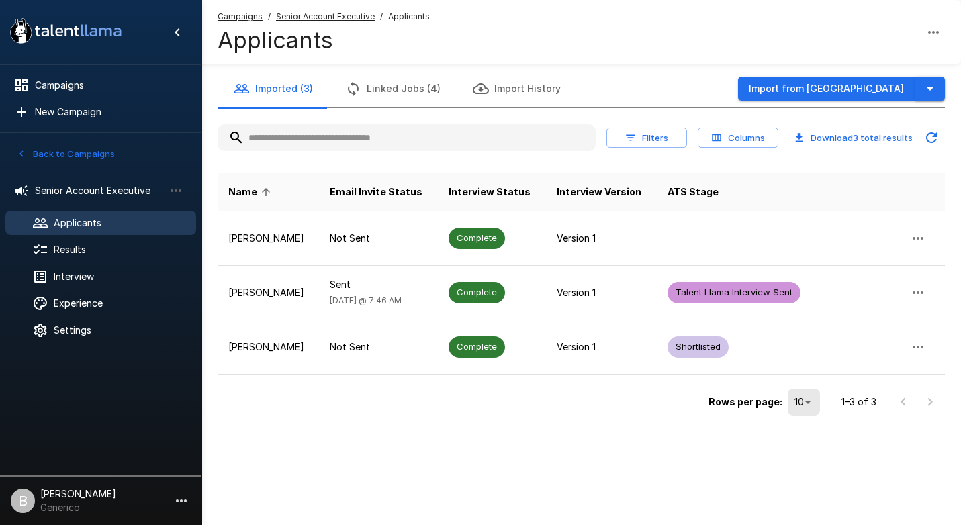
click at [940, 90] on button "button" at bounding box center [930, 89] width 30 height 25
click at [932, 87] on icon "button" at bounding box center [930, 88] width 7 height 3
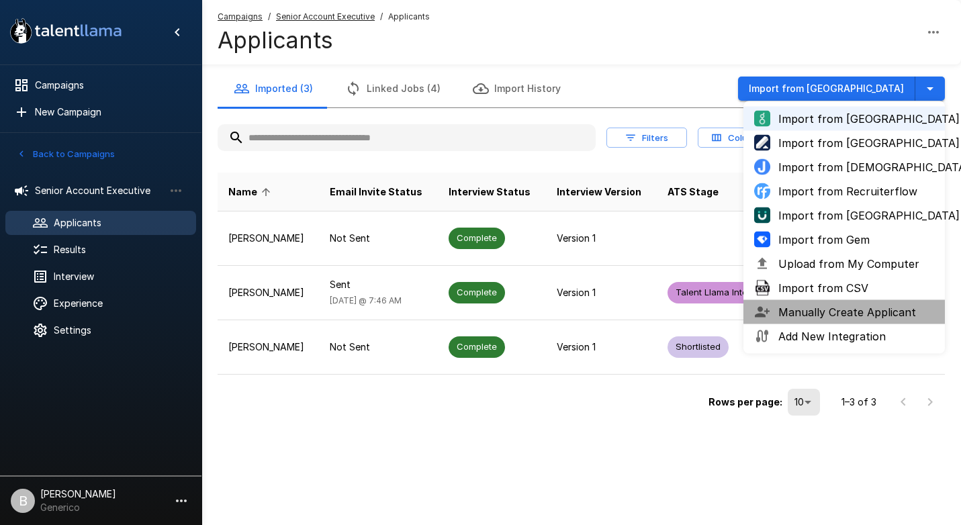
click at [854, 312] on span "Manually Create Applicant" at bounding box center [856, 312] width 156 height 16
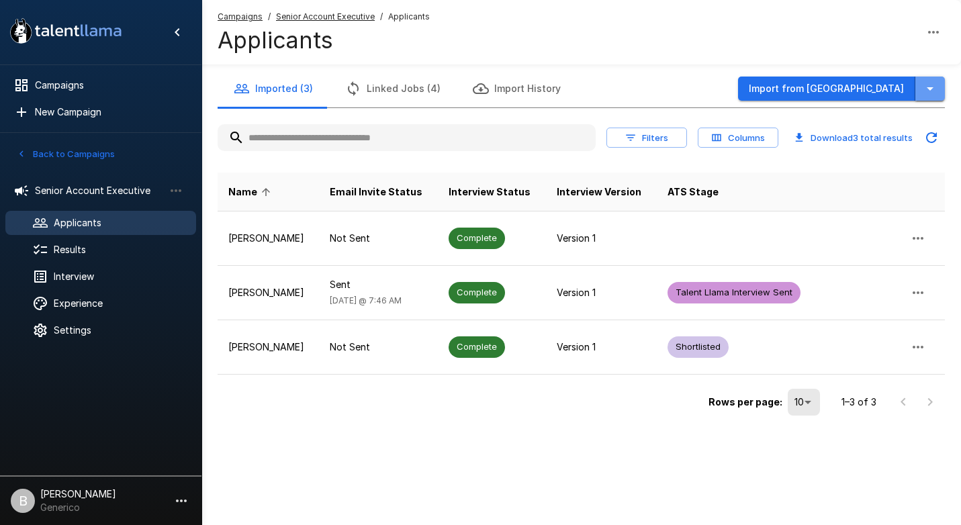
click at [932, 79] on button "button" at bounding box center [930, 89] width 30 height 25
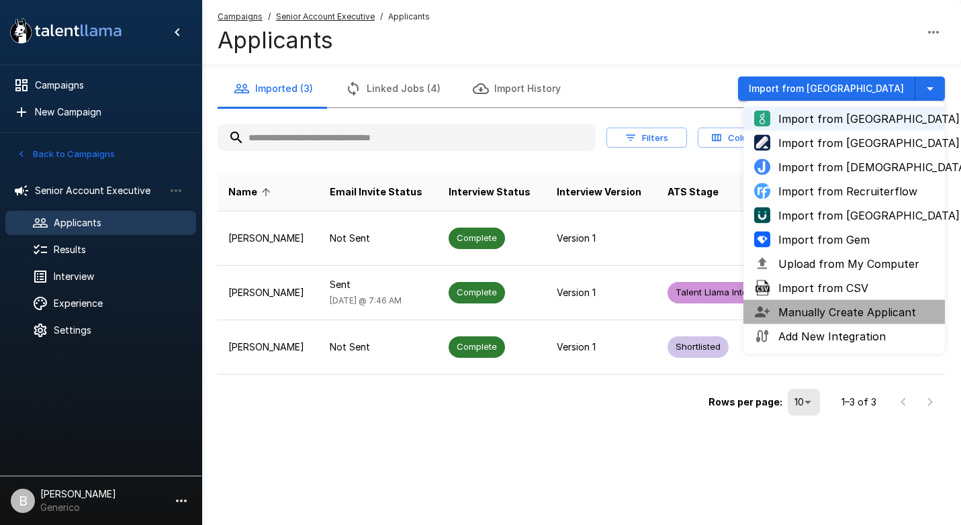
click at [856, 316] on span "Manually Create Applicant" at bounding box center [856, 312] width 156 height 16
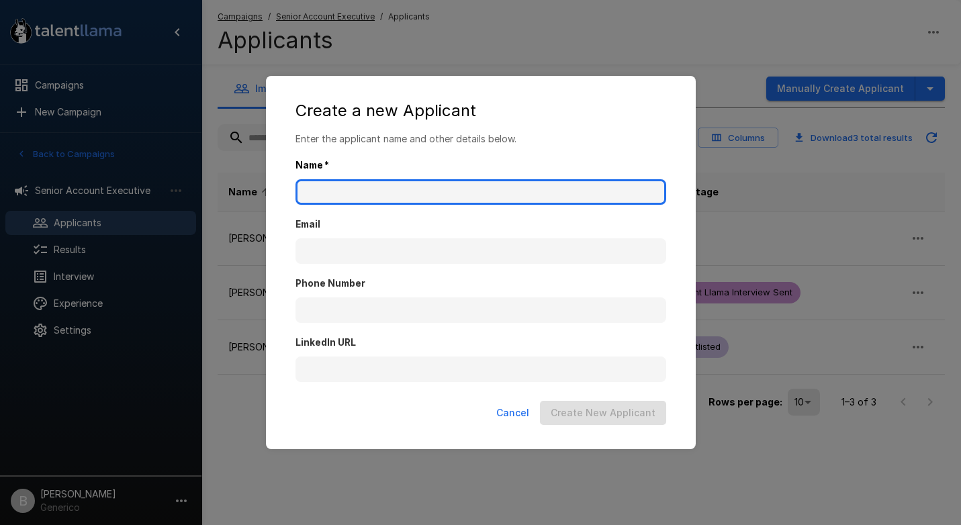
click at [506, 188] on input "Name   *" at bounding box center [481, 192] width 371 height 26
click at [519, 183] on input "Name   *" at bounding box center [481, 192] width 371 height 26
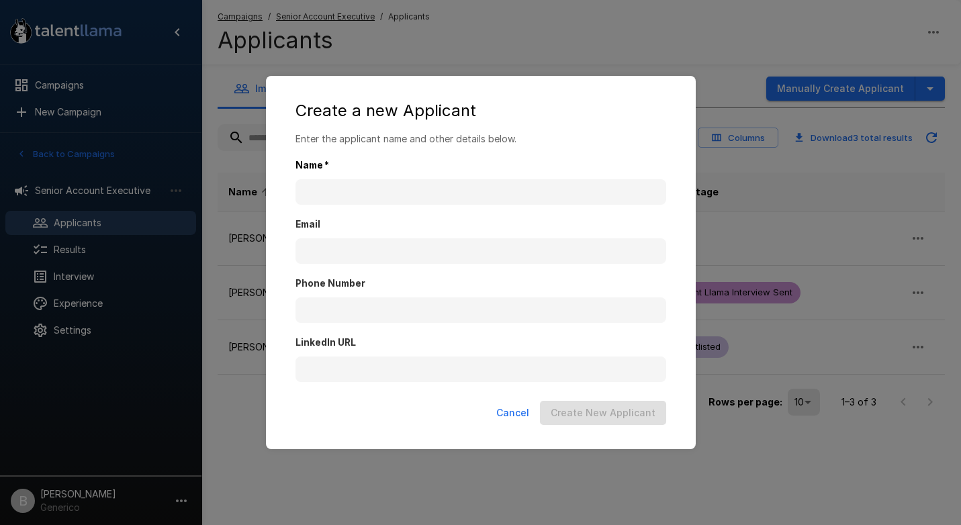
click at [586, 123] on h2 "Create a new Applicant" at bounding box center [480, 110] width 403 height 43
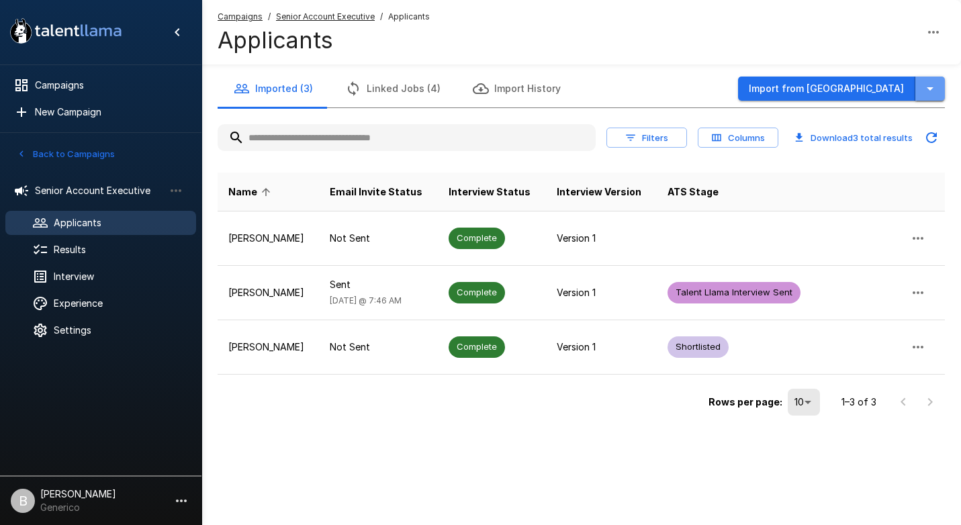
click at [940, 89] on button "button" at bounding box center [930, 89] width 30 height 25
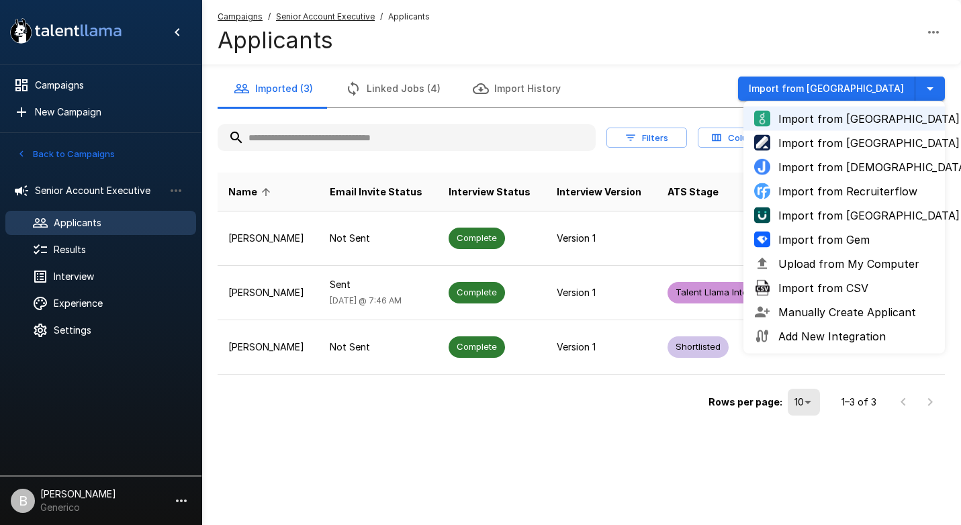
click at [863, 312] on span "Manually Create Applicant" at bounding box center [856, 312] width 156 height 16
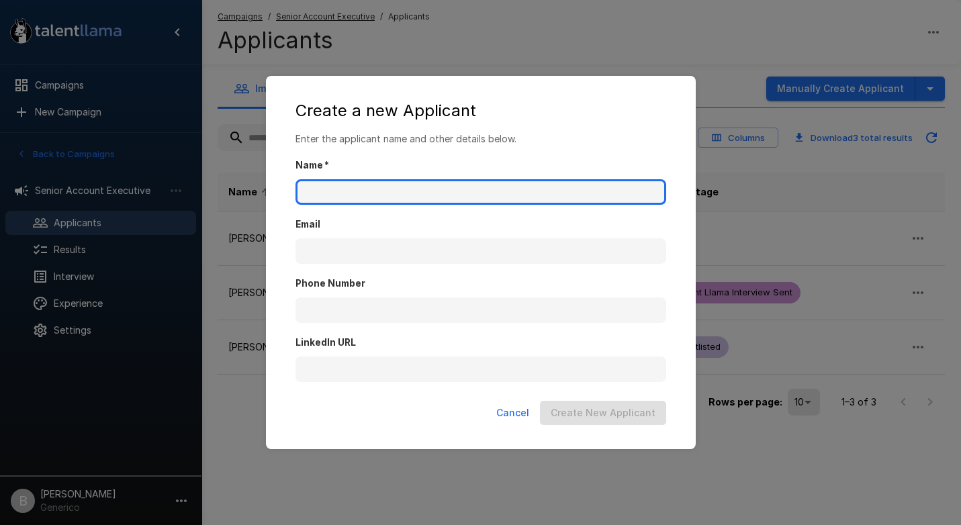
click at [416, 193] on input "Name   *" at bounding box center [481, 192] width 371 height 26
type input "*"
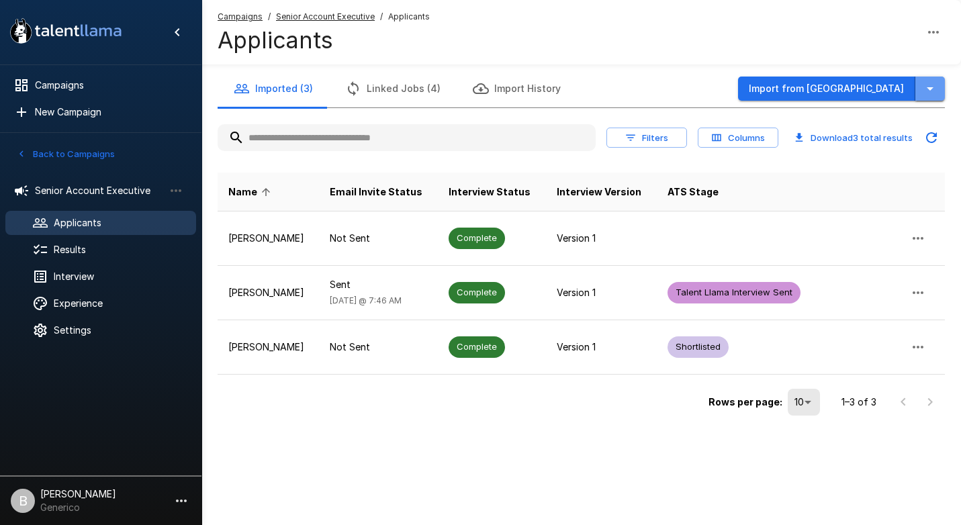
click at [940, 94] on button "button" at bounding box center [930, 89] width 30 height 25
click at [931, 89] on icon "button" at bounding box center [930, 88] width 7 height 3
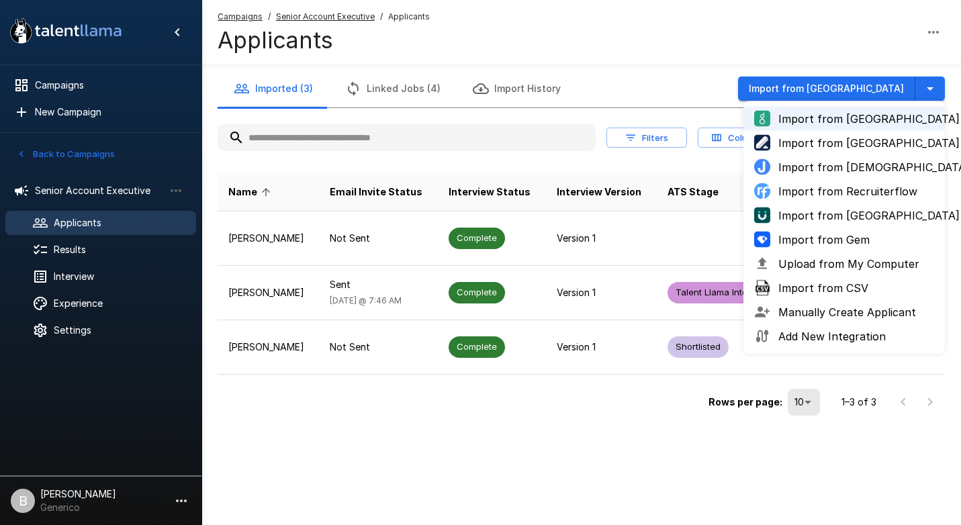
click at [893, 242] on span "Import from Gem" at bounding box center [856, 240] width 156 height 16
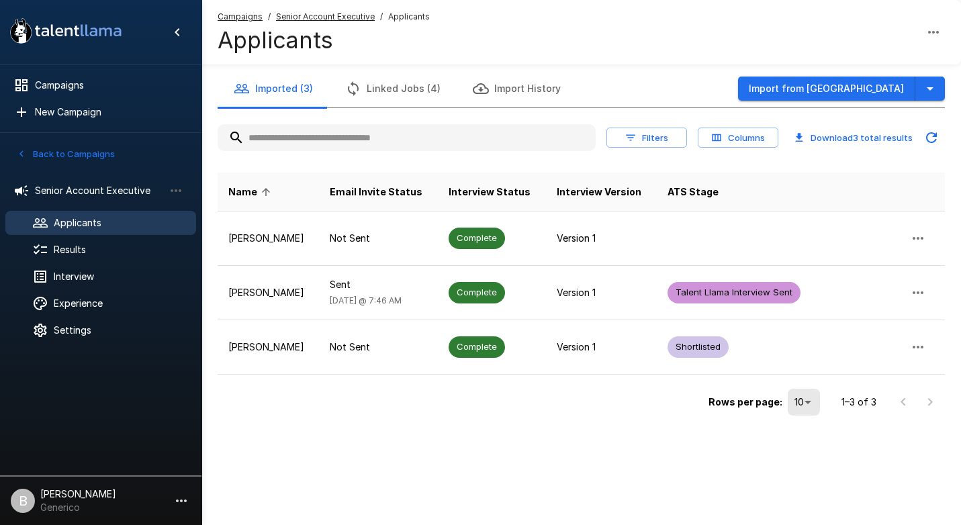
click at [551, 55] on div "Campaigns / Senior Account Executive / Applicants Applicants" at bounding box center [581, 32] width 760 height 64
click at [934, 87] on icon "button" at bounding box center [930, 89] width 16 height 16
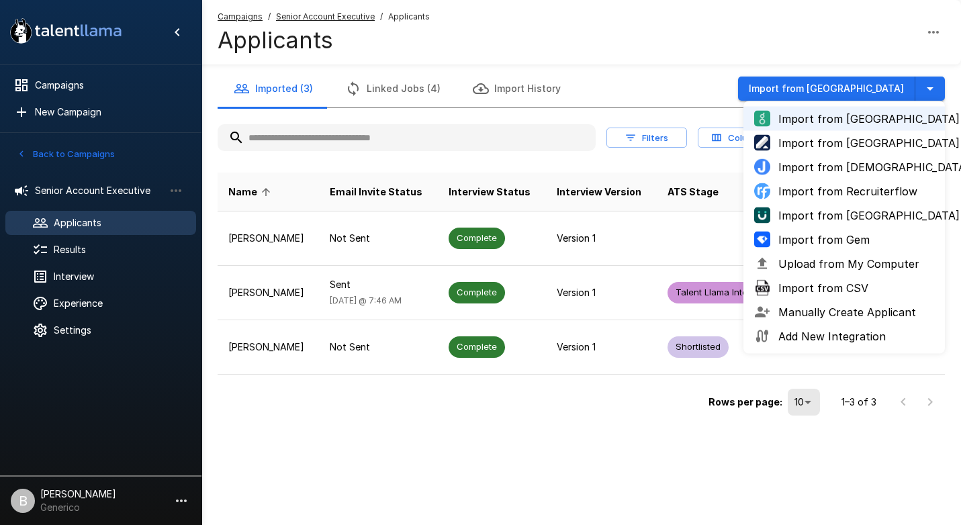
click at [891, 268] on span "Upload from My Computer" at bounding box center [856, 264] width 156 height 16
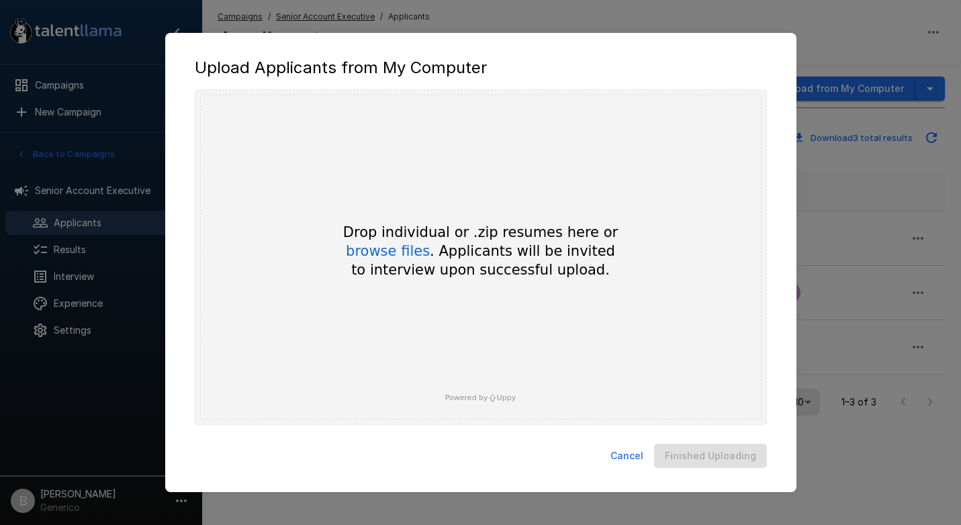
click at [606, 214] on div "Drop individual or .zip resumes here or browse files . Applicants will be invit…" at bounding box center [480, 257] width 561 height 325
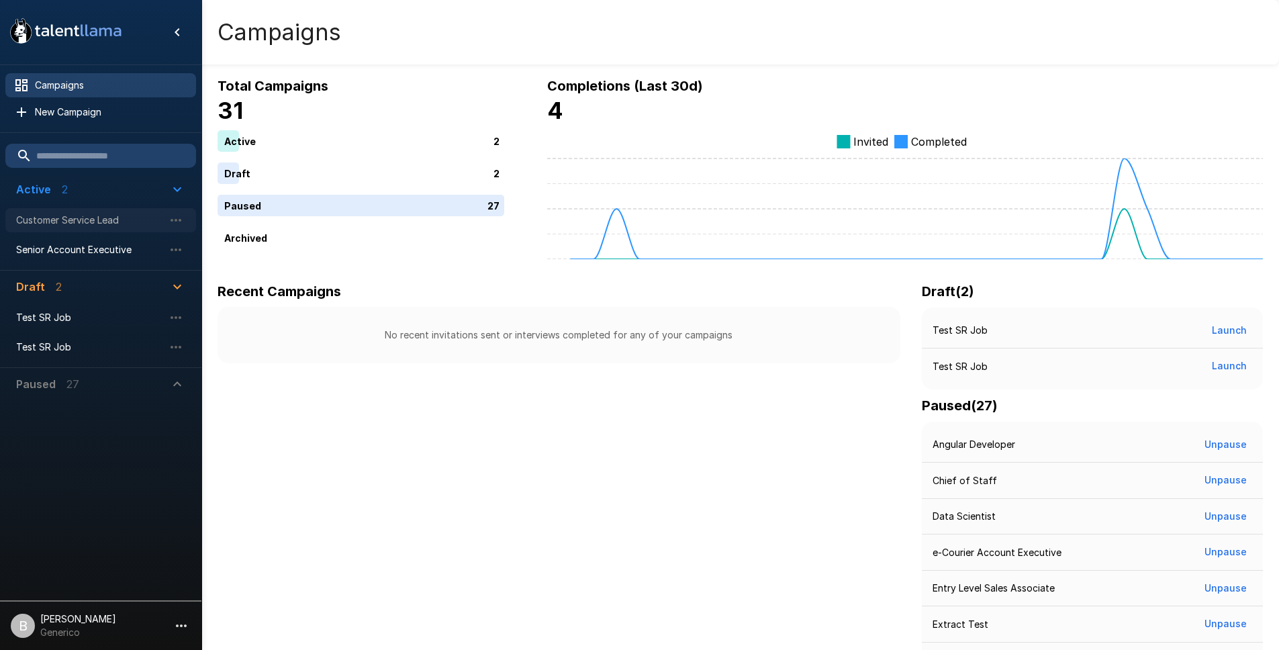
click at [103, 225] on span "Customer Service Lead" at bounding box center [90, 220] width 148 height 13
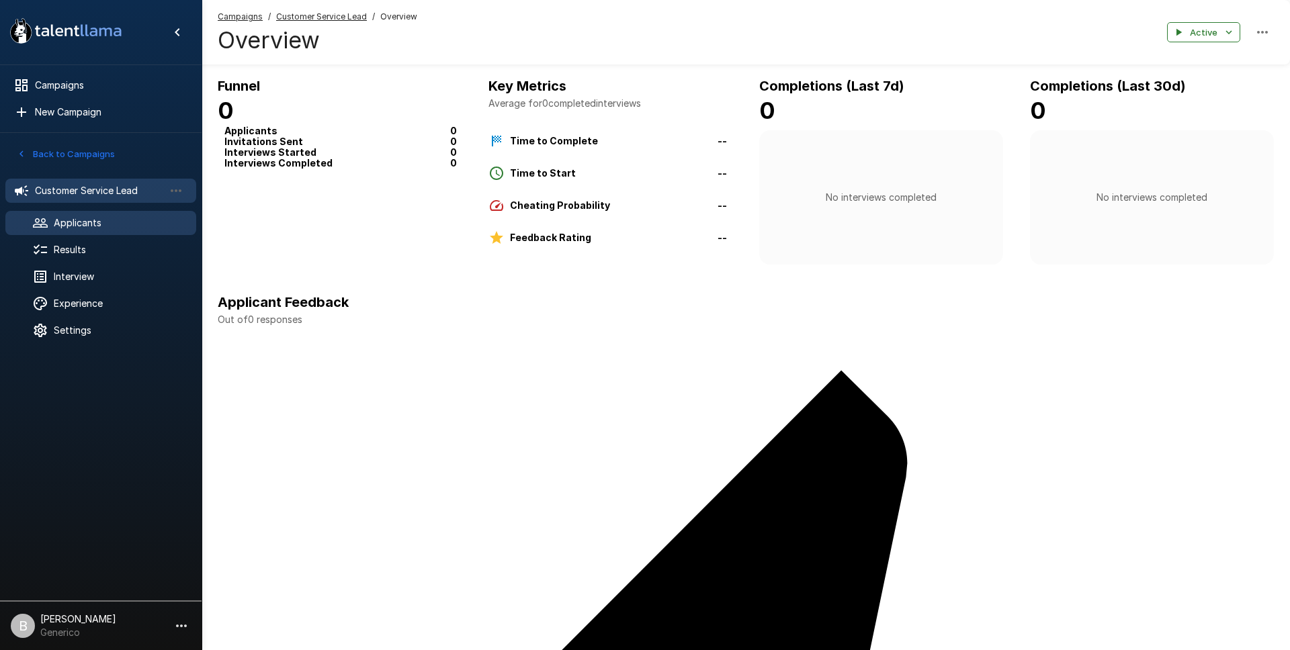
click at [110, 221] on span "Applicants" at bounding box center [120, 222] width 132 height 13
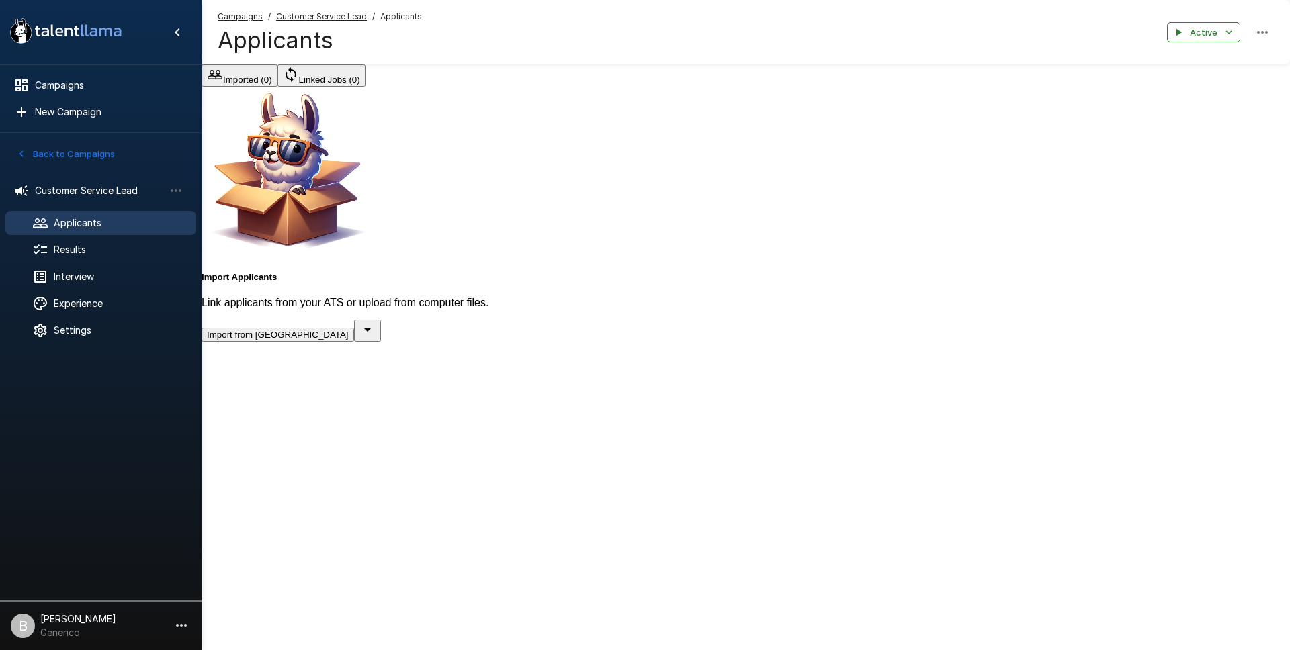
click at [371, 332] on icon "button" at bounding box center [367, 329] width 7 height 3
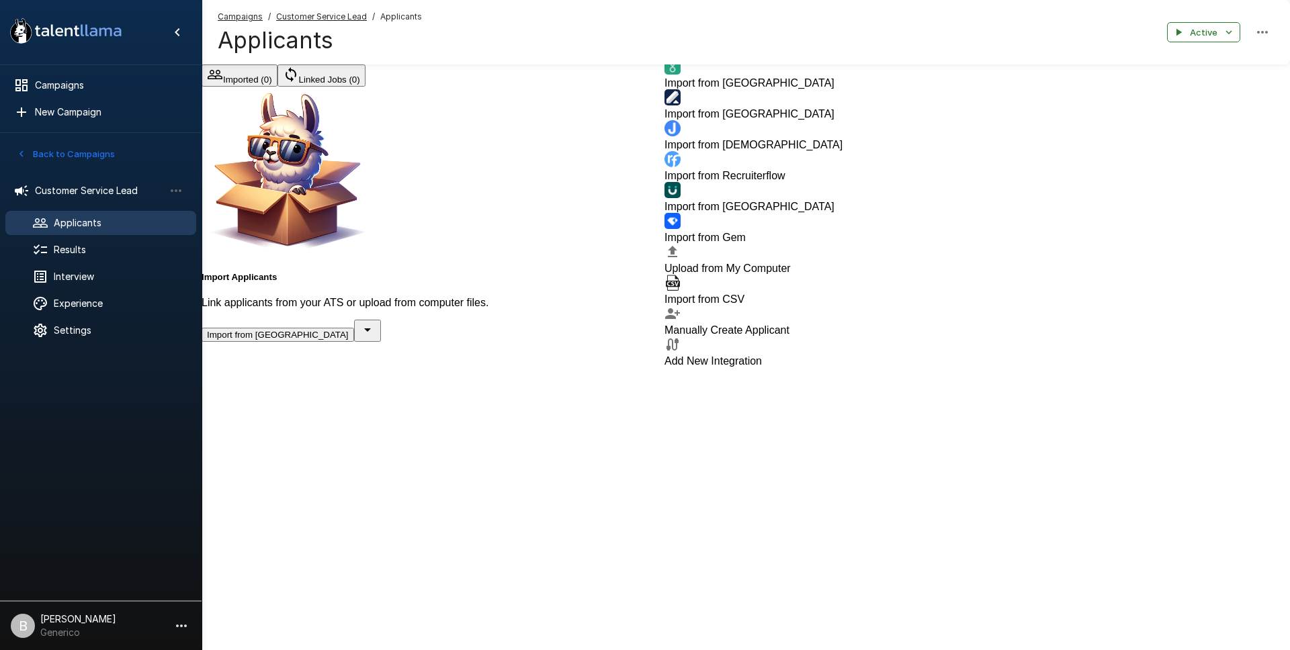
click at [744, 305] on span "Import from CSV" at bounding box center [704, 299] width 80 height 11
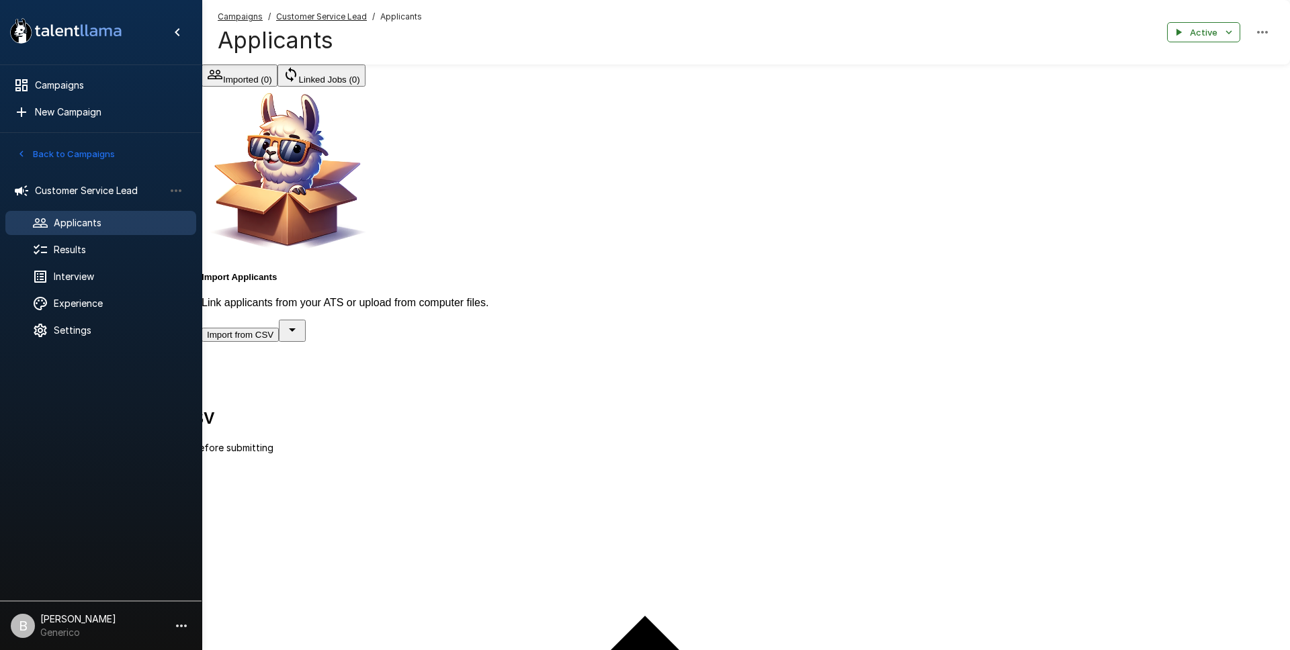
click at [300, 338] on icon "button" at bounding box center [292, 330] width 16 height 16
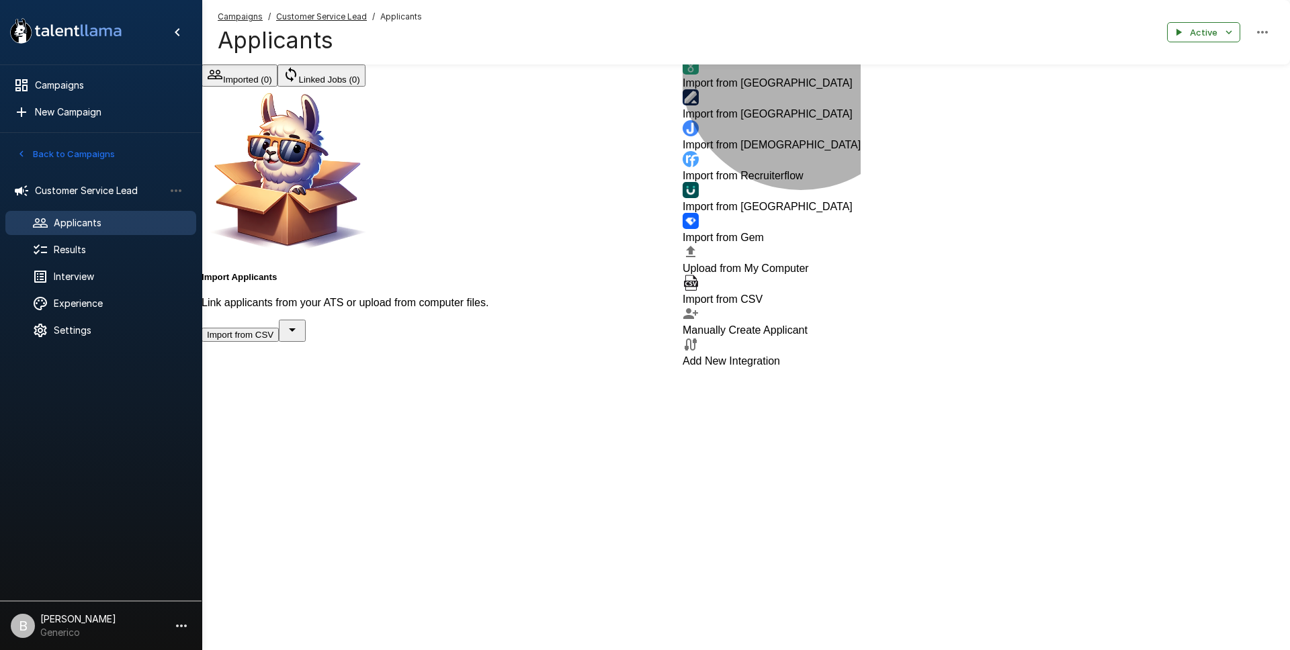
click at [801, 336] on span "Manually Create Applicant" at bounding box center [744, 329] width 125 height 11
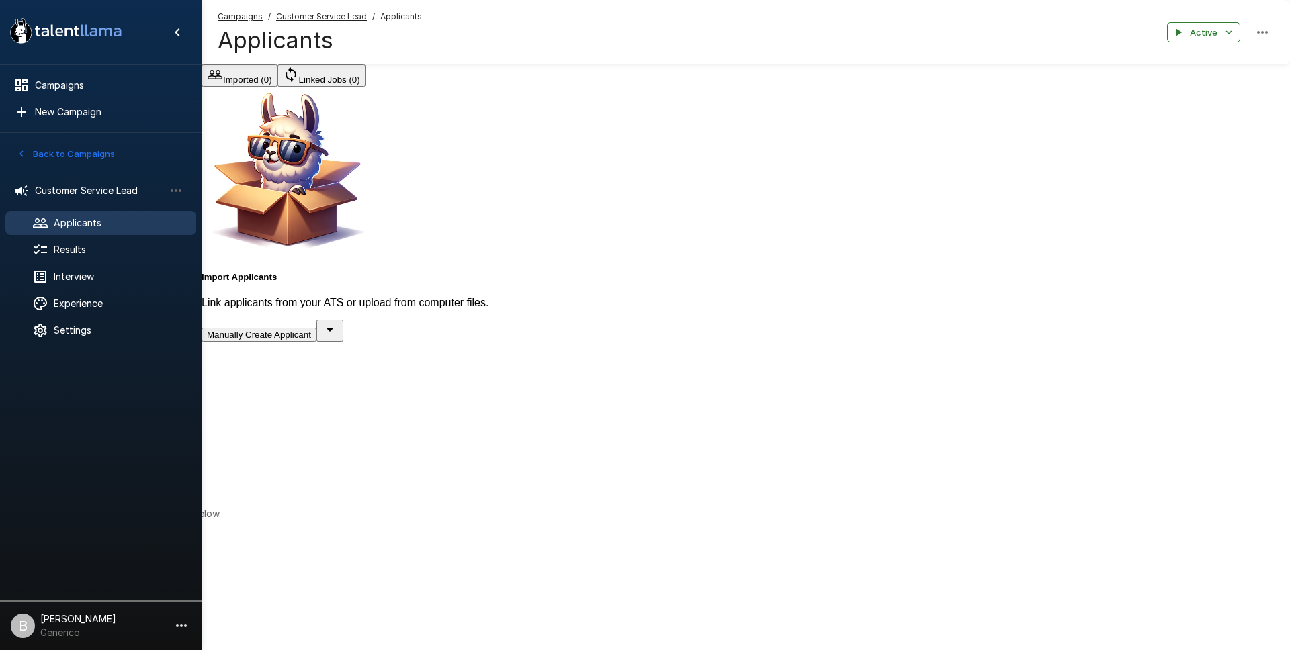
click at [95, 534] on input "Name   *" at bounding box center [47, 540] width 95 height 13
click at [575, 474] on div "Enter the applicant name and other details below. Name   * Name is required Ema…" at bounding box center [645, 550] width 1290 height 152
click at [95, 500] on input "Name   *" at bounding box center [47, 506] width 95 height 13
type input "*"
